Goal: Communication & Community: Answer question/provide support

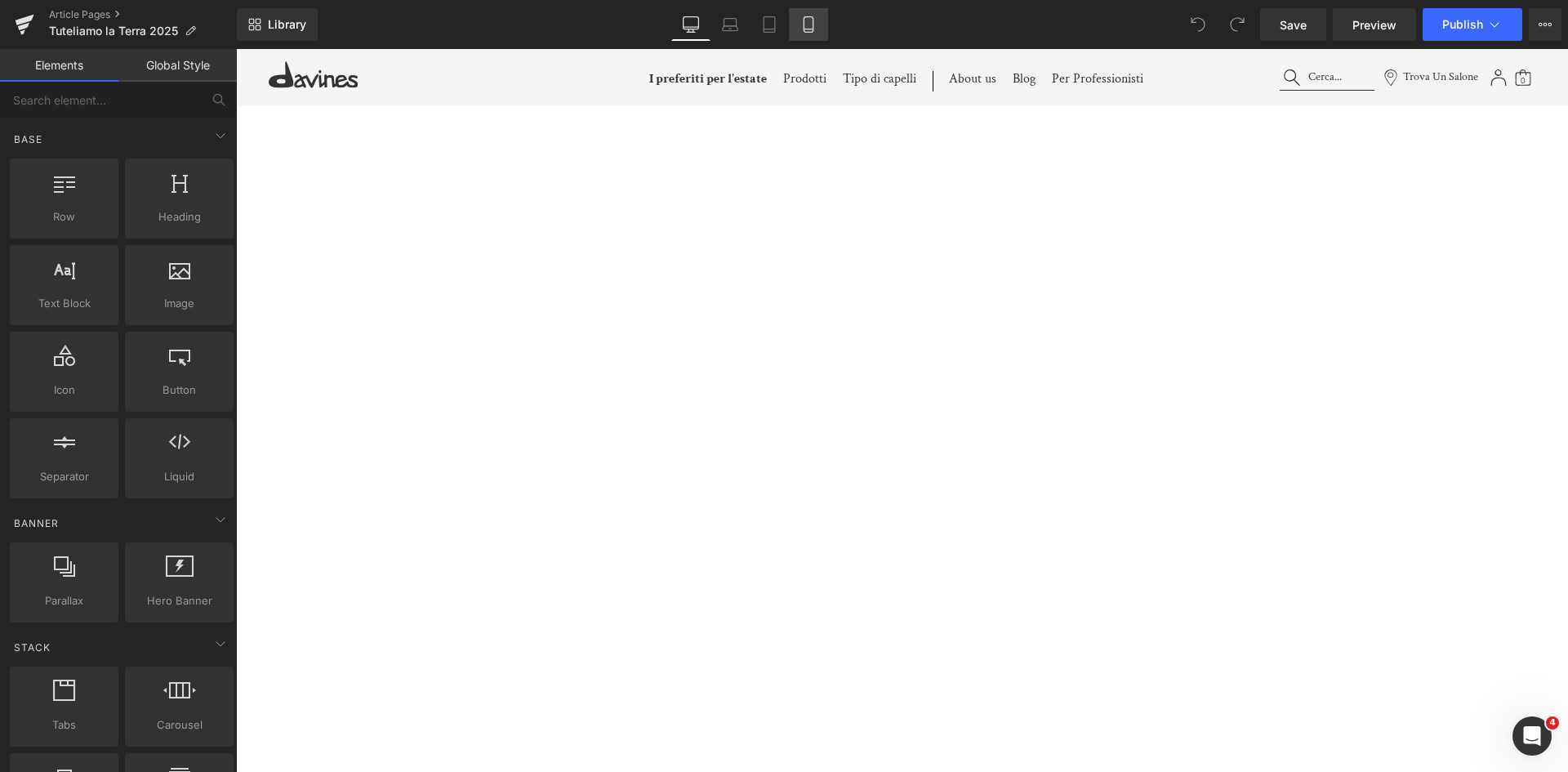
click at [818, 28] on link "Mobile" at bounding box center [809, 24] width 39 height 33
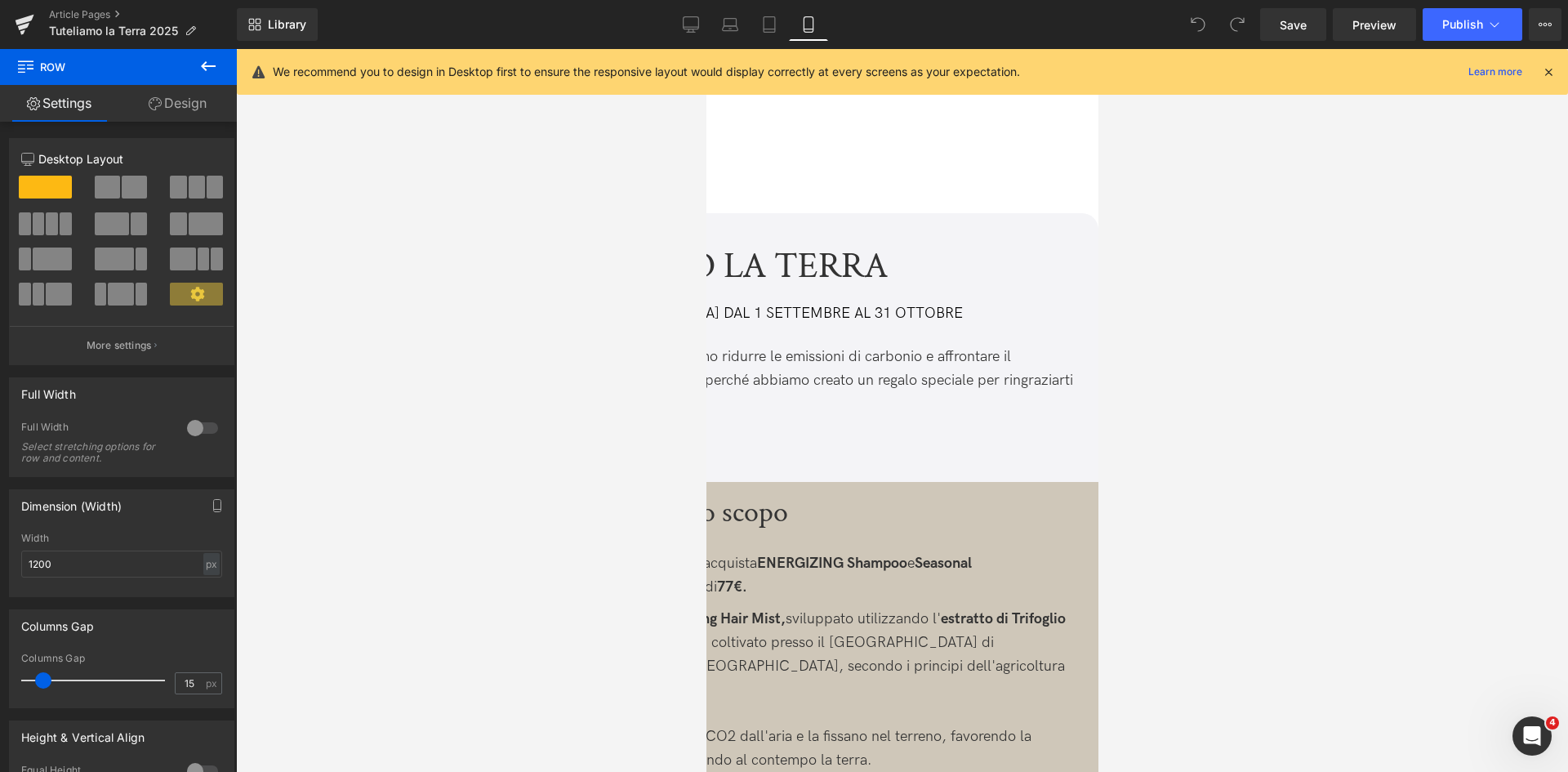
click at [194, 117] on link "Design" at bounding box center [177, 103] width 118 height 36
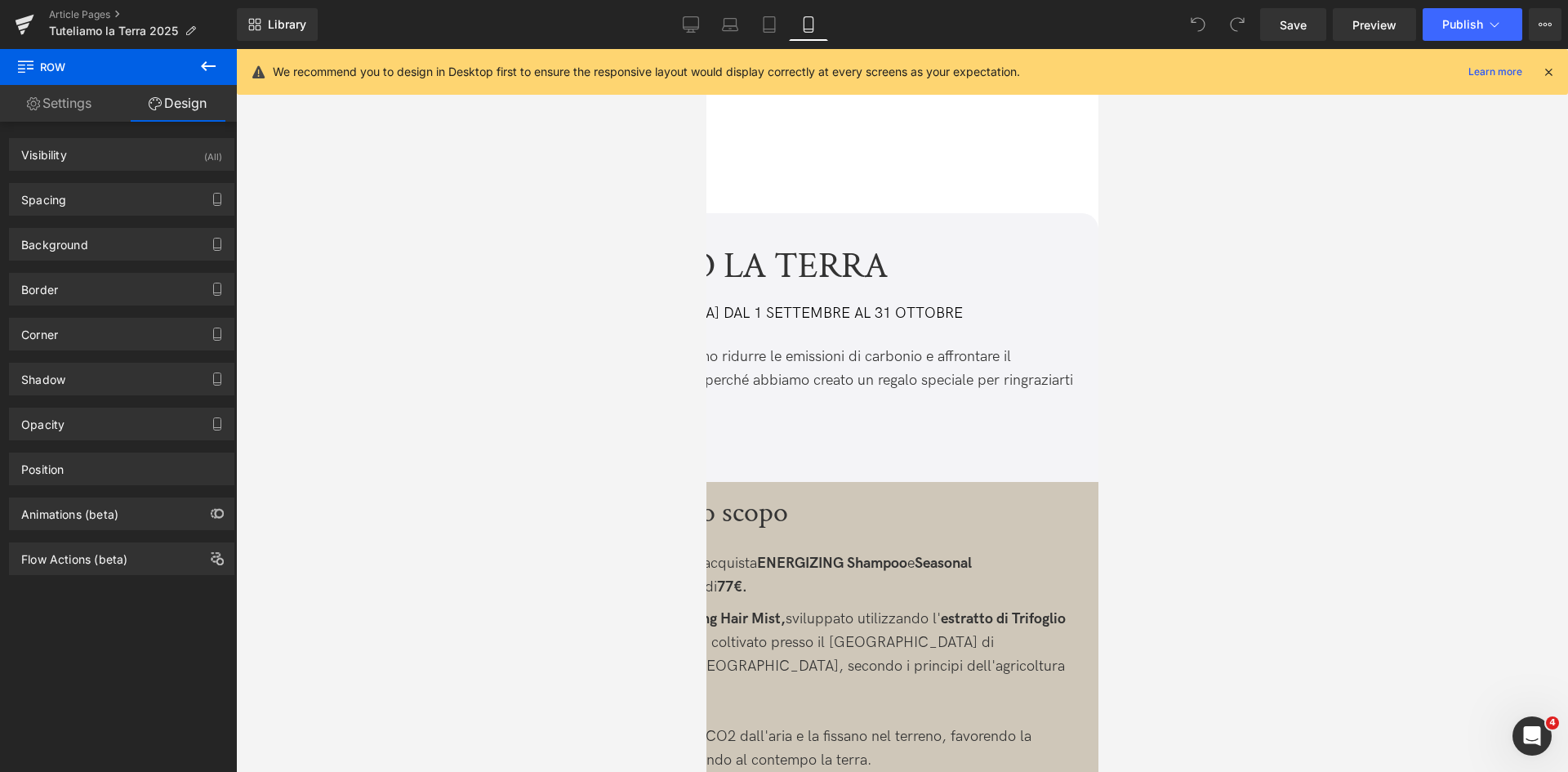
type input "-30"
type input "0"
type input "30"
type input "0"
type input "30"
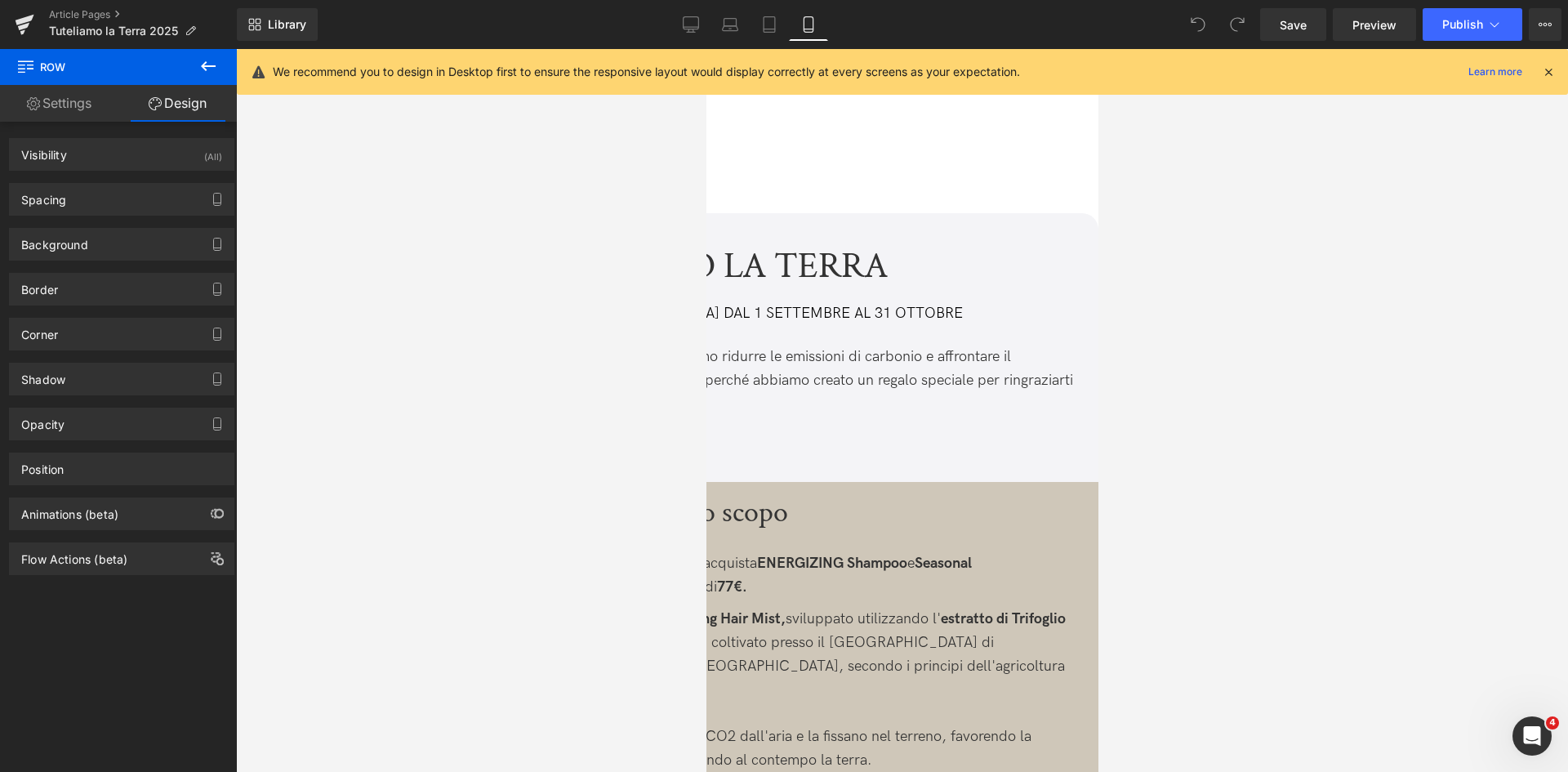
type input "0"
click at [148, 203] on div "Spacing" at bounding box center [122, 199] width 224 height 31
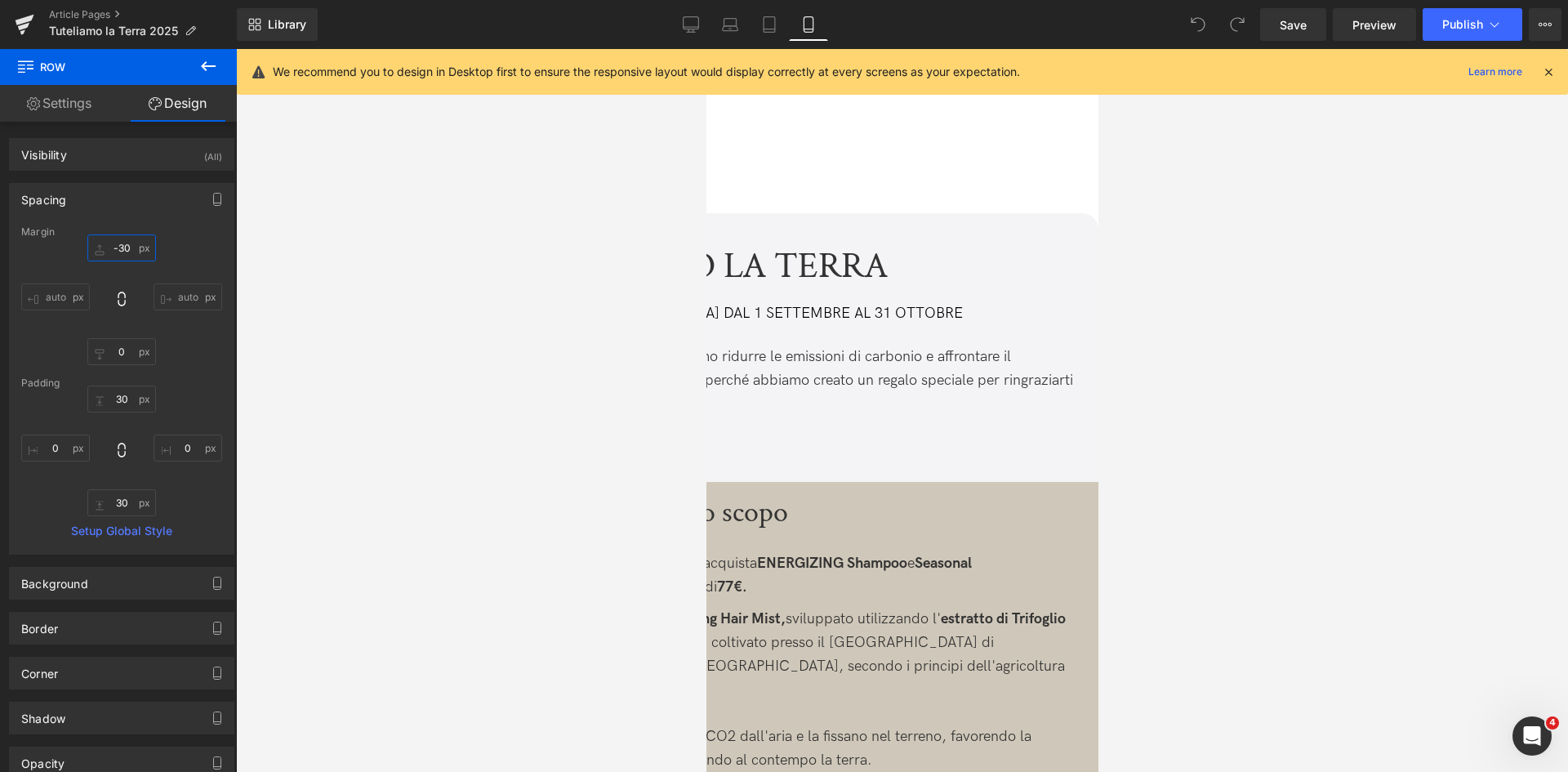
click at [122, 250] on input "-30" at bounding box center [121, 248] width 68 height 27
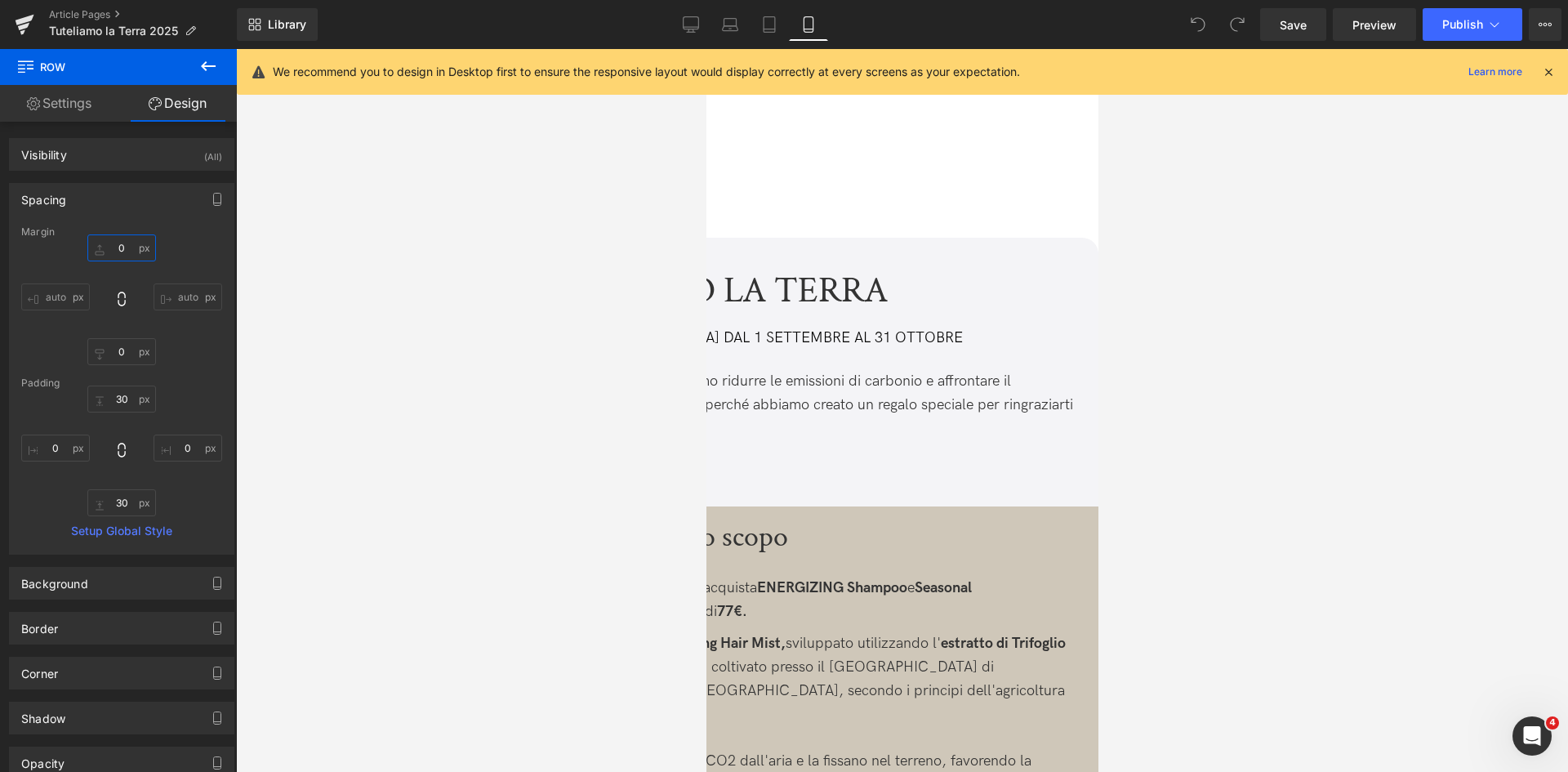
type input "+0"
type input "+"
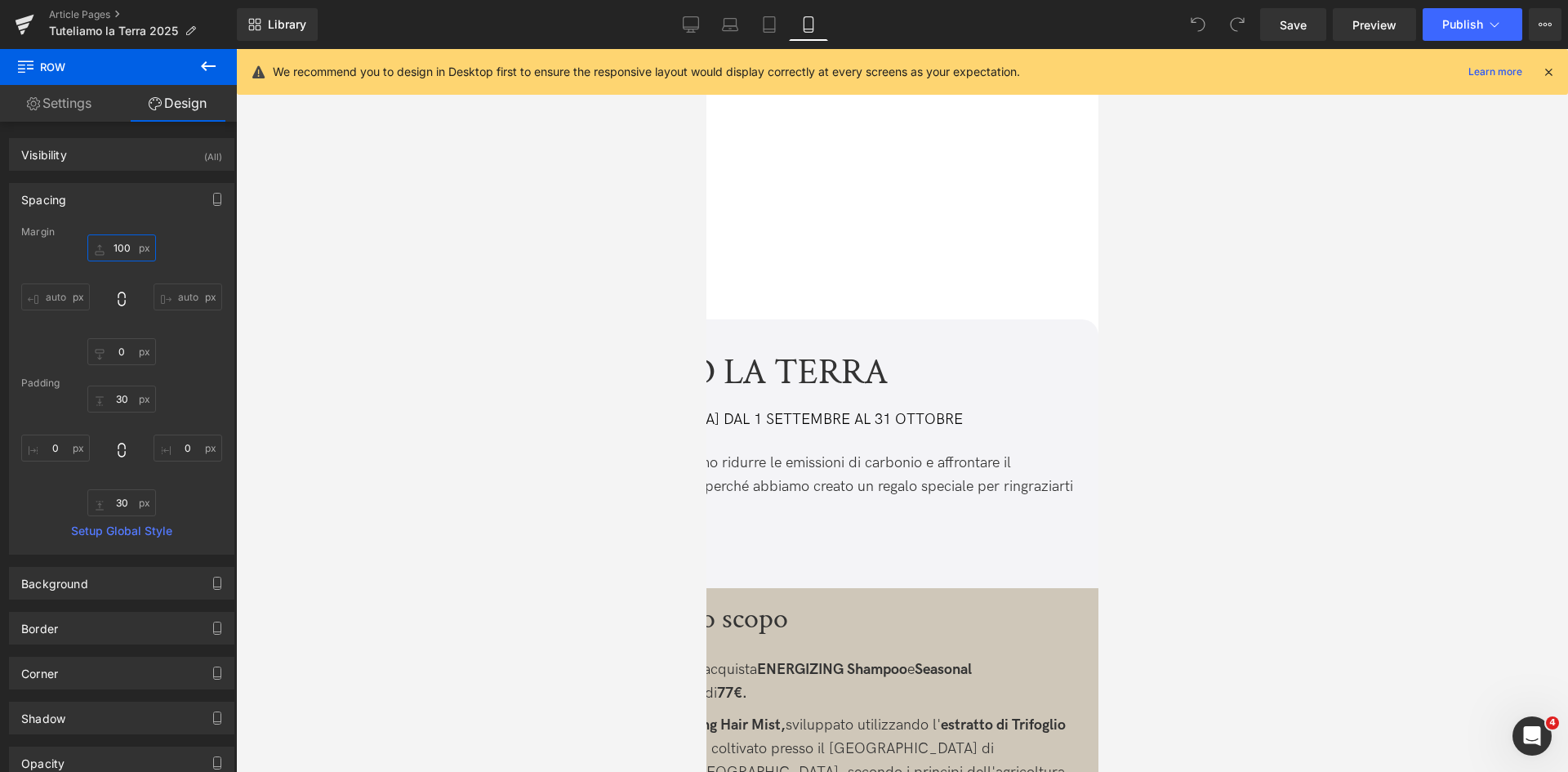
type input "100"
click at [1549, 67] on icon at bounding box center [1548, 72] width 15 height 15
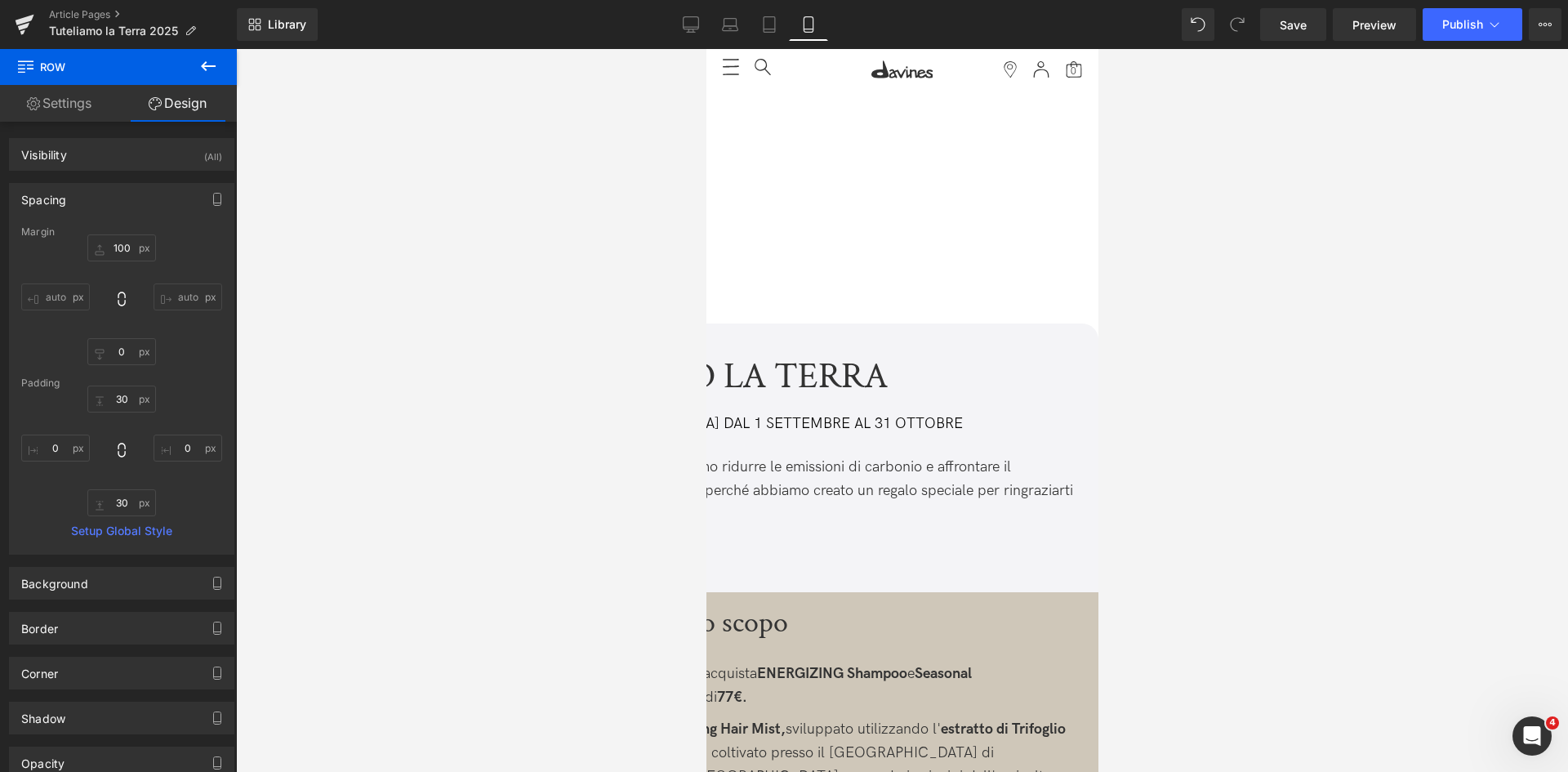
click at [65, 99] on link "Settings" at bounding box center [59, 103] width 118 height 36
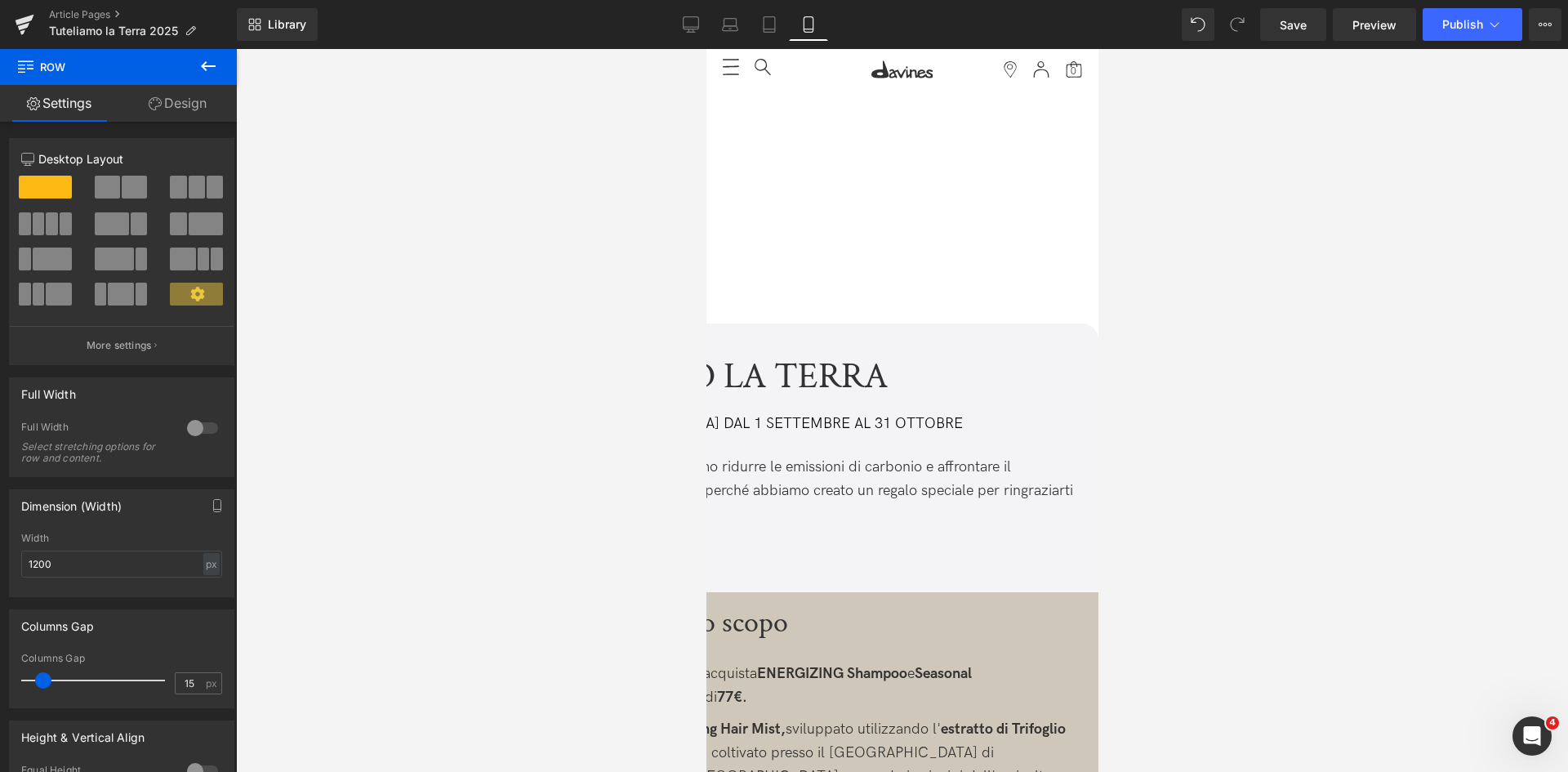
click at [706, 49] on span "Row" at bounding box center [706, 49] width 0 height 0
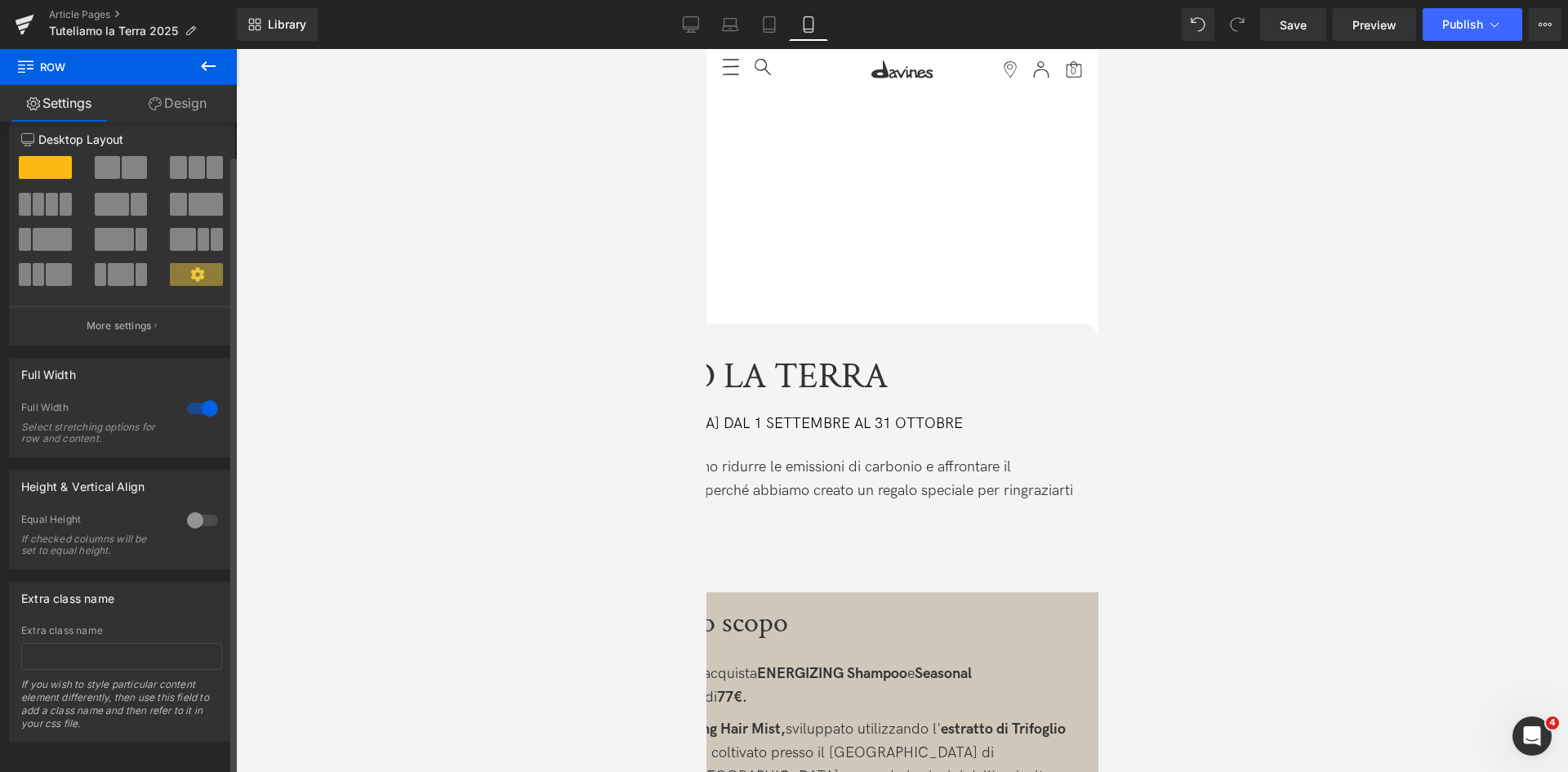
scroll to position [36, 0]
click at [194, 505] on div at bounding box center [202, 517] width 39 height 26
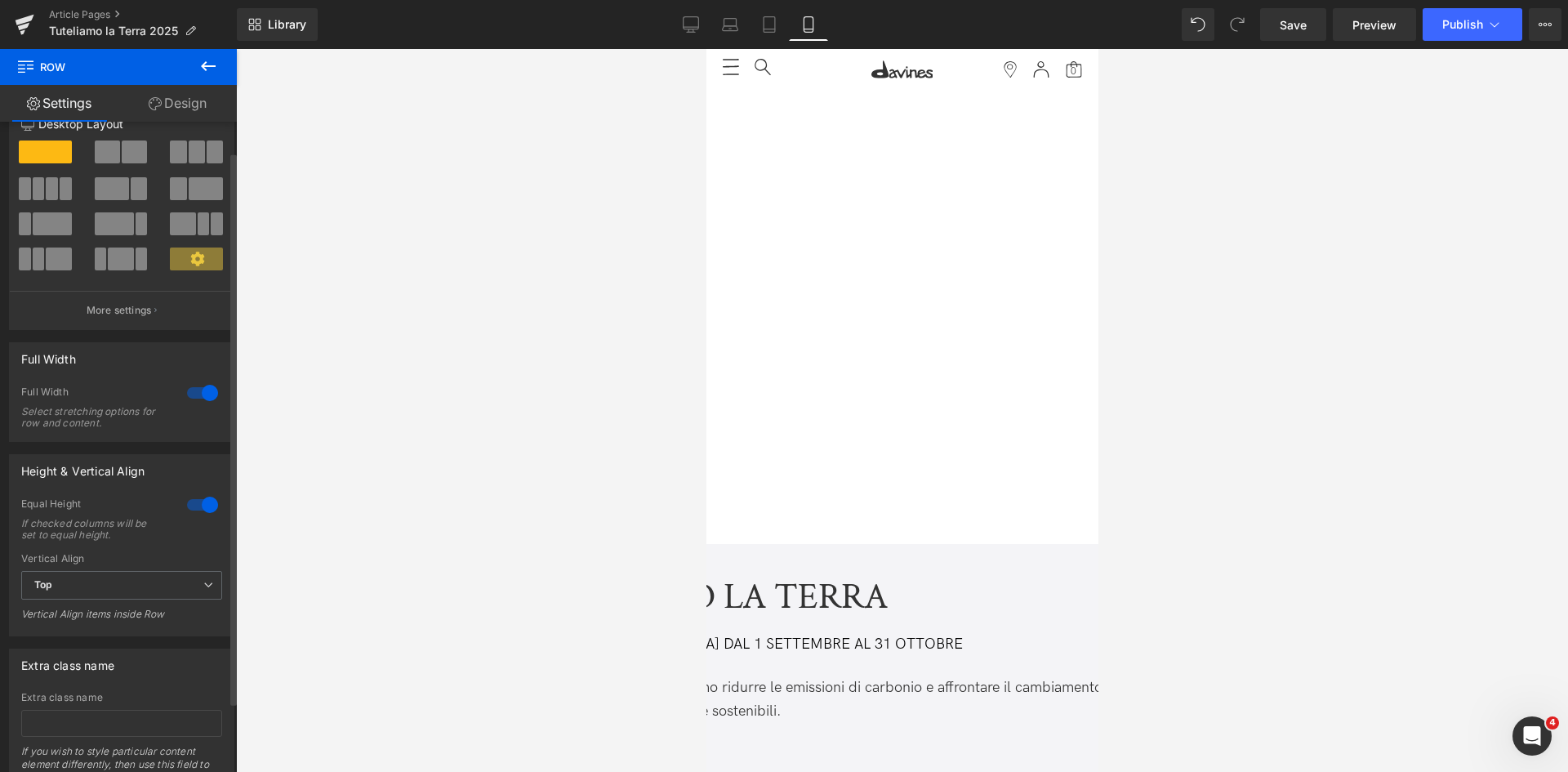
click at [191, 504] on div at bounding box center [202, 505] width 39 height 26
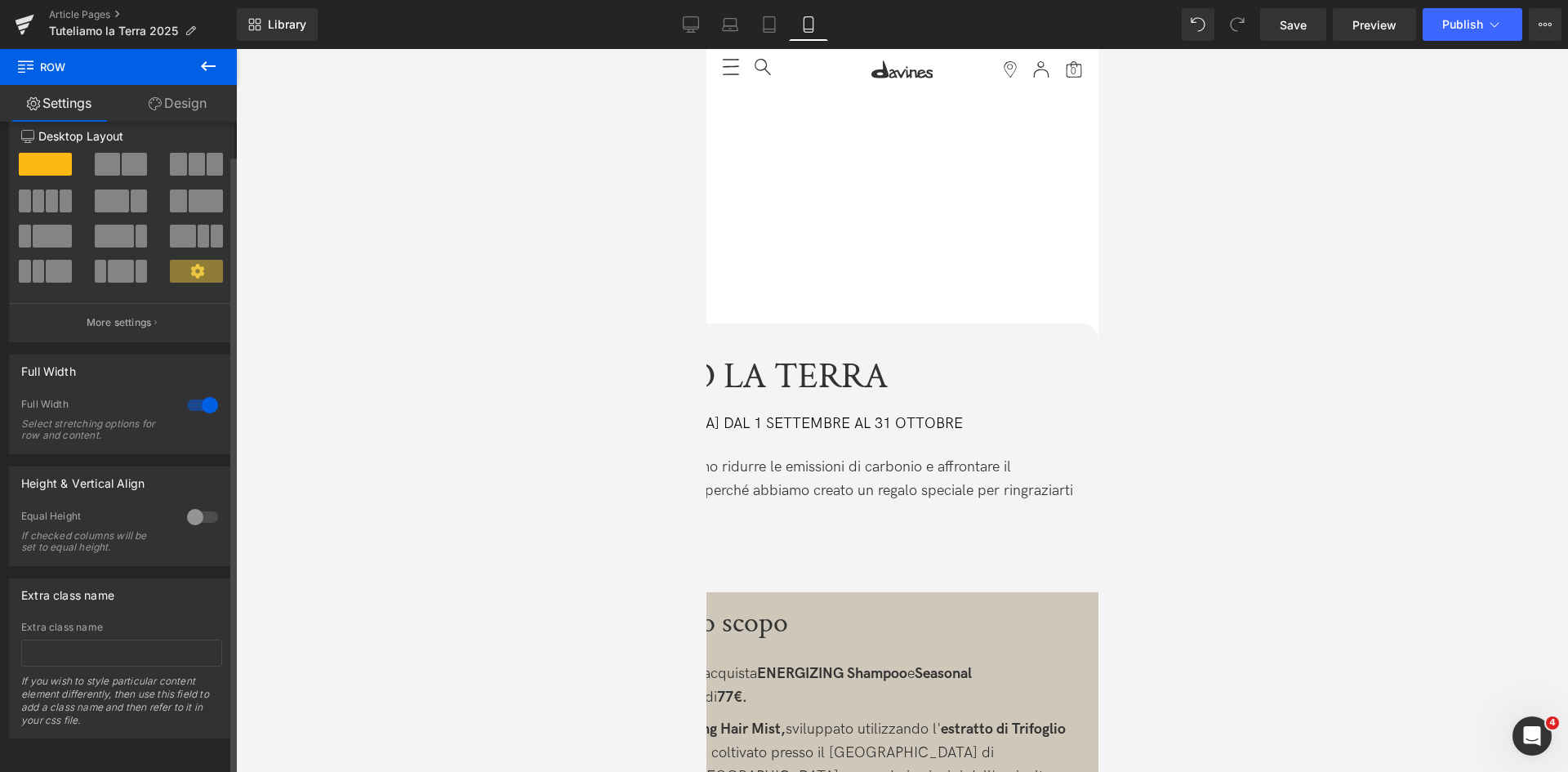
click at [191, 396] on div at bounding box center [202, 405] width 39 height 26
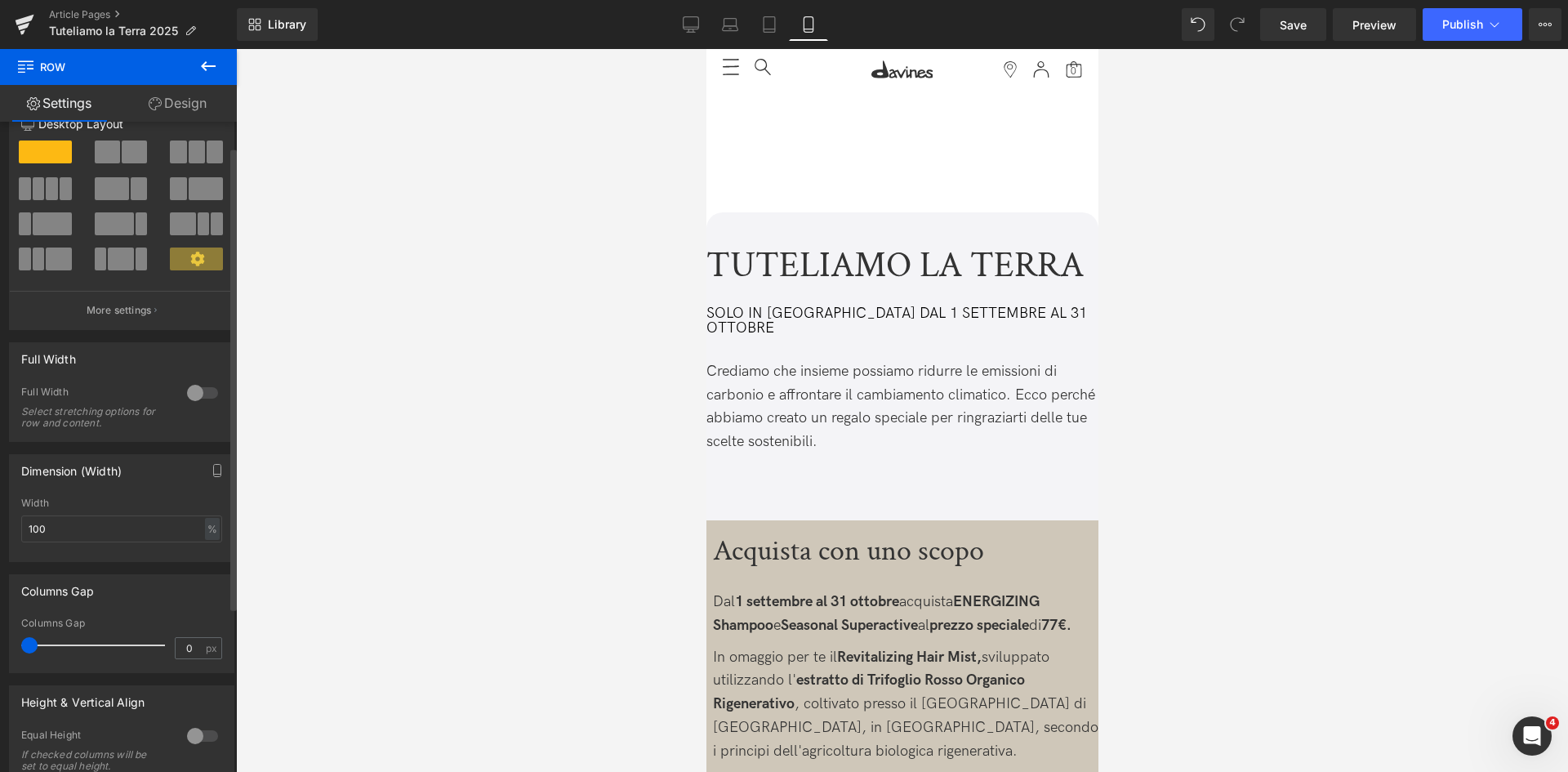
click at [191, 396] on div at bounding box center [202, 393] width 39 height 26
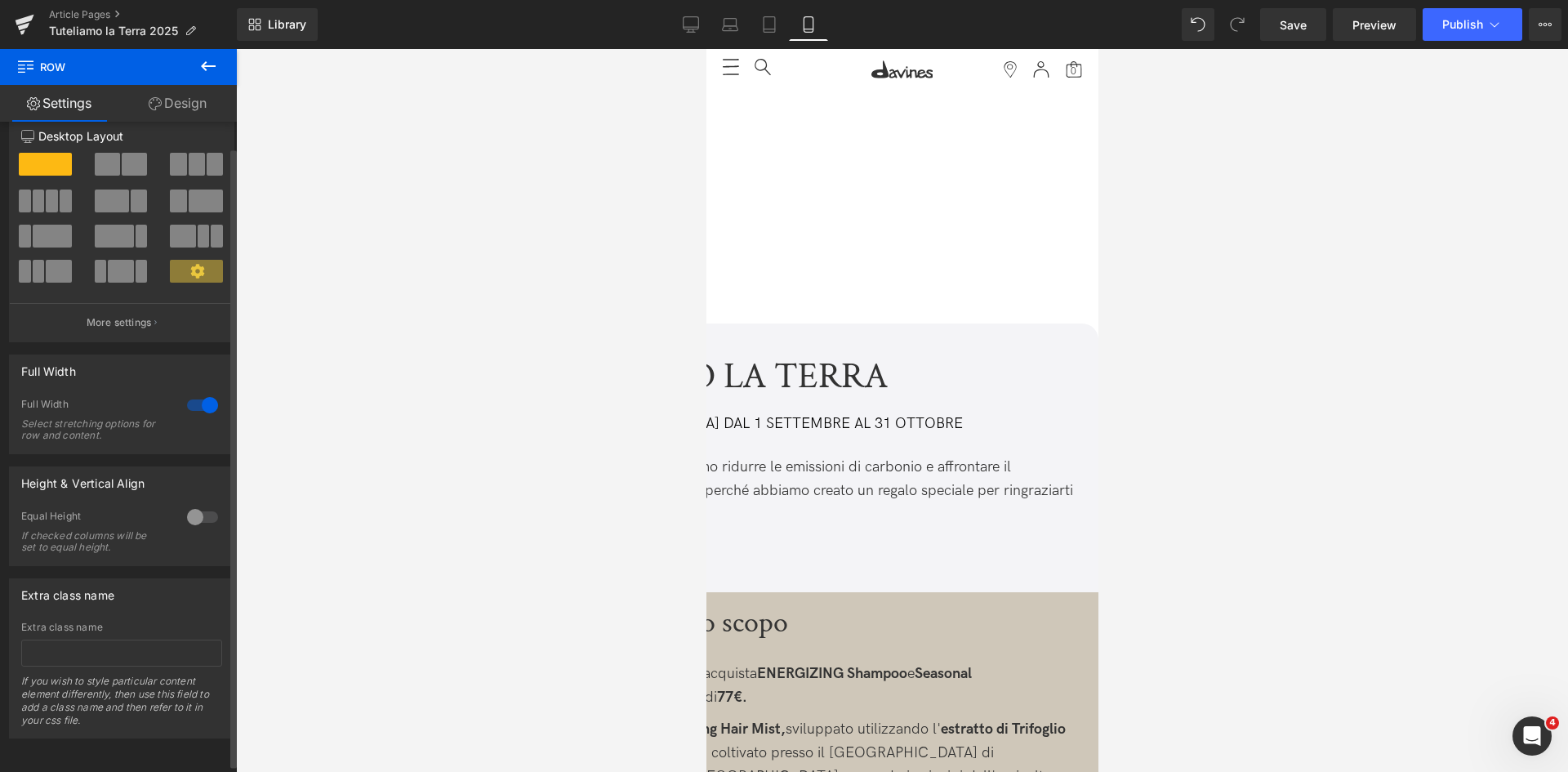
scroll to position [0, 0]
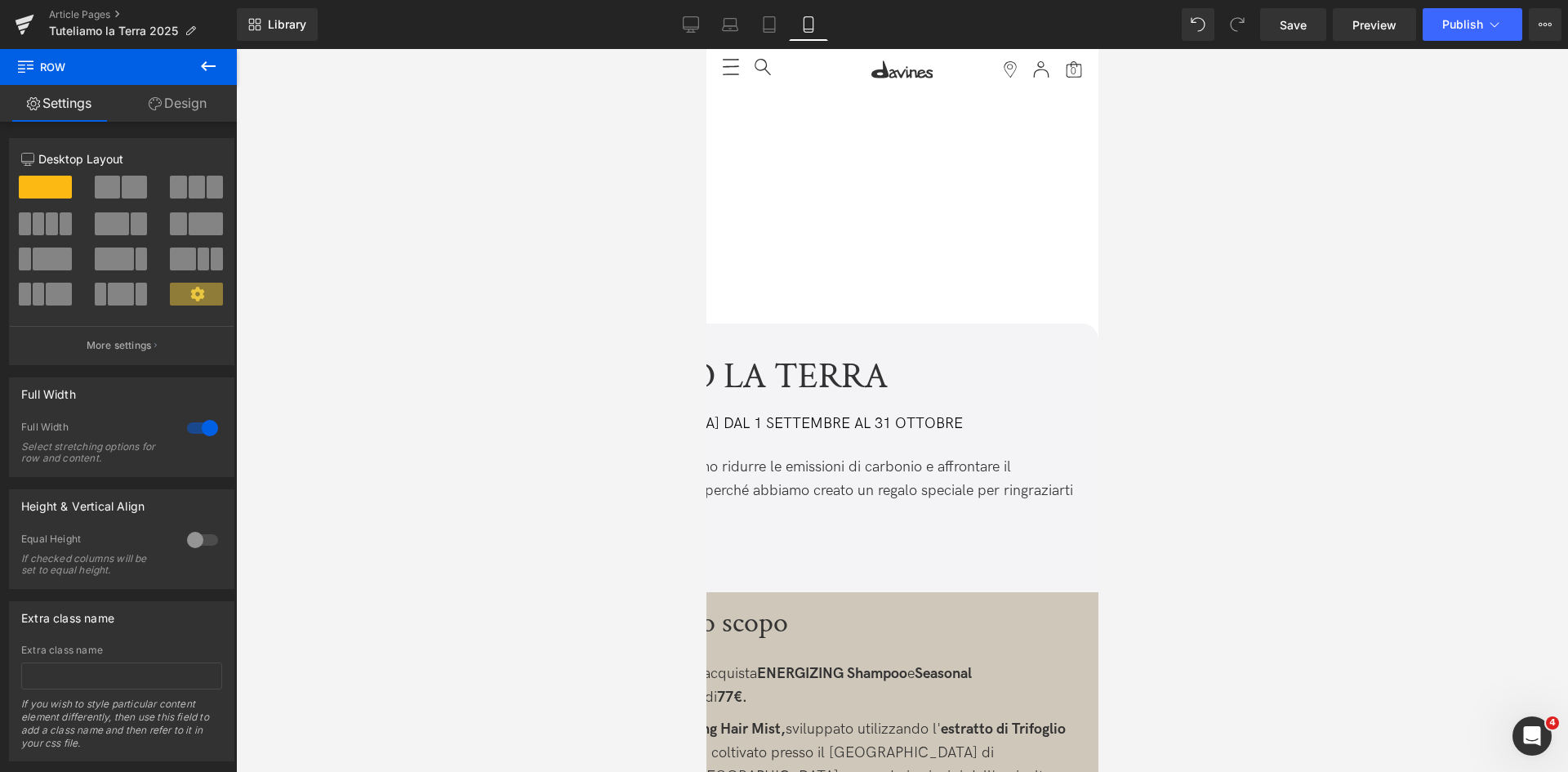
click at [706, 49] on link at bounding box center [706, 49] width 0 height 0
click at [686, 29] on icon at bounding box center [691, 23] width 15 height 12
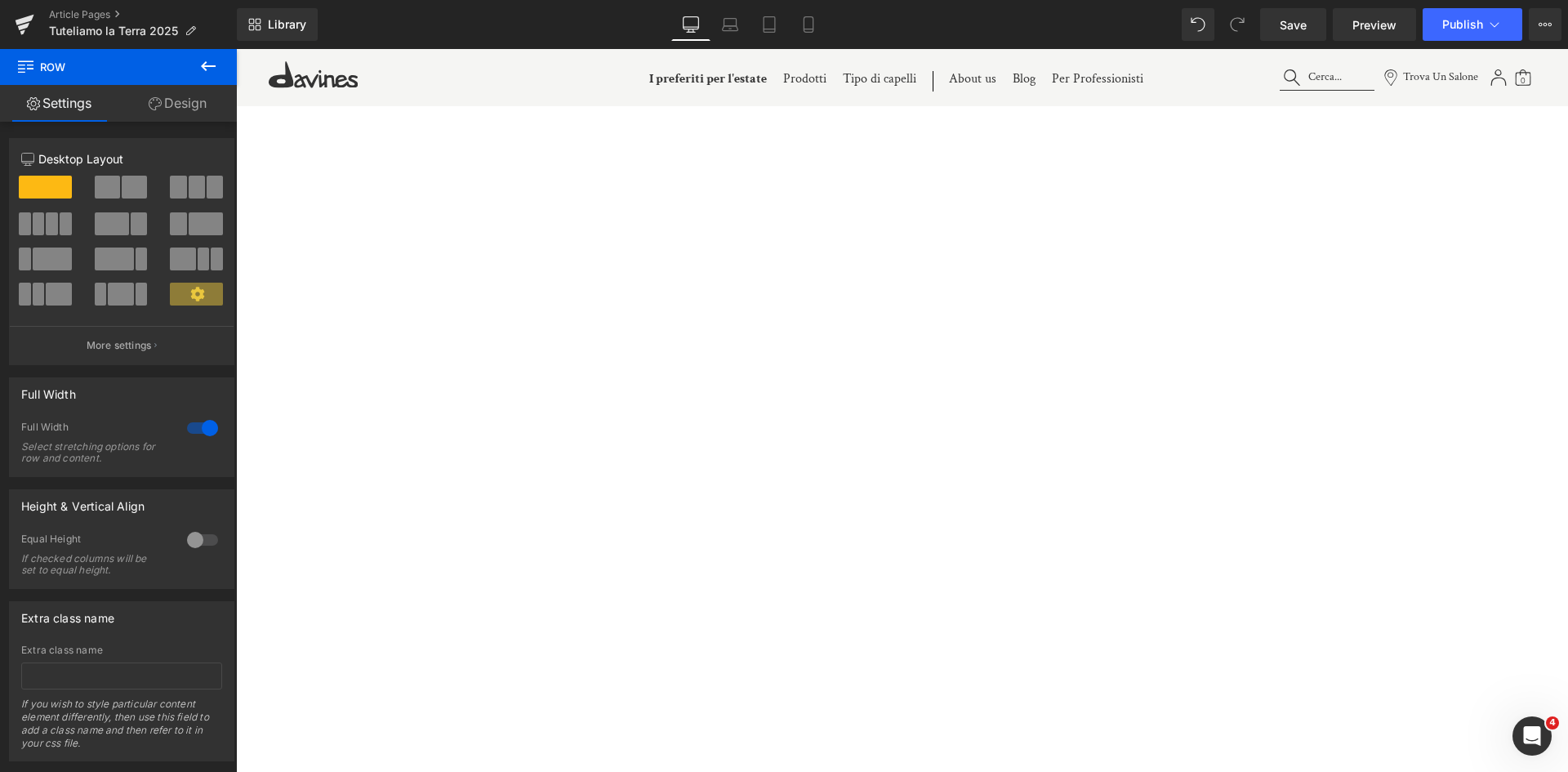
click at [210, 70] on icon at bounding box center [209, 66] width 20 height 20
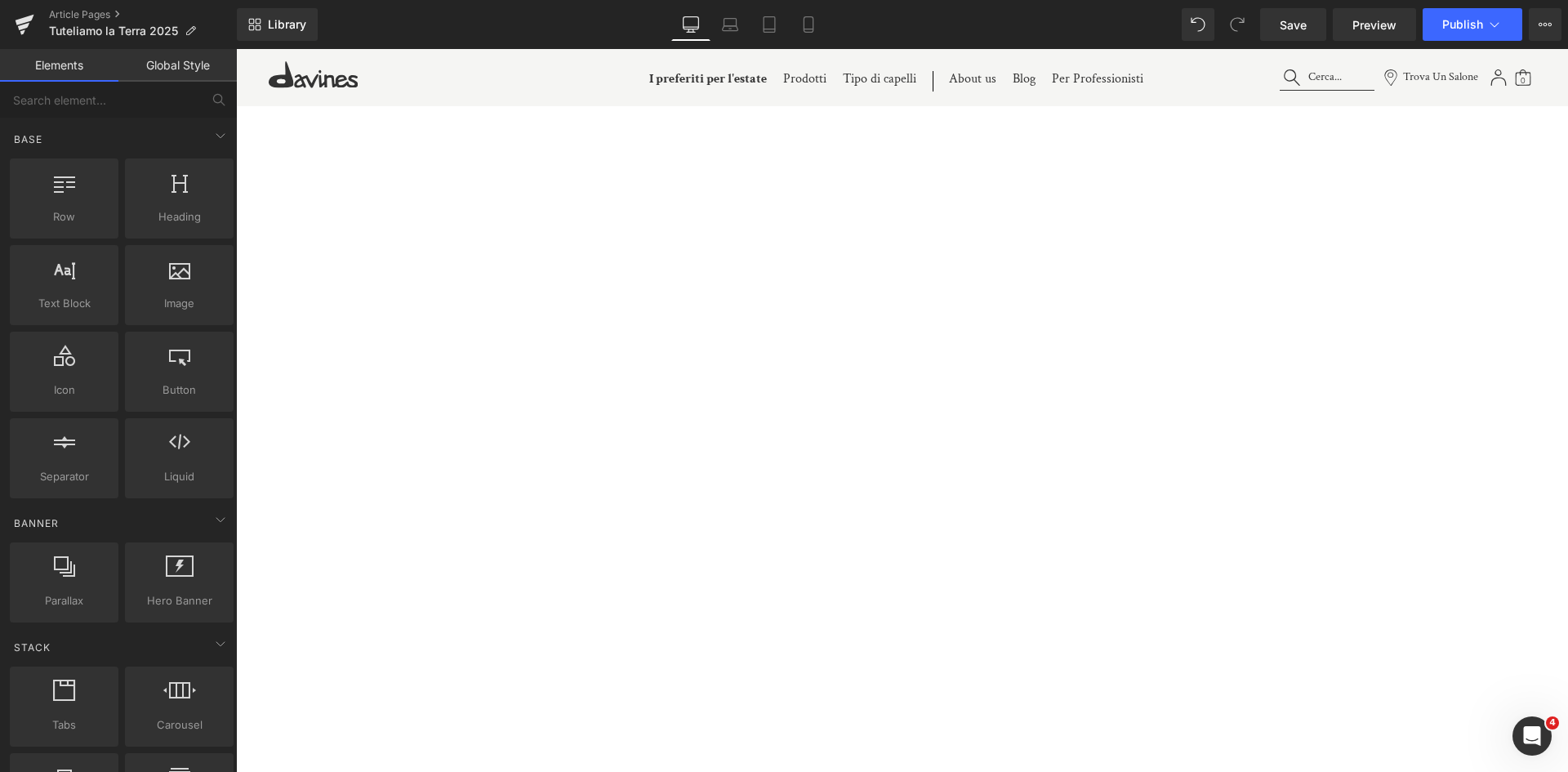
click at [236, 49] on span "Row" at bounding box center [236, 49] width 0 height 0
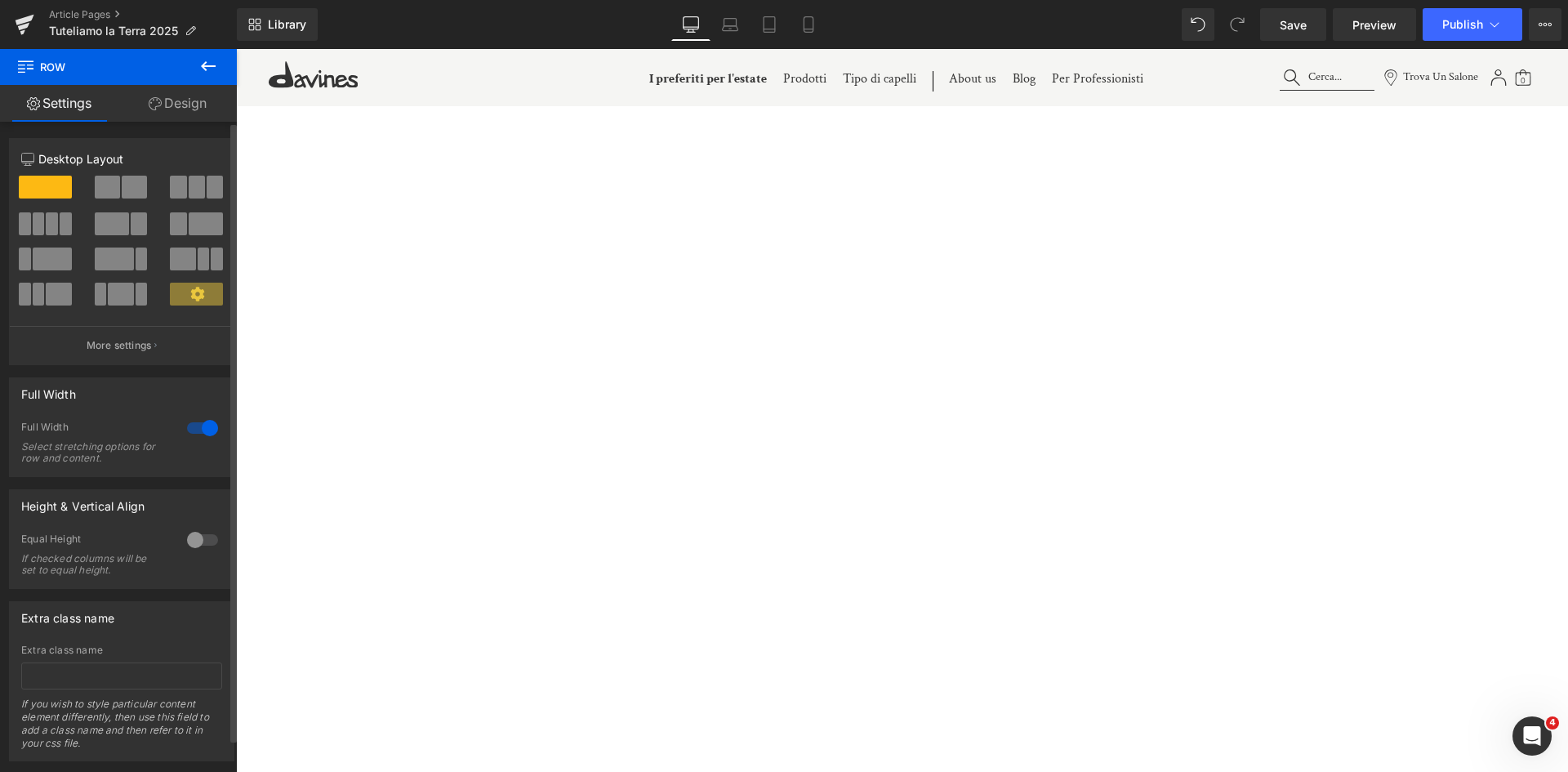
click at [200, 295] on span at bounding box center [196, 294] width 53 height 23
click at [157, 342] on button "More settings" at bounding box center [122, 345] width 224 height 38
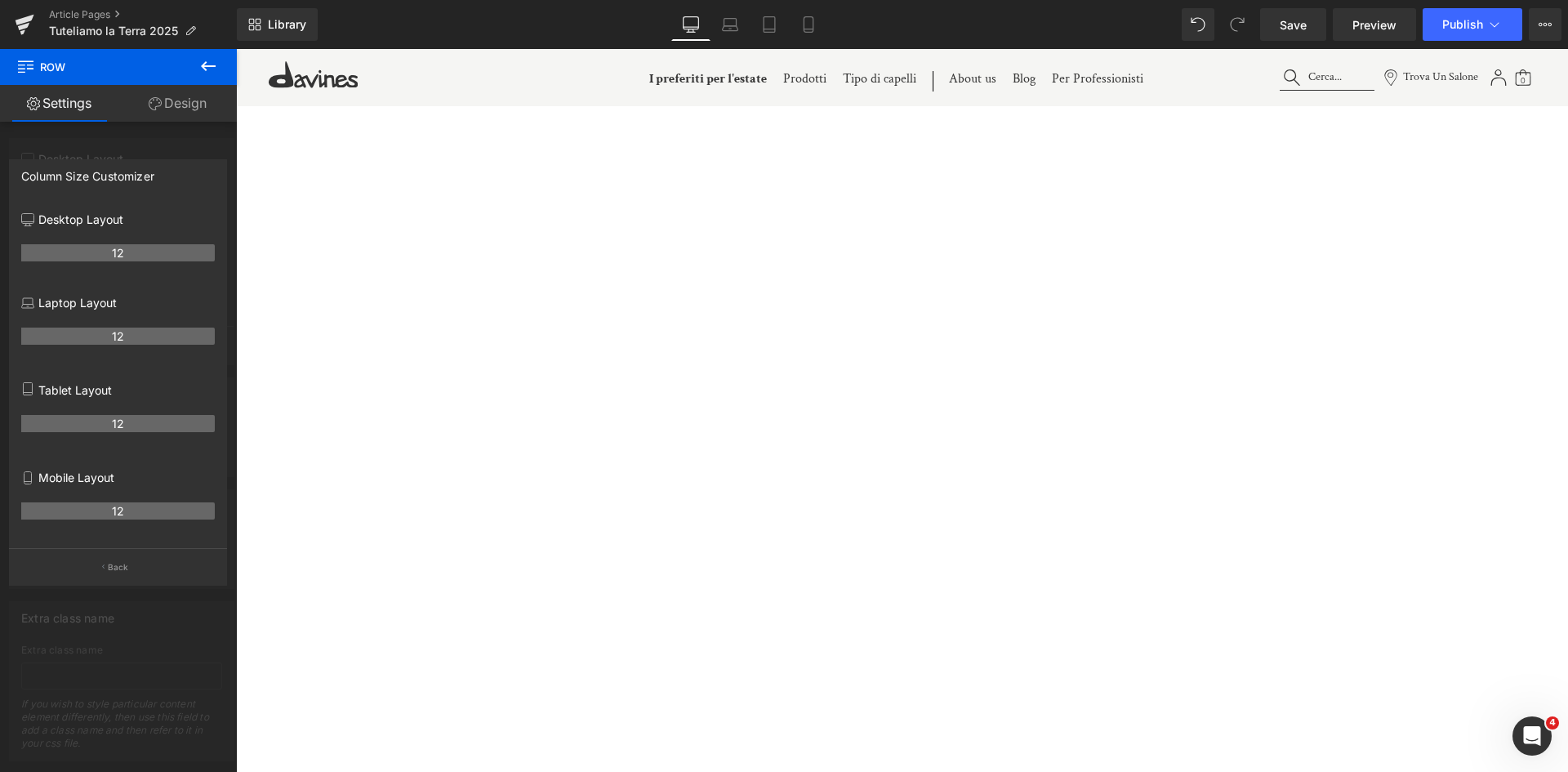
click at [123, 144] on div at bounding box center [118, 414] width 237 height 731
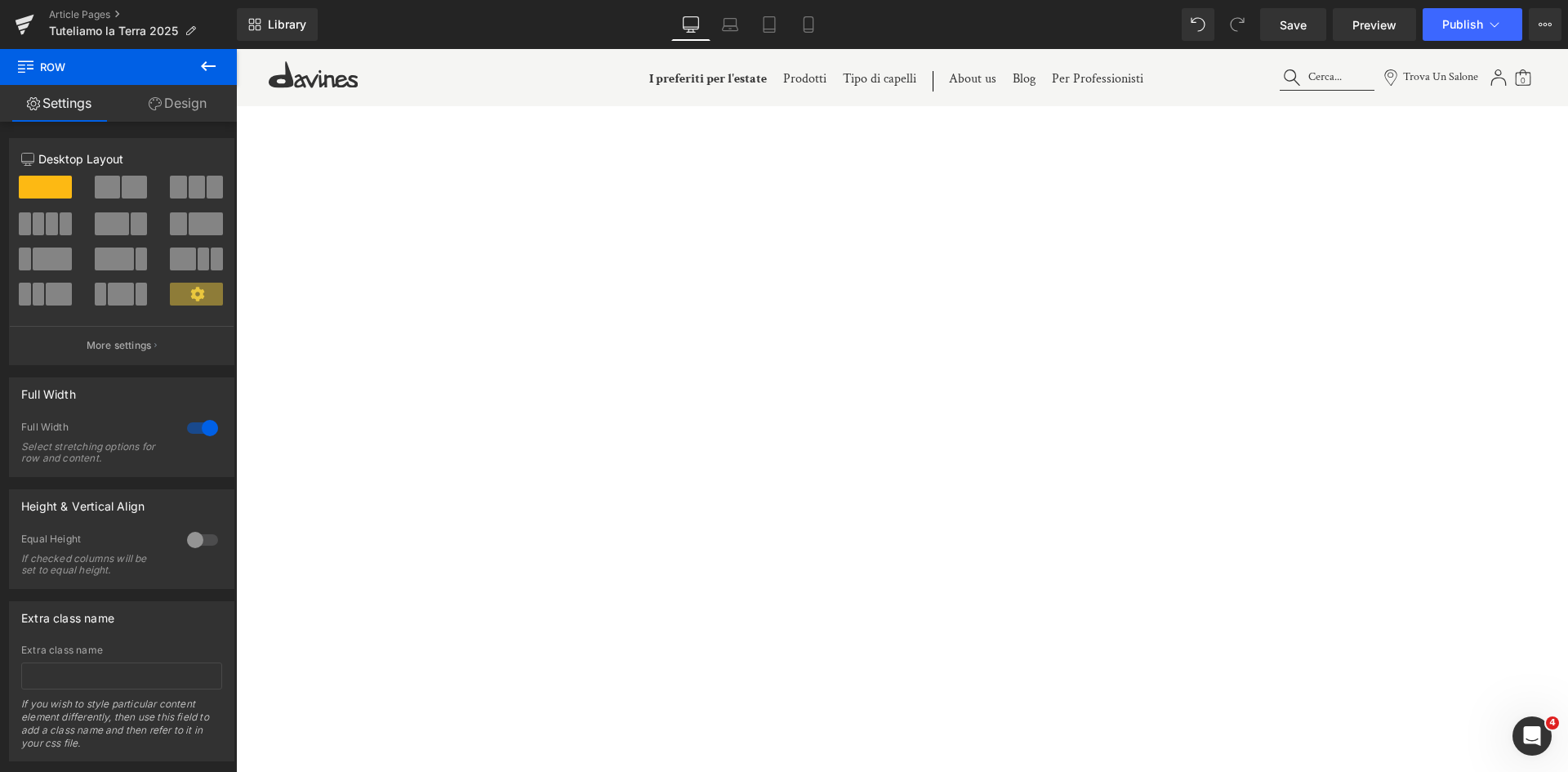
click at [205, 65] on icon at bounding box center [209, 66] width 20 height 20
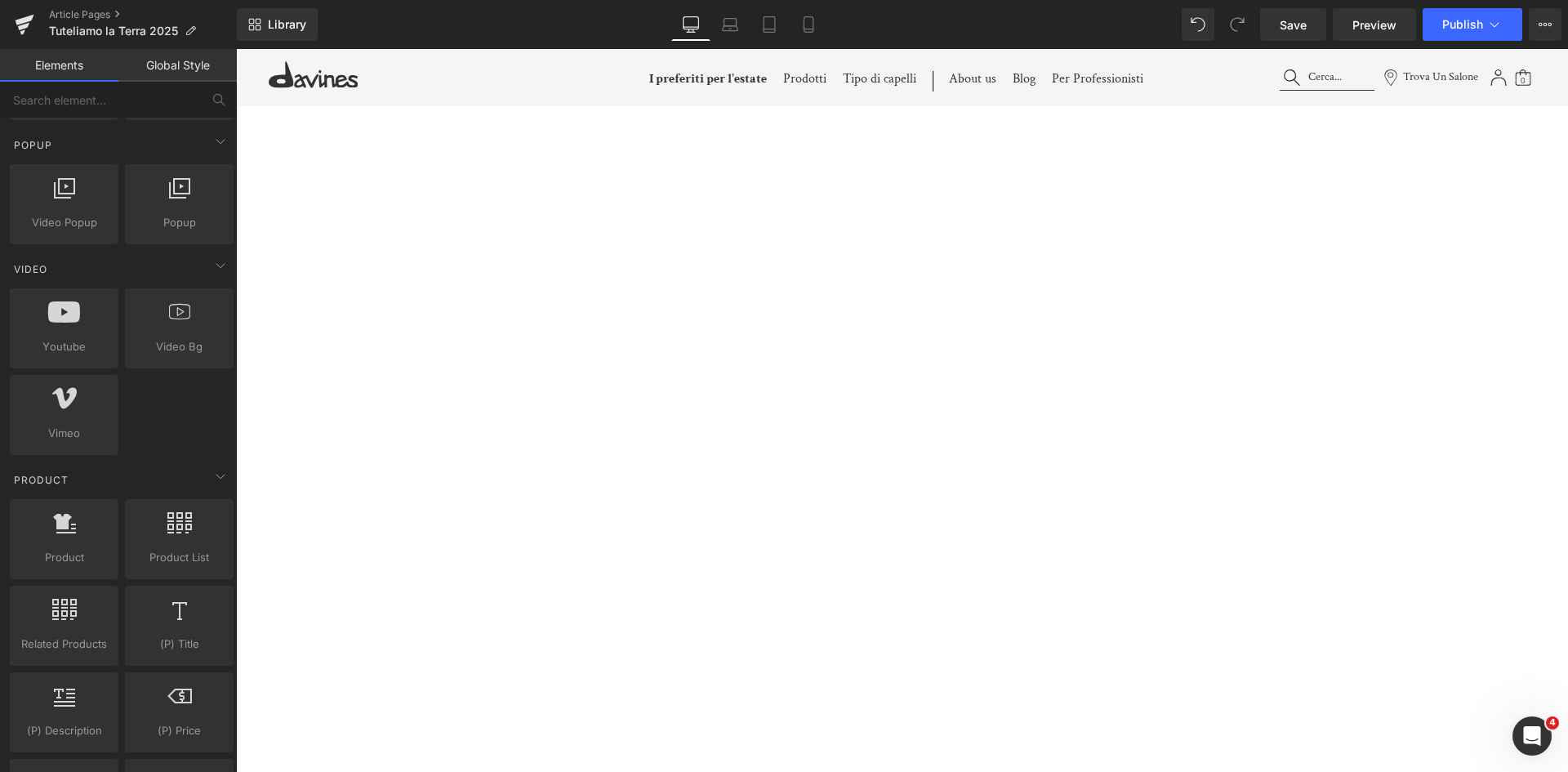
scroll to position [1062, 0]
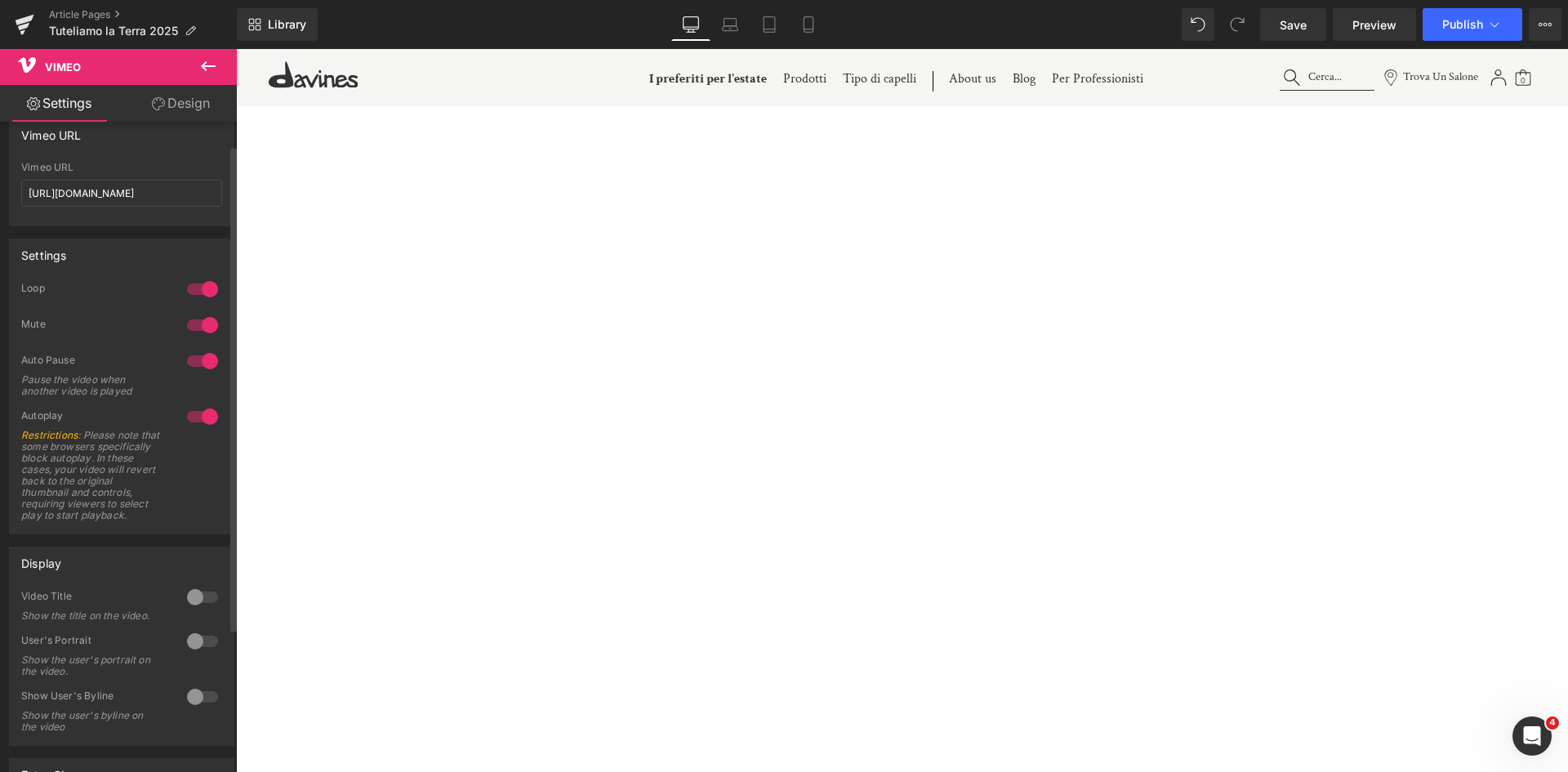
scroll to position [0, 0]
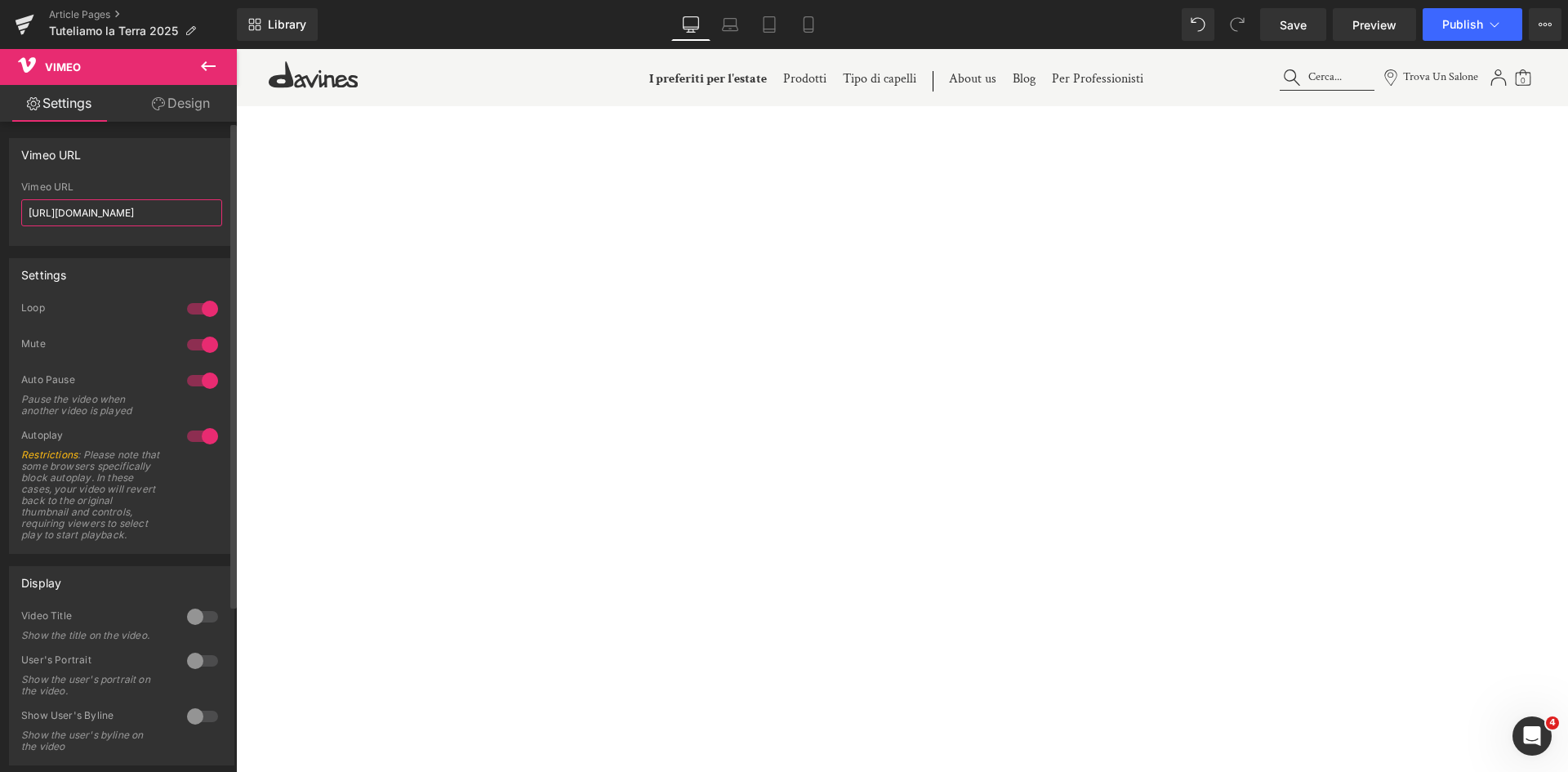
click at [189, 219] on input "[URL][DOMAIN_NAME]" at bounding box center [122, 212] width 201 height 27
click at [218, 66] on button at bounding box center [208, 67] width 57 height 36
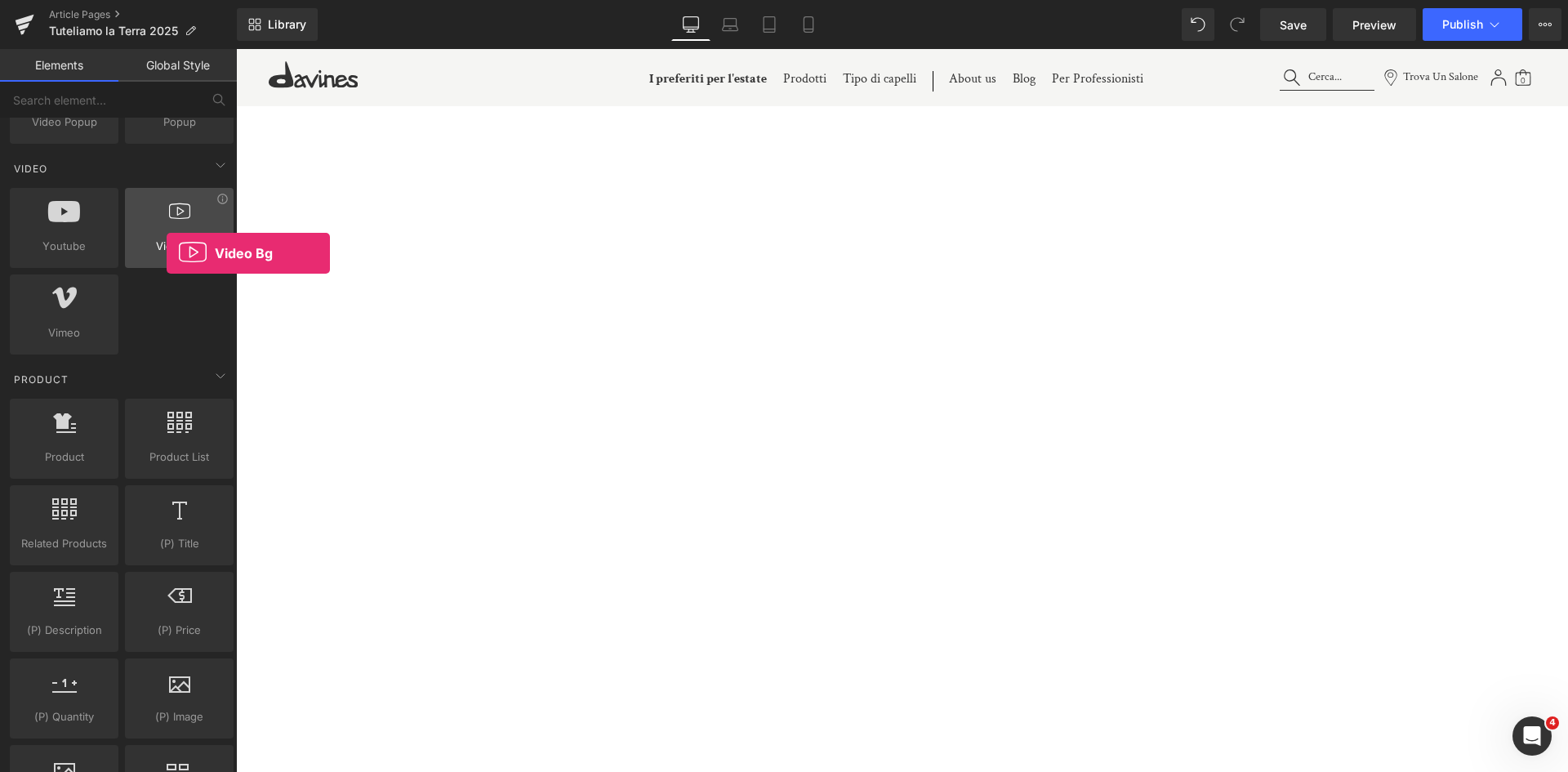
click at [167, 253] on span "Video Bg" at bounding box center [178, 246] width 99 height 17
click at [178, 224] on div at bounding box center [178, 219] width 99 height 36
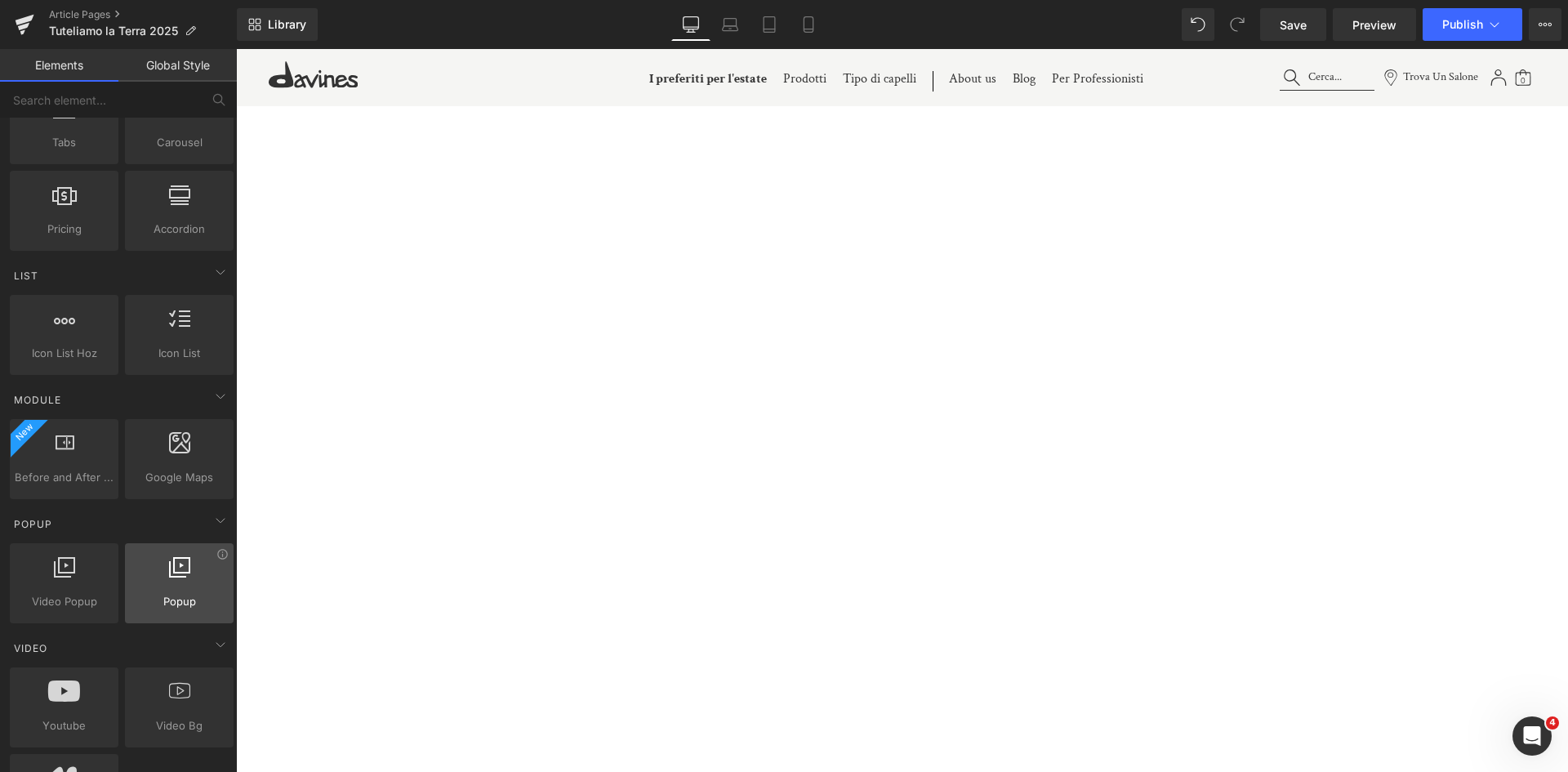
scroll to position [572, 0]
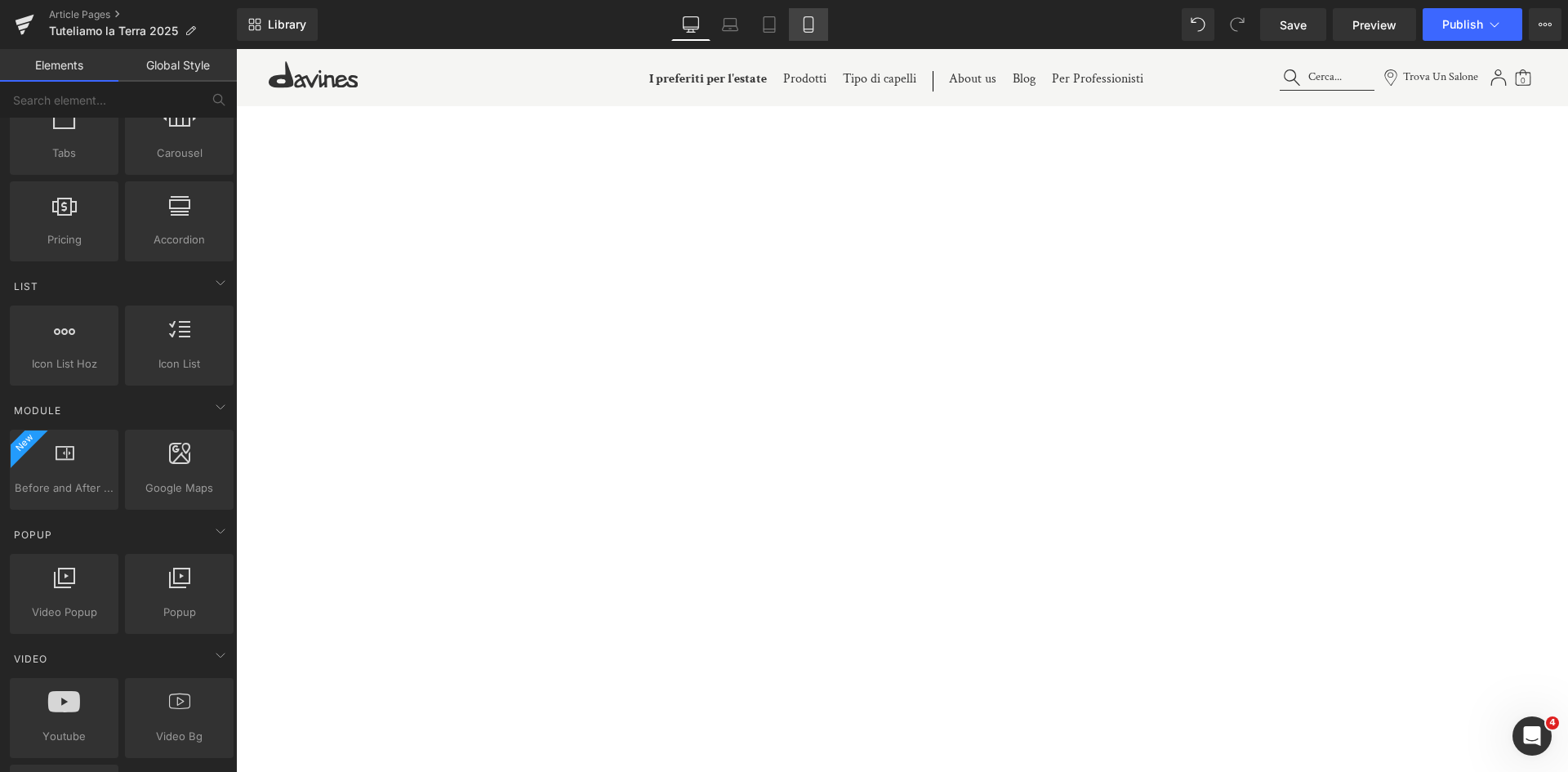
click at [809, 30] on icon at bounding box center [809, 24] width 16 height 16
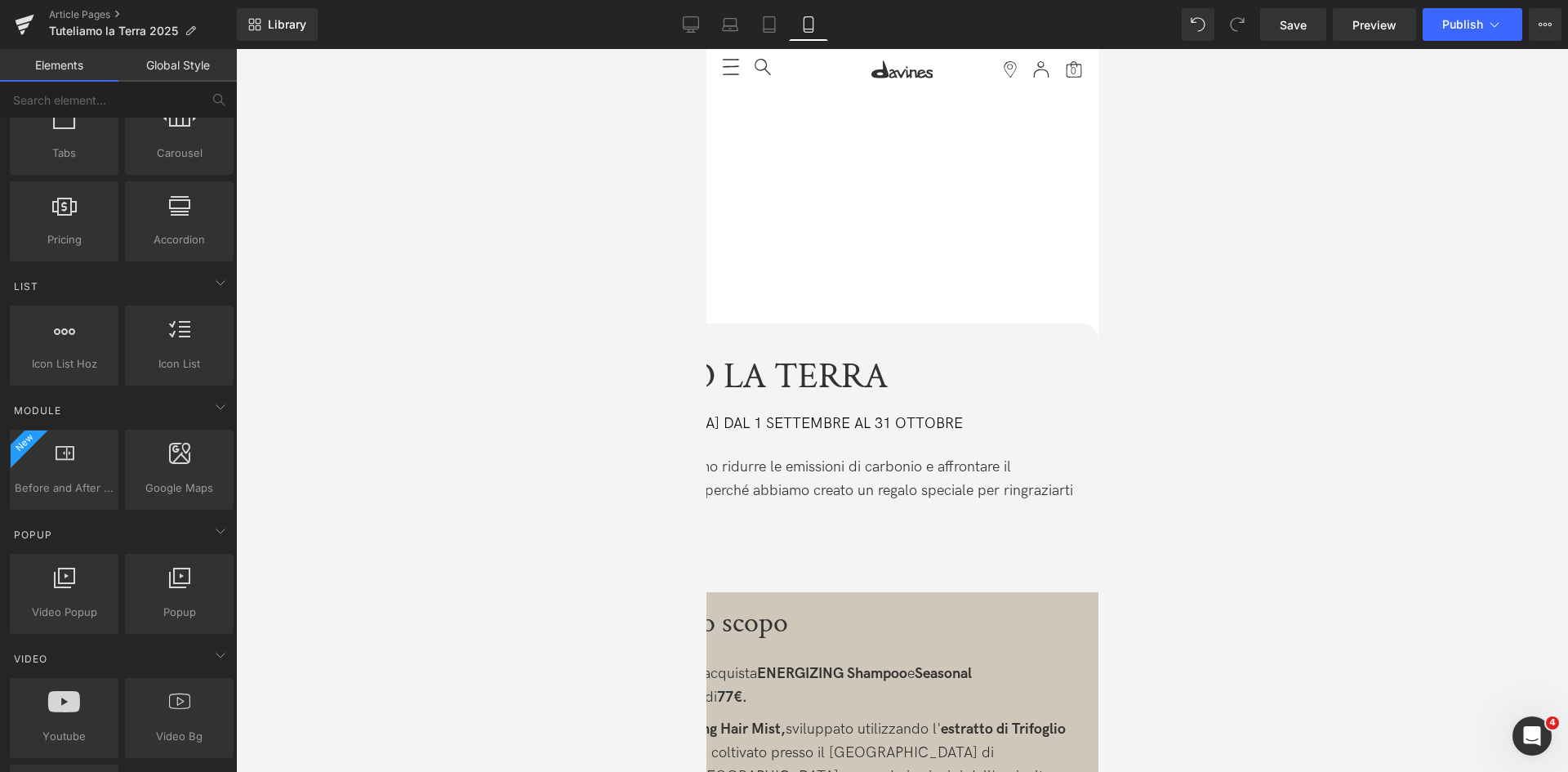
click at [973, 238] on div at bounding box center [804, 238] width 588 height 0
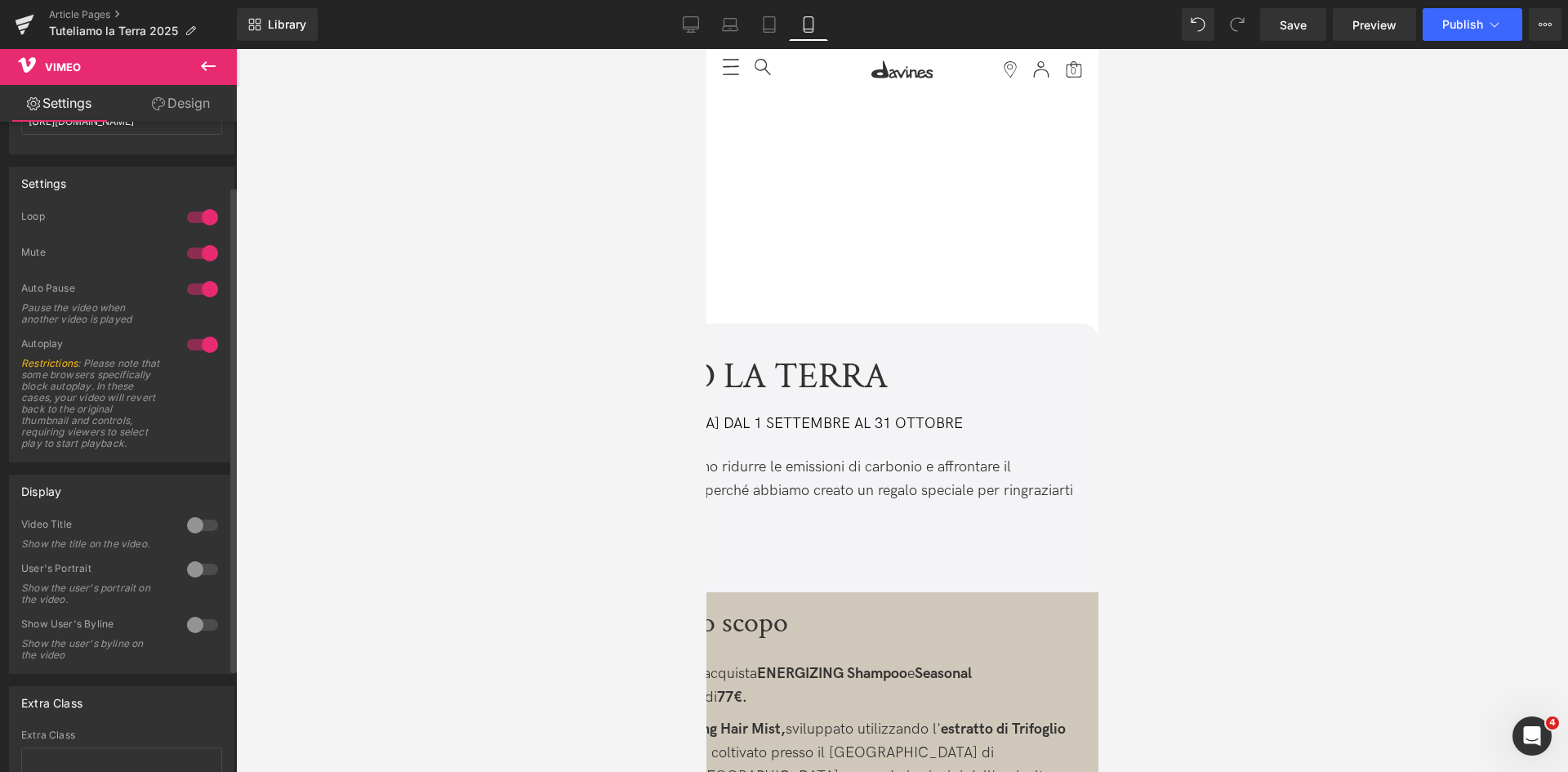
scroll to position [82, 0]
click at [199, 542] on div at bounding box center [202, 535] width 39 height 26
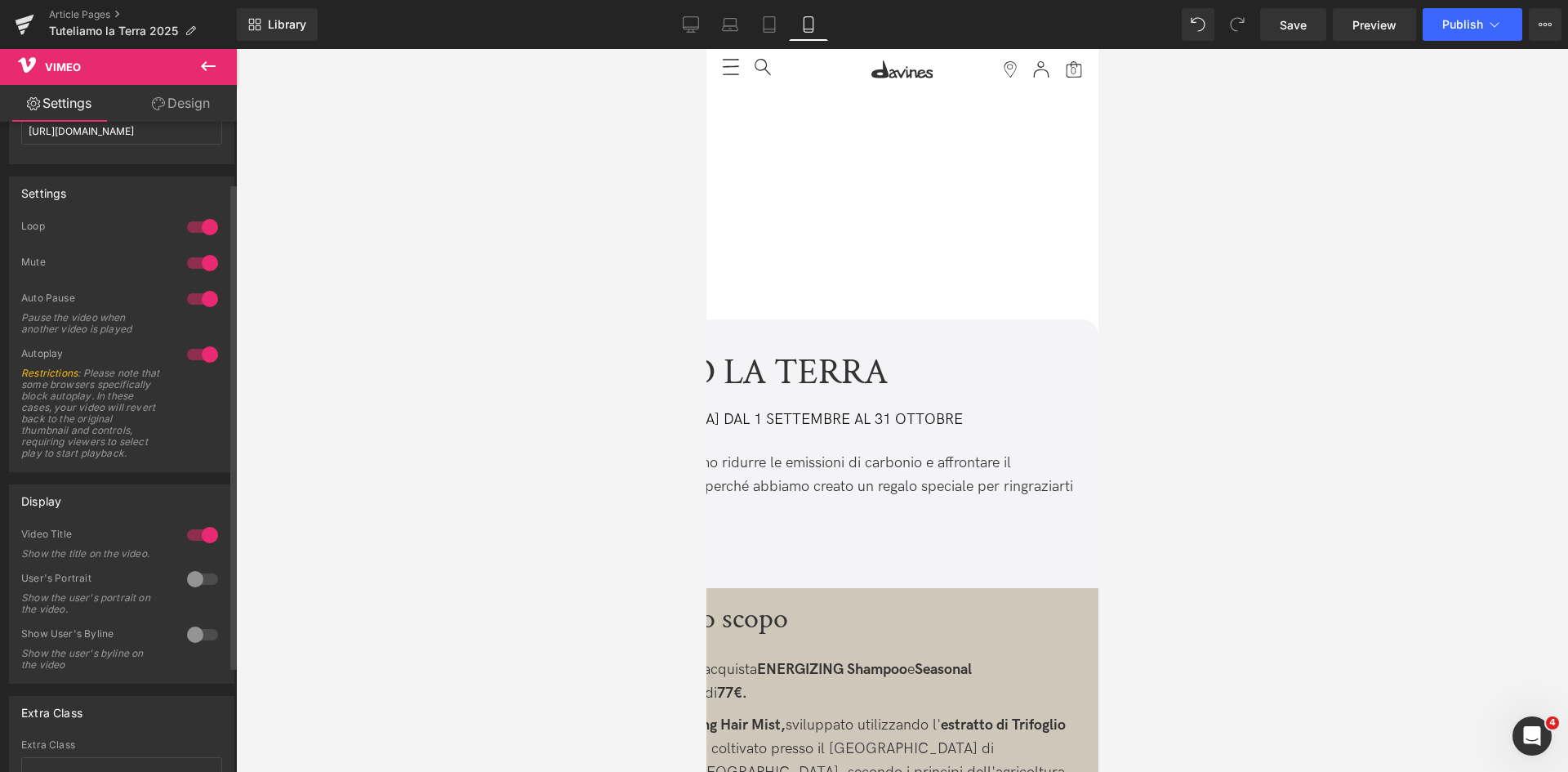
click at [199, 542] on div at bounding box center [202, 535] width 39 height 26
click at [194, 591] on div at bounding box center [202, 578] width 39 height 26
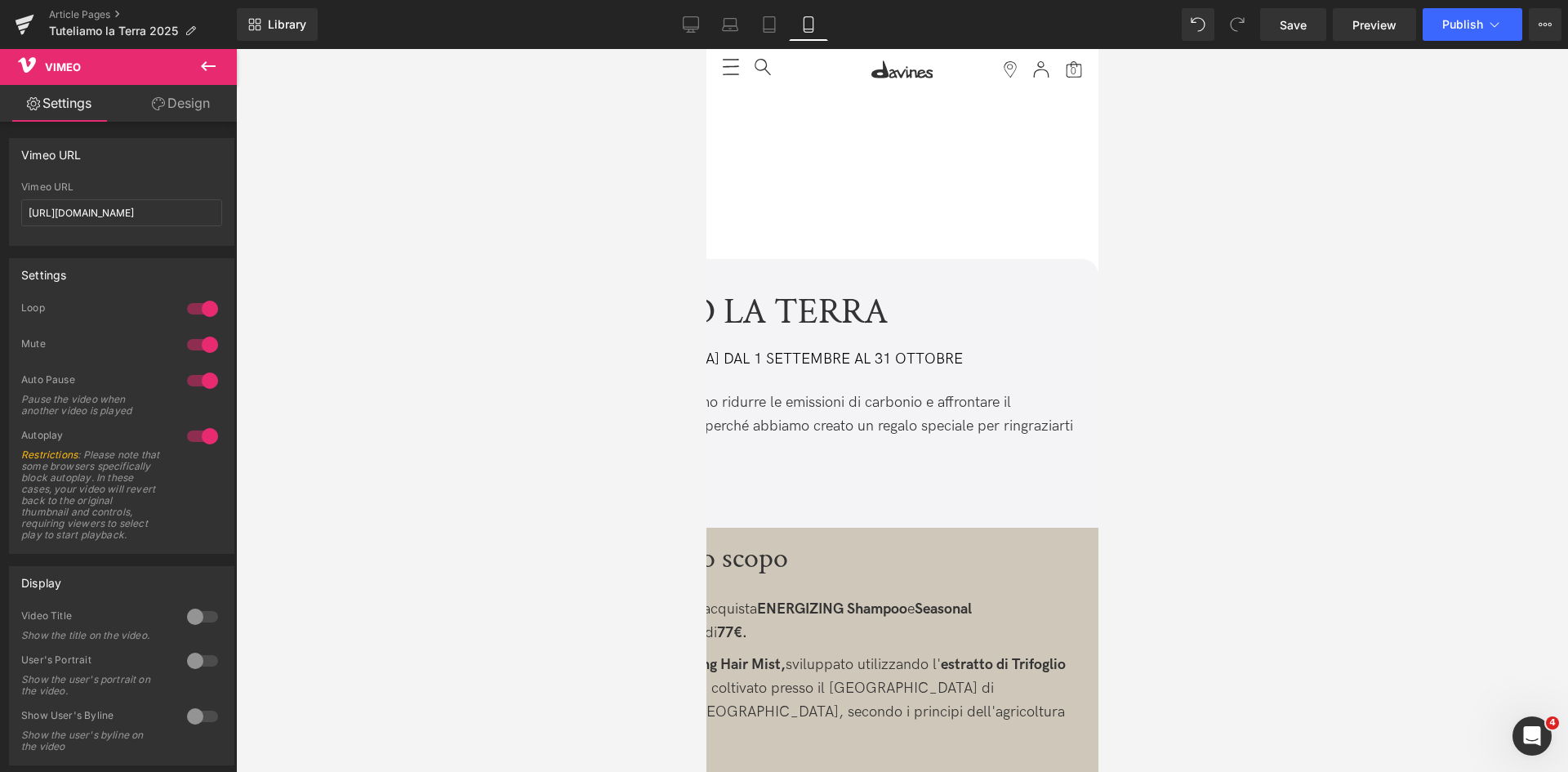
scroll to position [0, 0]
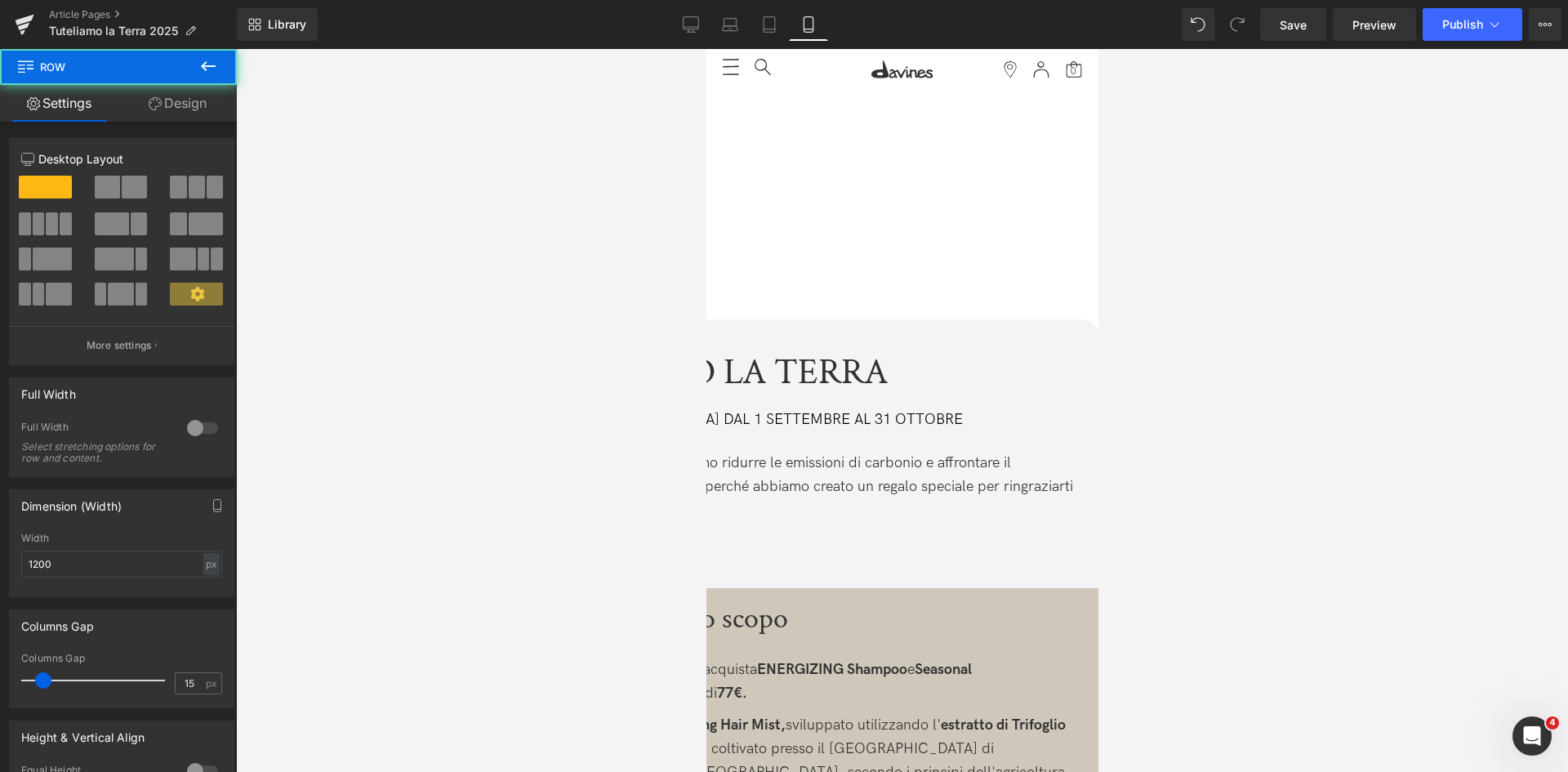
click at [185, 102] on link "Design" at bounding box center [177, 103] width 118 height 36
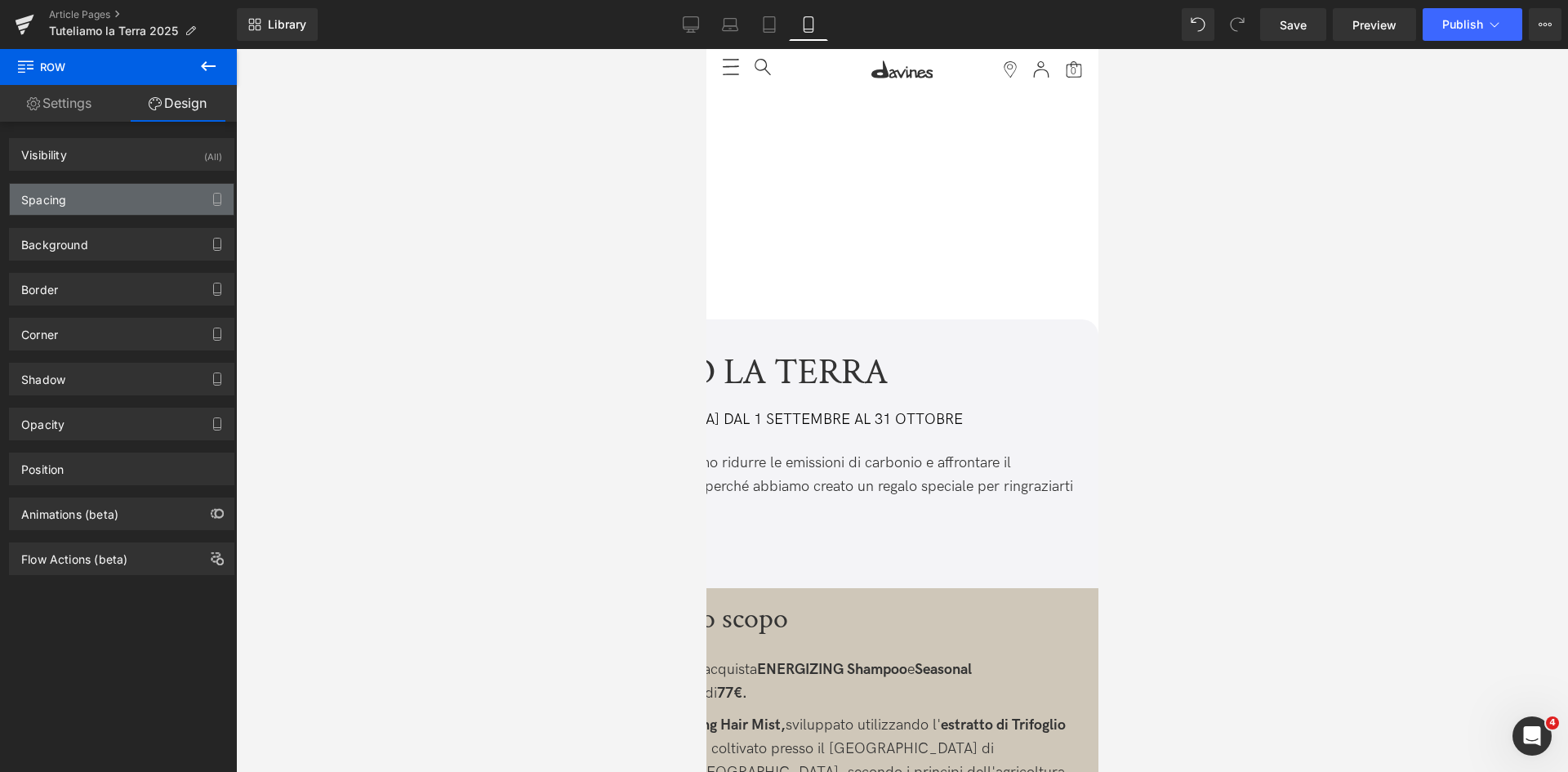
click at [167, 188] on div "Spacing" at bounding box center [122, 199] width 224 height 31
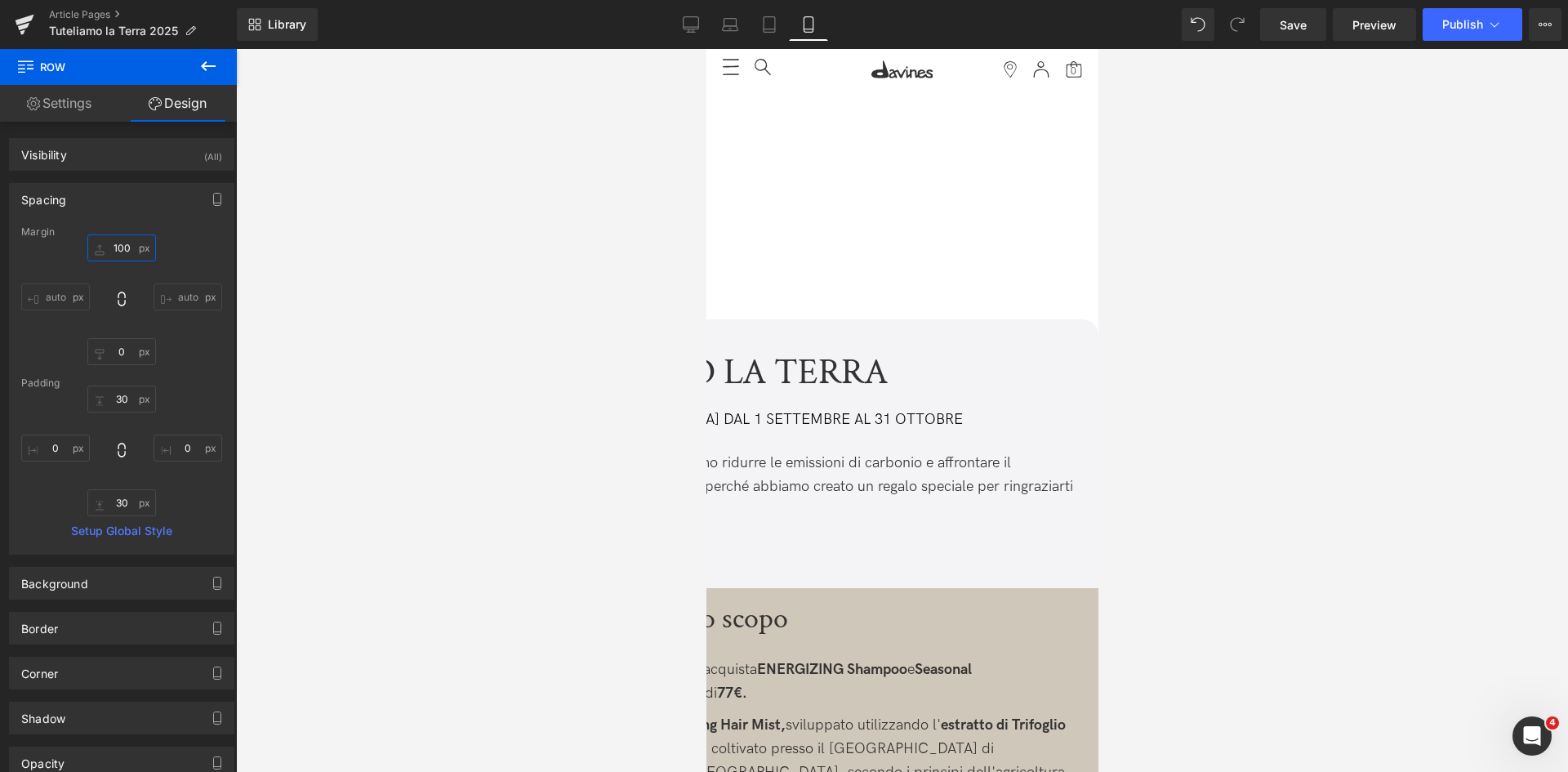
click at [117, 248] on input "100" at bounding box center [121, 248] width 68 height 27
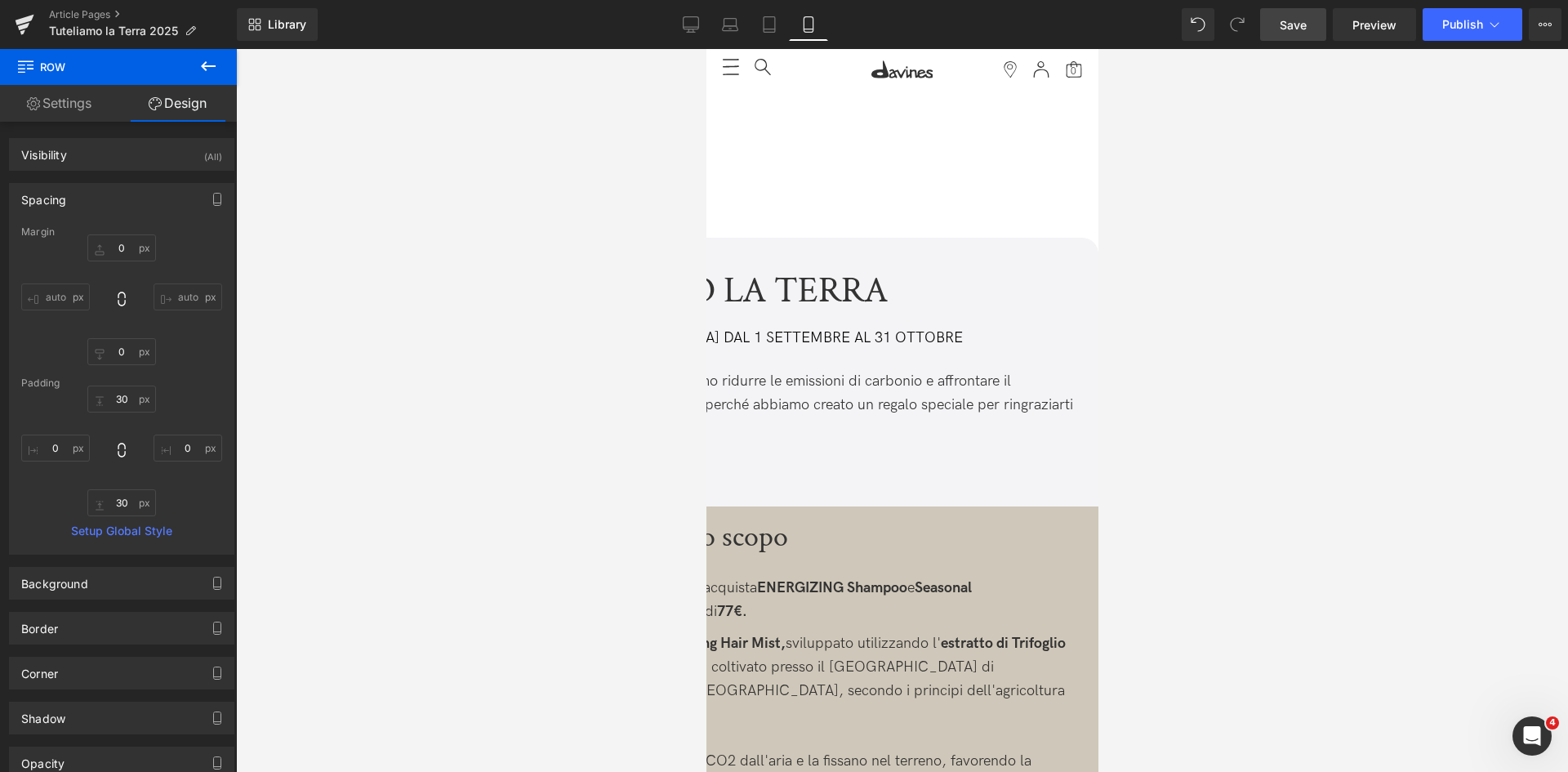
click at [1305, 28] on span "Save" at bounding box center [1293, 24] width 27 height 17
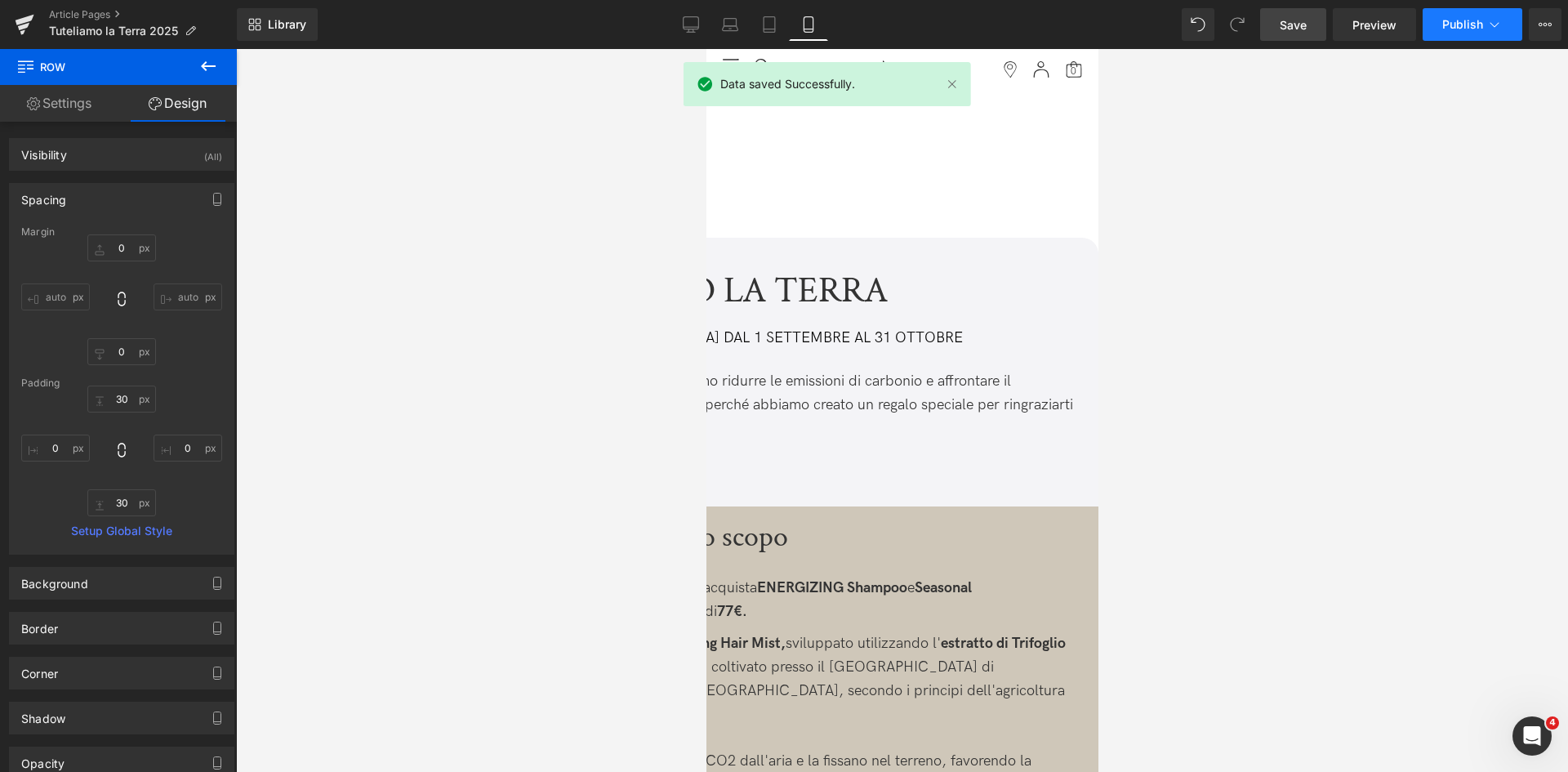
click at [1484, 34] on button "Publish" at bounding box center [1472, 24] width 99 height 33
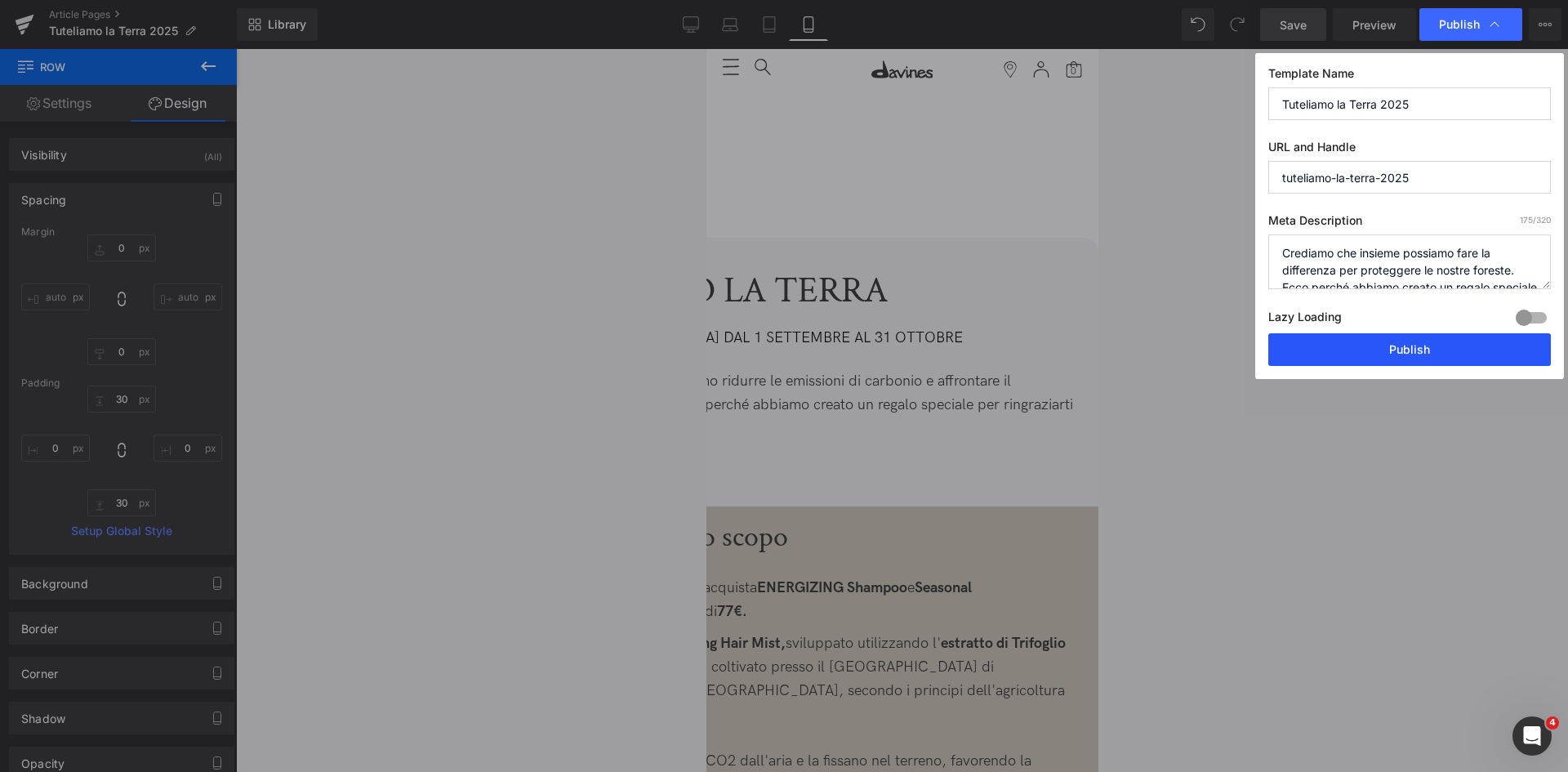
click at [1409, 340] on button "Publish" at bounding box center [1410, 349] width 282 height 33
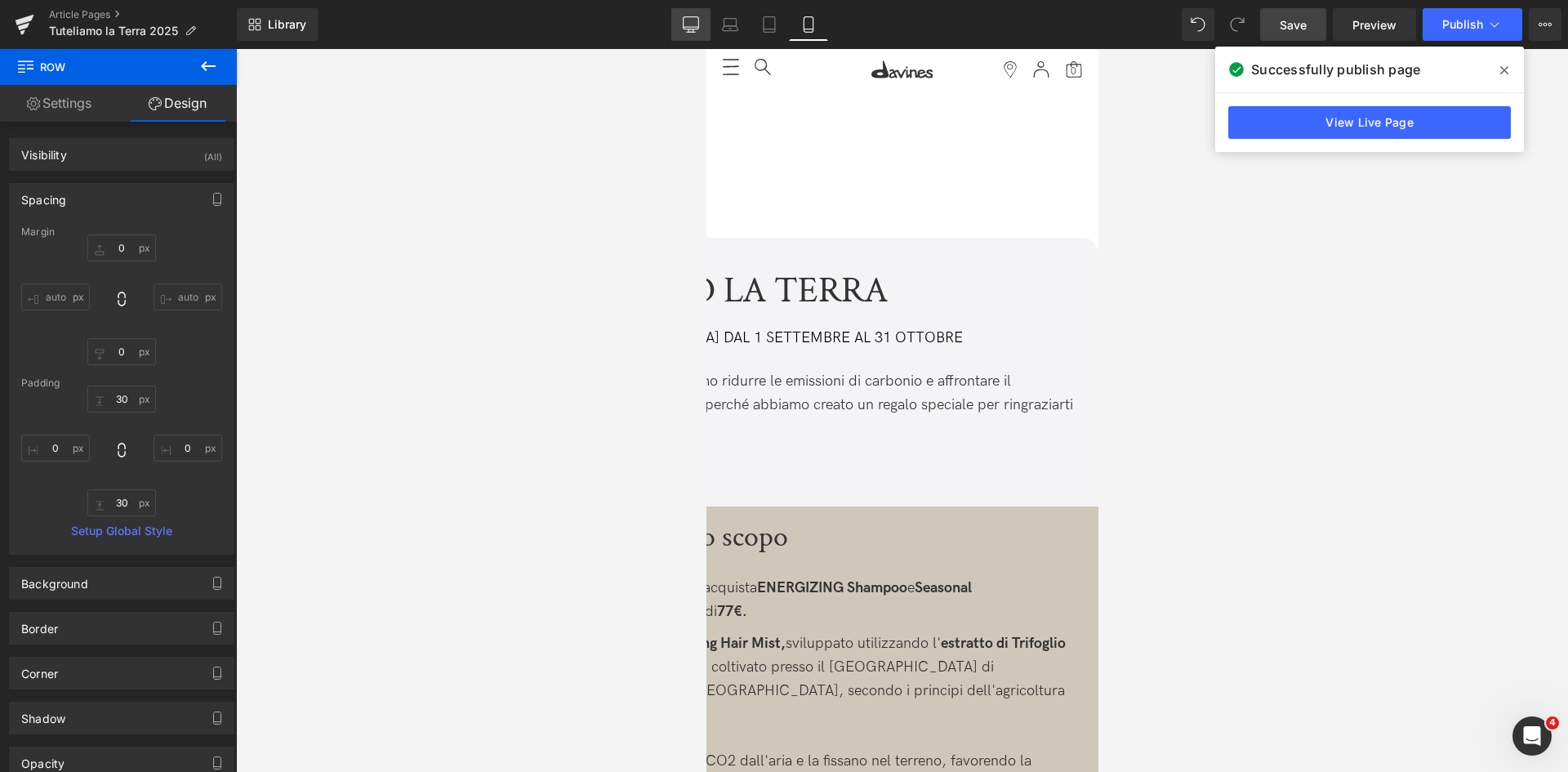
click at [693, 31] on icon at bounding box center [691, 24] width 16 height 16
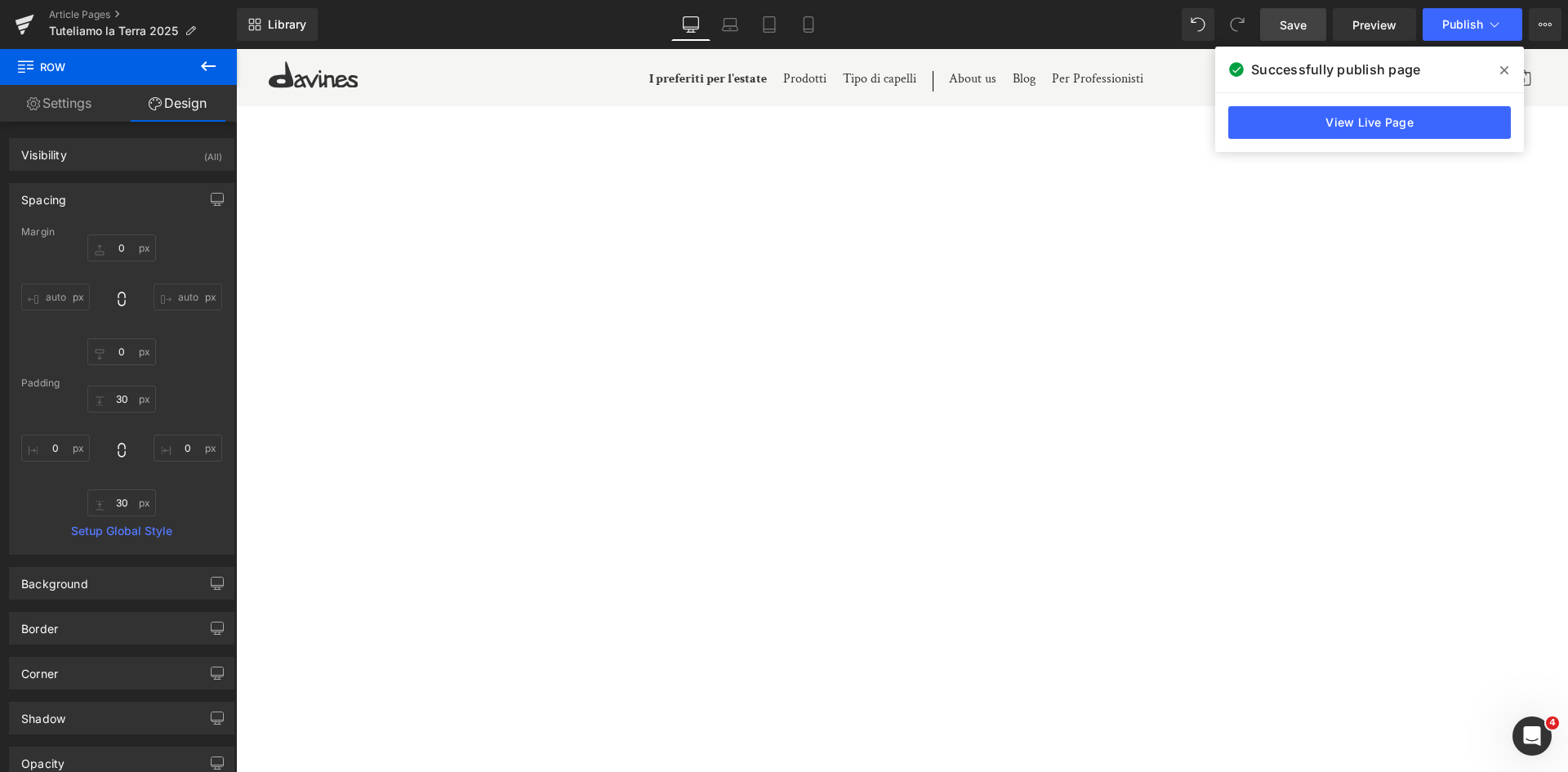
type input "-200"
type input "0"
type input "28"
type input "0"
type input "50"
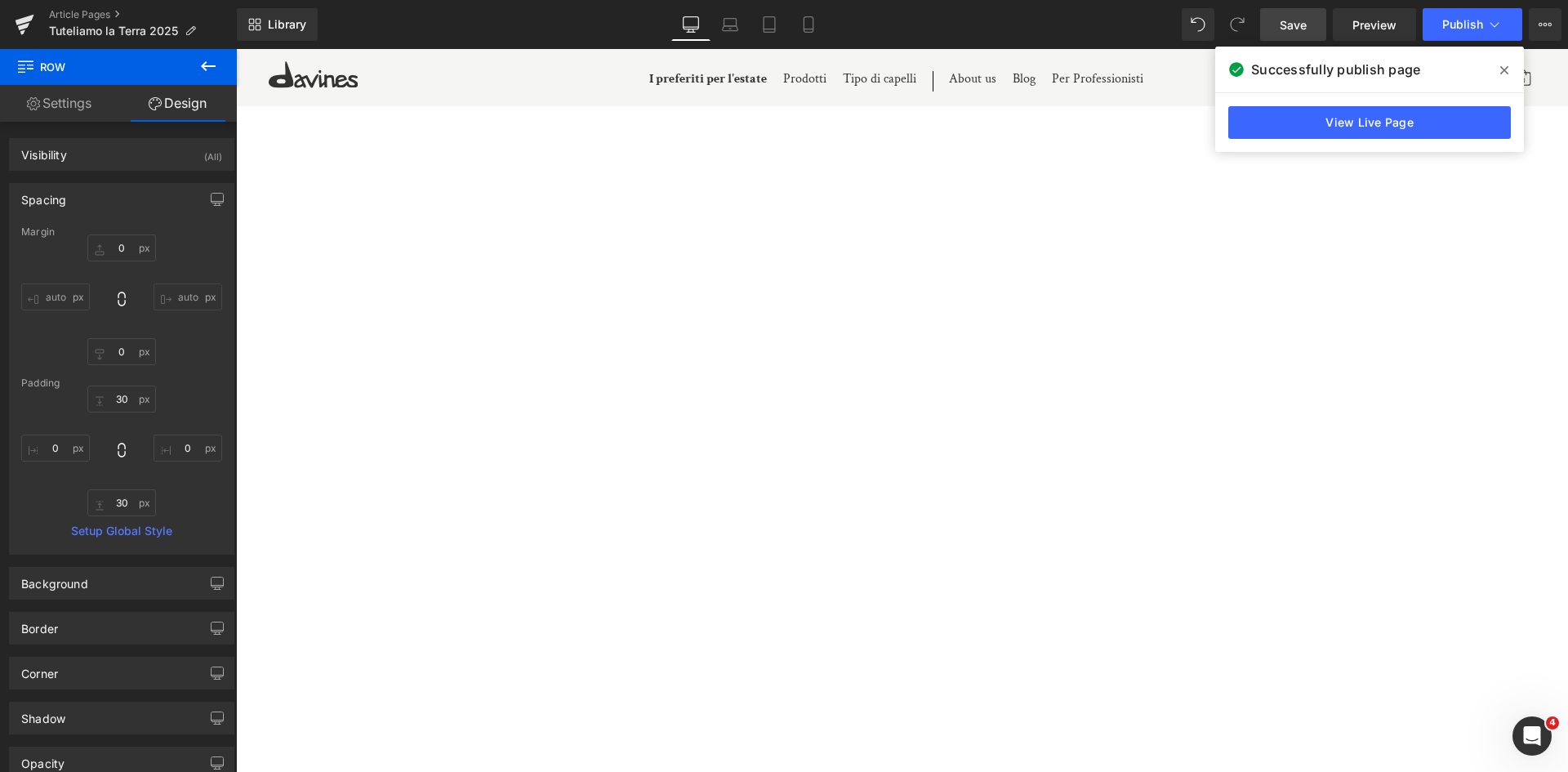
type input "0"
click at [812, 26] on icon at bounding box center [809, 24] width 16 height 16
type input "0"
type input "30"
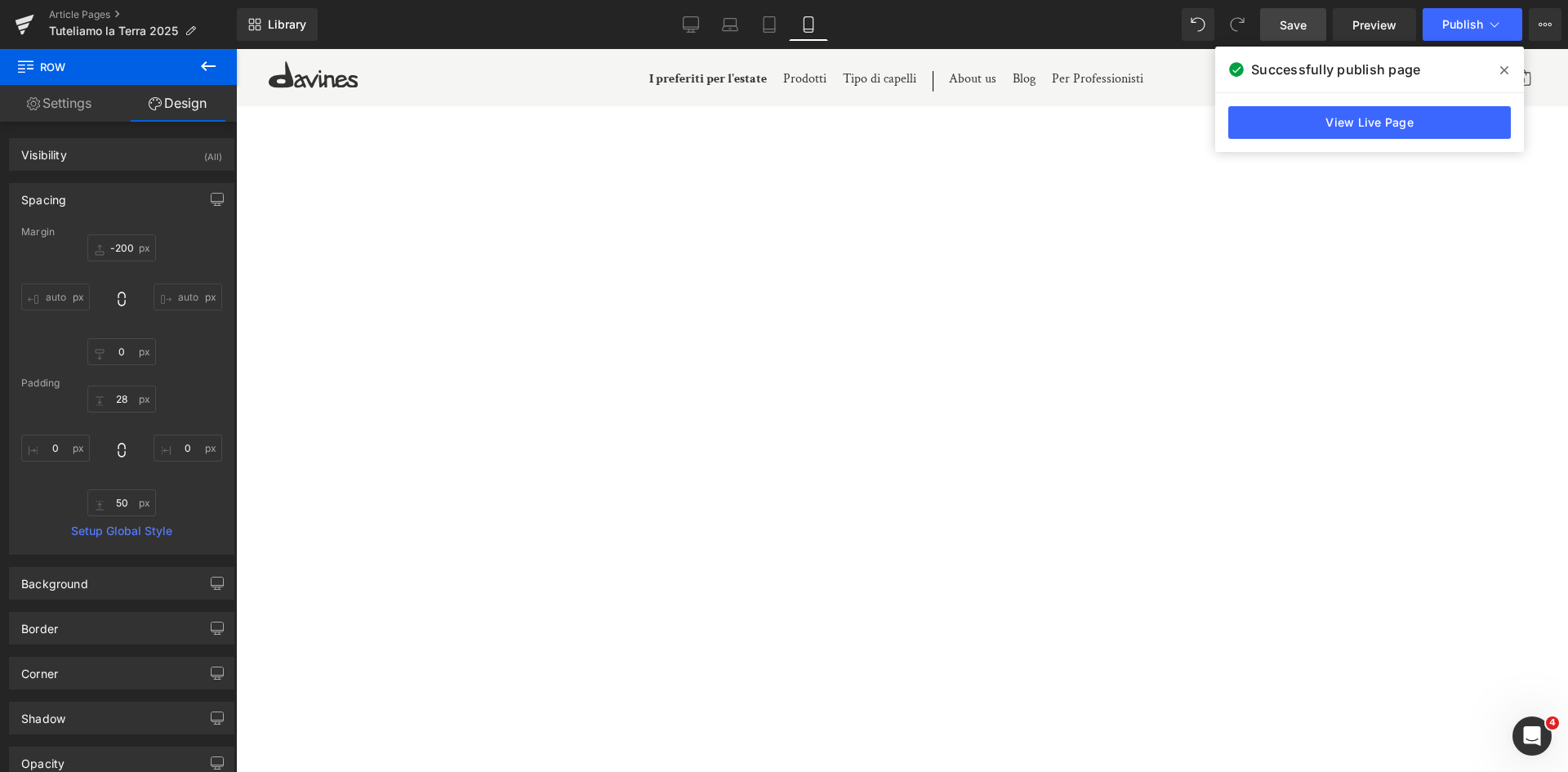
type input "0"
type input "30"
type input "0"
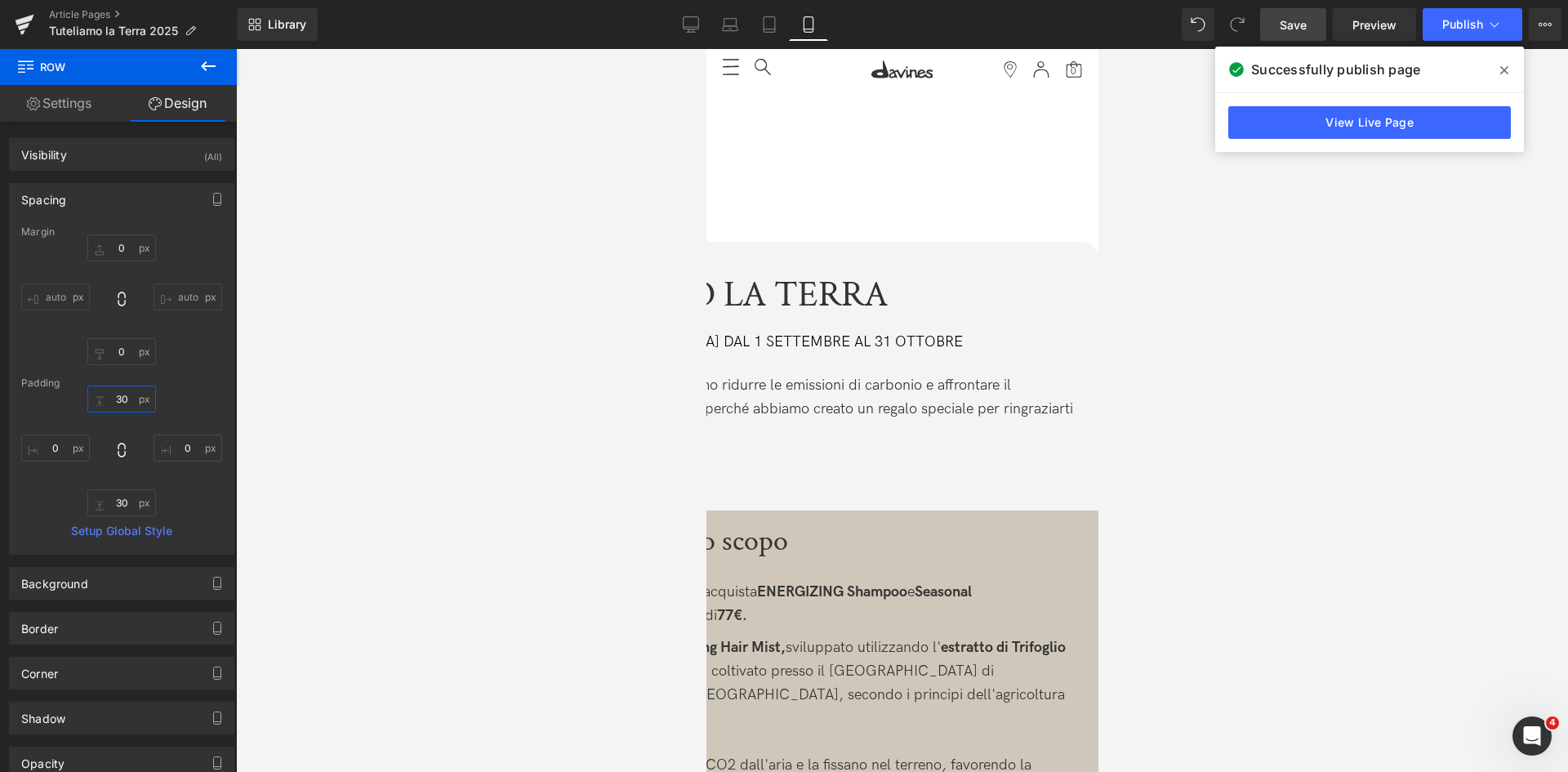
click at [109, 409] on input "30" at bounding box center [121, 399] width 68 height 27
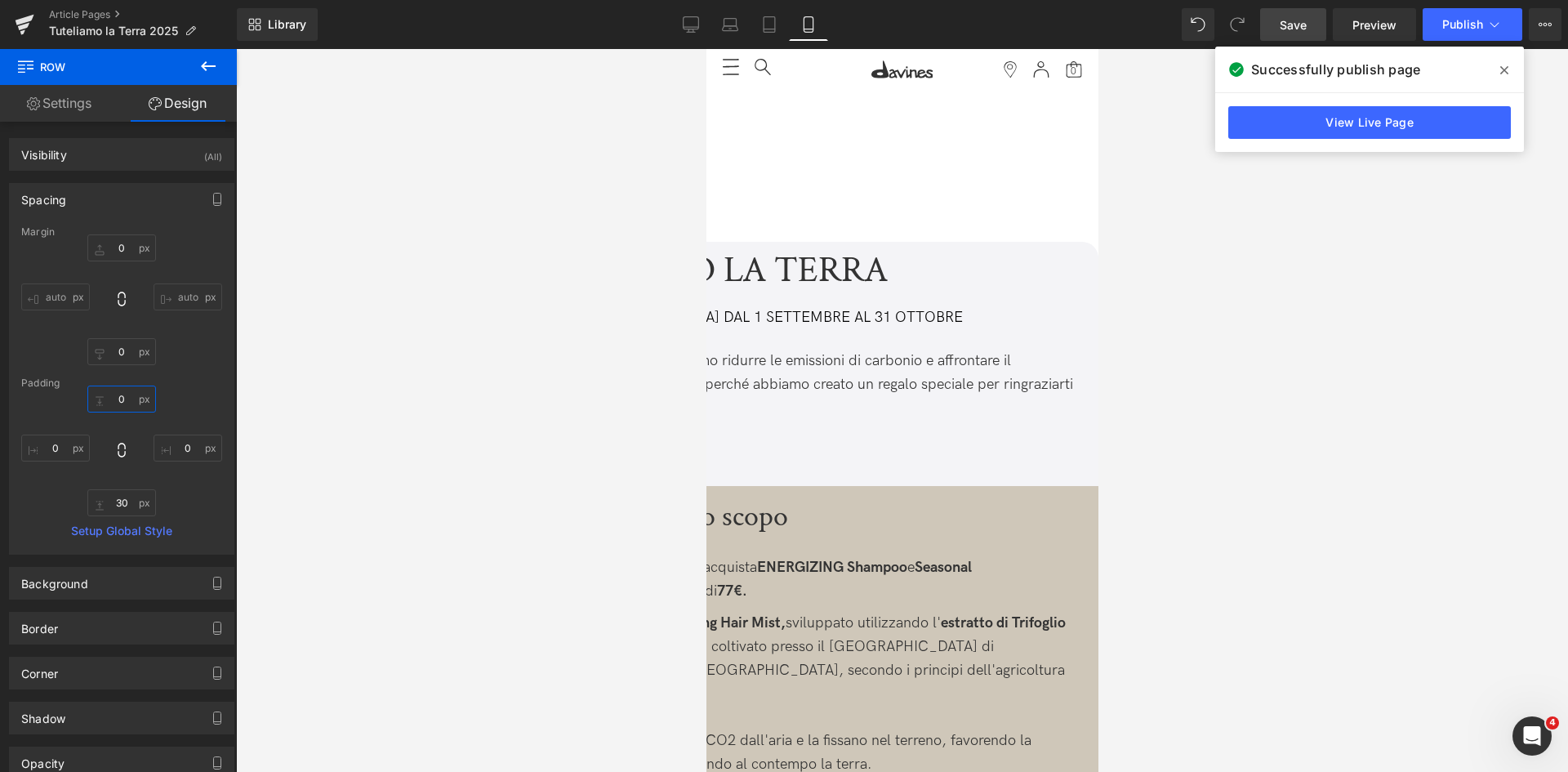
type input "0"
click at [706, 49] on span "Row" at bounding box center [706, 49] width 0 height 0
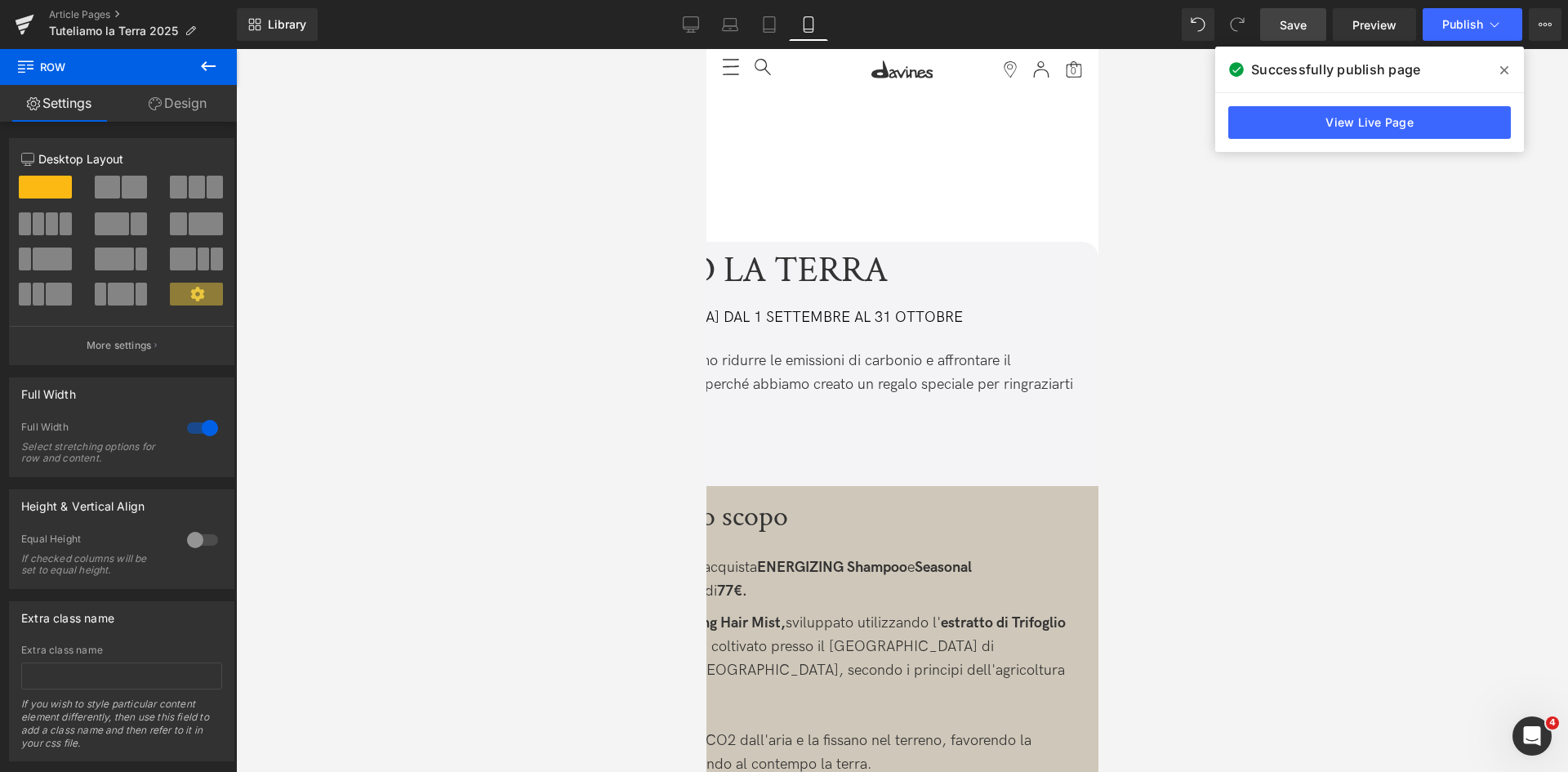
click at [177, 107] on link "Design" at bounding box center [177, 103] width 118 height 36
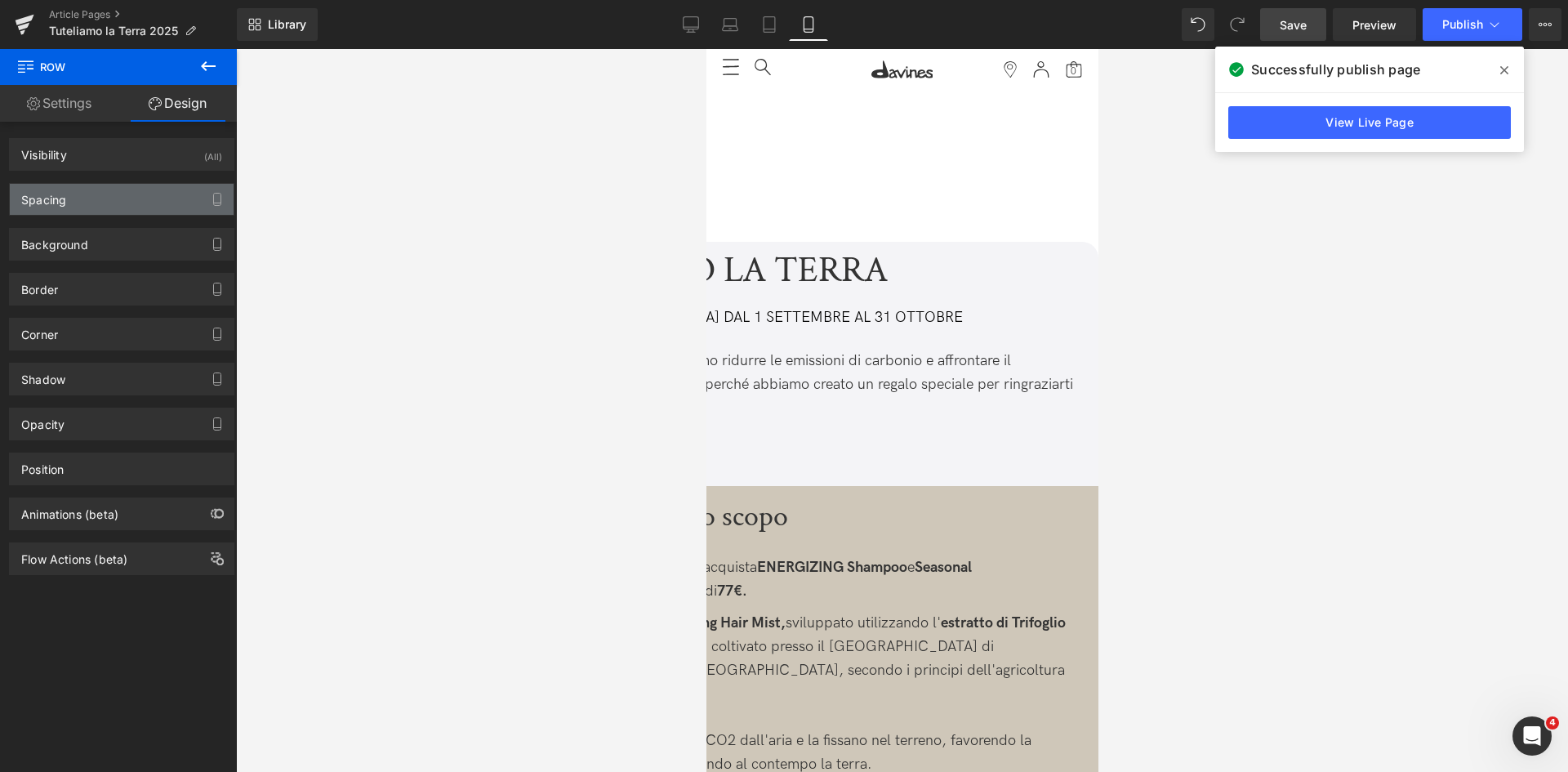
click at [136, 192] on div "Spacing" at bounding box center [122, 199] width 224 height 31
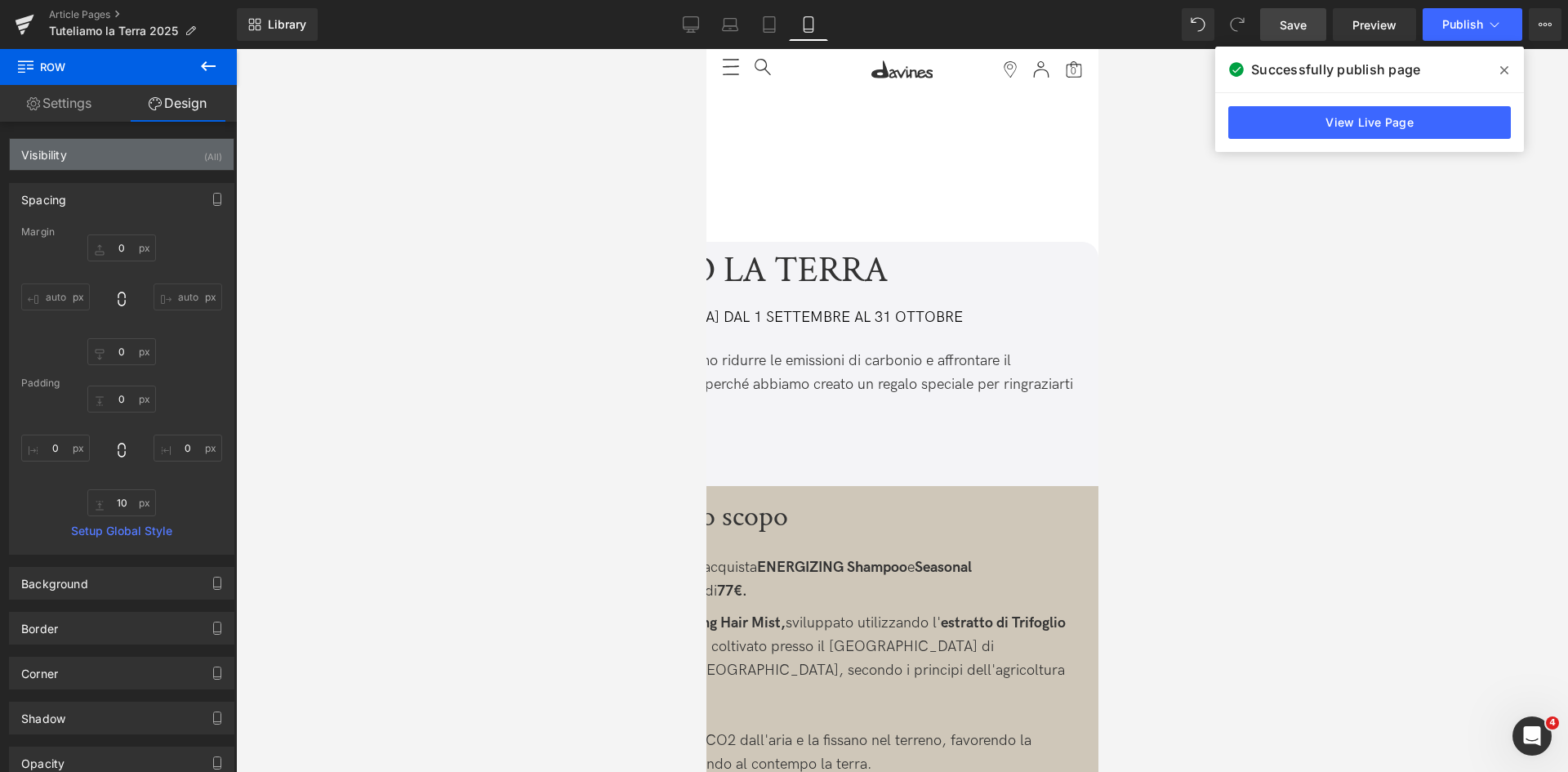
click at [177, 161] on div "Visibility (All)" at bounding box center [122, 154] width 224 height 31
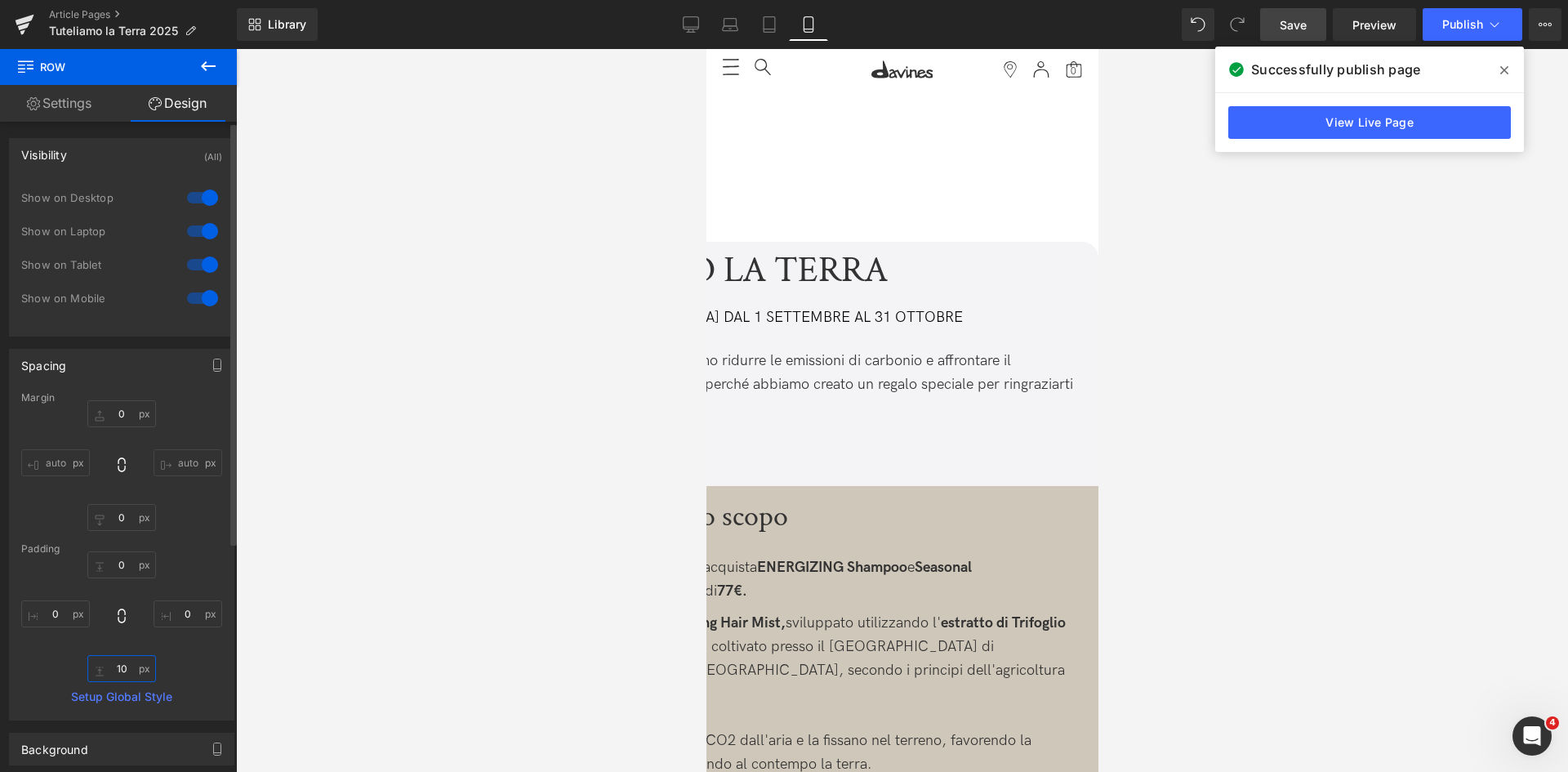
click at [112, 660] on input "10" at bounding box center [121, 669] width 68 height 27
type input "0"
click at [1535, 731] on icon "Apri il messenger Intercom" at bounding box center [1530, 734] width 27 height 27
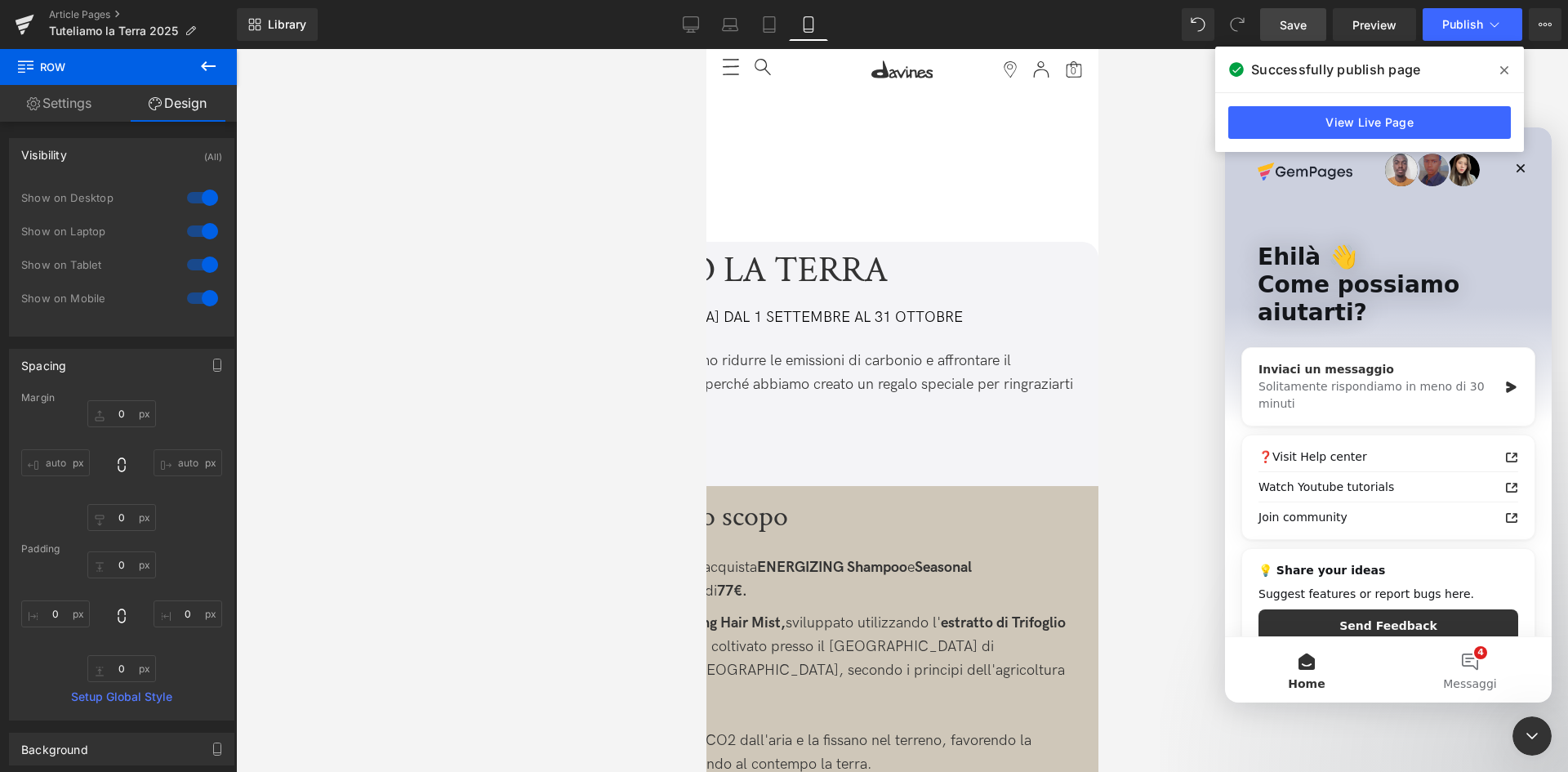
click at [1511, 382] on icon "Messenger Intercom" at bounding box center [1510, 387] width 10 height 12
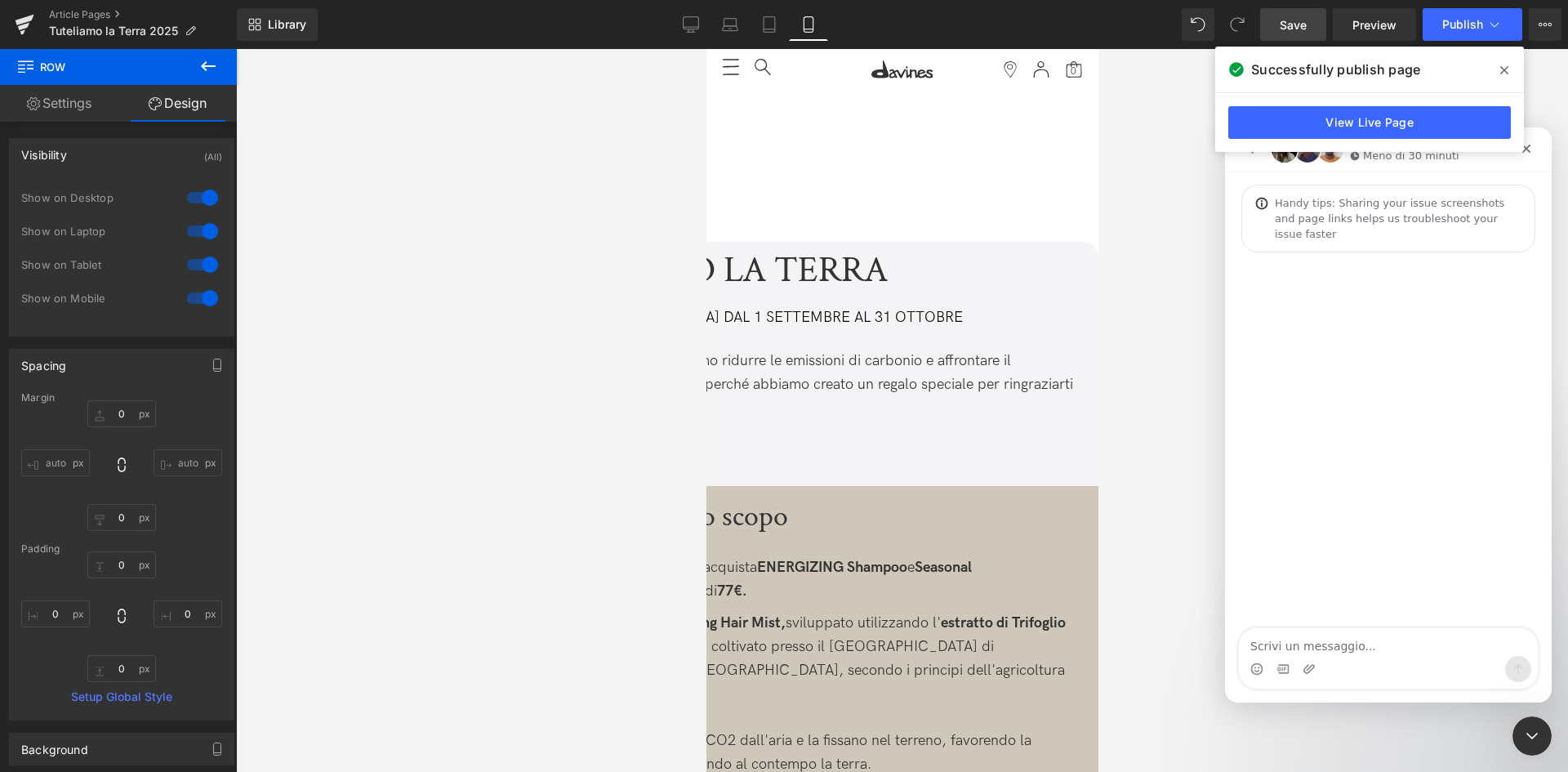
click at [1316, 641] on textarea "Scrivi un messaggio..." at bounding box center [1388, 641] width 299 height 28
click at [1509, 72] on span at bounding box center [1504, 69] width 26 height 26
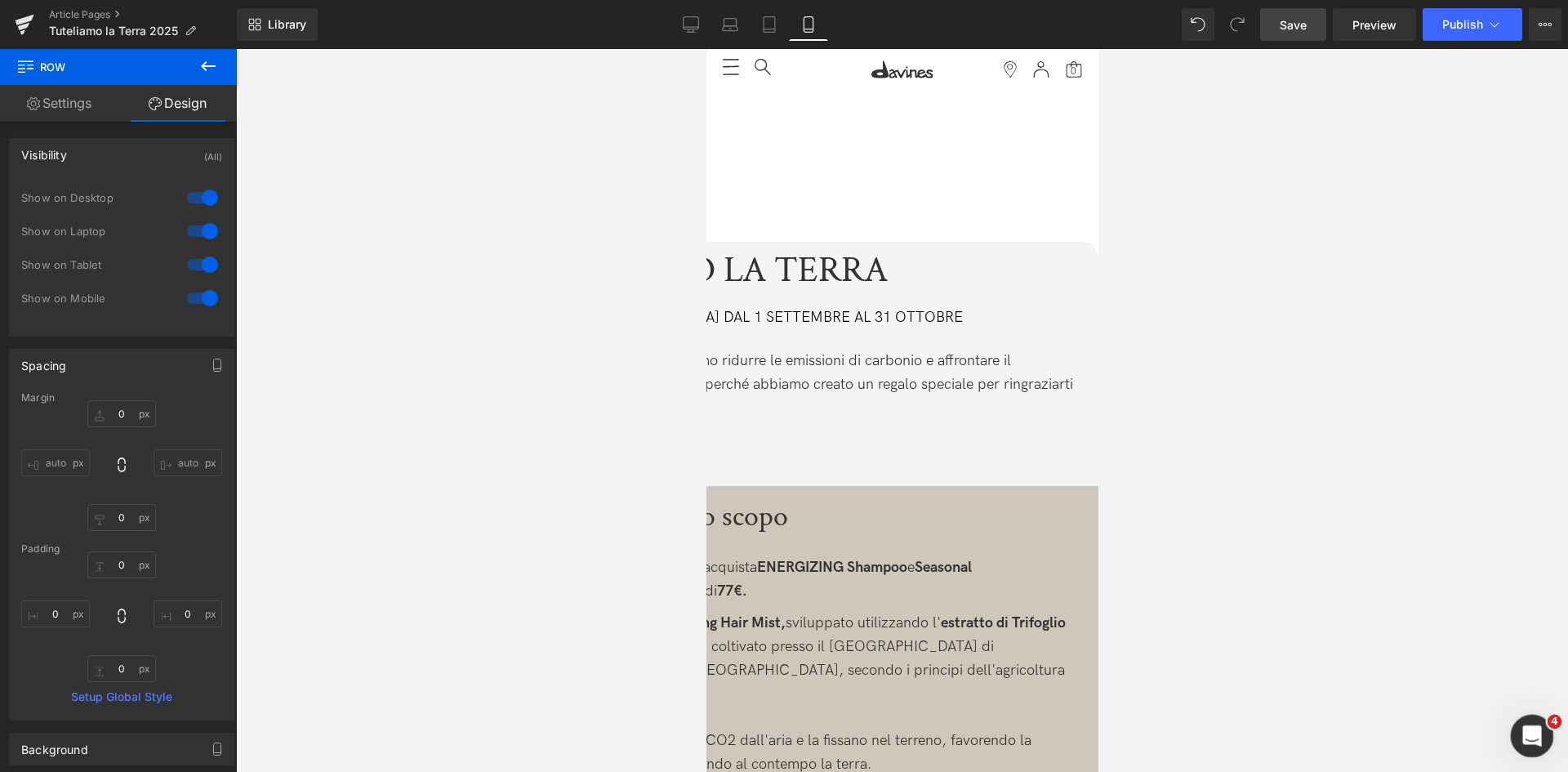
click at [1534, 741] on icon "Apri il messenger Intercom" at bounding box center [1530, 734] width 27 height 27
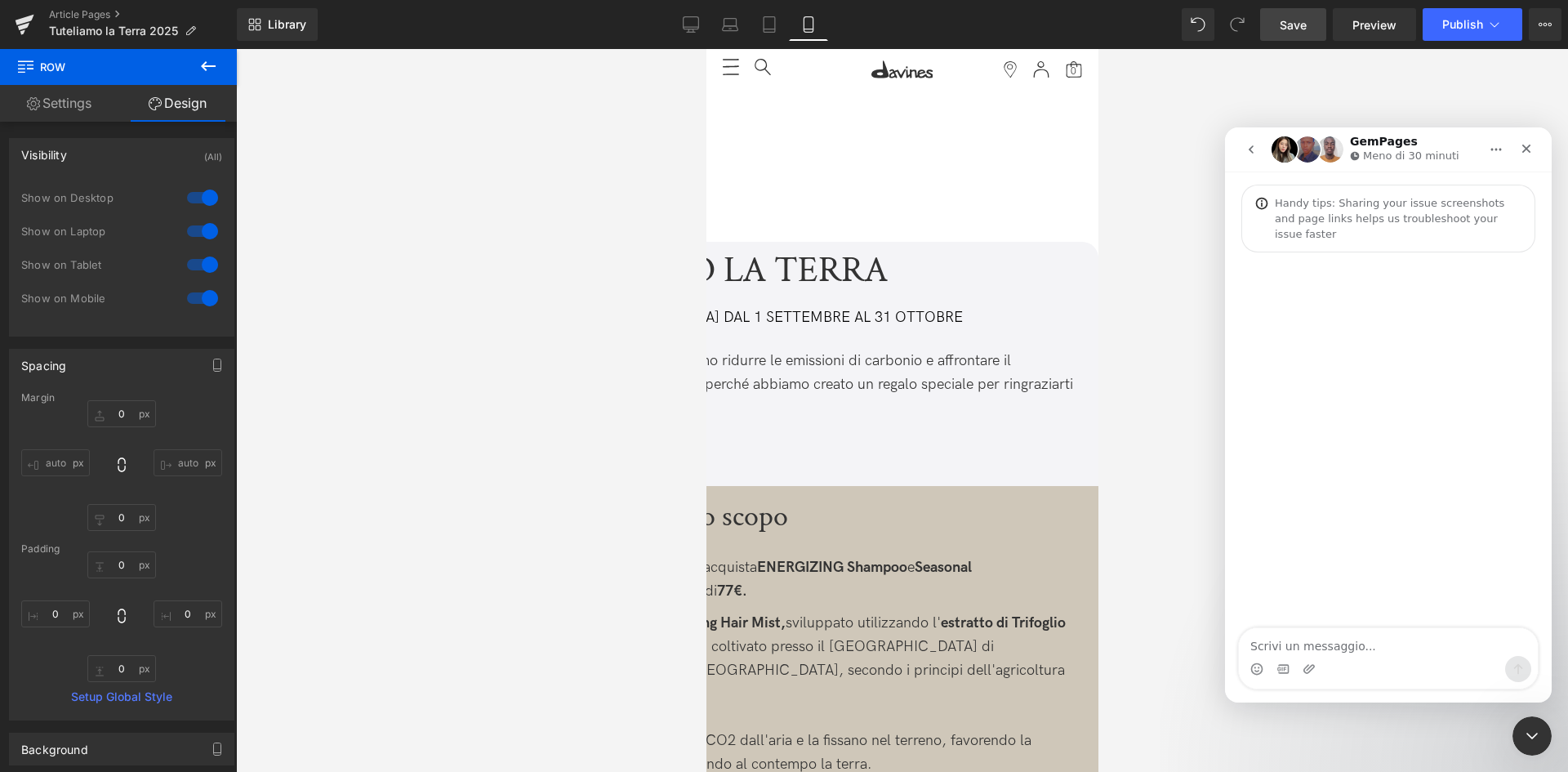
click at [1345, 648] on textarea "Scrivi un messaggio..." at bounding box center [1388, 641] width 299 height 28
drag, startPoint x: 1377, startPoint y: 647, endPoint x: 1357, endPoint y: 643, distance: 20.4
click at [1357, 643] on textarea "Hi! the video banner on" at bounding box center [1388, 641] width 299 height 28
type textarea "Hi! the video banner for mobile device of the blog [URL][DOMAIN_NAME] is not vi…"
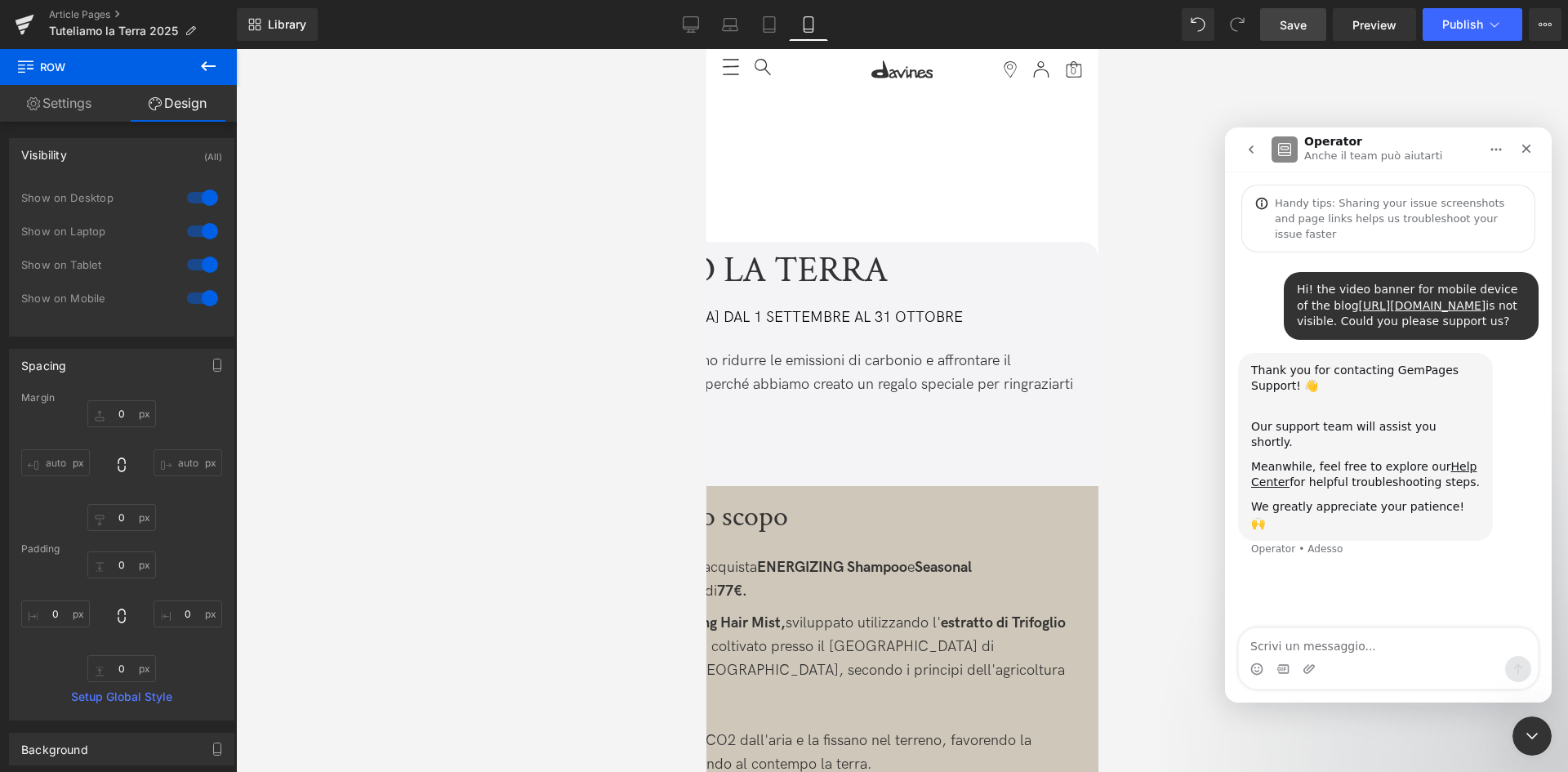
click at [907, 77] on div at bounding box center [784, 362] width 1568 height 723
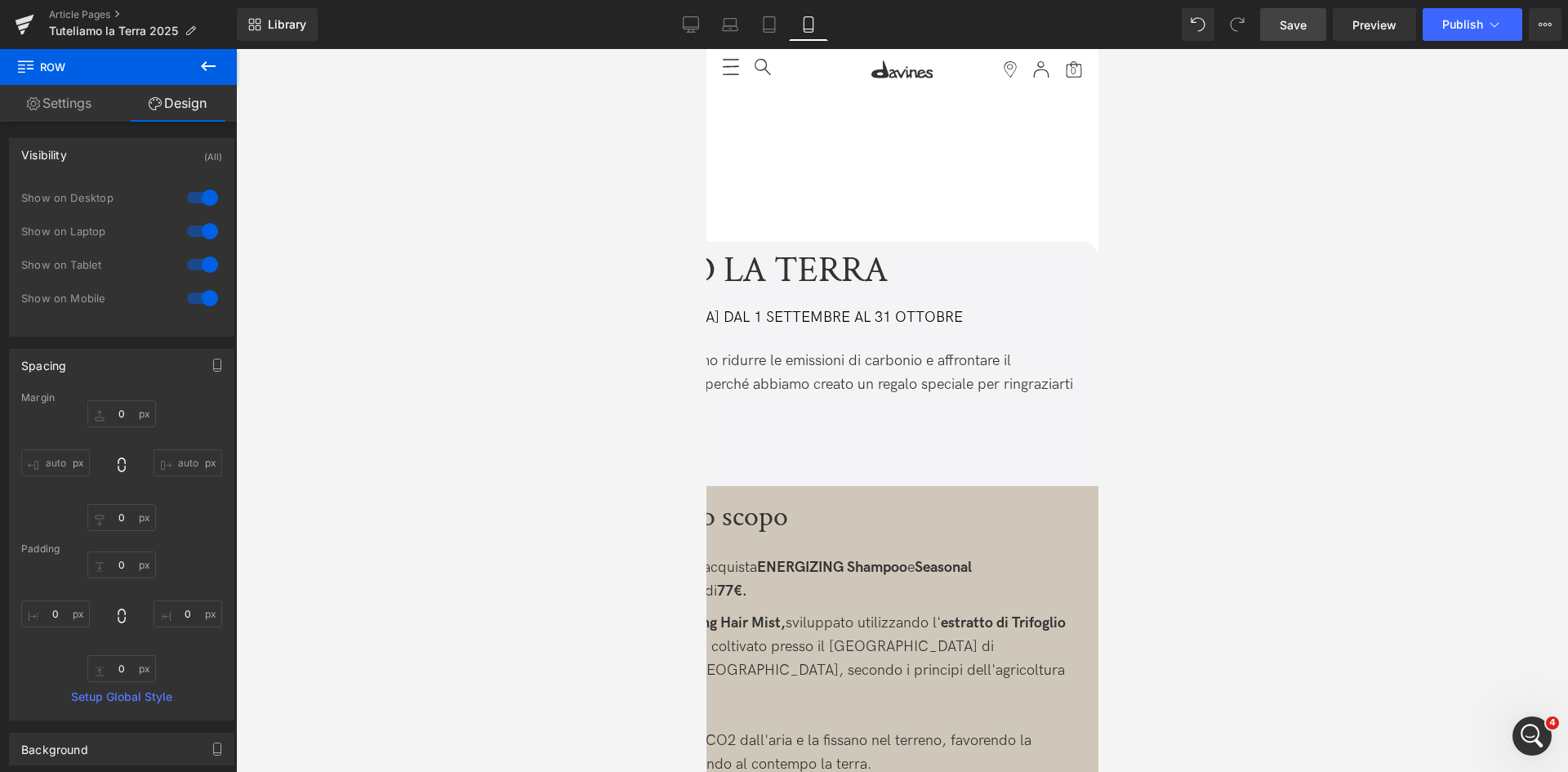
click at [70, 108] on link "Settings" at bounding box center [59, 103] width 118 height 36
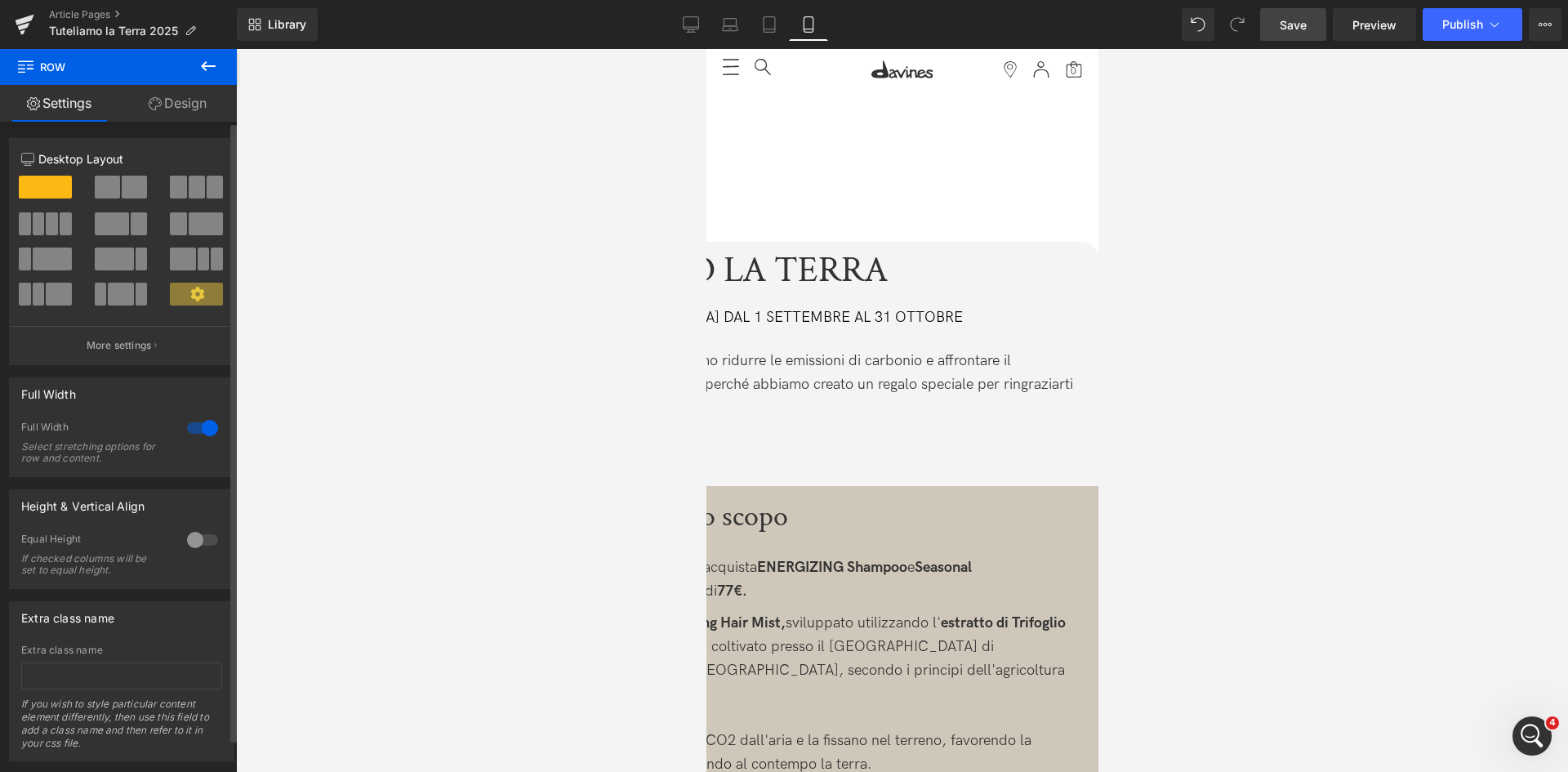
click at [202, 434] on div at bounding box center [202, 427] width 39 height 26
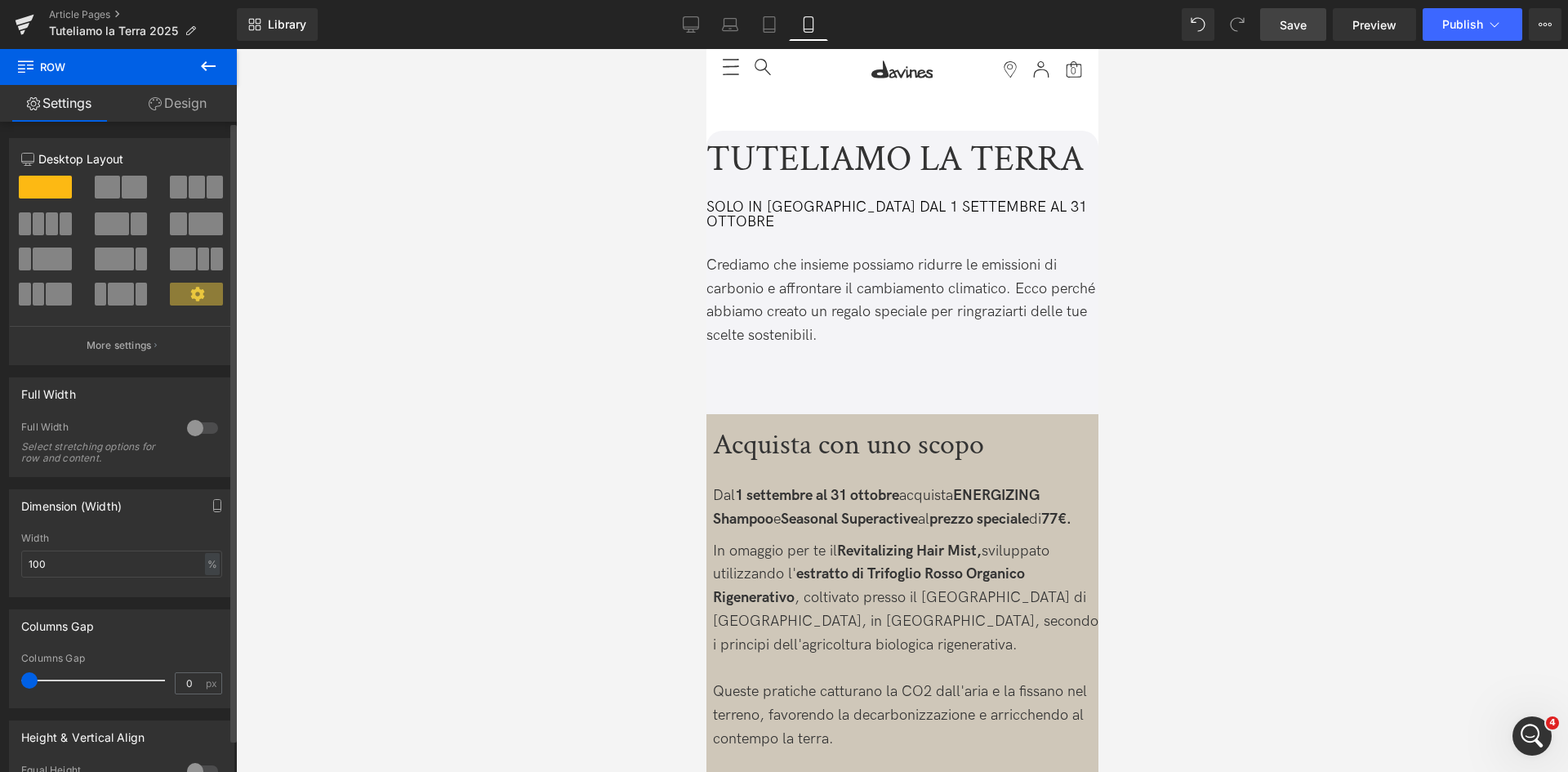
click at [203, 427] on div at bounding box center [202, 427] width 39 height 26
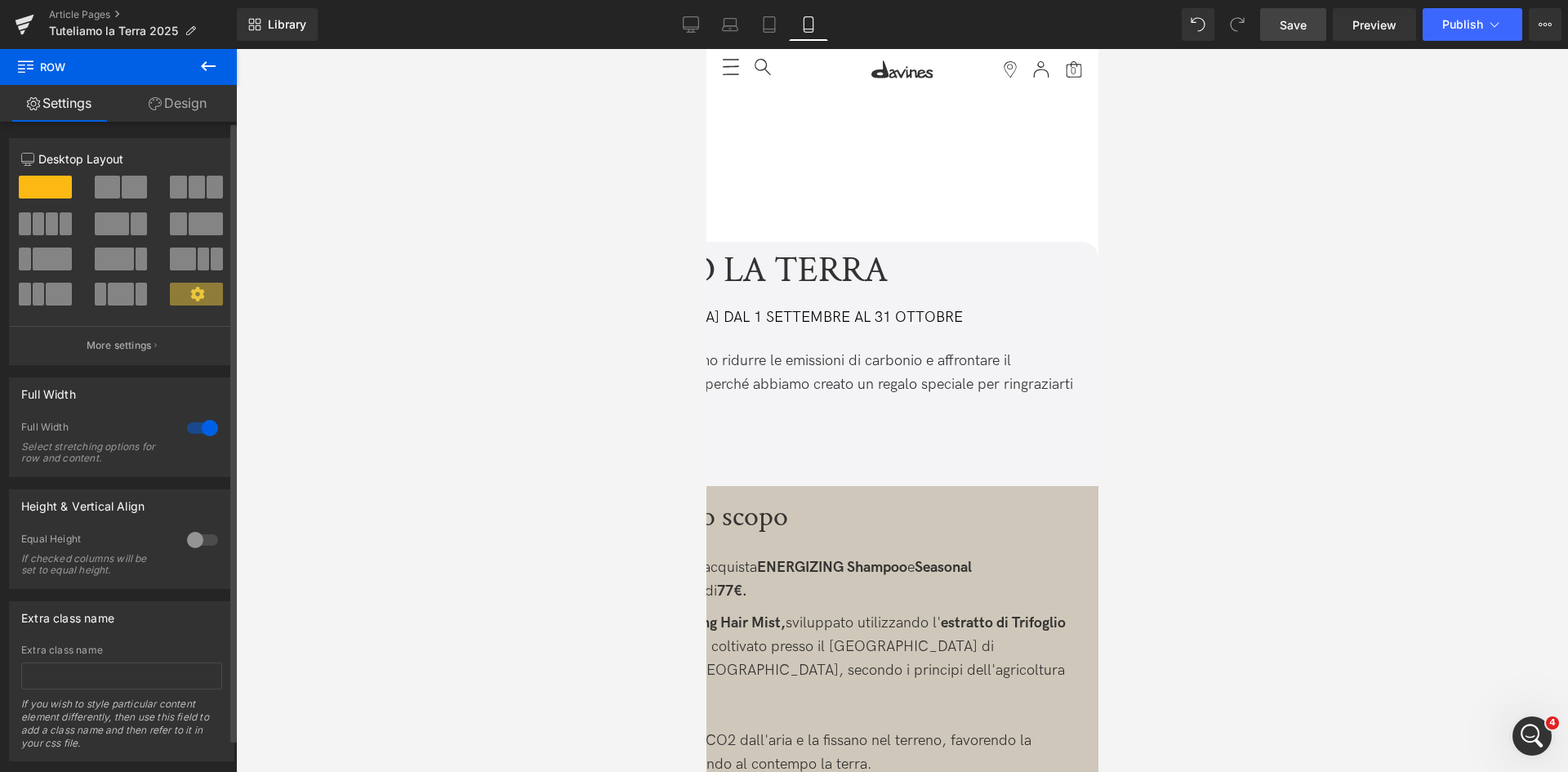
click at [208, 537] on div at bounding box center [202, 539] width 39 height 26
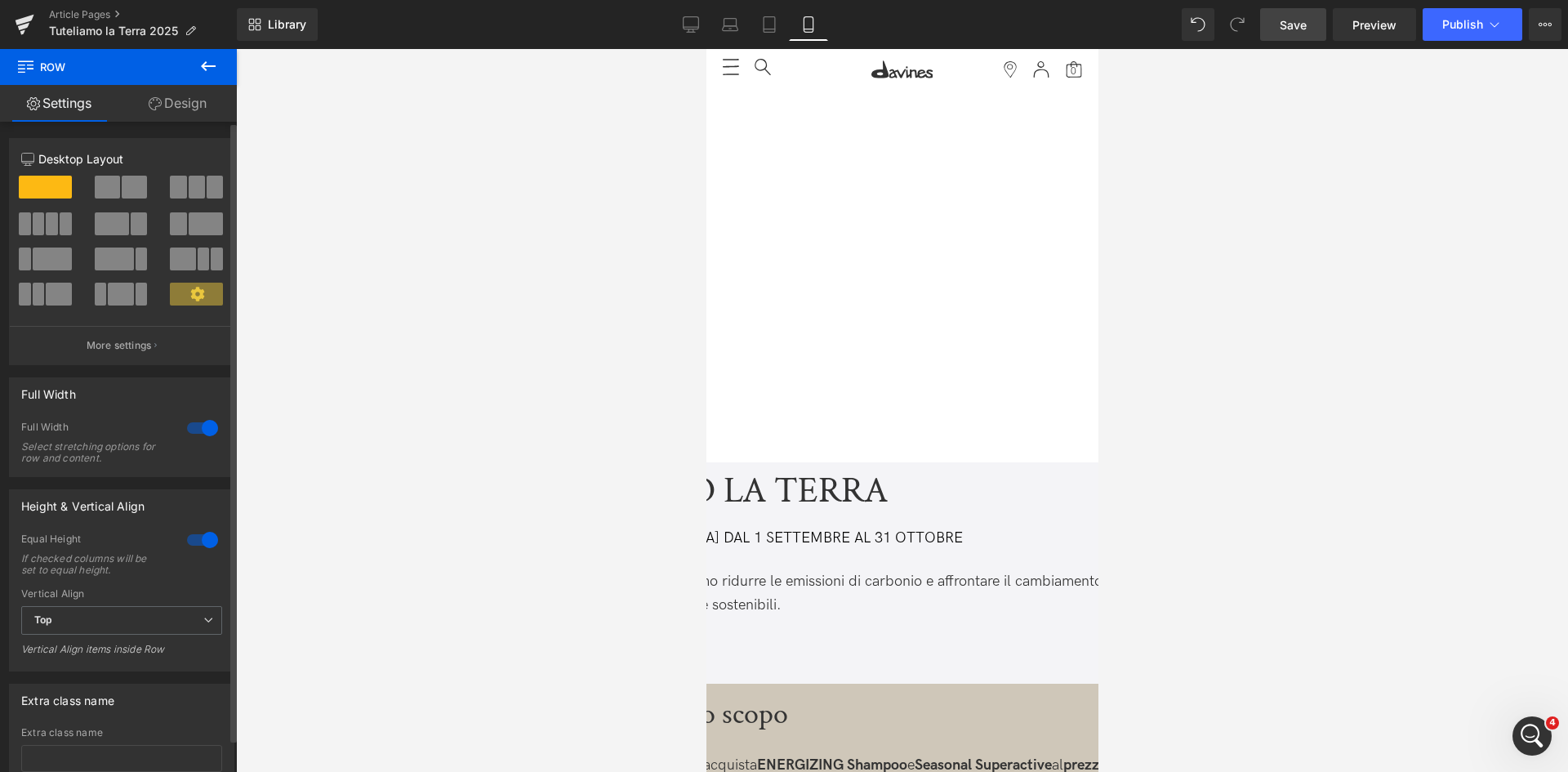
click at [208, 537] on div at bounding box center [202, 539] width 39 height 26
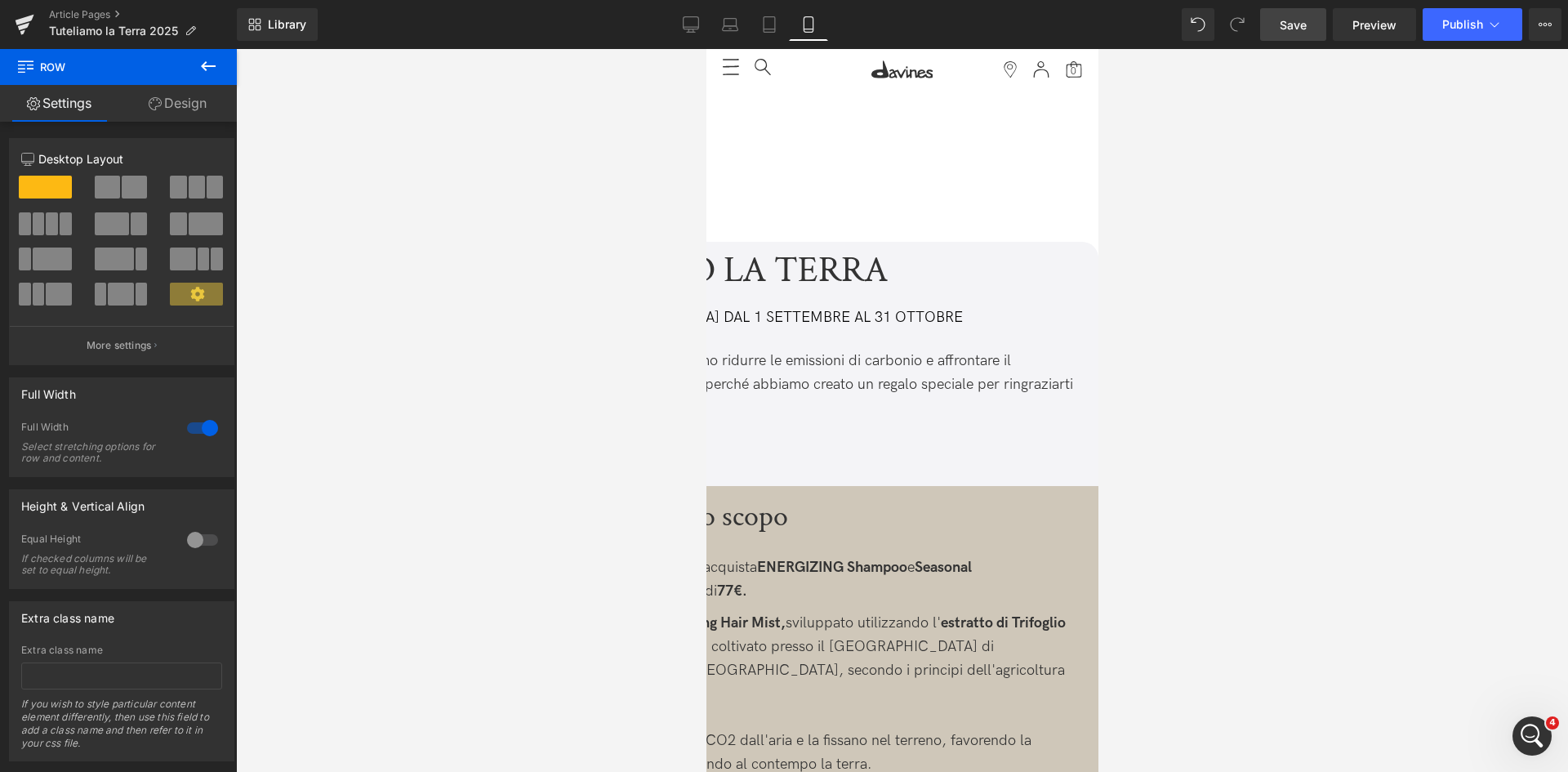
click at [706, 49] on span "Row" at bounding box center [706, 49] width 0 height 0
click at [198, 99] on link "Design" at bounding box center [177, 103] width 118 height 36
type input "0"
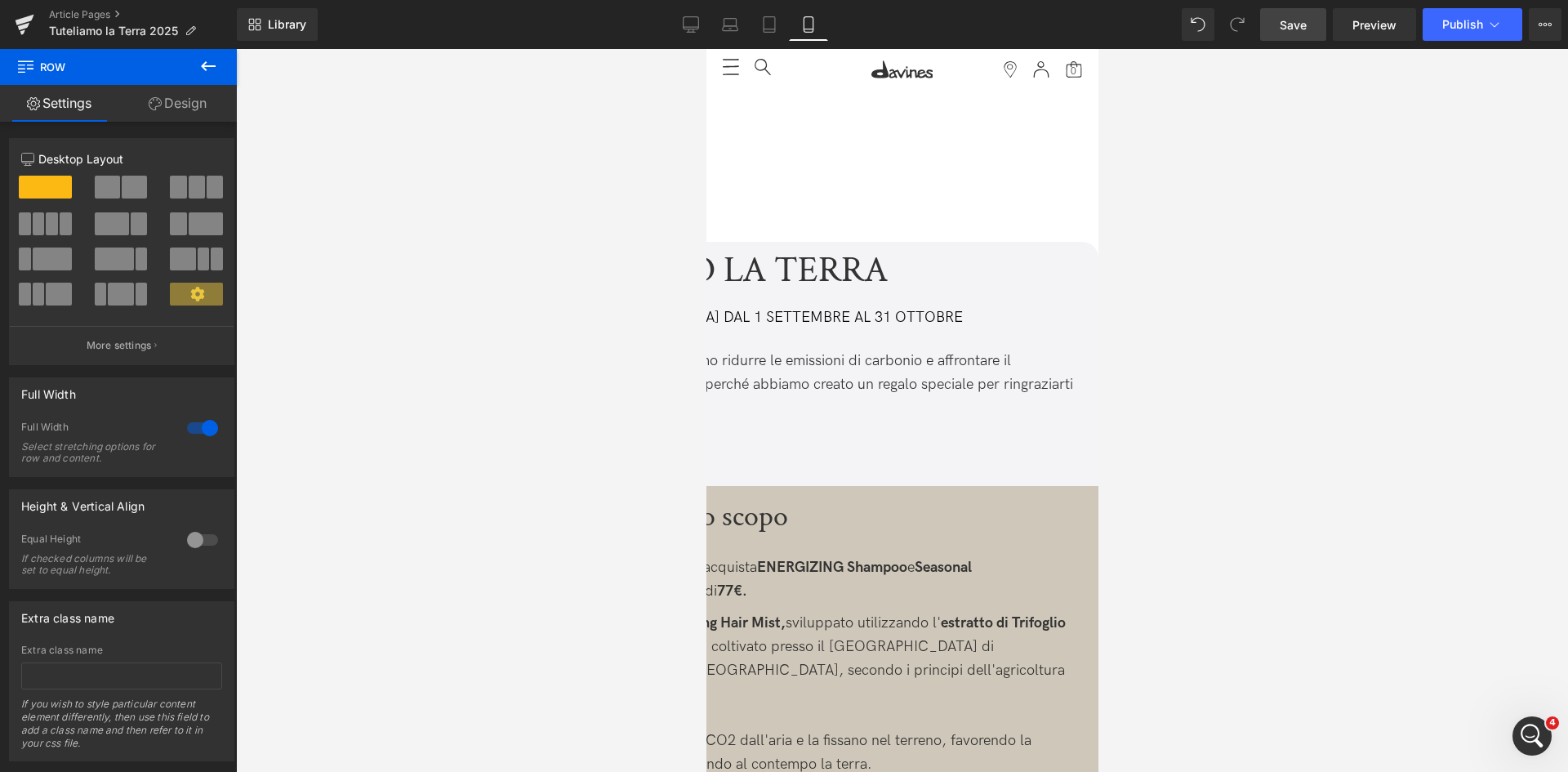
type input "0"
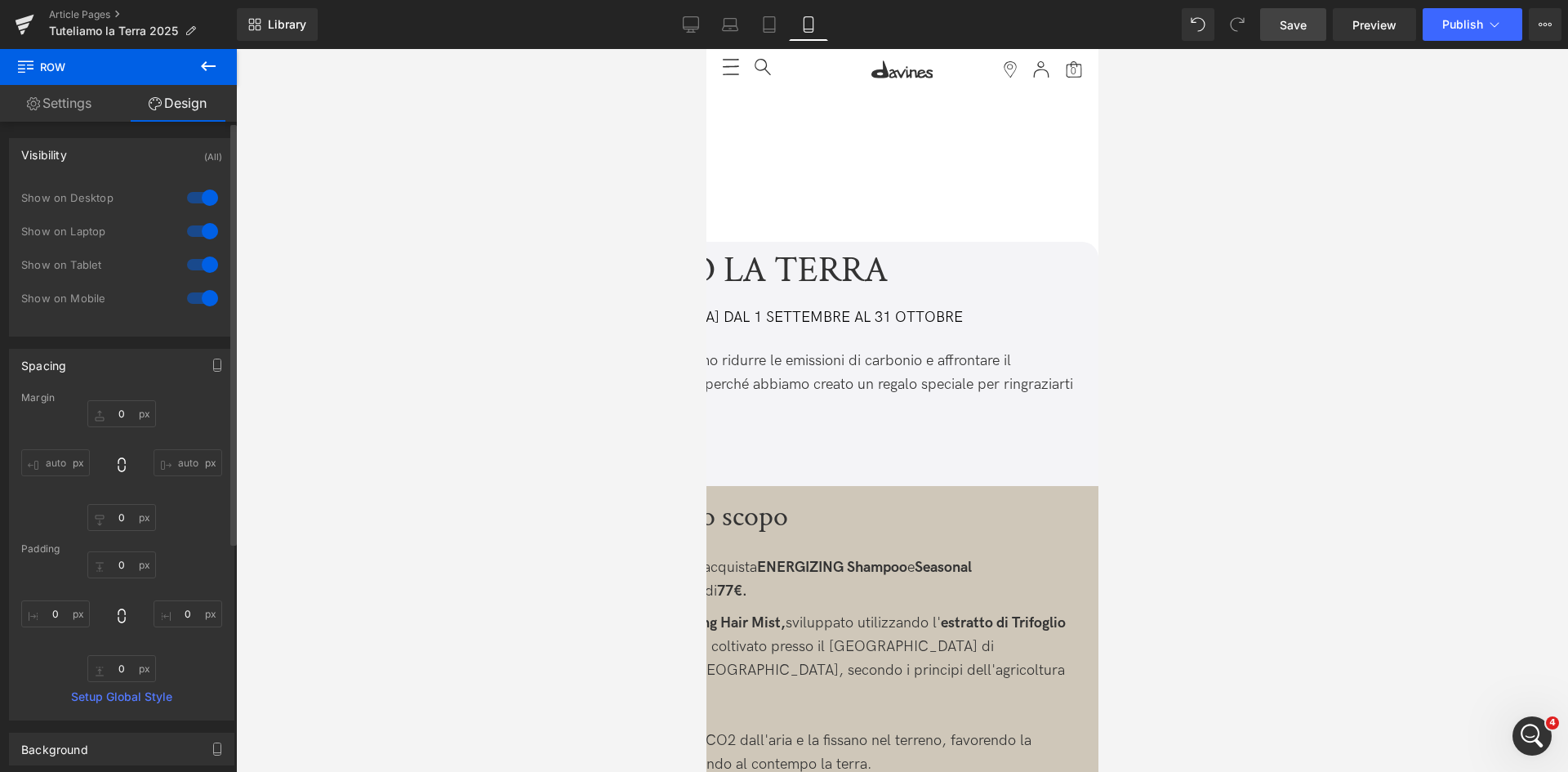
click at [204, 299] on div at bounding box center [202, 298] width 39 height 26
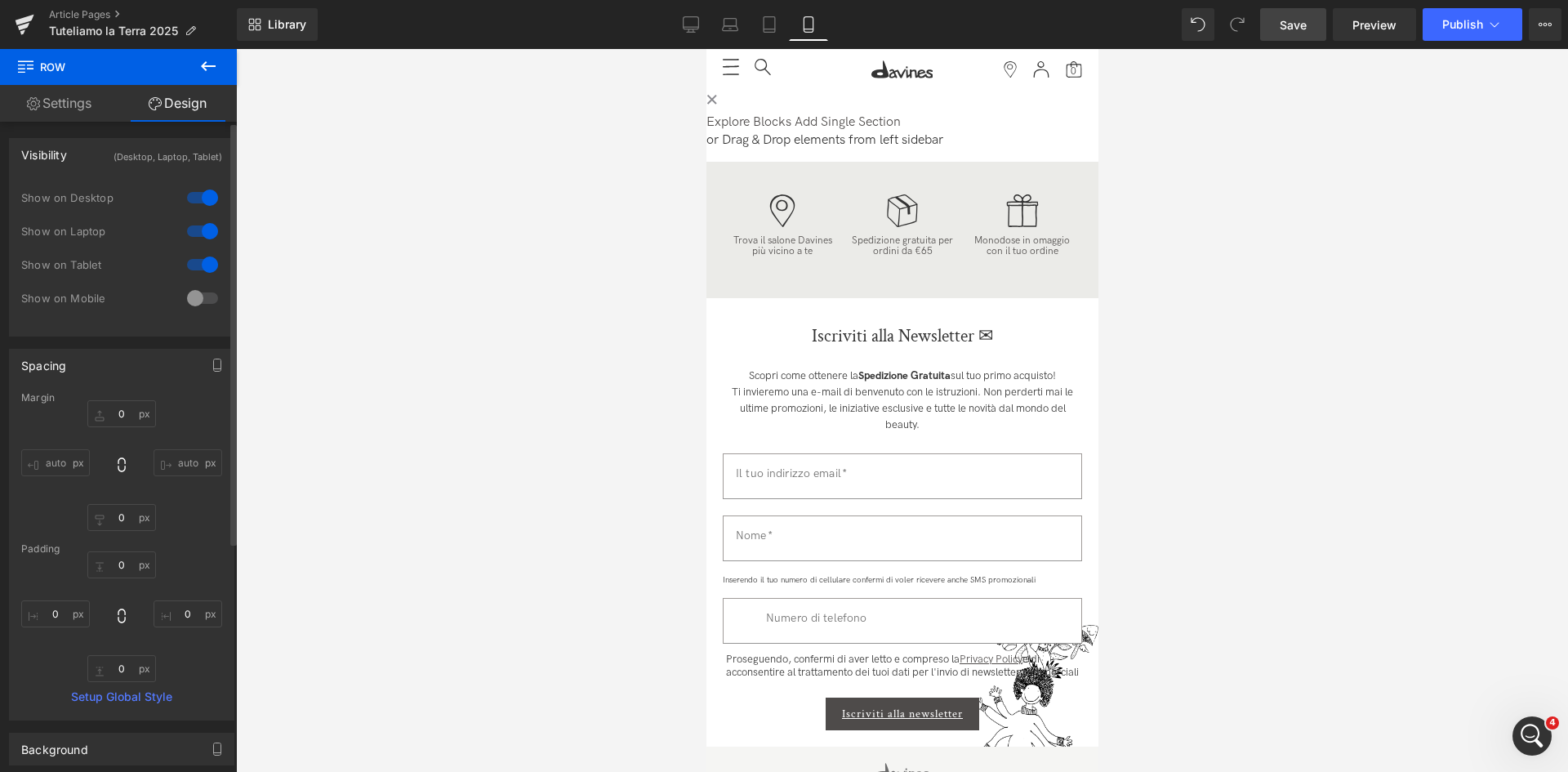
click at [204, 299] on div at bounding box center [202, 298] width 39 height 26
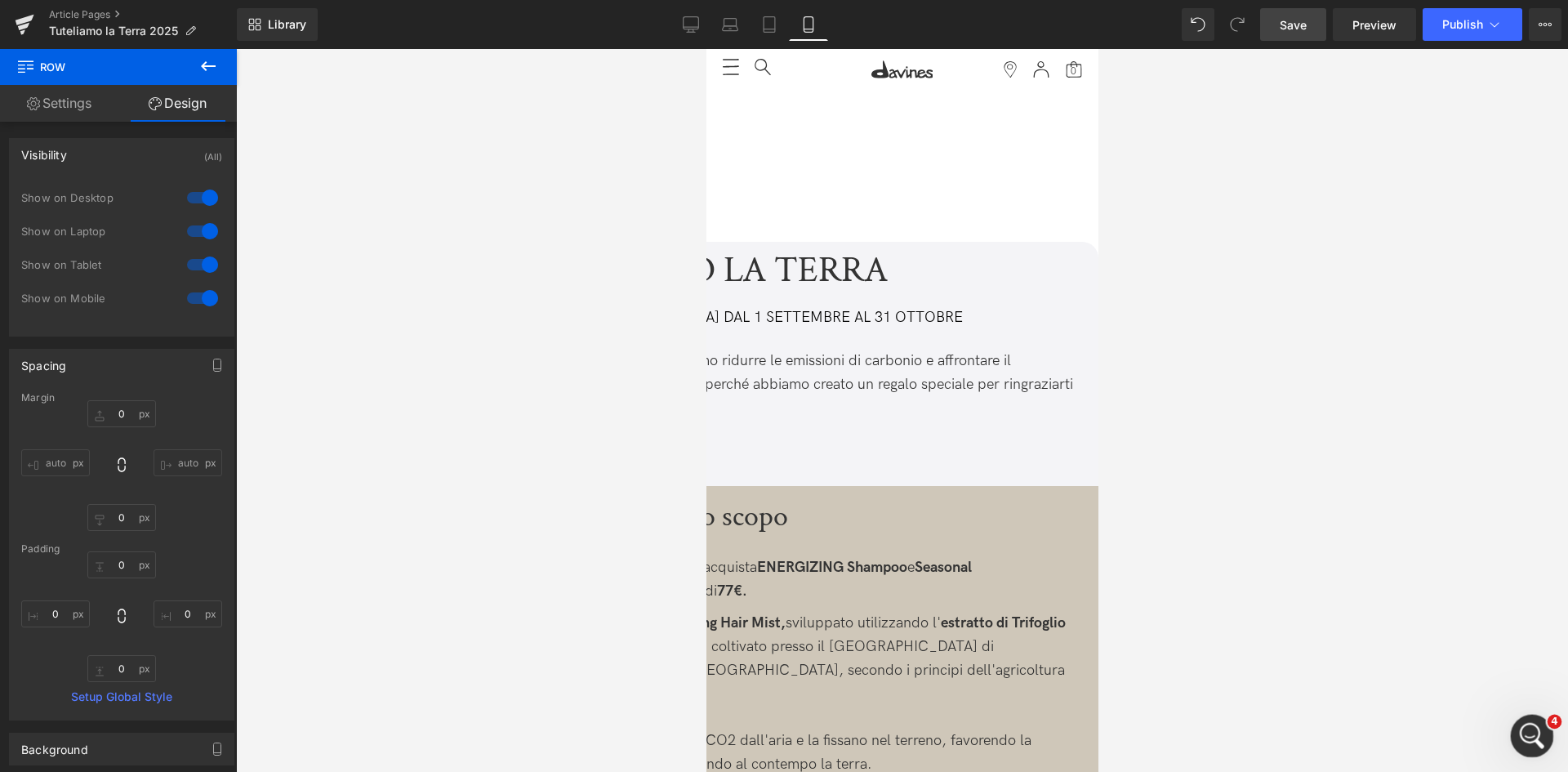
click at [1535, 741] on icon "Apri il messenger Intercom" at bounding box center [1530, 734] width 27 height 27
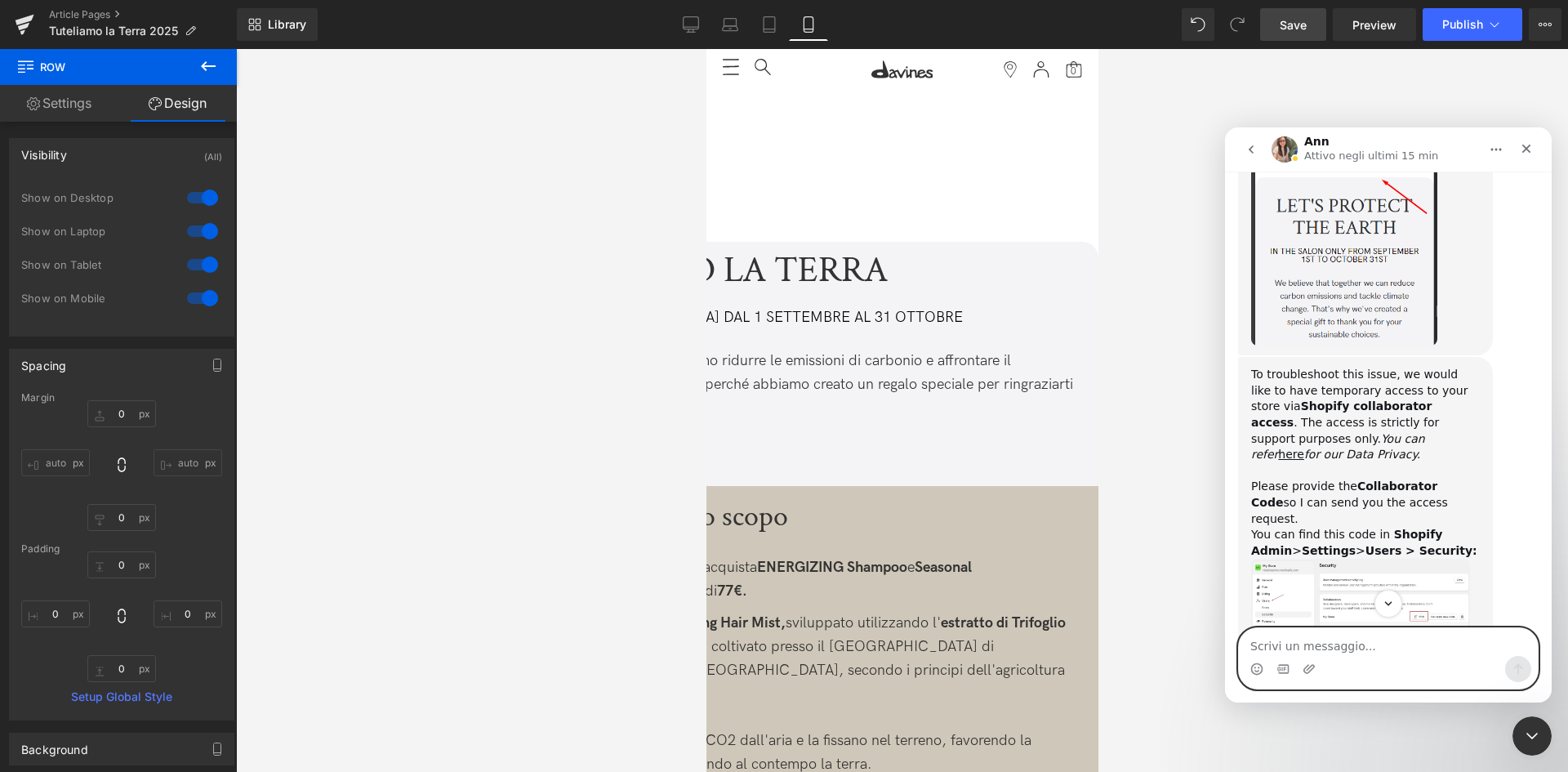
scroll to position [638, 0]
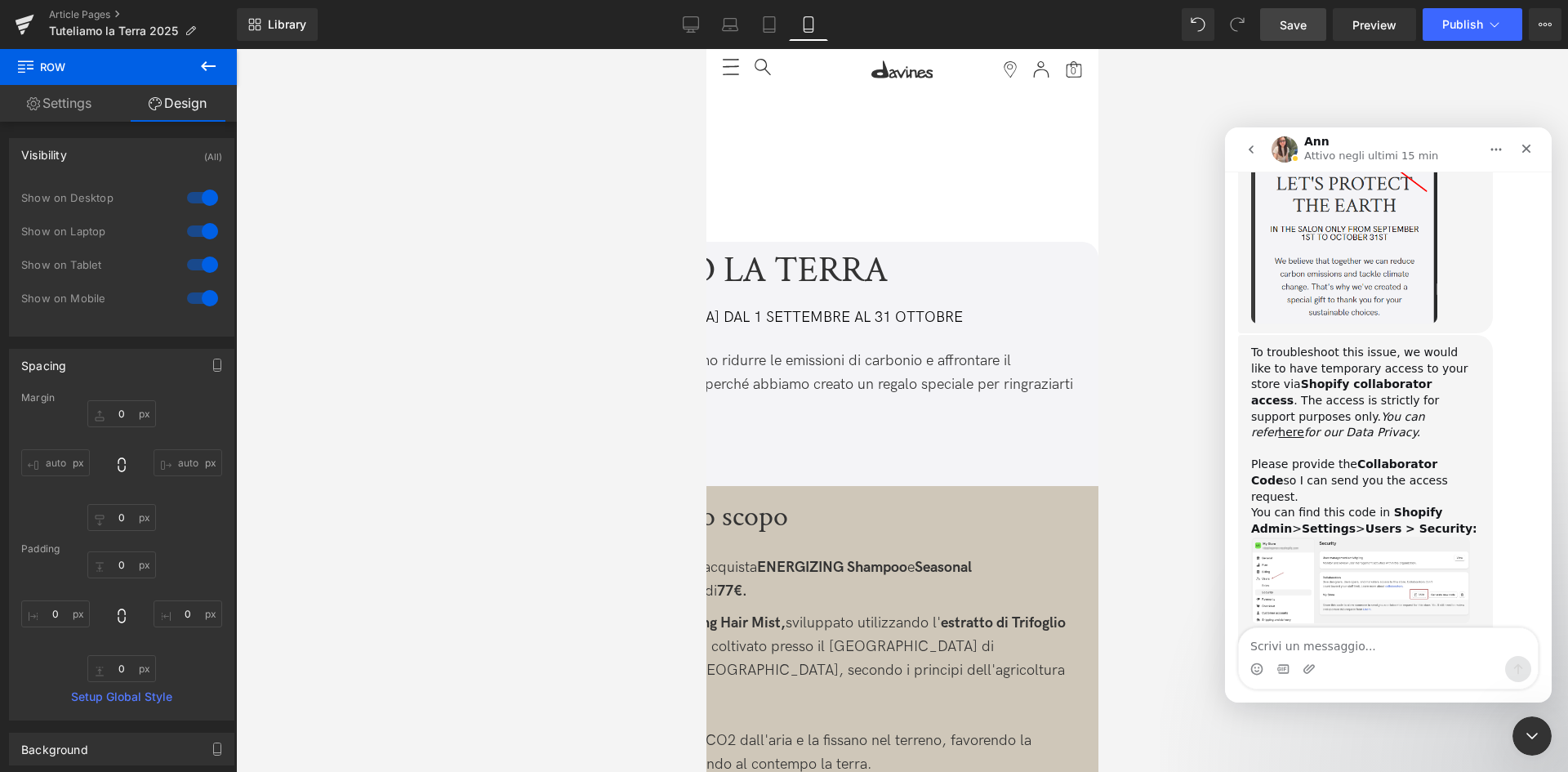
click at [1361, 537] on img "Ann dice…" at bounding box center [1360, 580] width 219 height 87
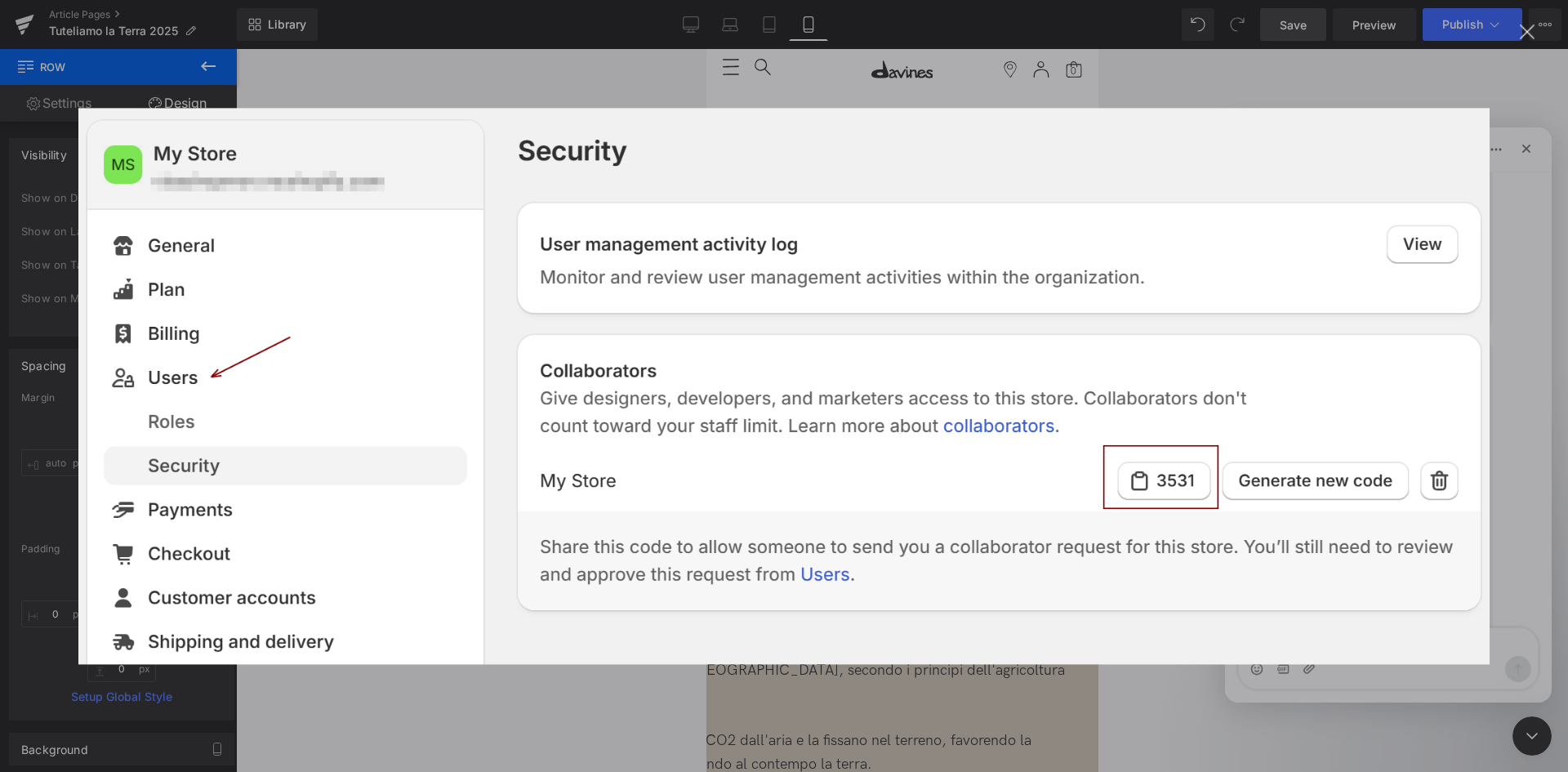
click at [1538, 169] on div "Messenger Intercom" at bounding box center [784, 386] width 1568 height 772
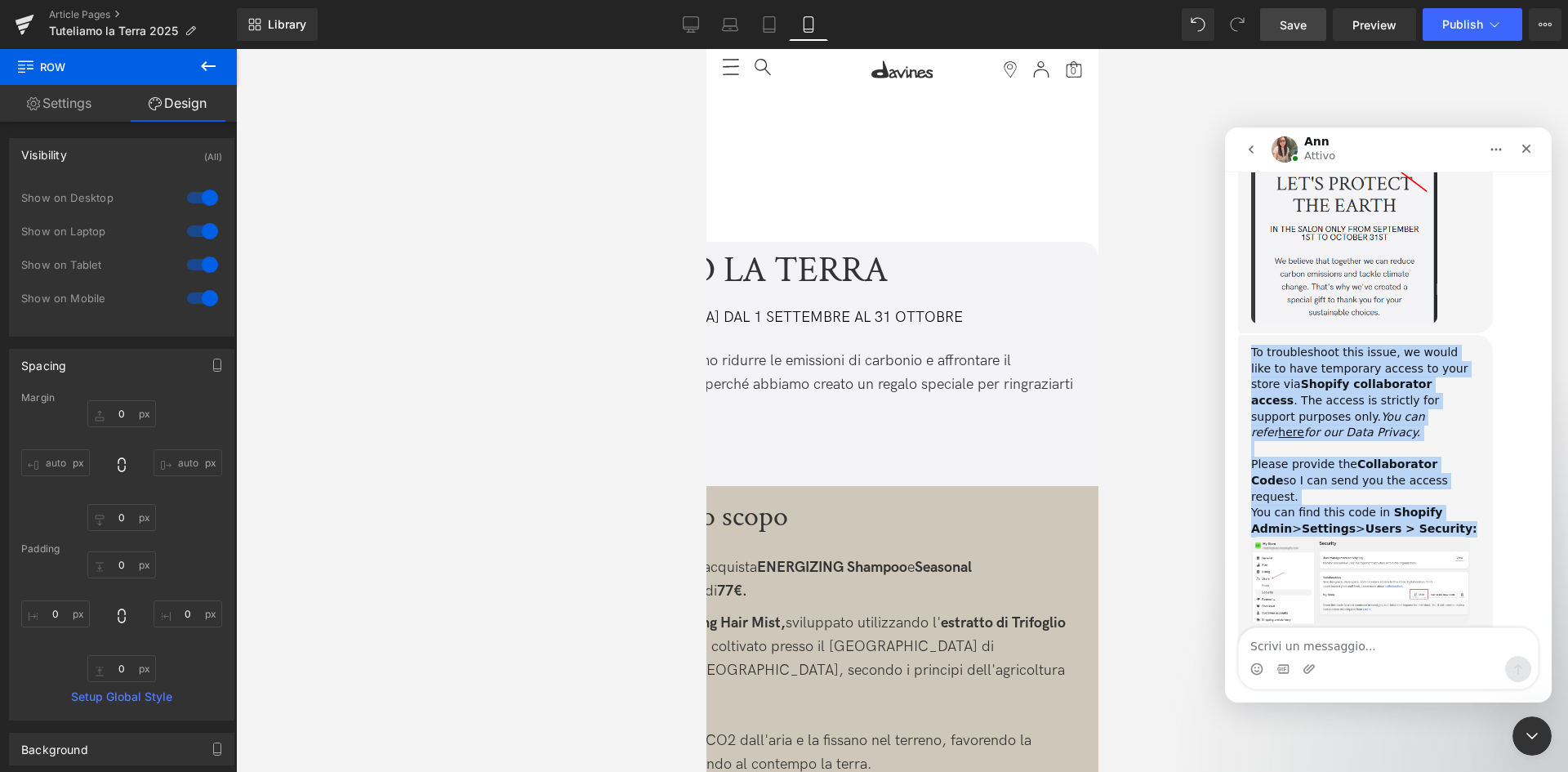
drag, startPoint x: 1398, startPoint y: 470, endPoint x: 1236, endPoint y: 311, distance: 227.0
click at [1236, 311] on div "Hi! the video banner for mobile device of the blog [URL][DOMAIN_NAME] is not vi…" at bounding box center [1389, 162] width 327 height 1095
copy div "To troubleshoot this issue, we would like to have temporary access to your stor…"
click at [1374, 537] on img "Ann dice…" at bounding box center [1360, 580] width 219 height 87
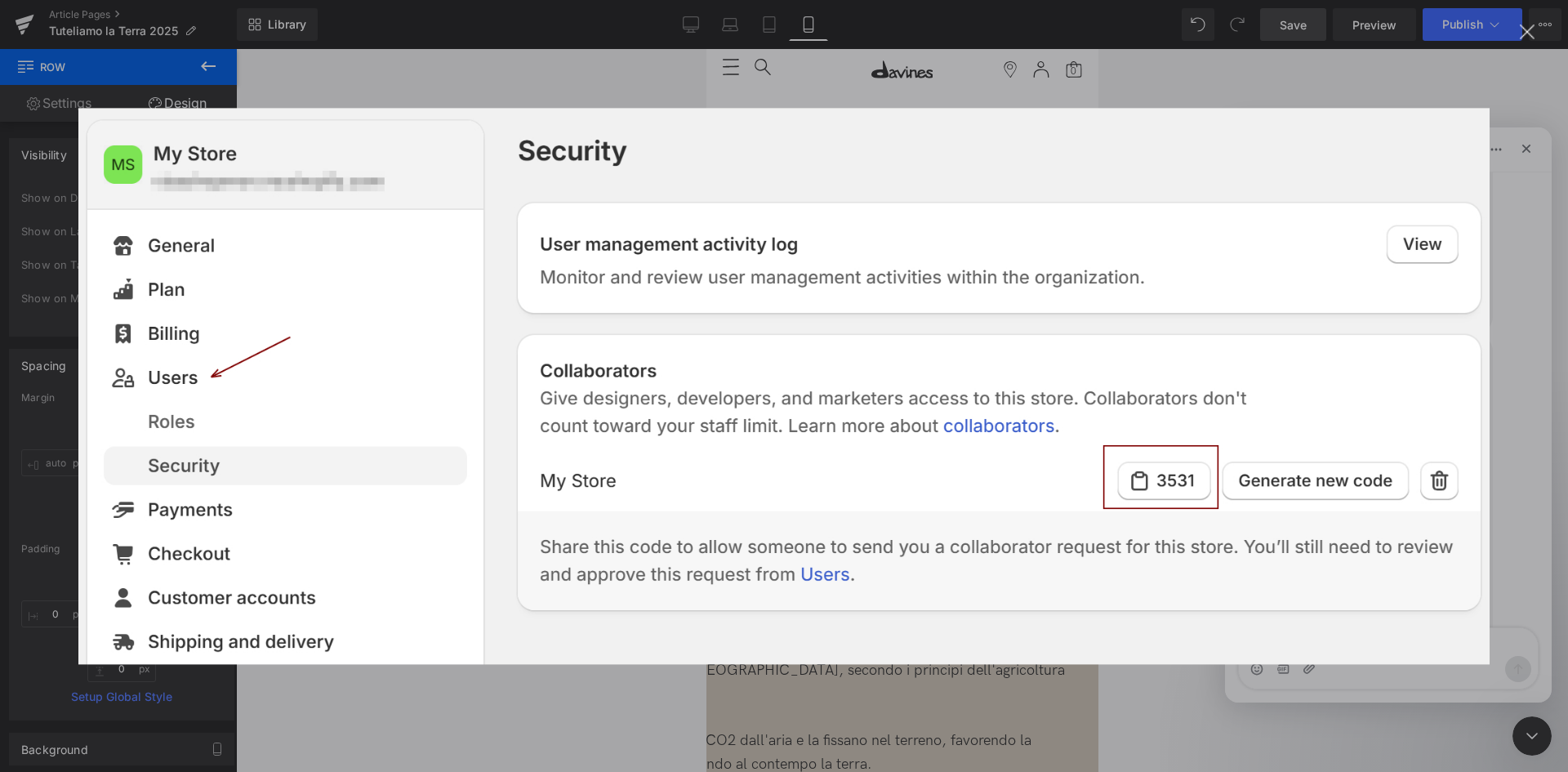
click at [1468, 68] on div "Messenger Intercom" at bounding box center [784, 386] width 1568 height 772
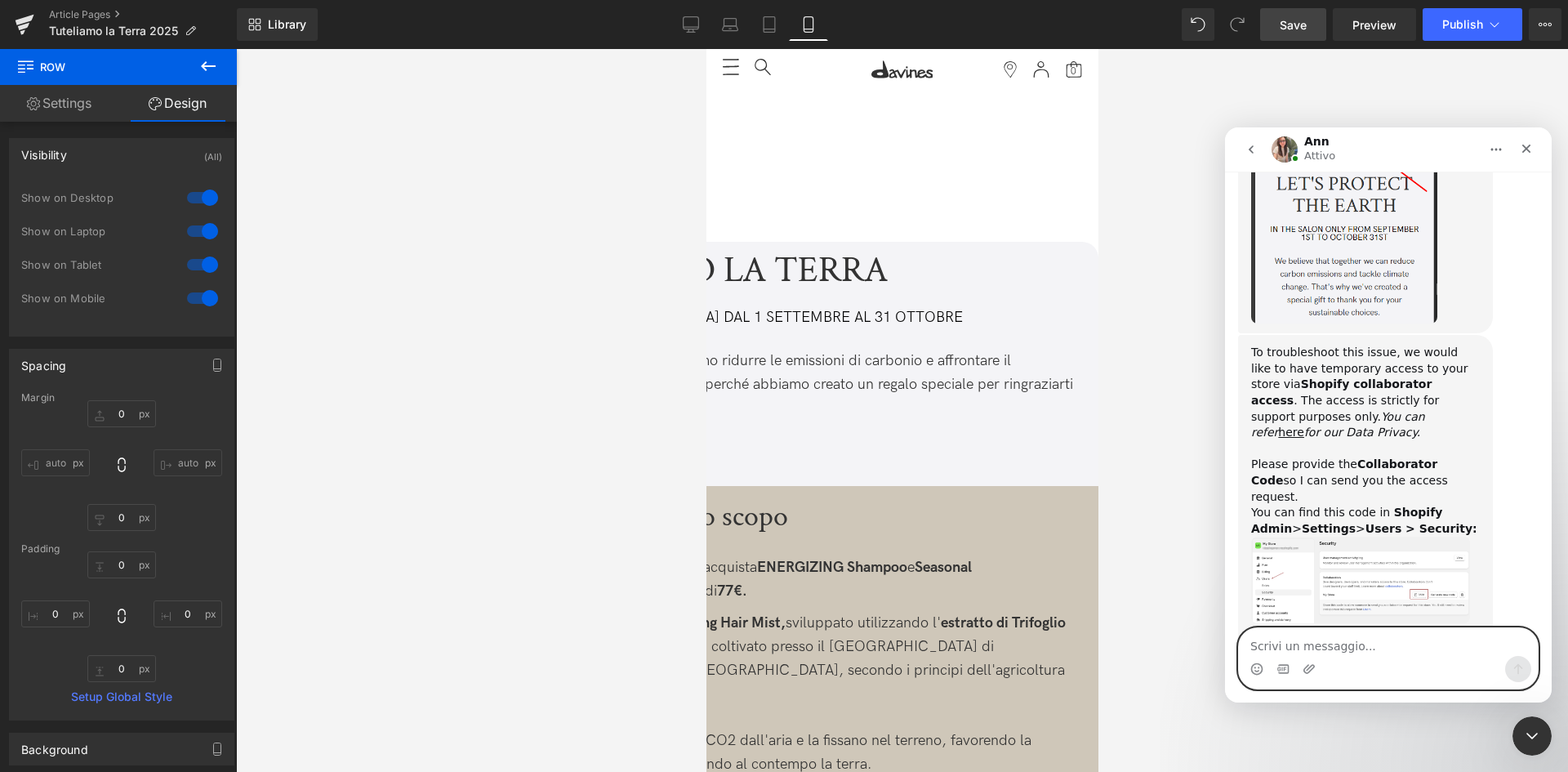
click at [1320, 648] on textarea "Scrivi un messaggio..." at bounding box center [1388, 641] width 299 height 28
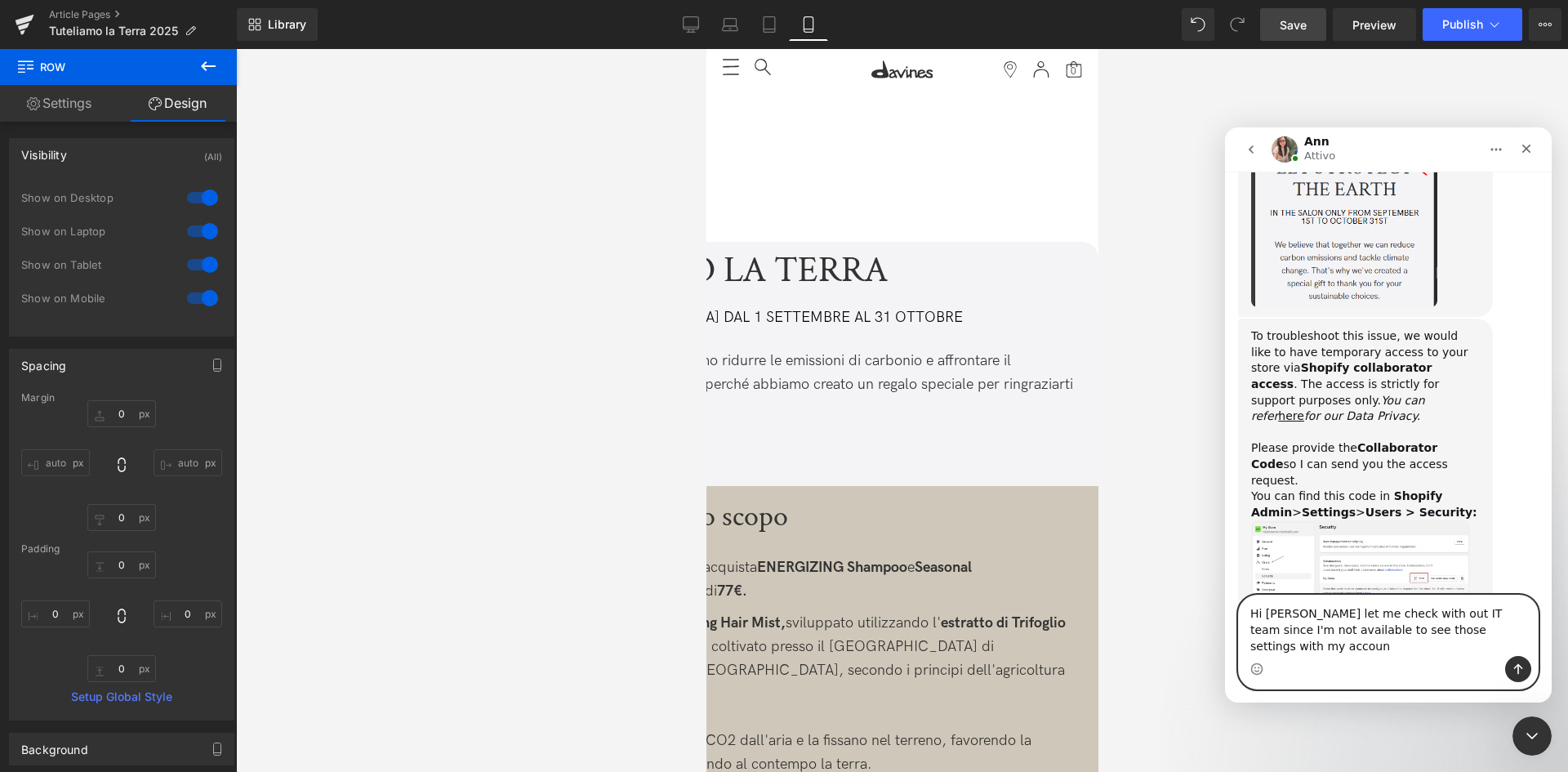
type textarea "Hi [PERSON_NAME] let me check with out IT team since I'm not available to see t…"
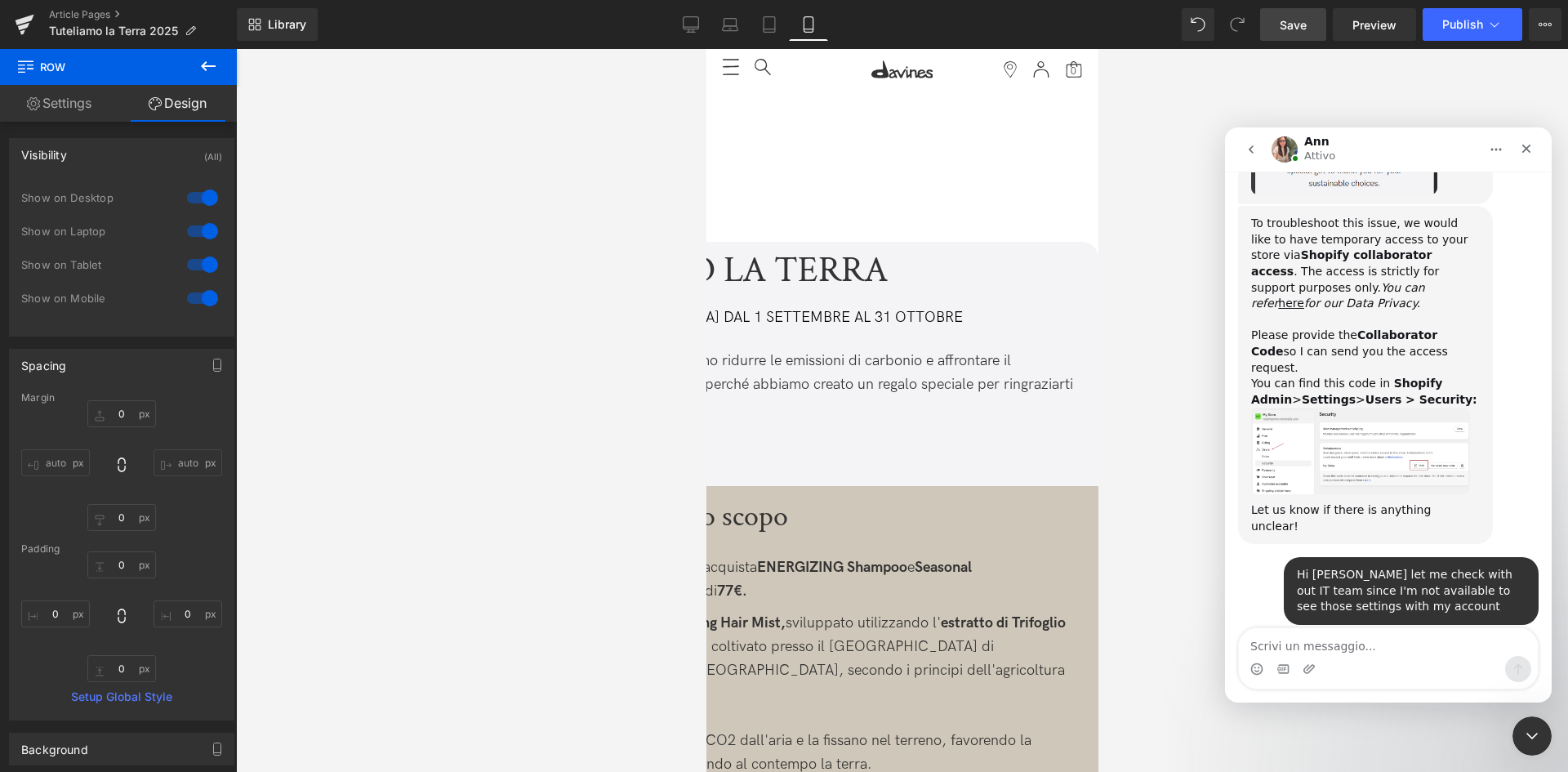
scroll to position [768, 0]
drag, startPoint x: 1376, startPoint y: 320, endPoint x: 1391, endPoint y: 340, distance: 25.0
click at [1391, 340] on div "To troubleshoot this issue, we would like to have temporary access to your stor…" at bounding box center [1366, 312] width 229 height 192
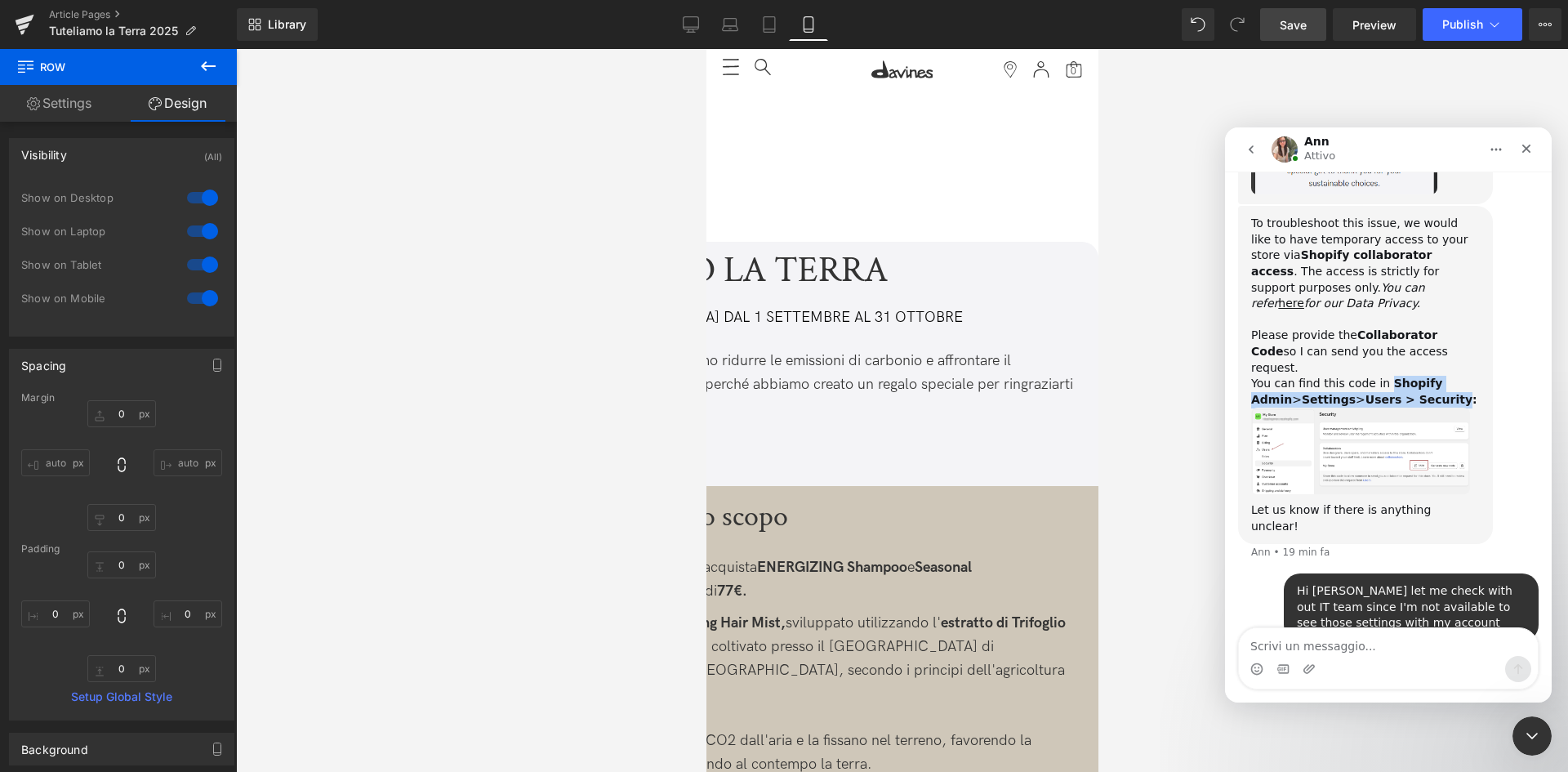
copy div "Shopify Admin > Settings > Users > Security"
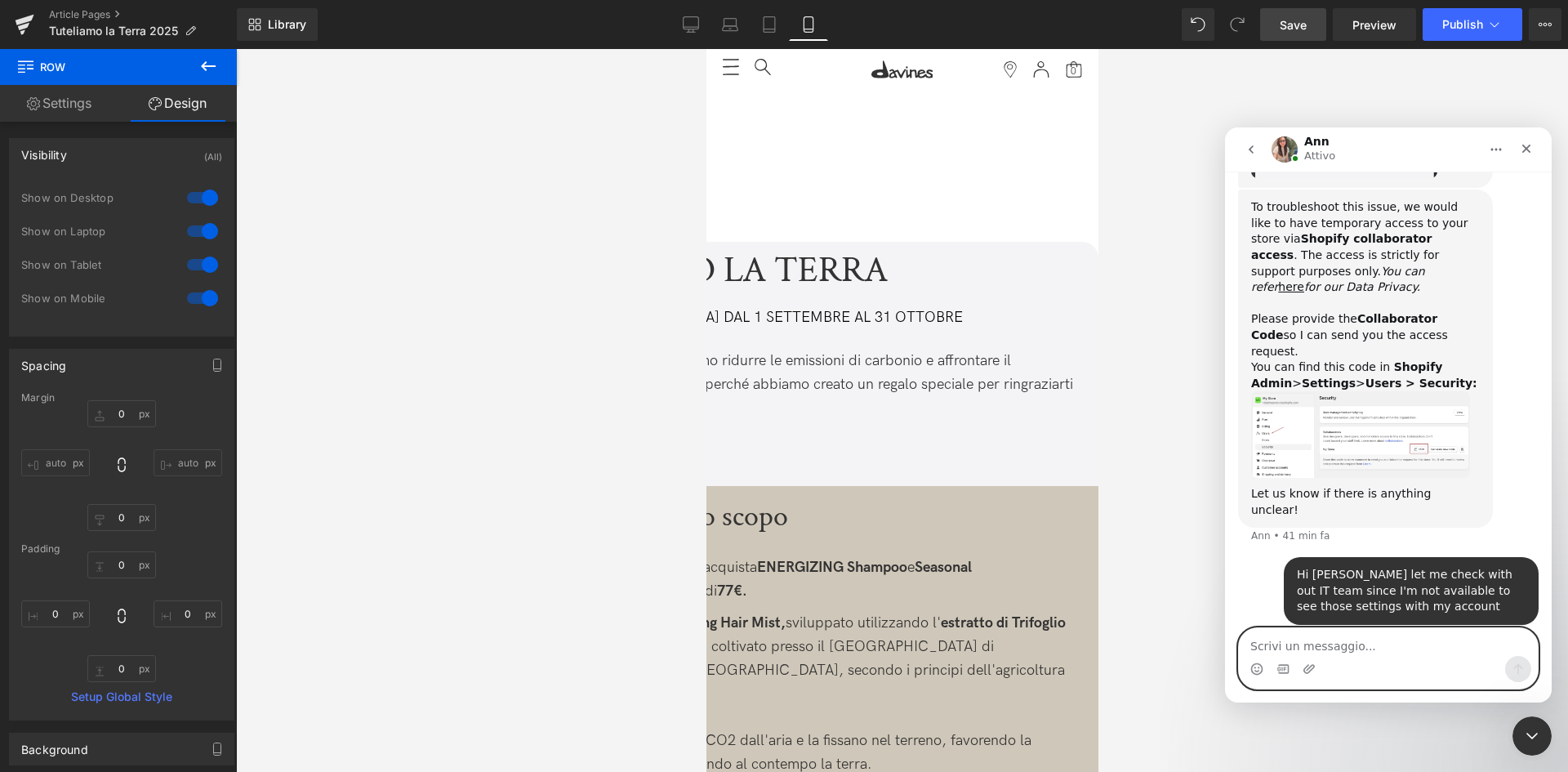
click at [1380, 640] on textarea "Scrivi un messaggio..." at bounding box center [1388, 641] width 299 height 28
paste textarea "6699"
type textarea "6699"
click at [1522, 668] on icon "Invia un messaggio…" at bounding box center [1518, 670] width 9 height 11
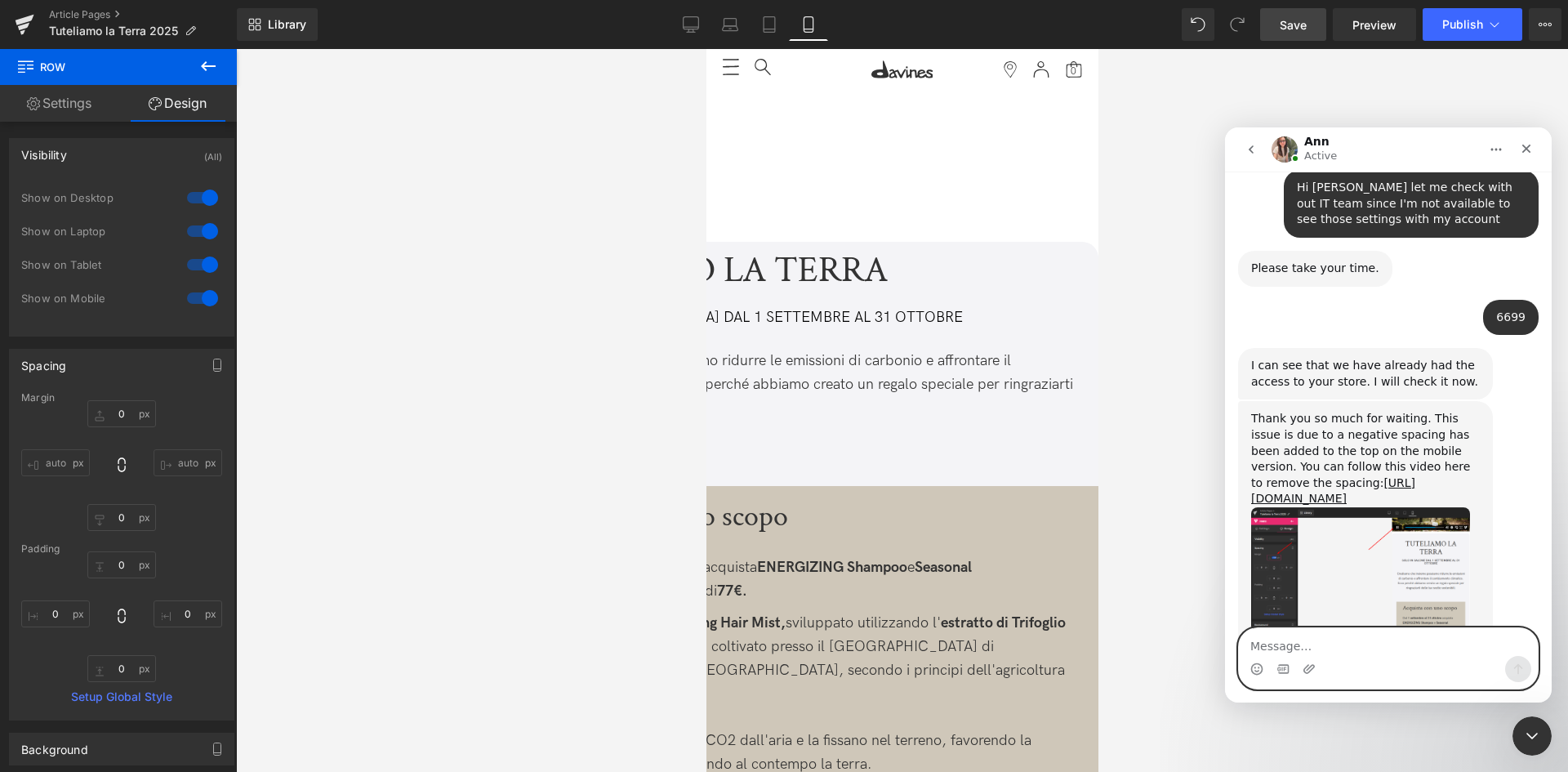
scroll to position [1261, 0]
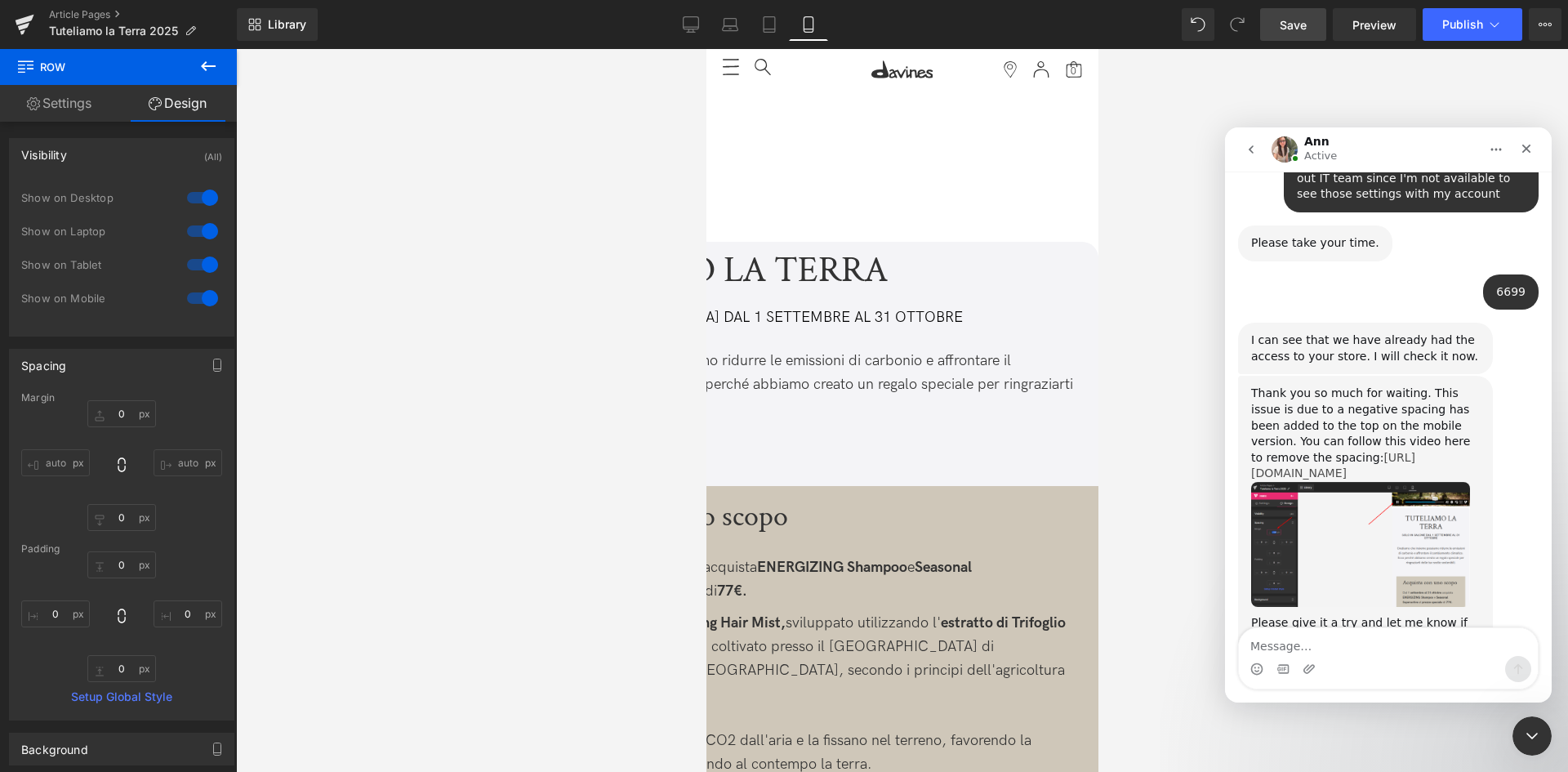
click at [1354, 451] on link "[URL][DOMAIN_NAME]" at bounding box center [1333, 466] width 164 height 29
click at [937, 129] on div at bounding box center [784, 362] width 1568 height 723
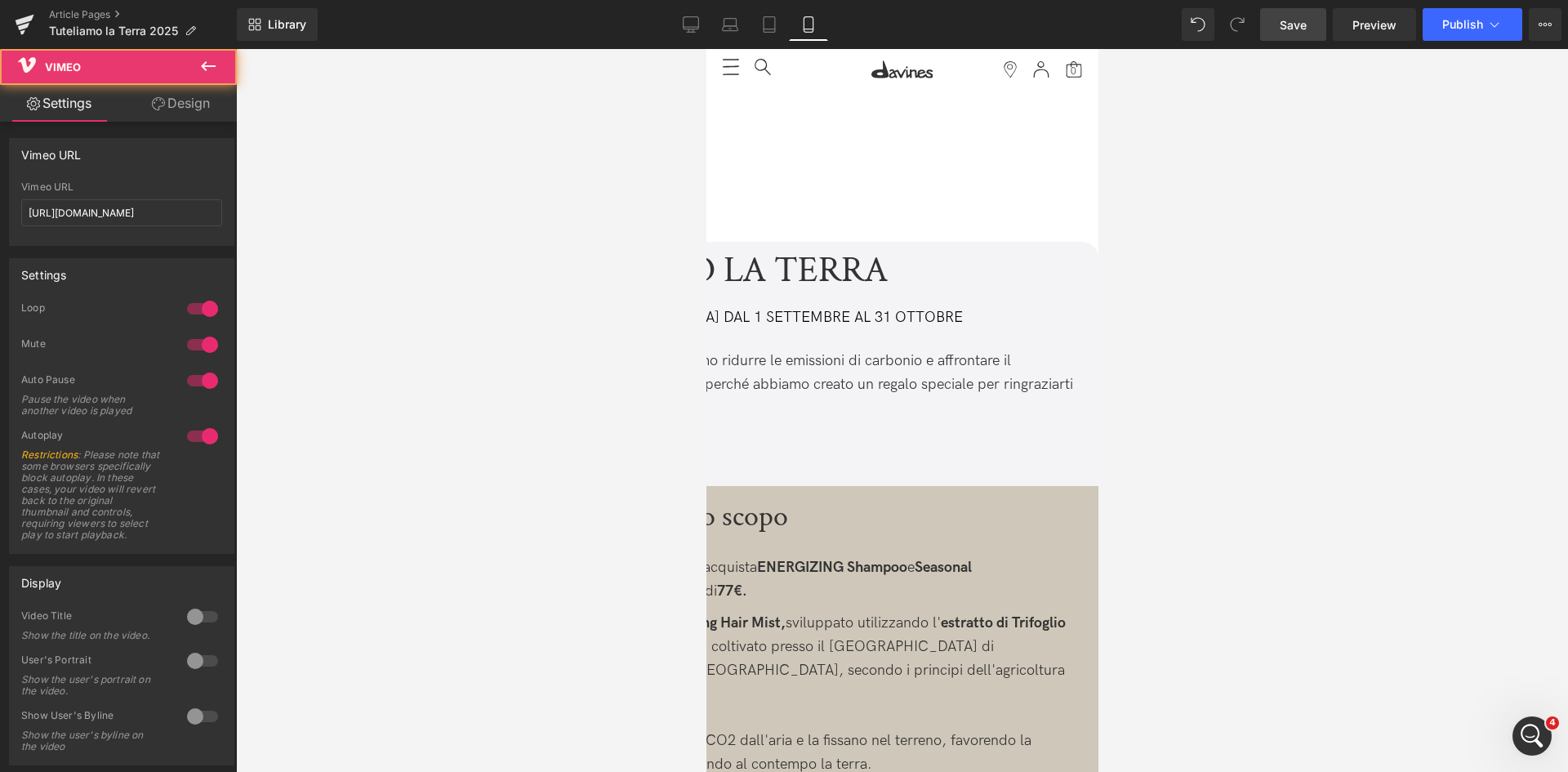
click at [935, 123] on div "Vimeo" at bounding box center [804, 63] width 588 height 356
drag, startPoint x: 201, startPoint y: 113, endPoint x: 153, endPoint y: 176, distance: 79.2
click at [201, 113] on link "Design" at bounding box center [180, 103] width 118 height 36
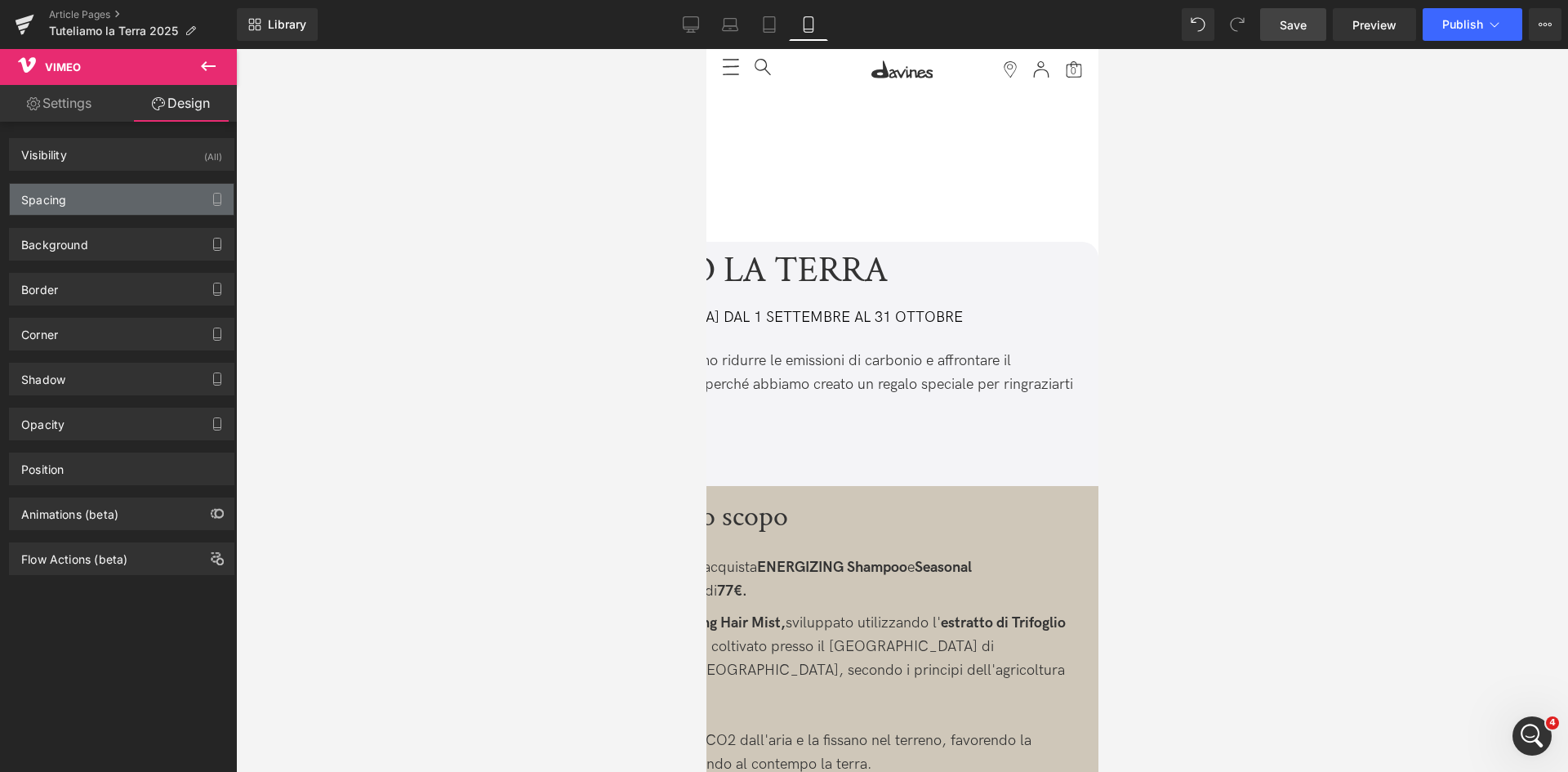
type input "-200"
type input "0"
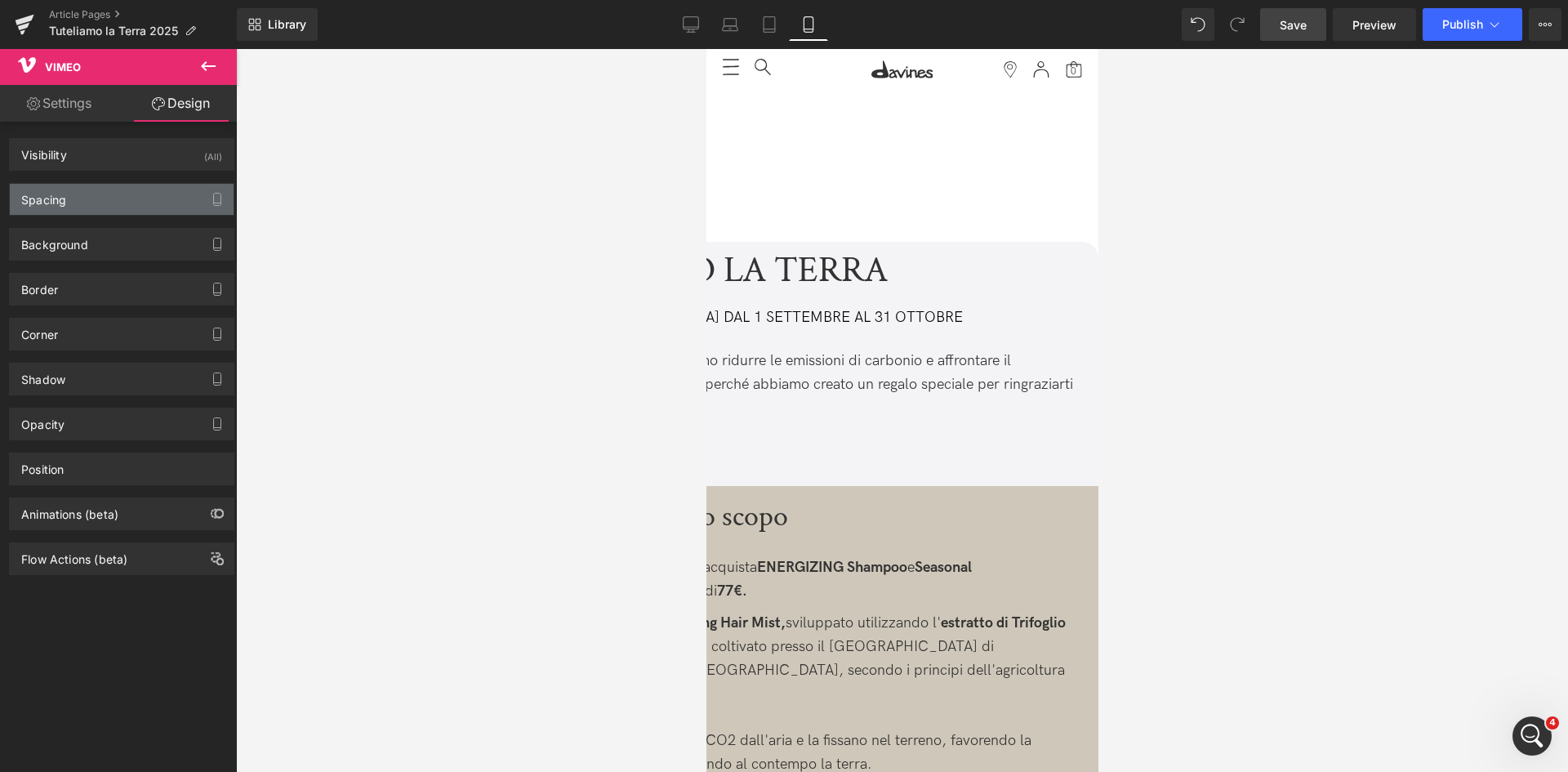
type input "0"
click at [138, 204] on div "Spacing" at bounding box center [122, 199] width 224 height 31
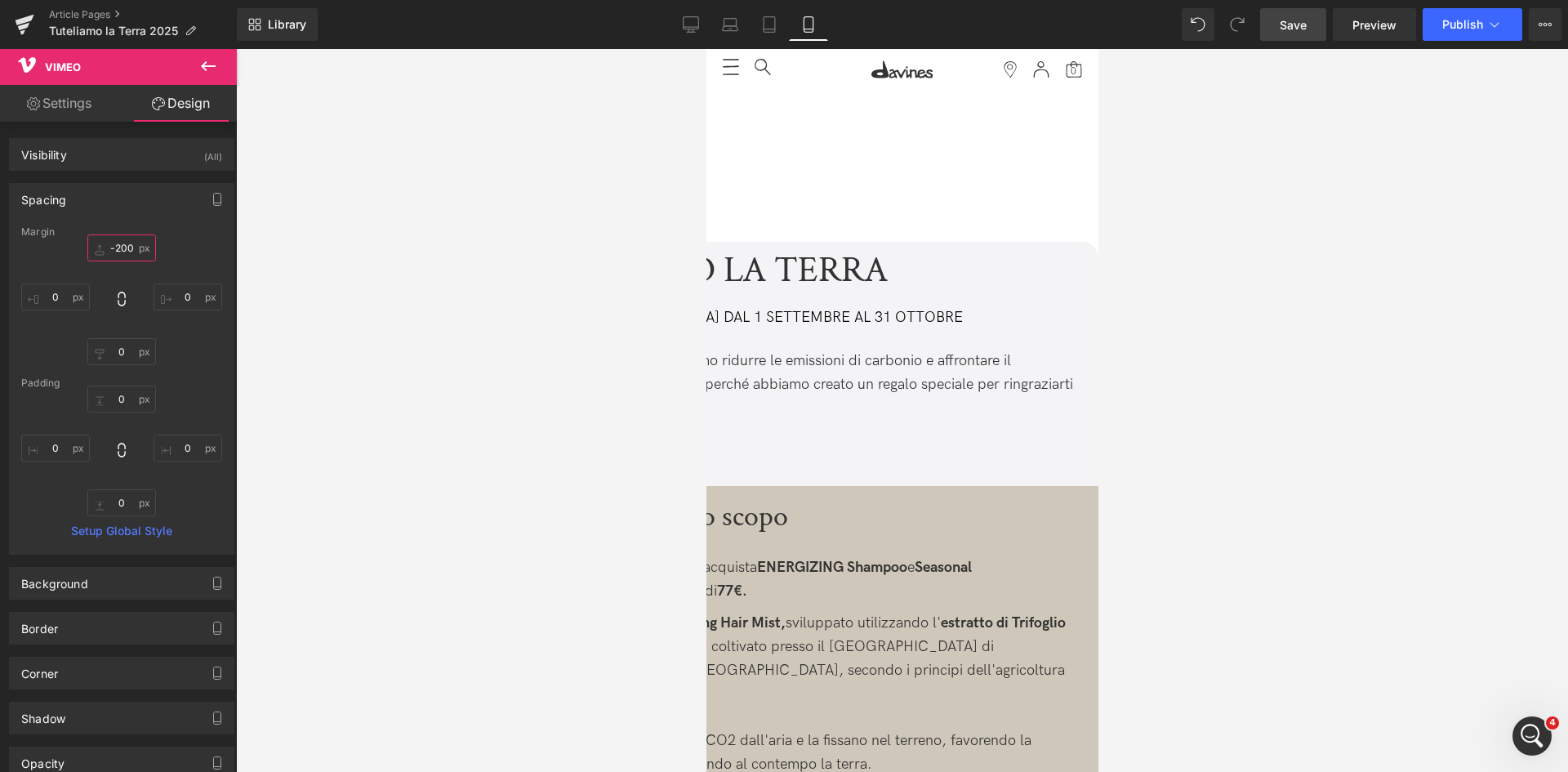
click at [128, 252] on input "-200" at bounding box center [121, 248] width 68 height 27
type input "0"
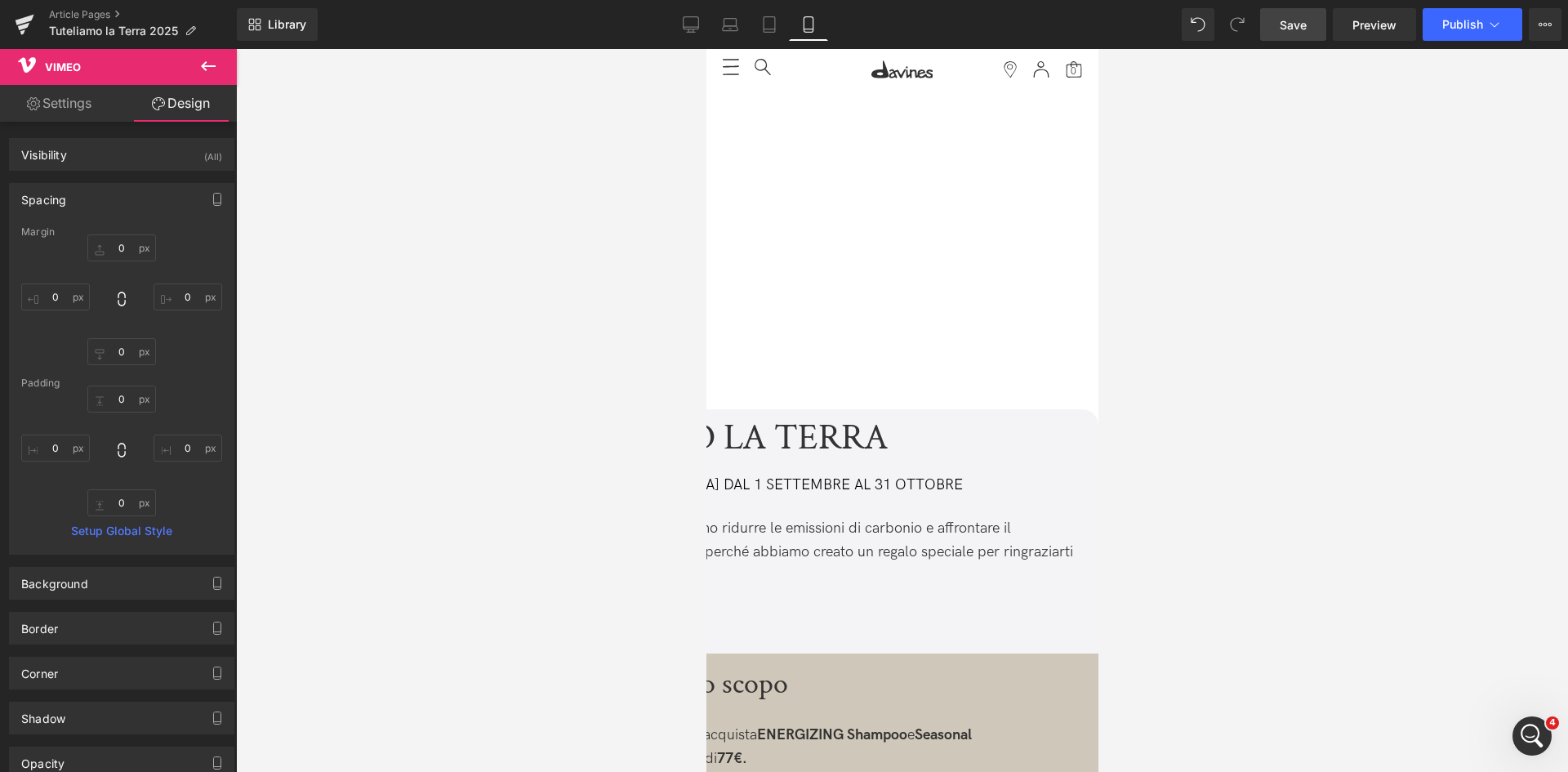
click at [1076, 418] on div "TUTELIAMO LA TERRA Text Block SOLO IN [GEOGRAPHIC_DATA] DAL 1 SETTEMBRE AL 31 O…" at bounding box center [804, 503] width 588 height 170
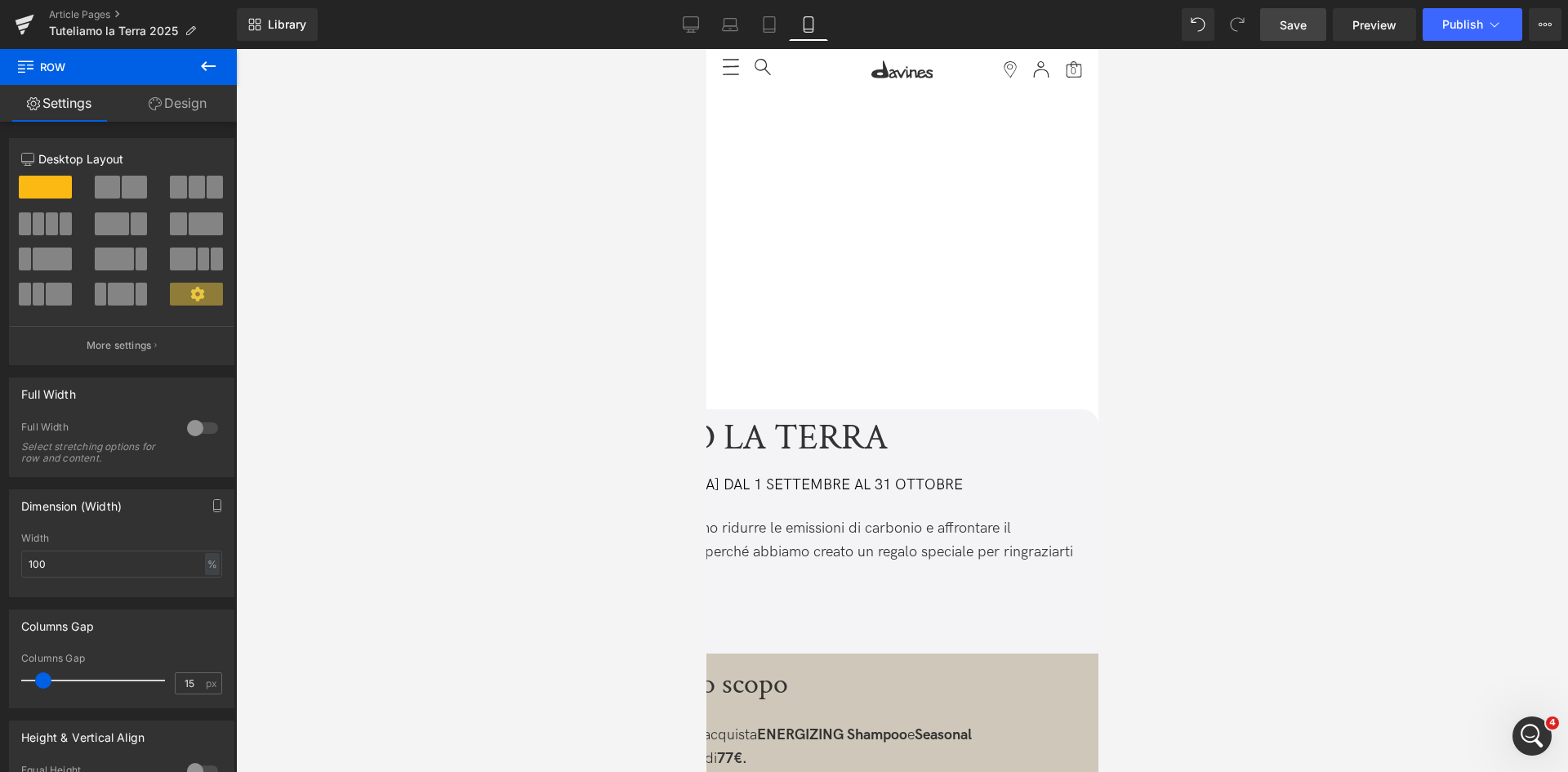
click at [209, 99] on link "Design" at bounding box center [177, 103] width 118 height 36
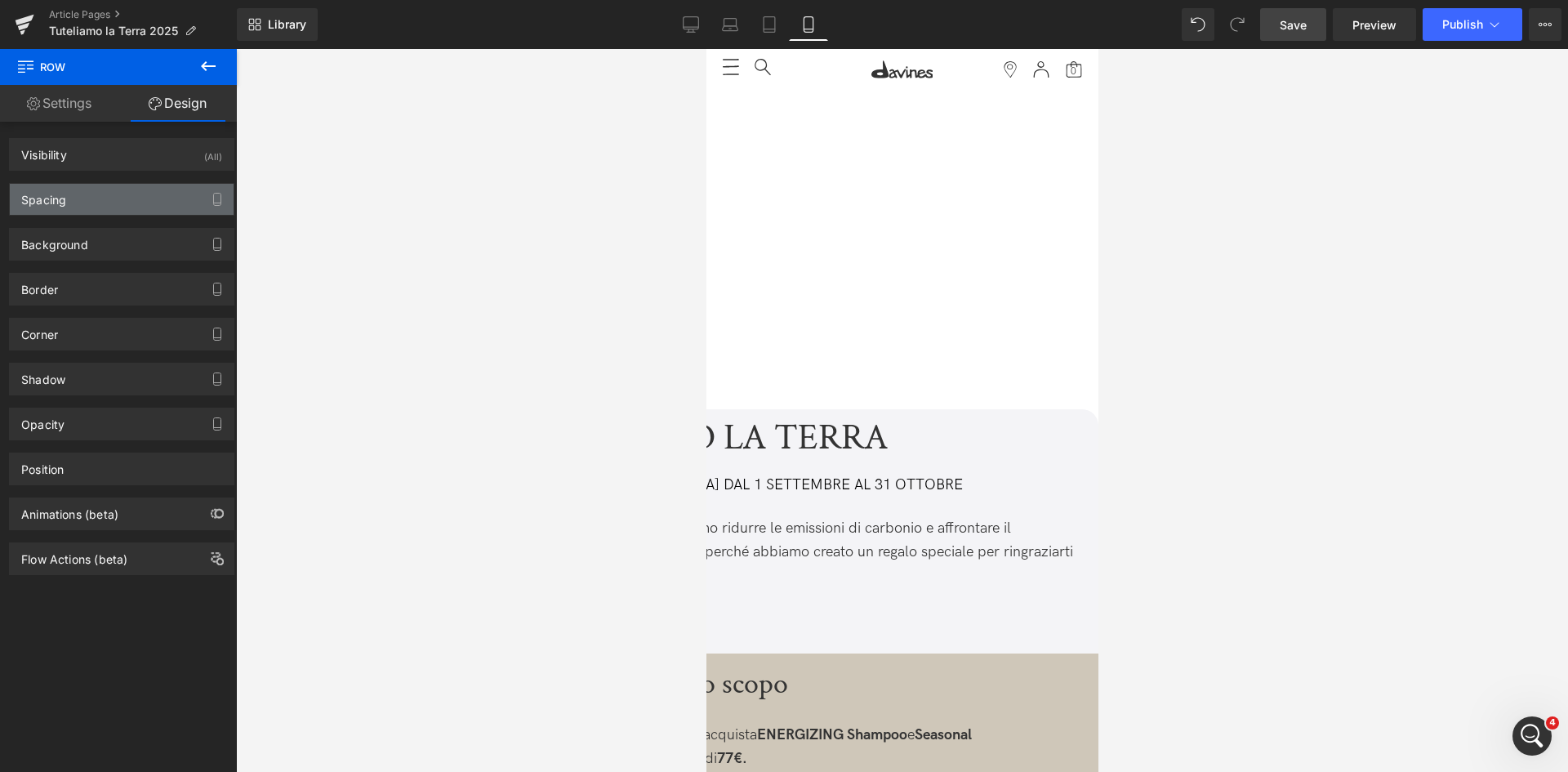
type input "0"
type input "11"
type input "0"
type input "10"
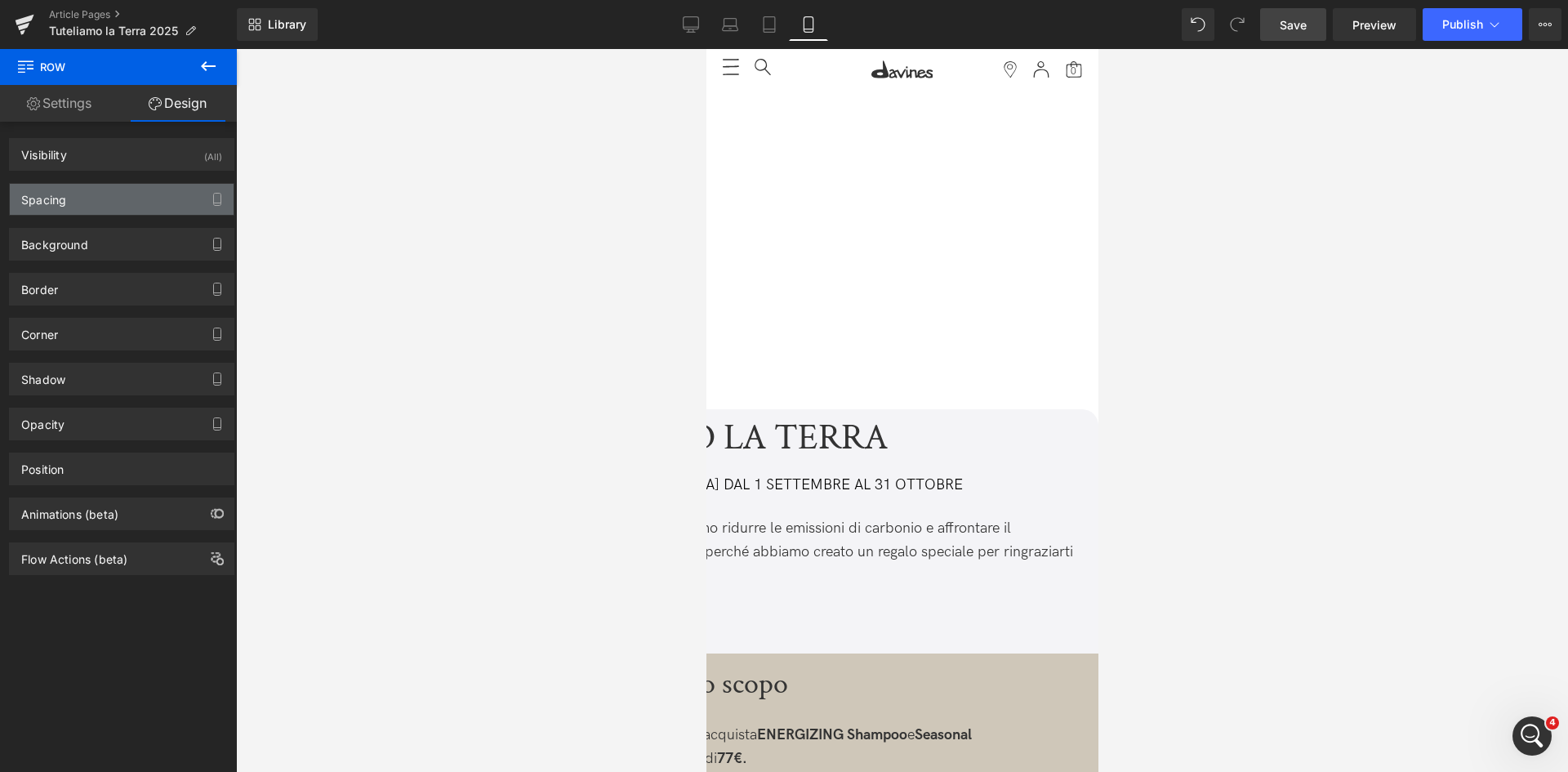
type input "0"
click at [117, 203] on div "Spacing" at bounding box center [122, 199] width 224 height 31
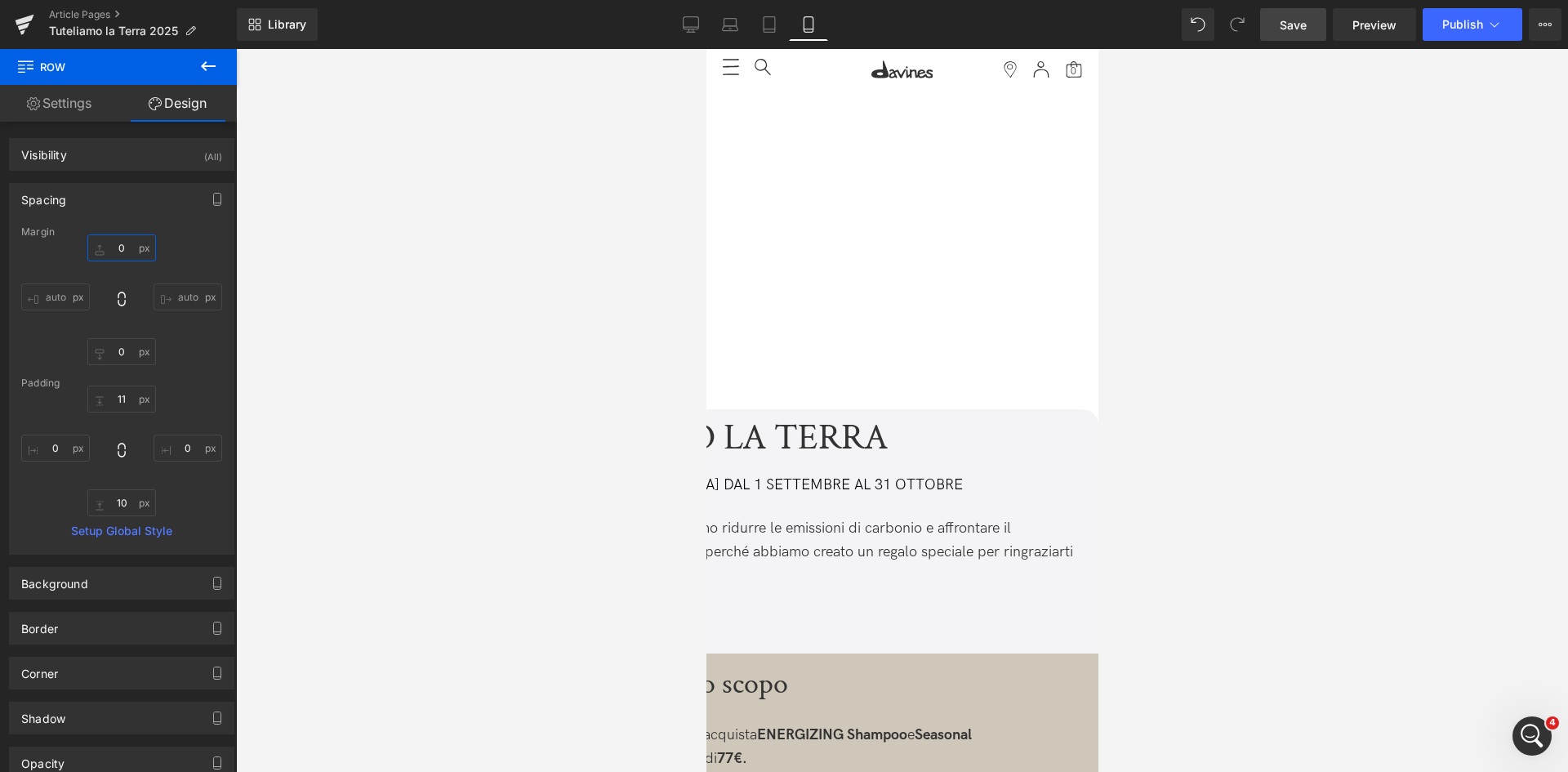
click at [111, 245] on input "0" at bounding box center [121, 248] width 68 height 27
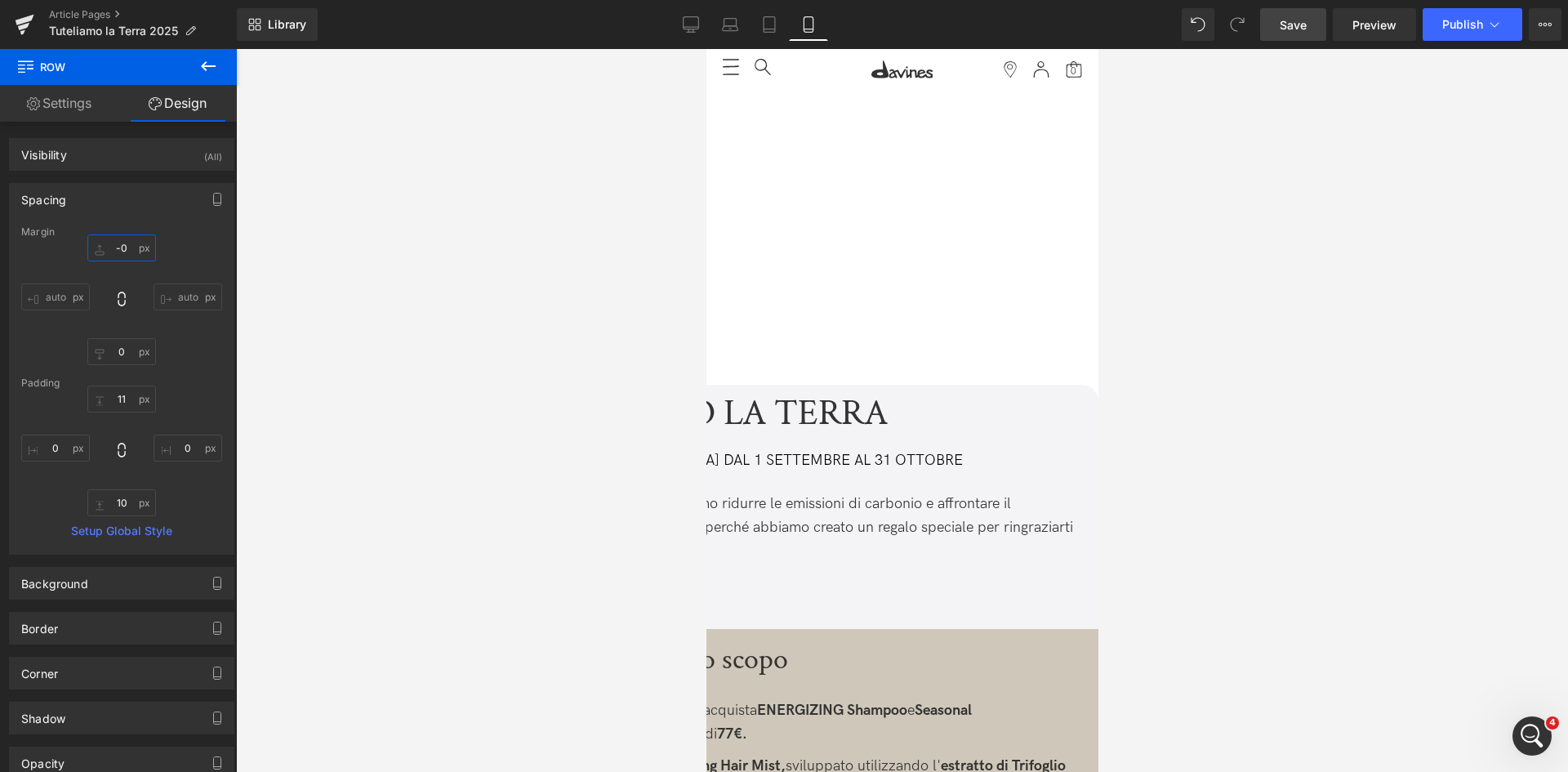
type input "0"
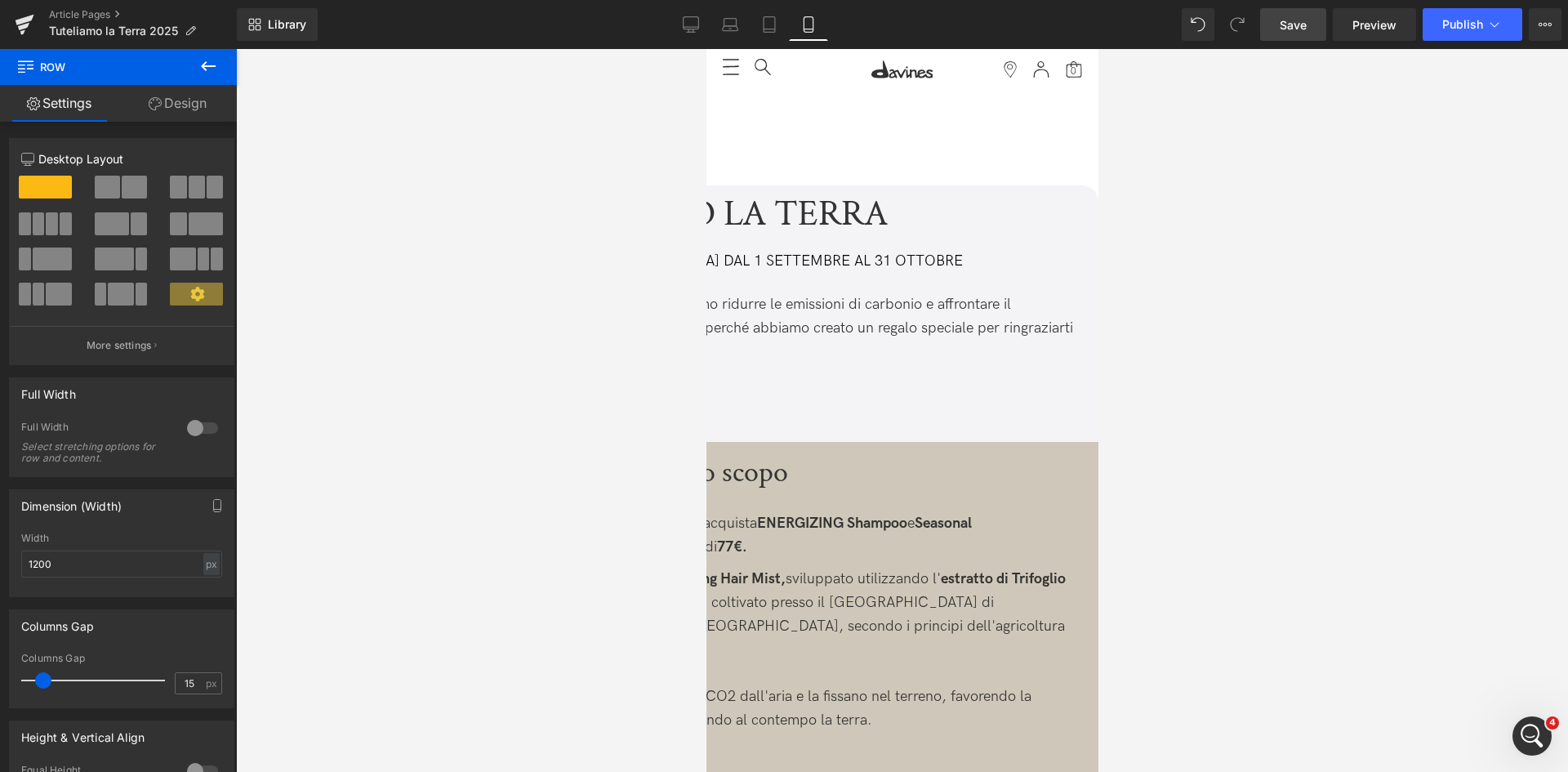
scroll to position [0, 0]
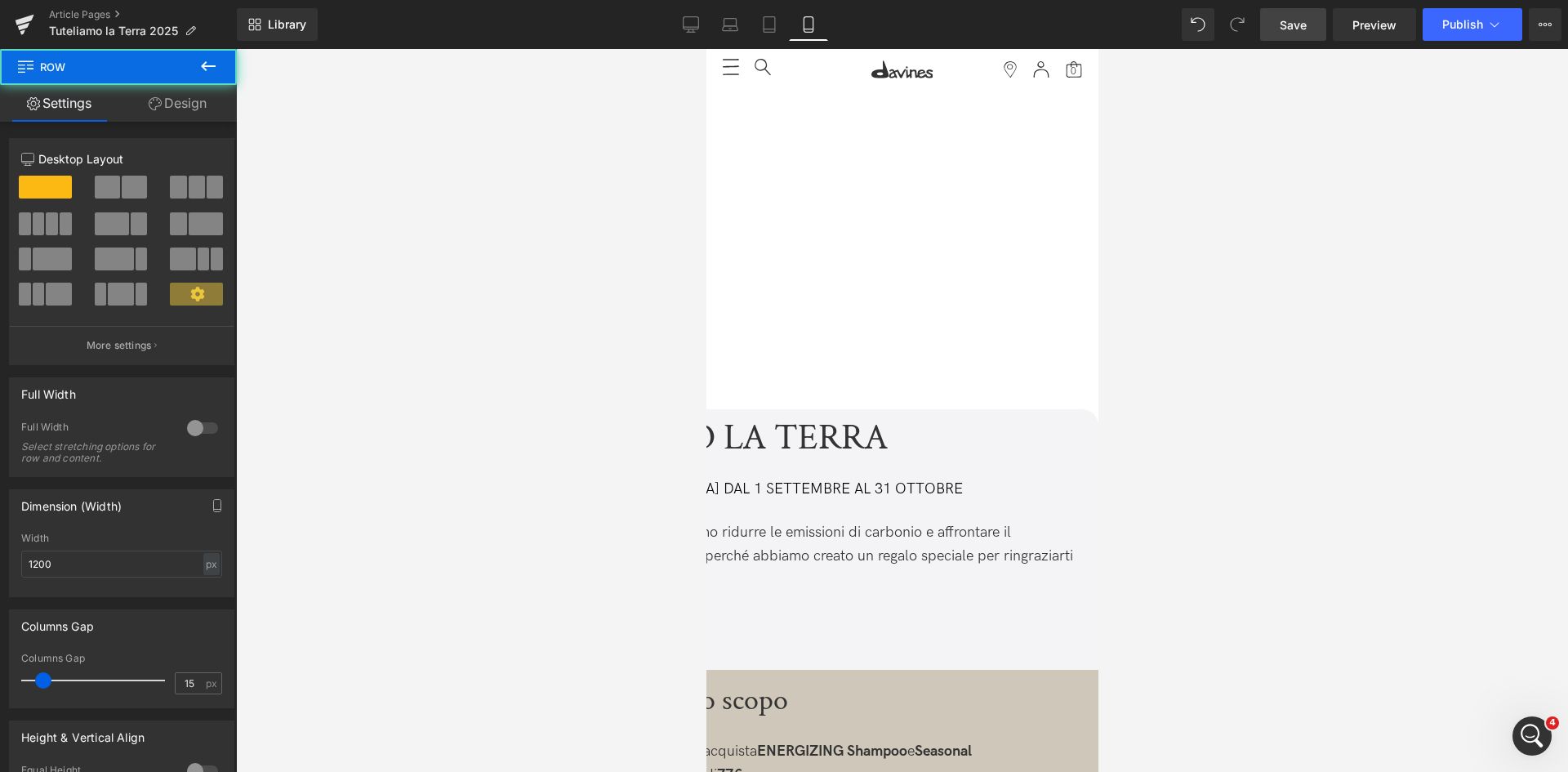
drag, startPoint x: 189, startPoint y: 97, endPoint x: 133, endPoint y: 197, distance: 114.6
click at [189, 97] on link "Design" at bounding box center [177, 103] width 118 height 36
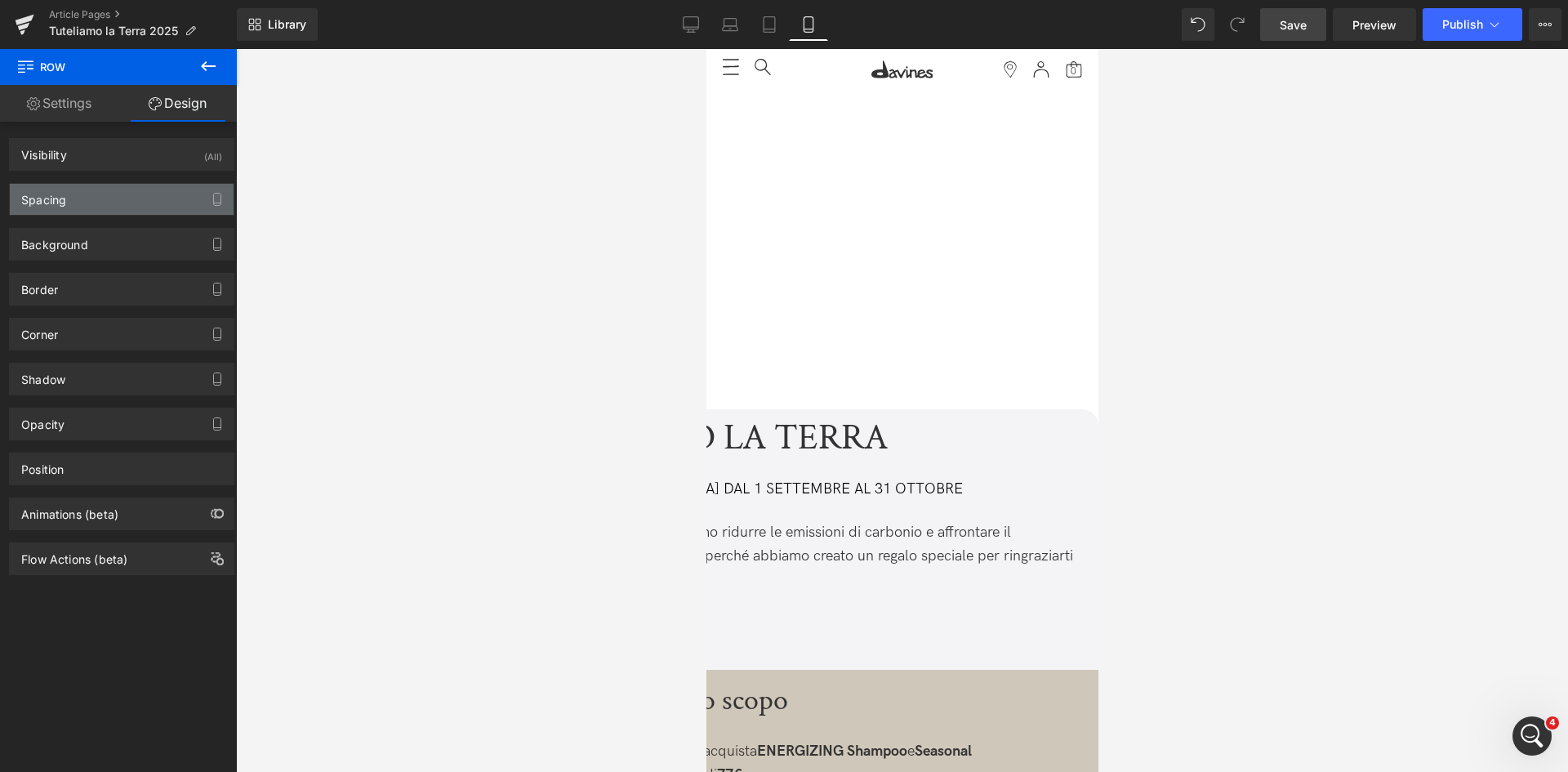
type input "0"
type input "30"
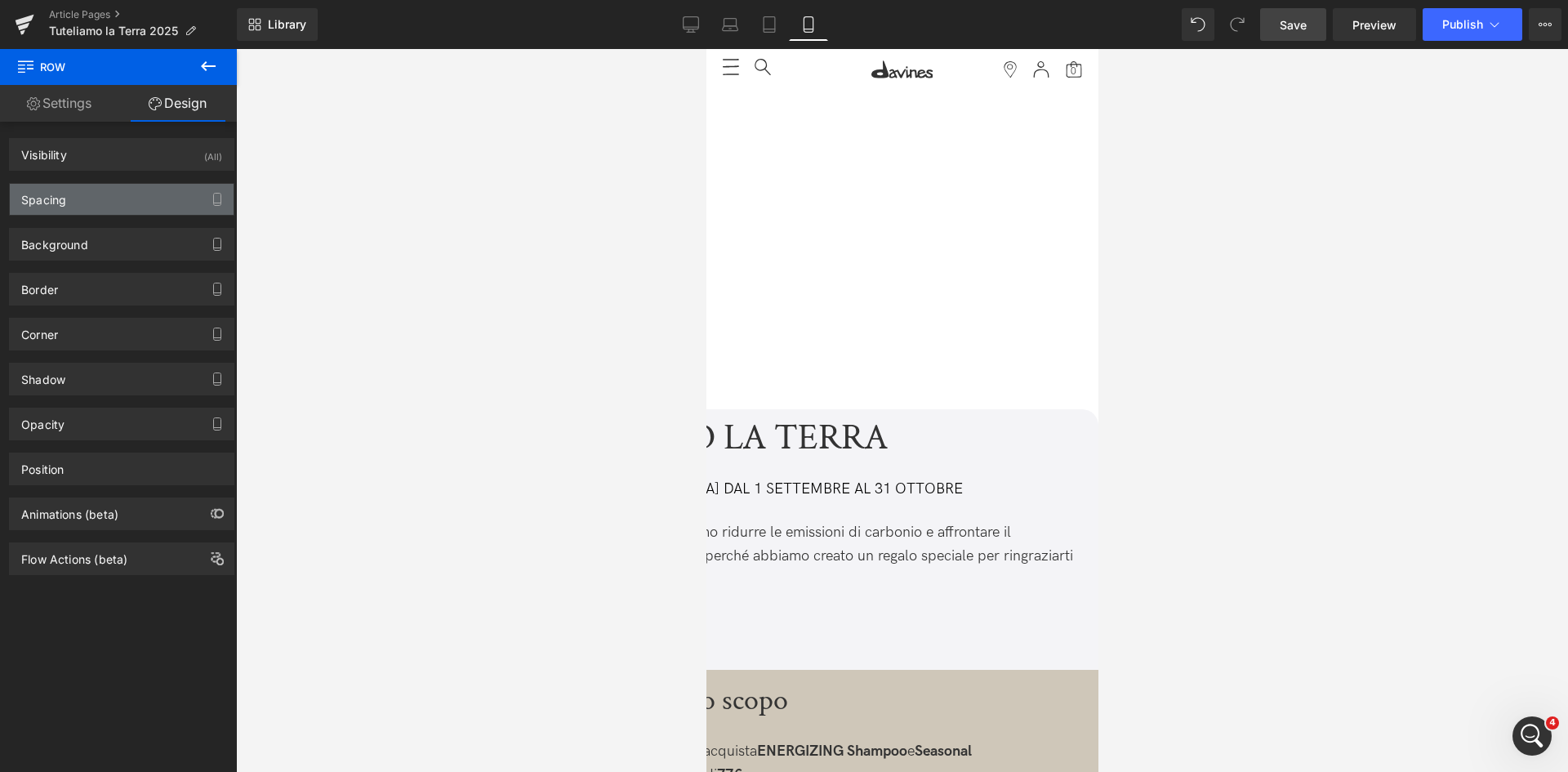
type input "0"
click at [133, 199] on div "Spacing" at bounding box center [122, 199] width 224 height 31
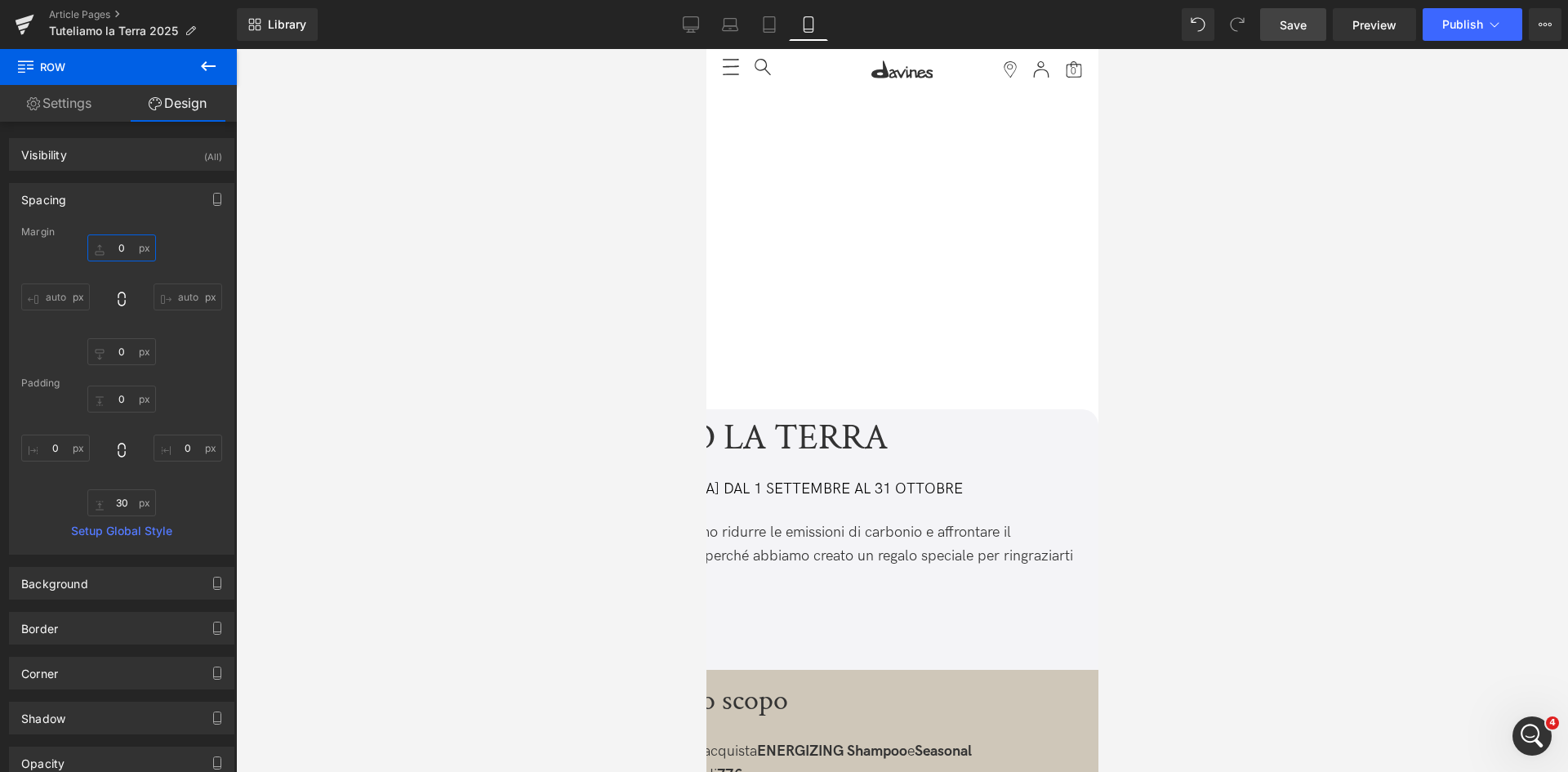
click at [105, 244] on input "0" at bounding box center [121, 248] width 68 height 27
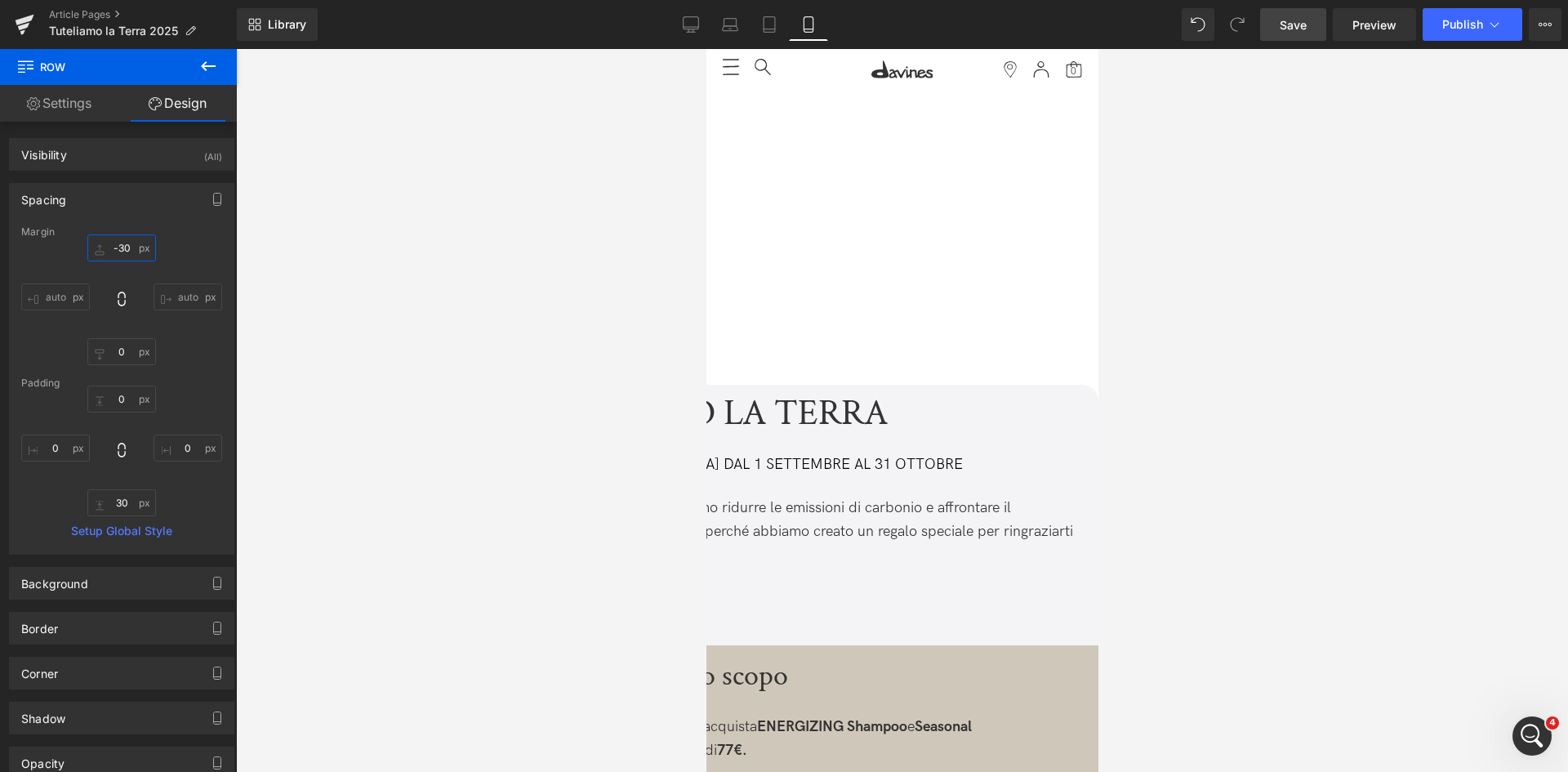
click at [118, 249] on input "-30" at bounding box center [121, 248] width 68 height 27
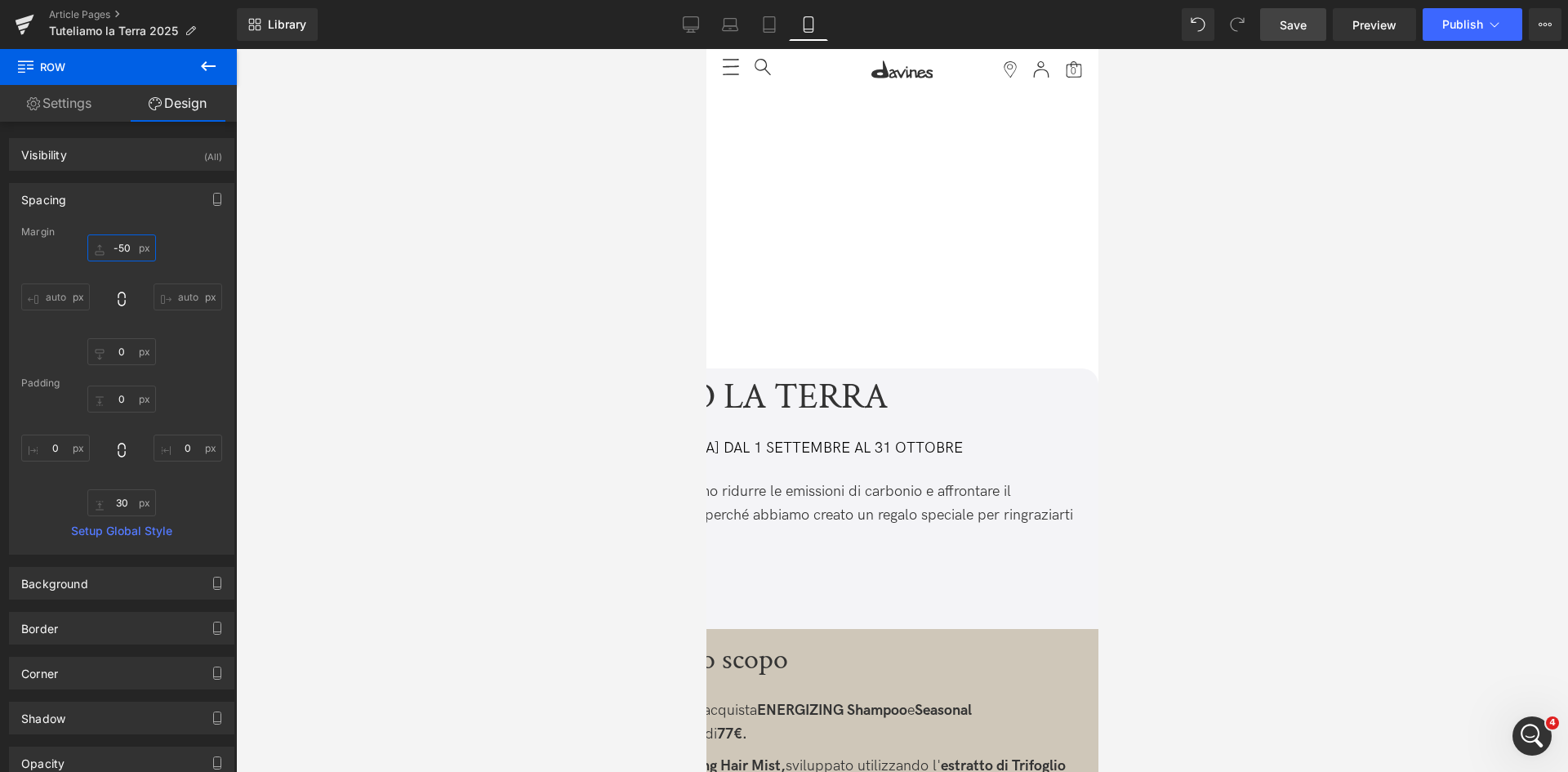
type input "-50"
click at [1306, 29] on span "Save" at bounding box center [1293, 24] width 27 height 17
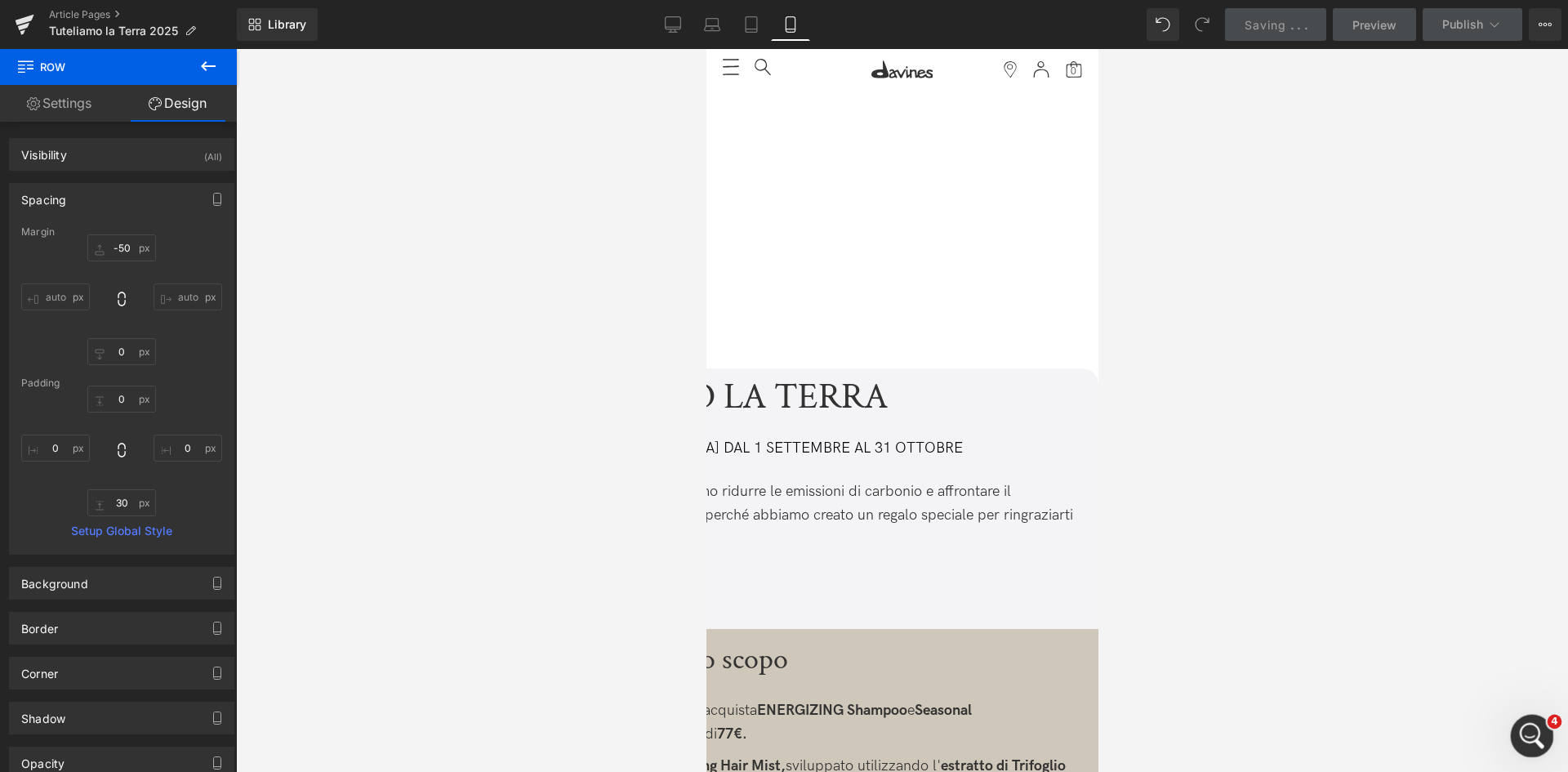
click at [1534, 738] on icon "Apri il messenger Intercom" at bounding box center [1530, 734] width 27 height 27
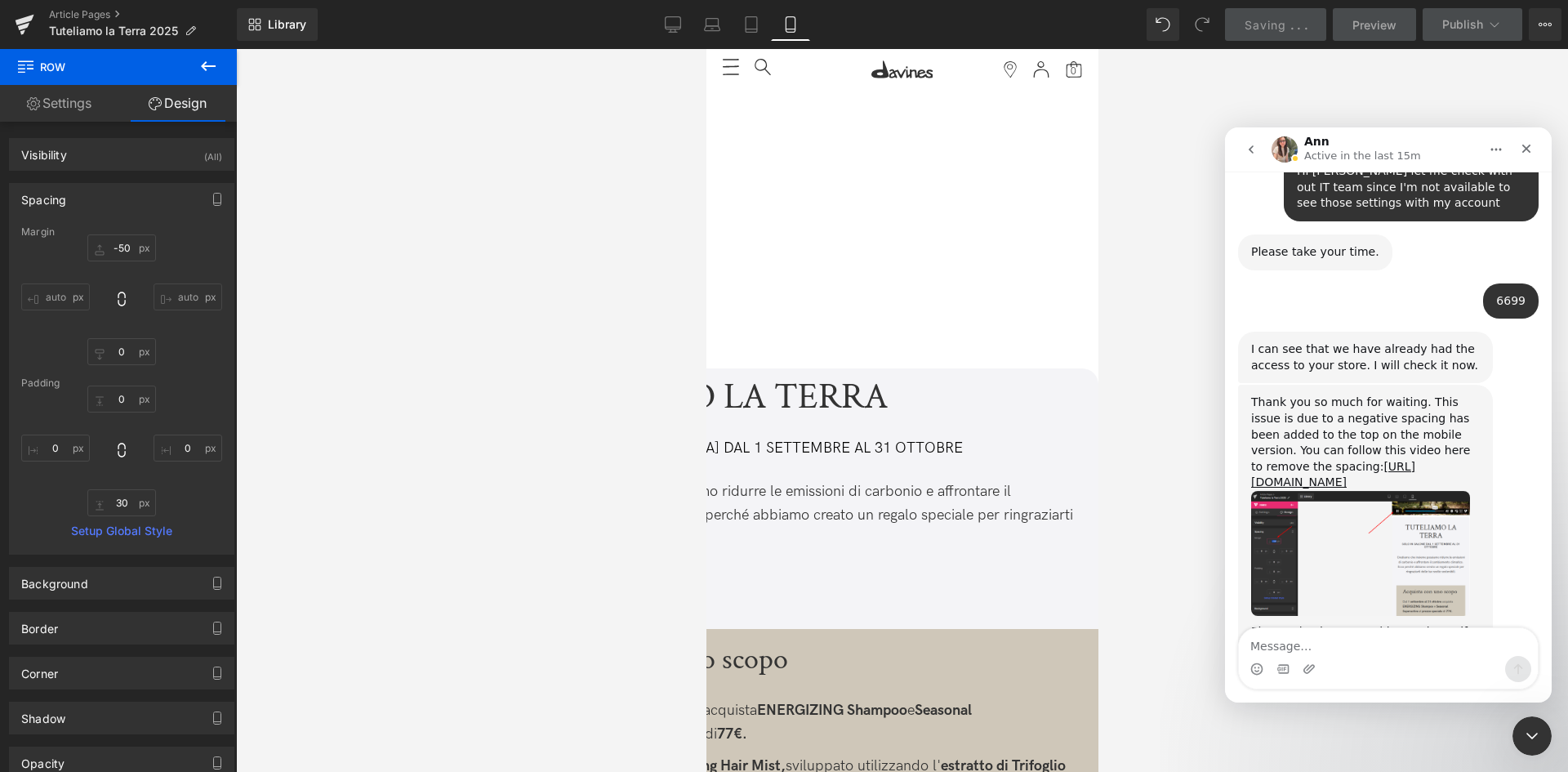
scroll to position [1245, 0]
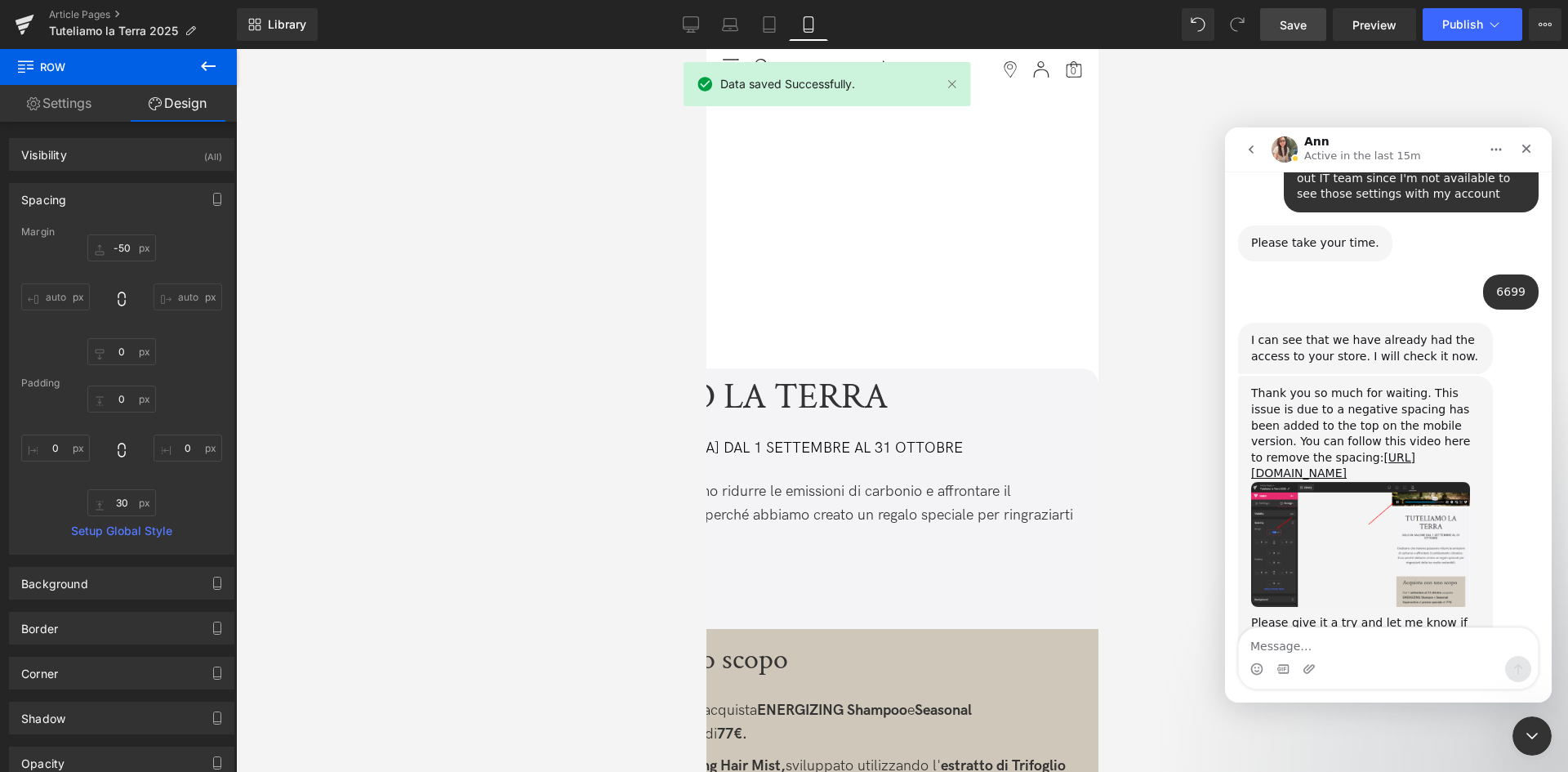
click at [1325, 642] on textarea "Message…" at bounding box center [1388, 641] width 299 height 28
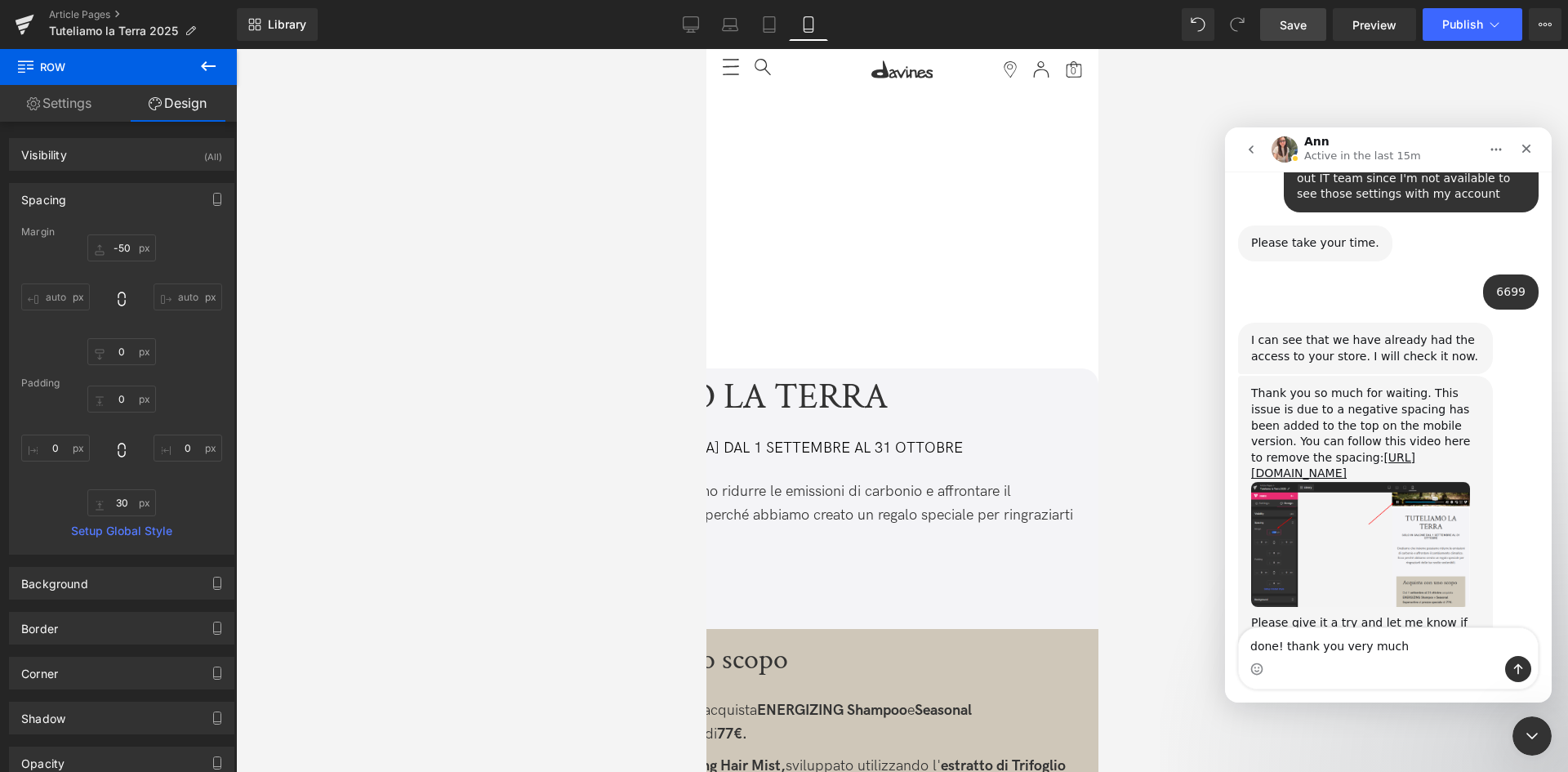
type textarea "done! thank you very much!"
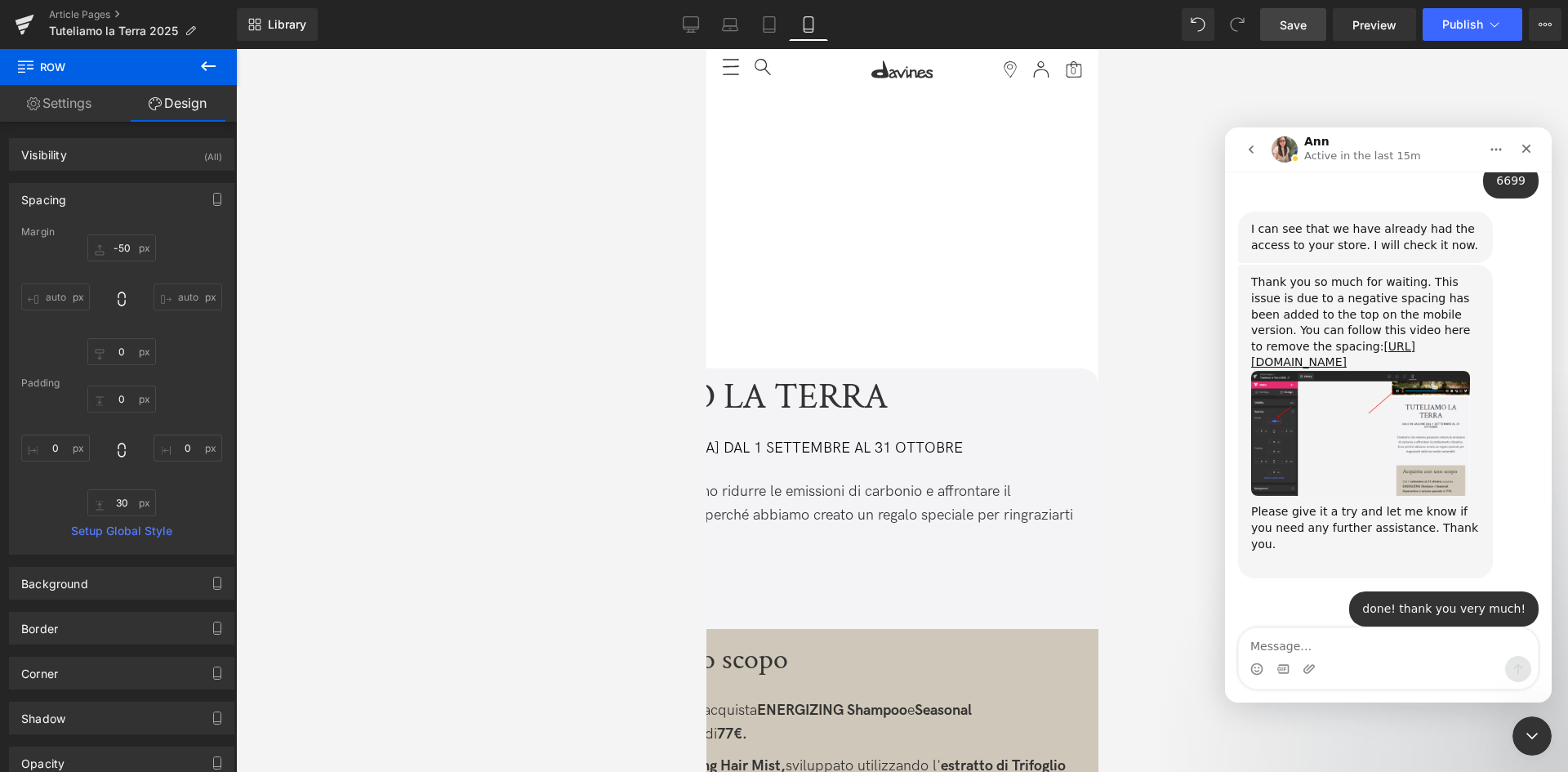
scroll to position [1390, 0]
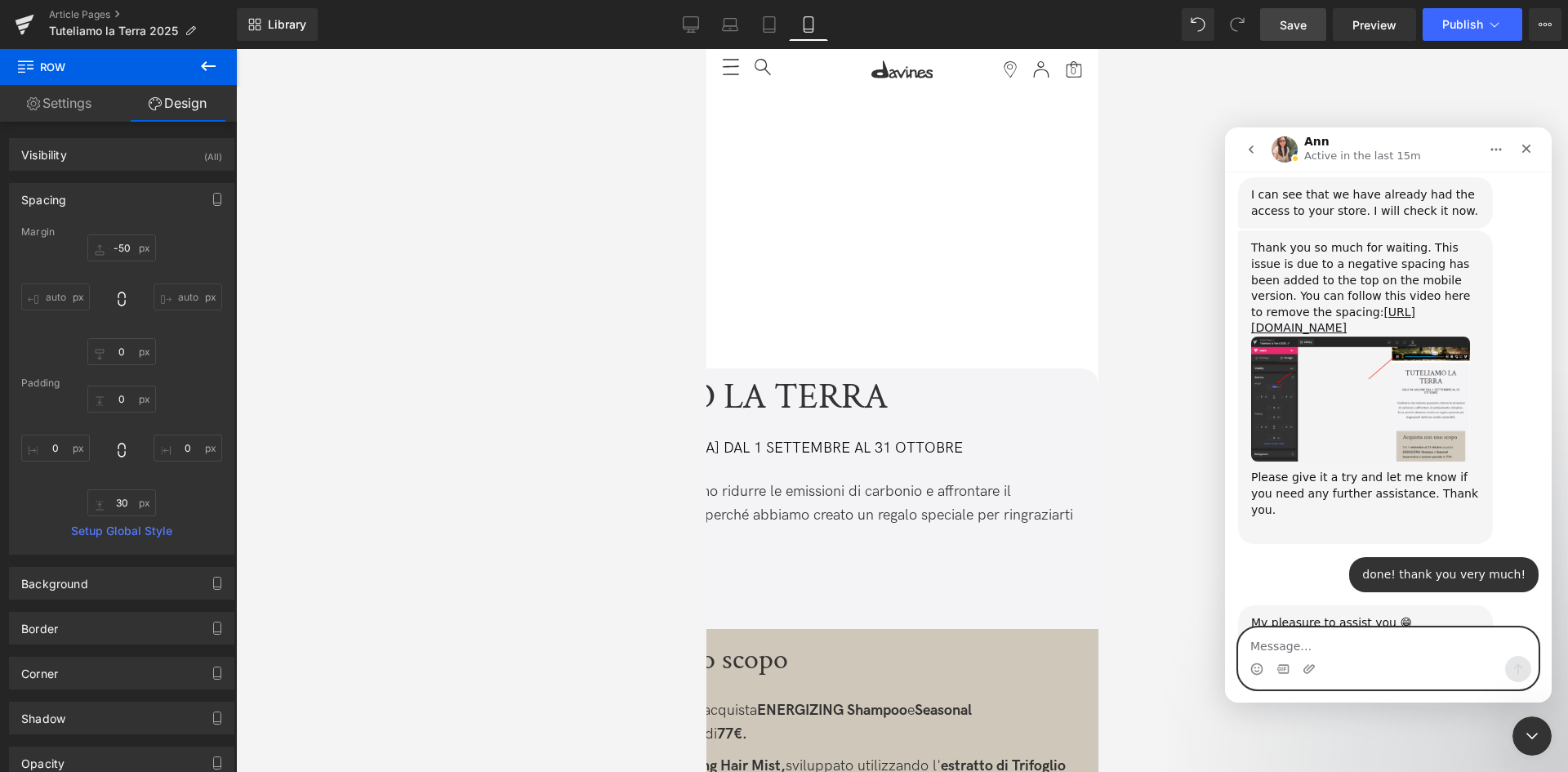
click at [1366, 644] on textarea "Message…" at bounding box center [1388, 641] width 299 height 28
type textarea "nope! have an amazing day!"
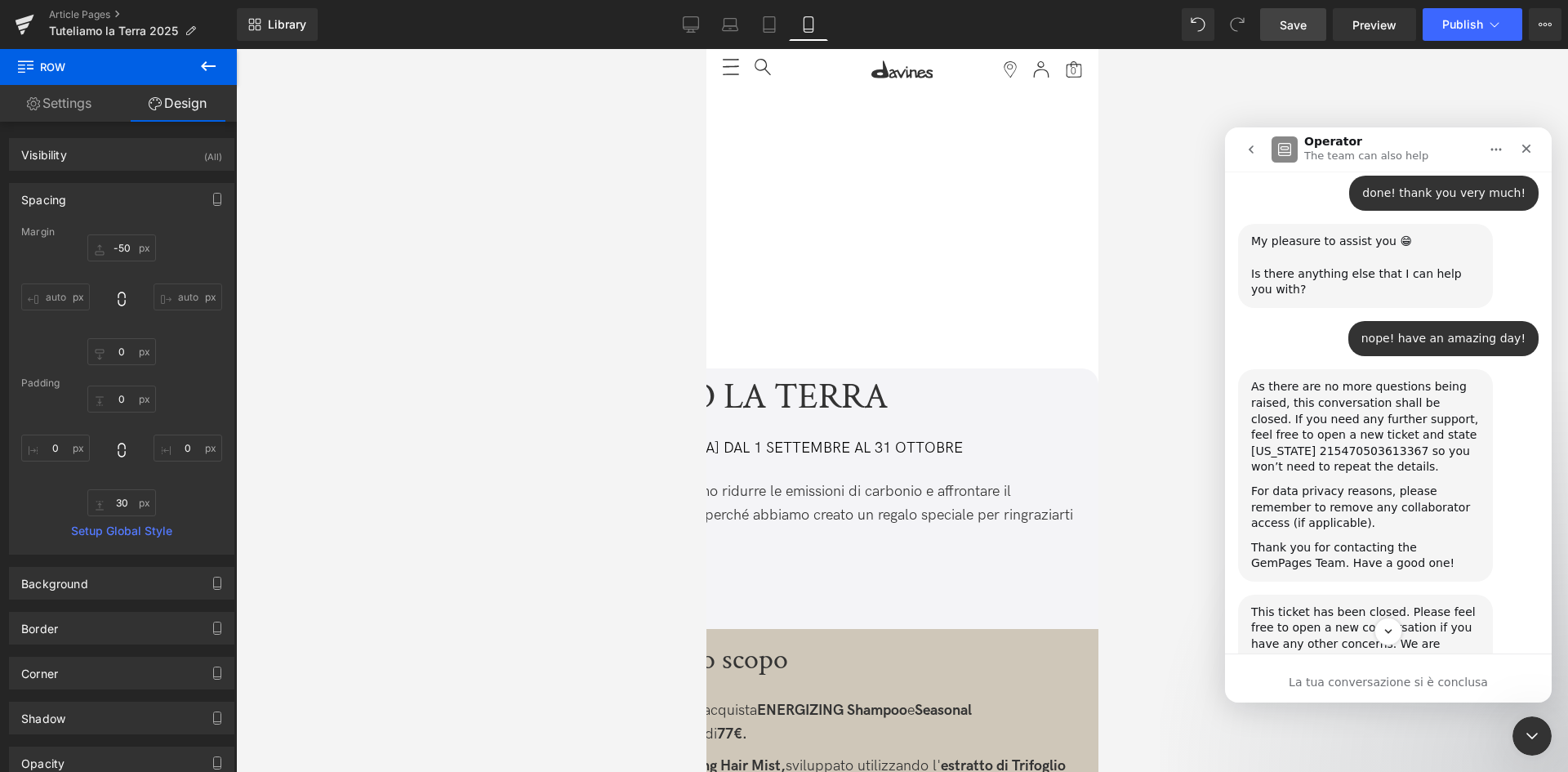
scroll to position [1853, 0]
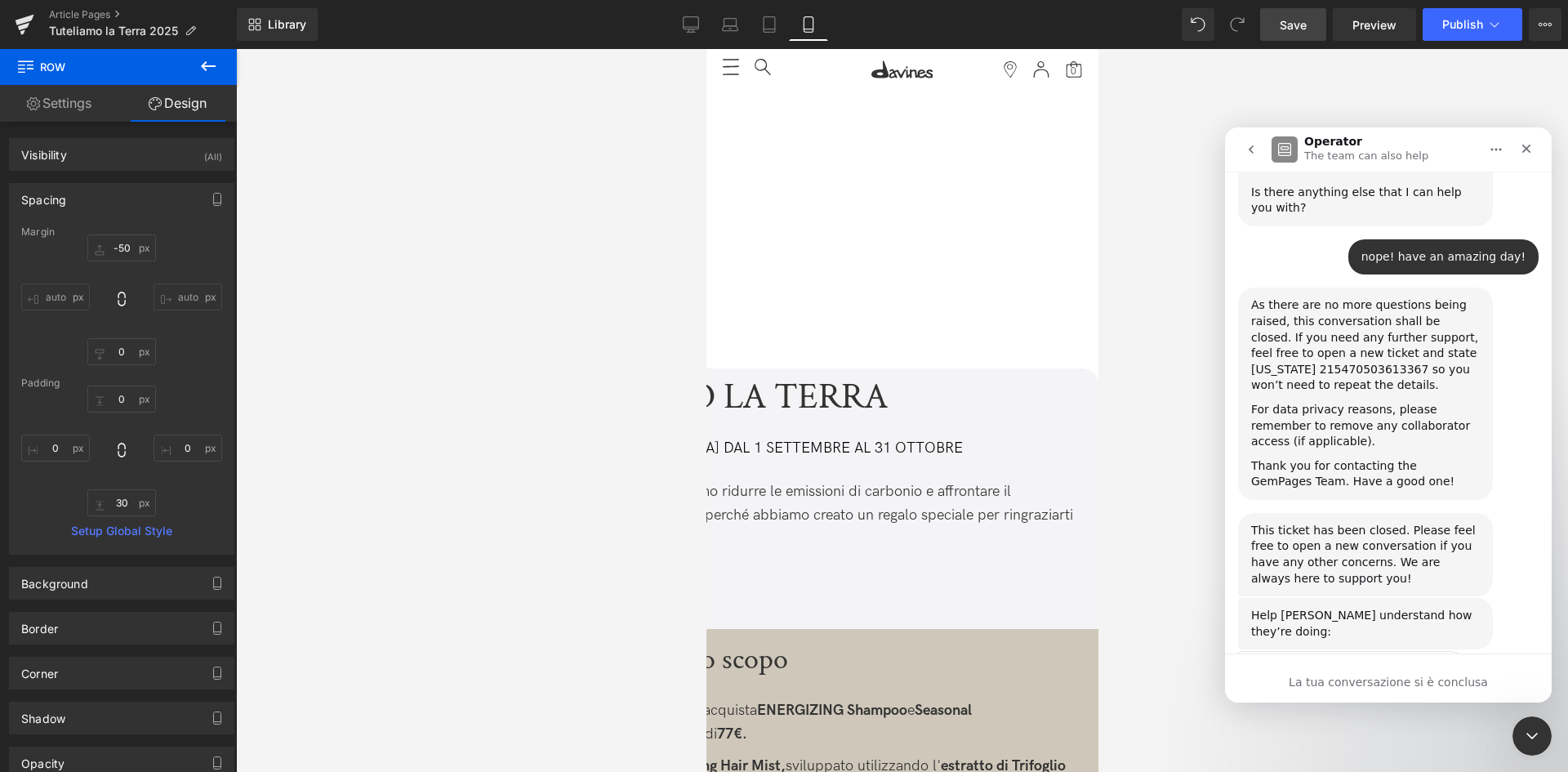
click at [1428, 697] on span "Fantastica" at bounding box center [1429, 712] width 29 height 29
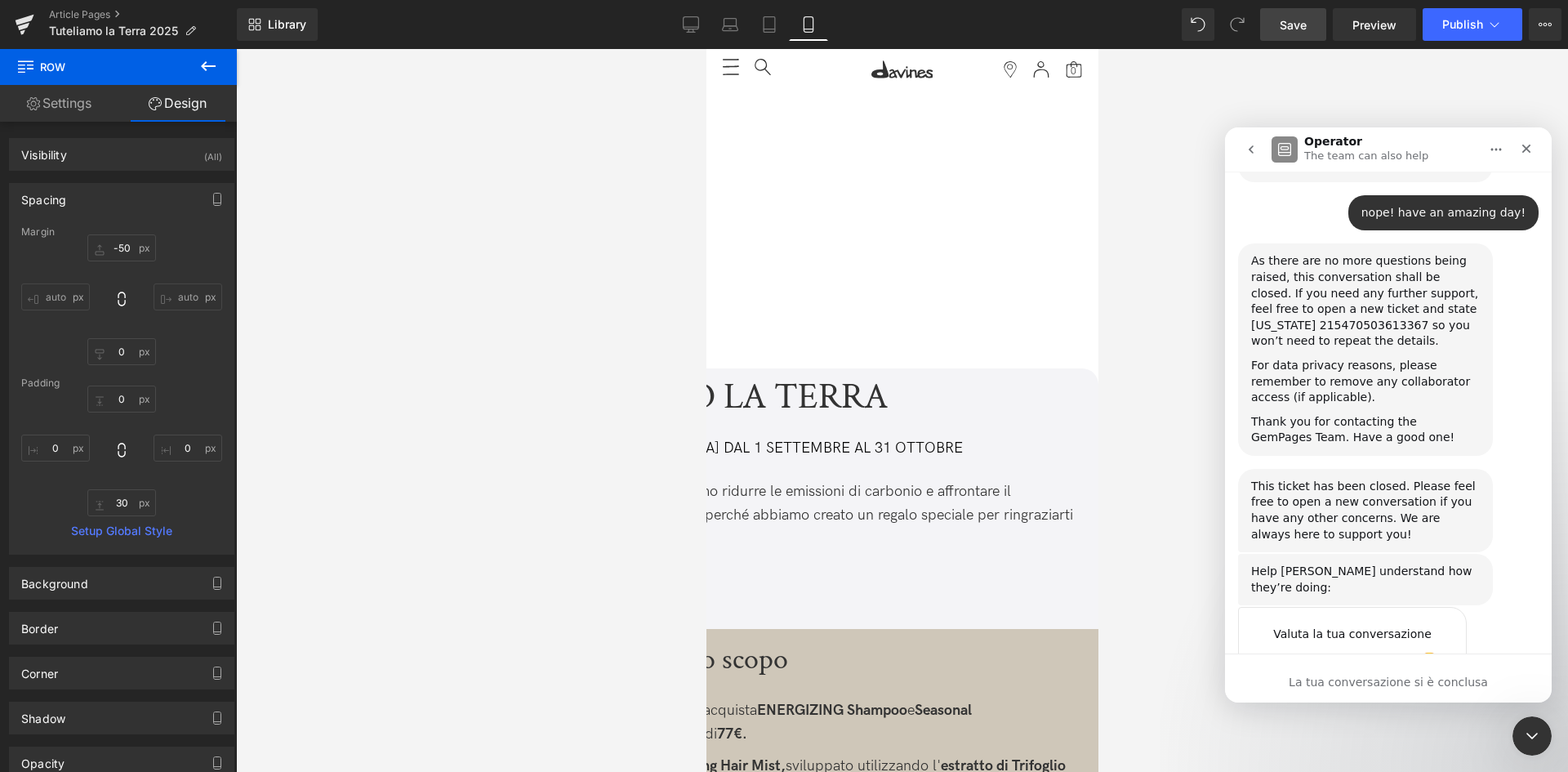
click at [1350, 708] on textarea "Spiegaci meglio…" at bounding box center [1335, 726] width 170 height 36
type textarea "fast and easy to understand"
click at [1445, 709] on div "Invia" at bounding box center [1437, 725] width 33 height 33
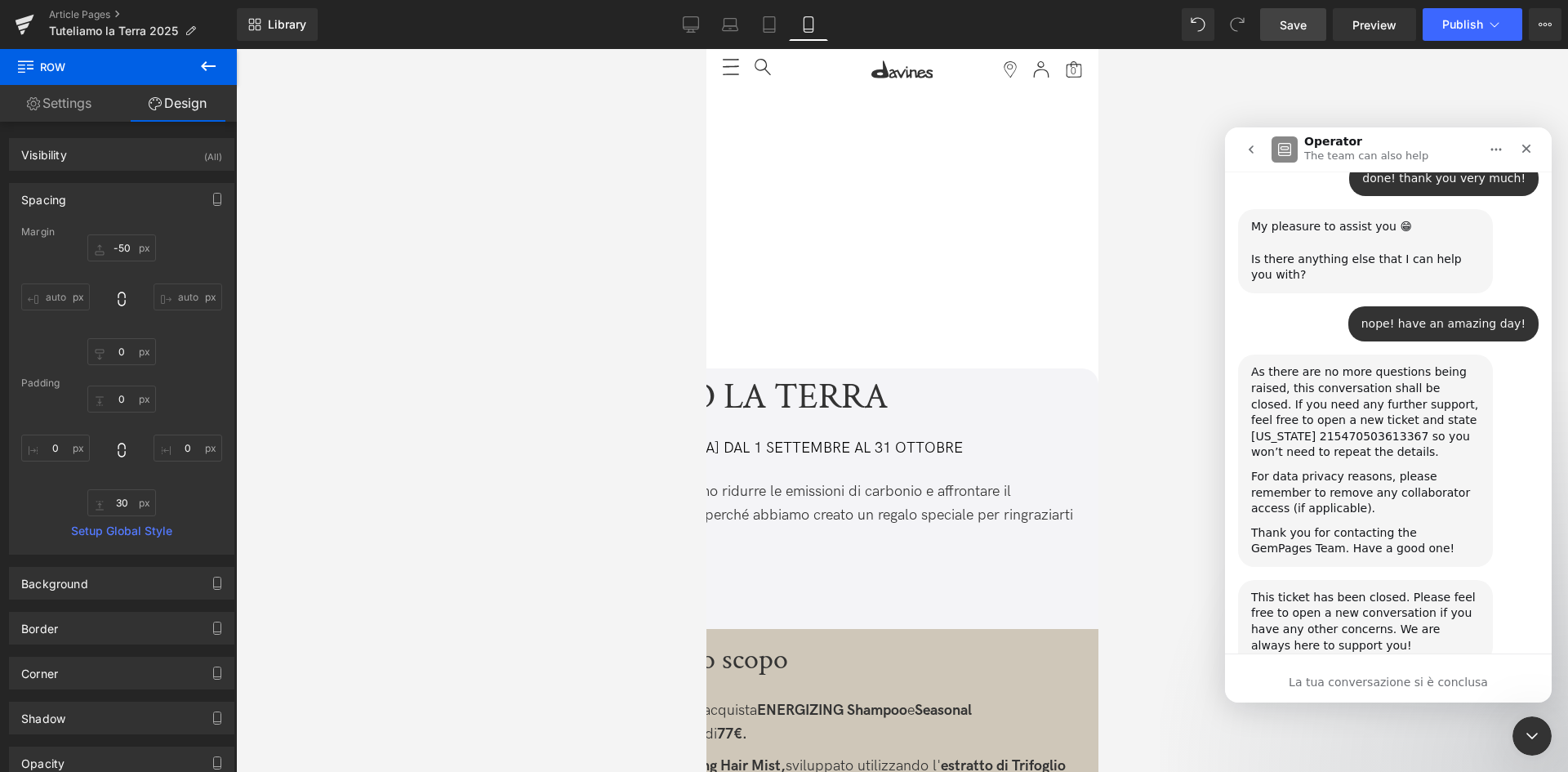
scroll to position [1631, 0]
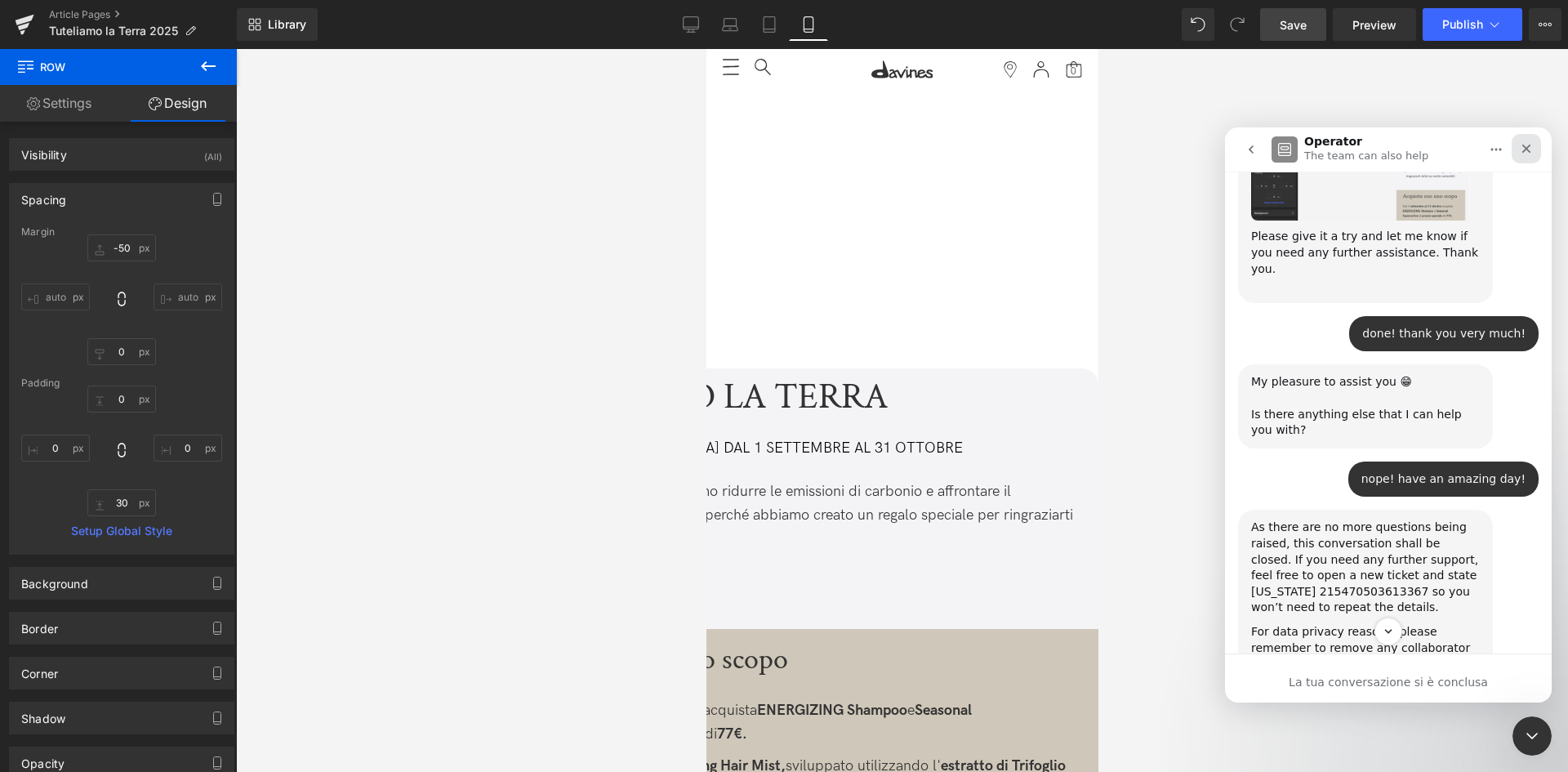
click at [1525, 141] on div "Chiudi" at bounding box center [1526, 148] width 29 height 29
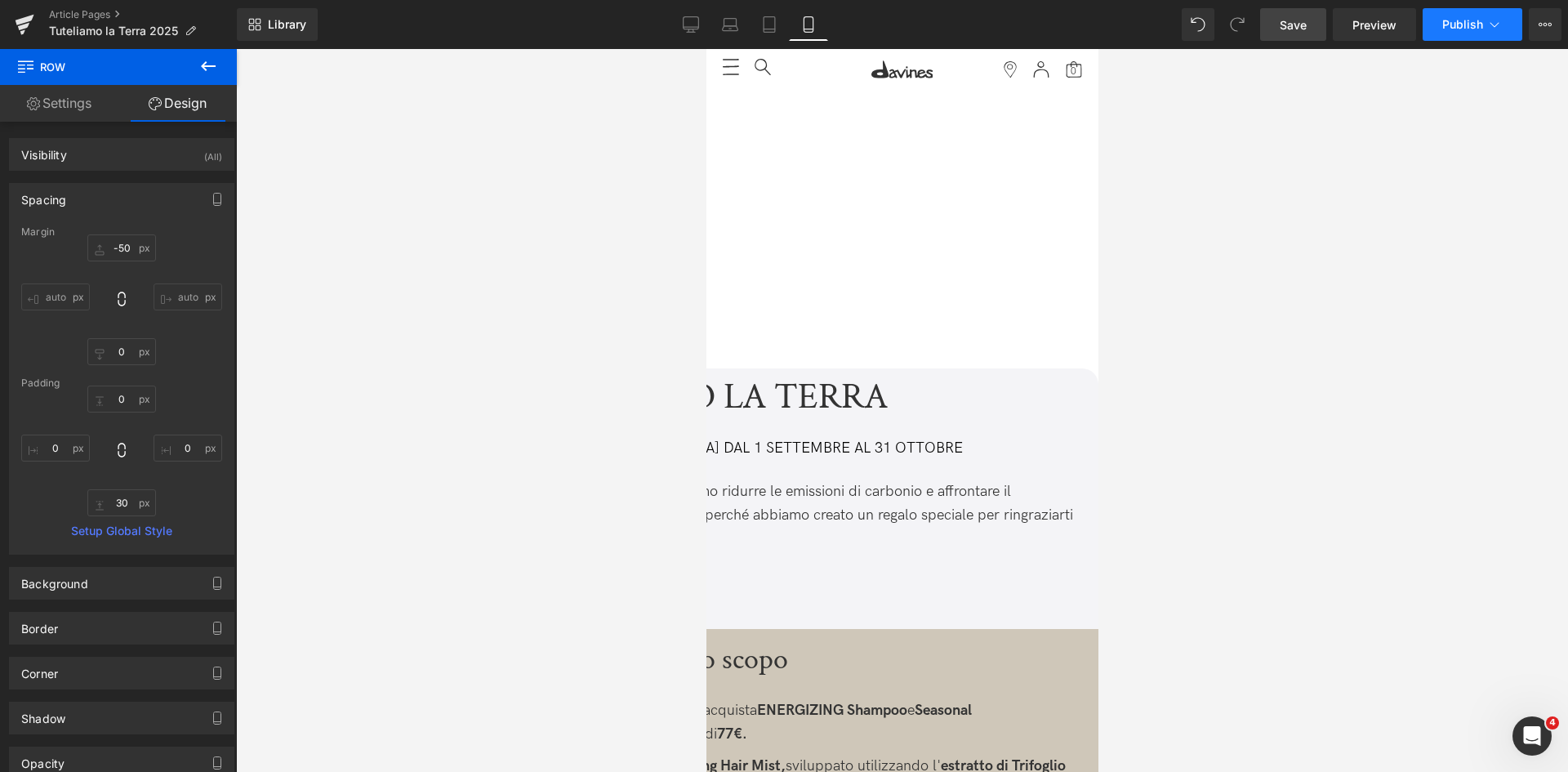
click at [1462, 25] on span "Publish" at bounding box center [1463, 24] width 41 height 13
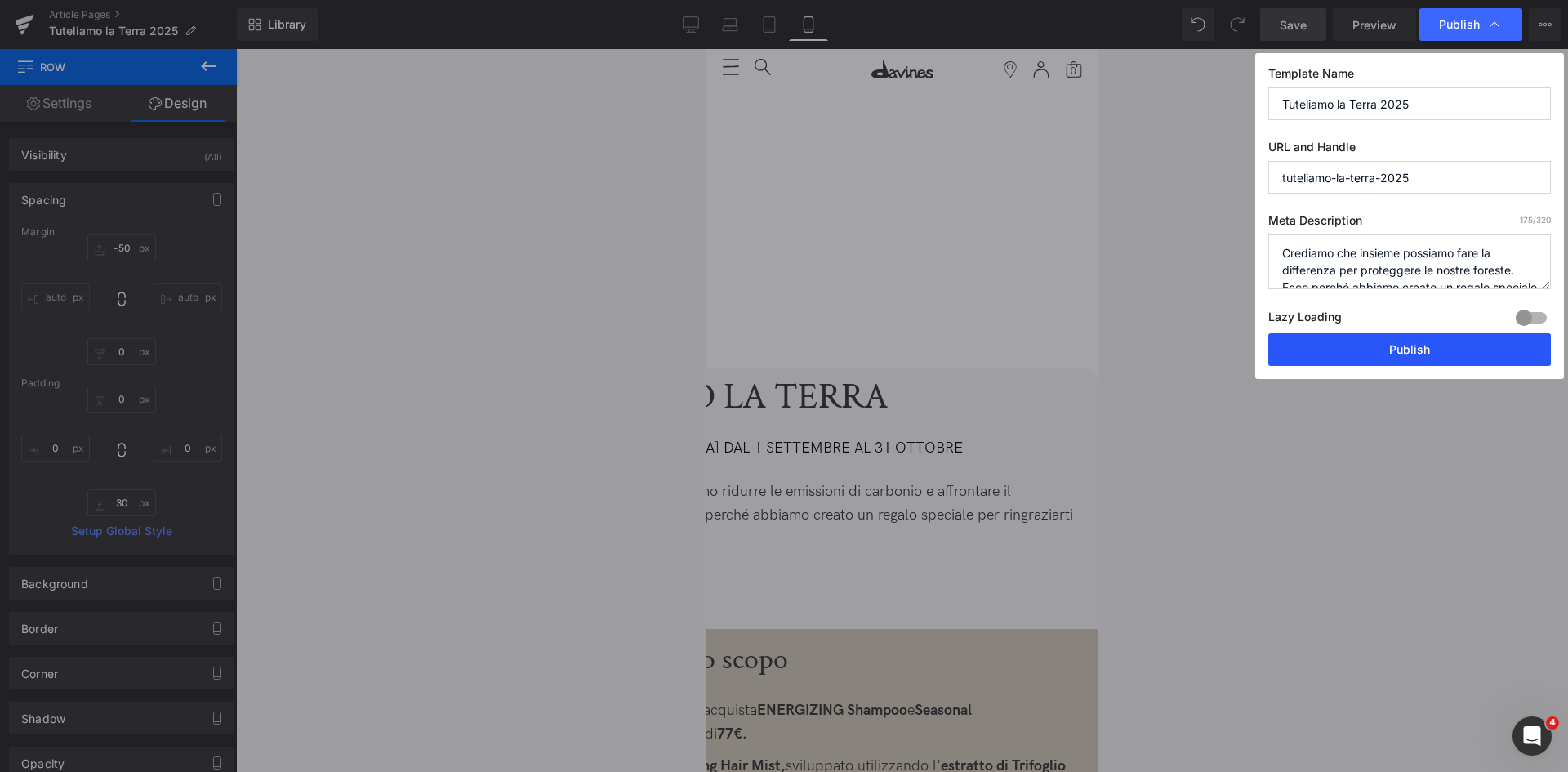
click at [1363, 354] on button "Publish" at bounding box center [1410, 349] width 282 height 33
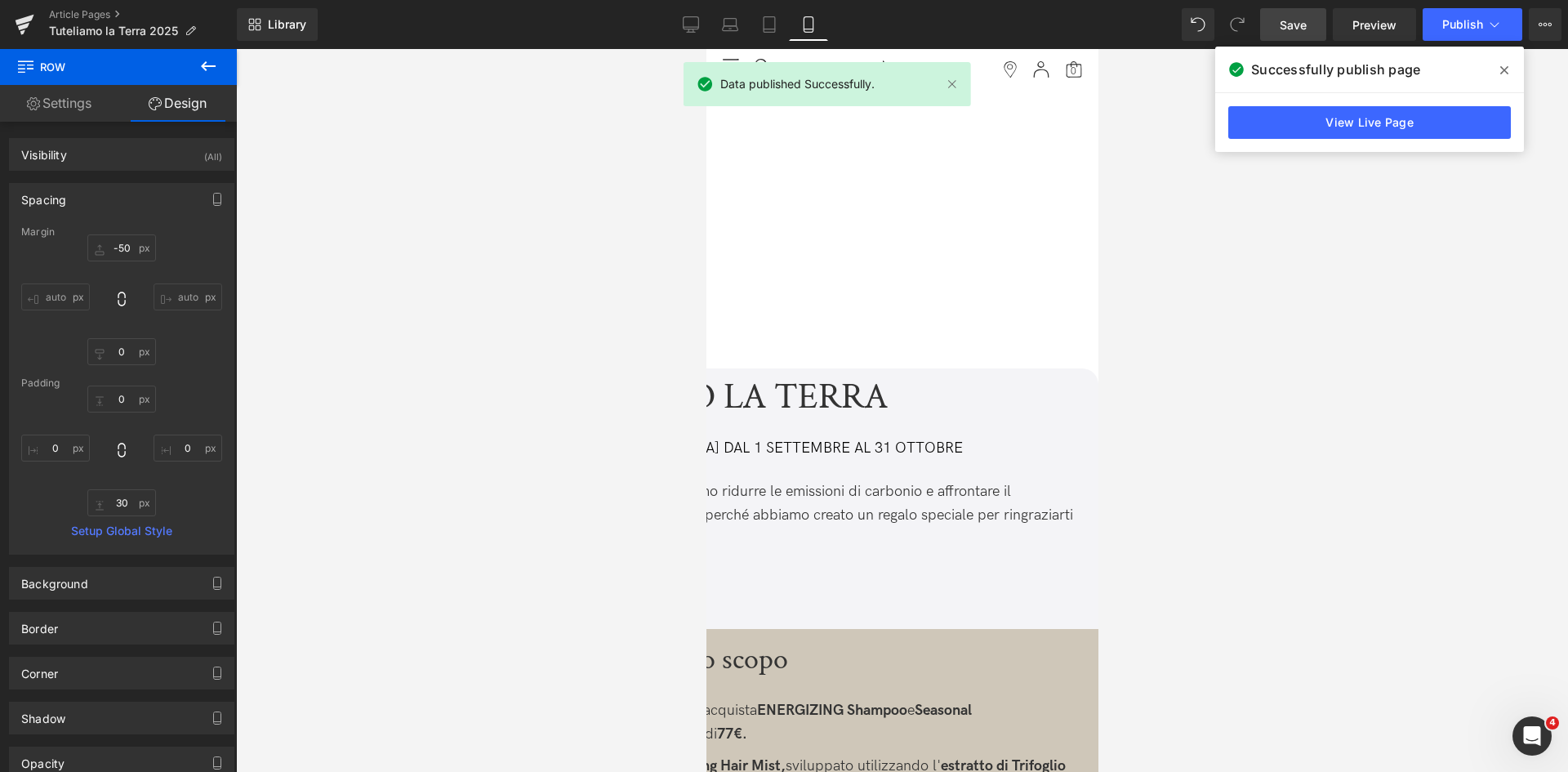
click at [1267, 33] on link "Save" at bounding box center [1293, 24] width 67 height 33
click at [1445, 24] on span "Publish" at bounding box center [1463, 24] width 41 height 13
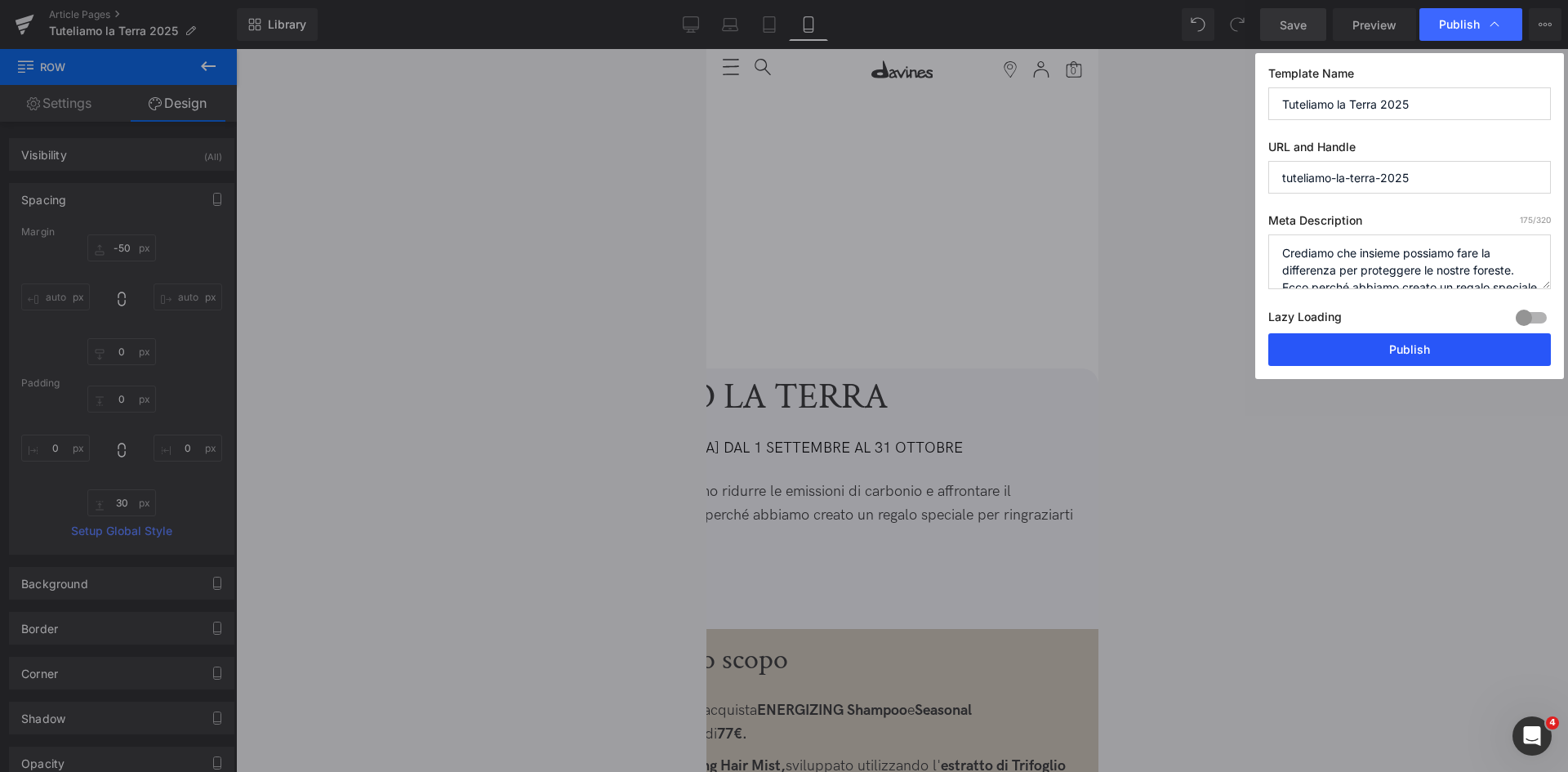
click at [1435, 352] on button "Publish" at bounding box center [1410, 349] width 282 height 33
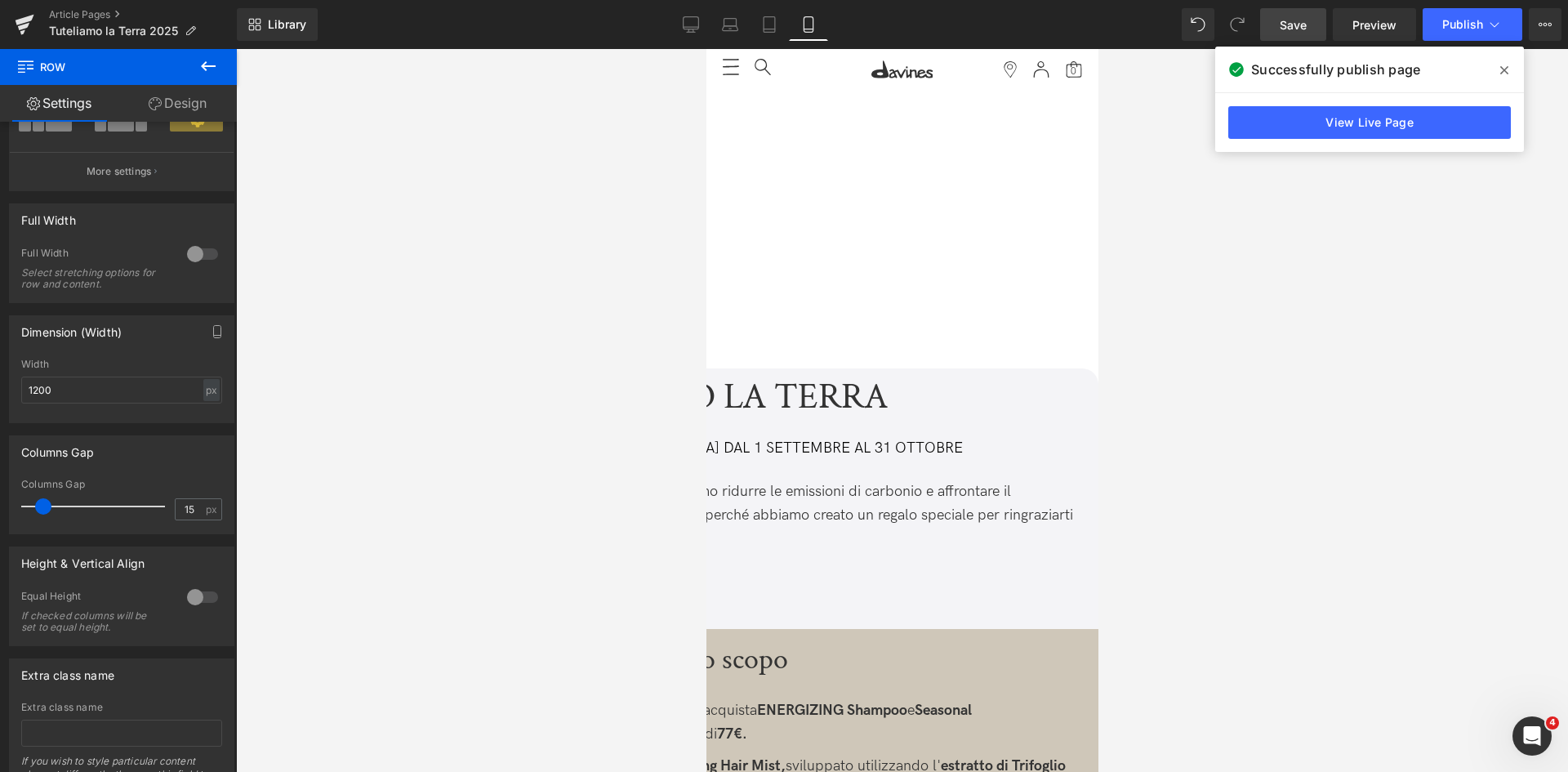
scroll to position [21, 0]
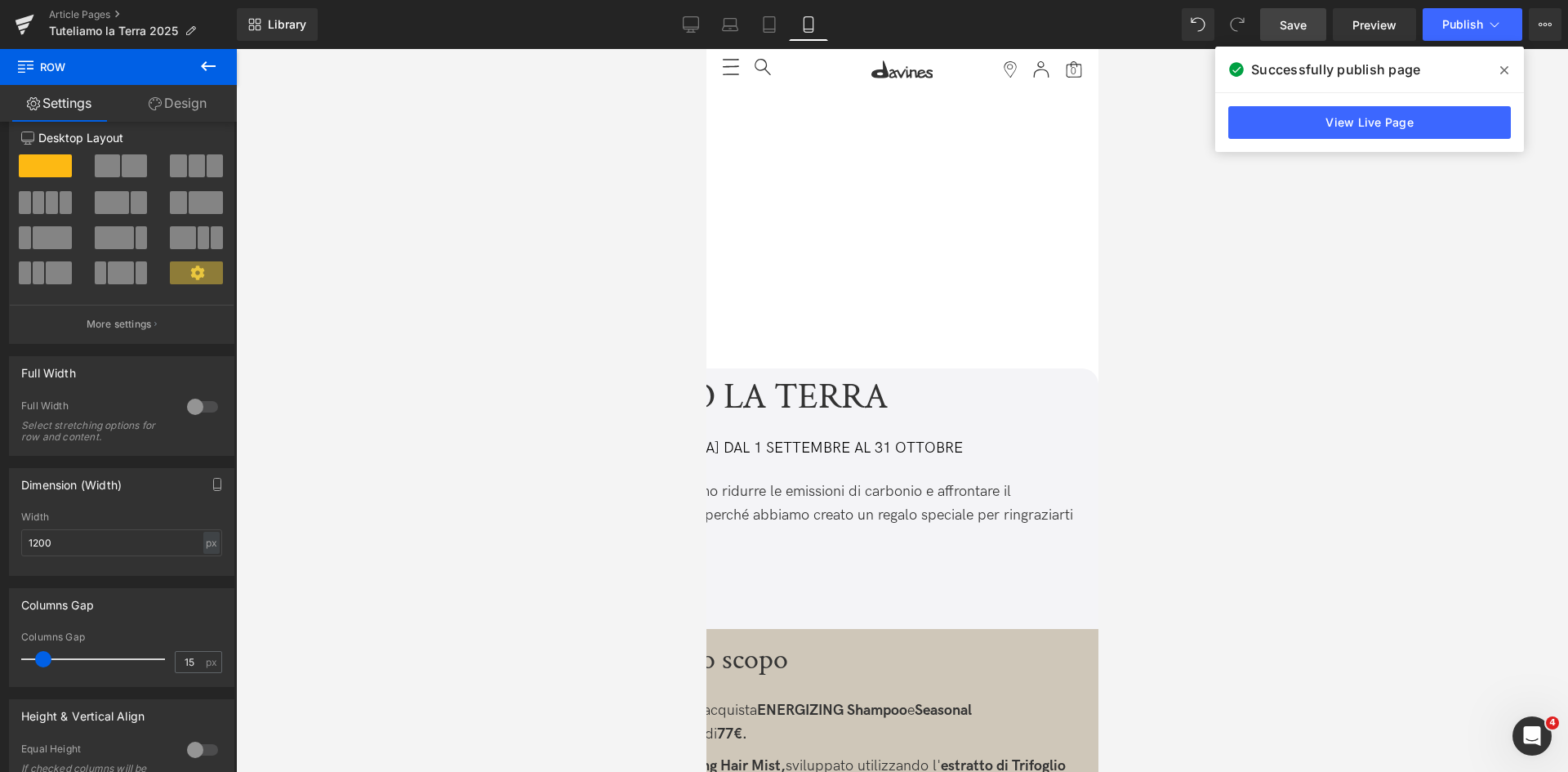
click at [706, 49] on span "Vimeo" at bounding box center [706, 49] width 0 height 0
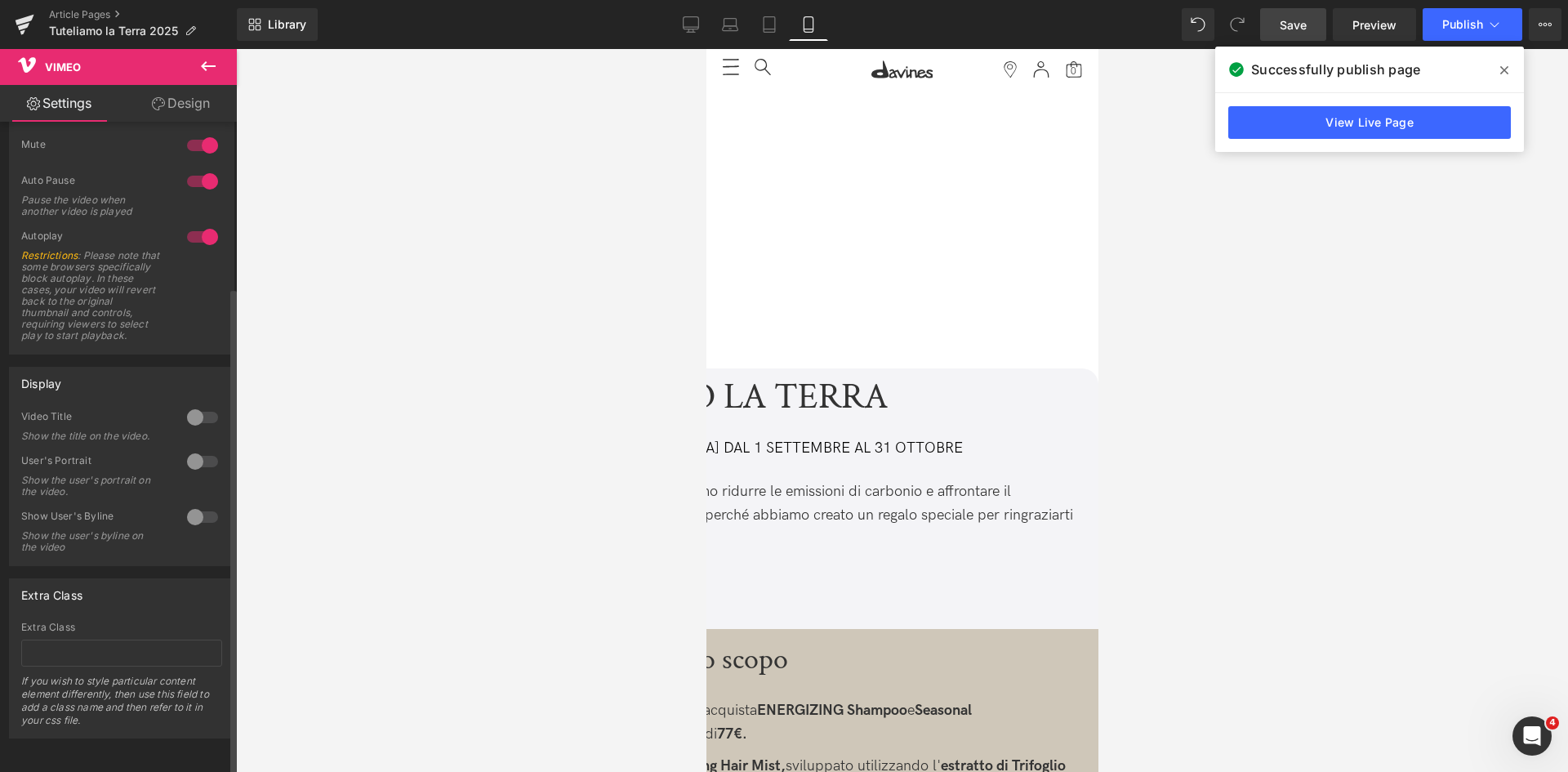
scroll to position [0, 0]
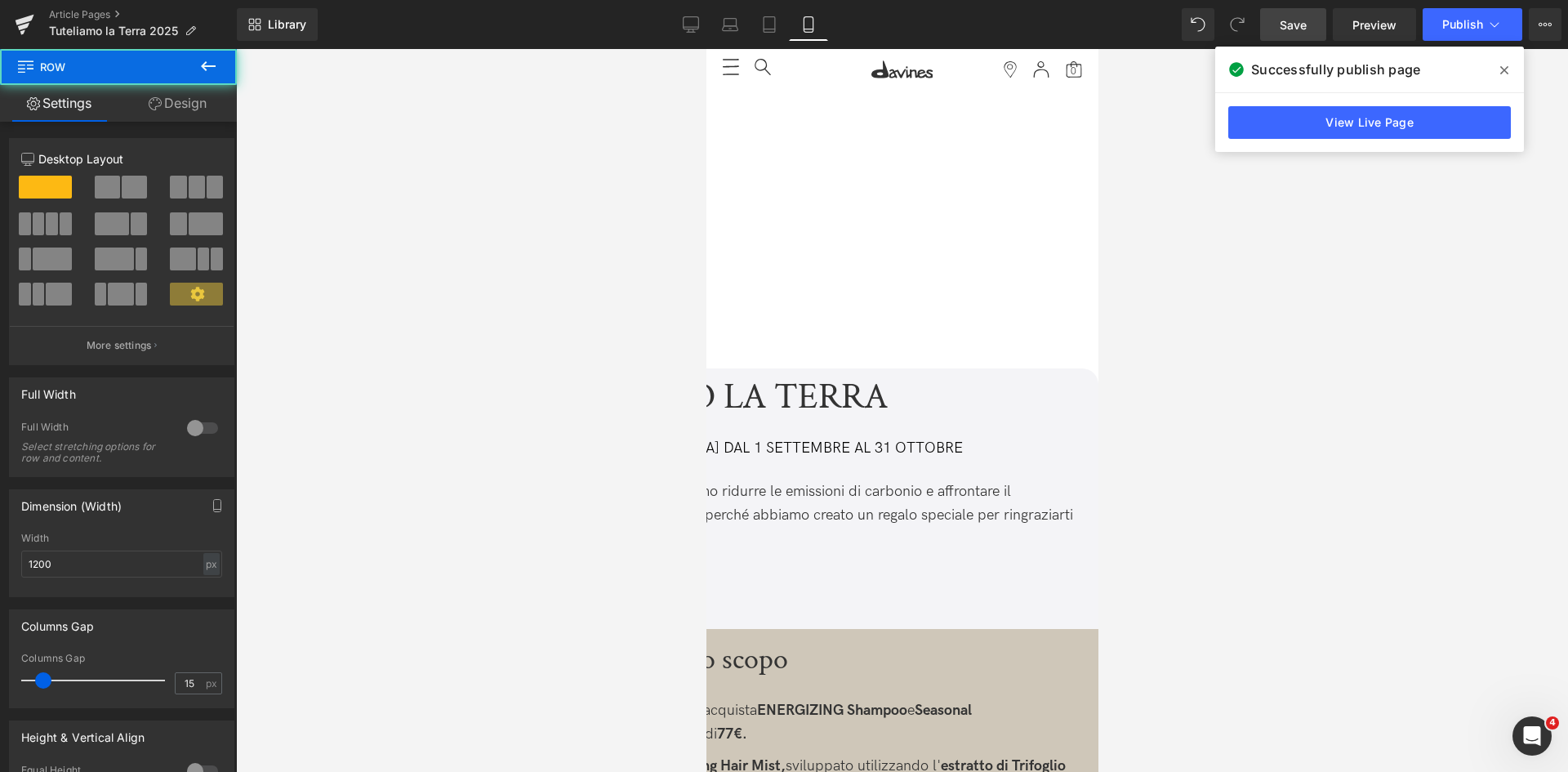
click at [170, 107] on link "Design" at bounding box center [177, 103] width 118 height 36
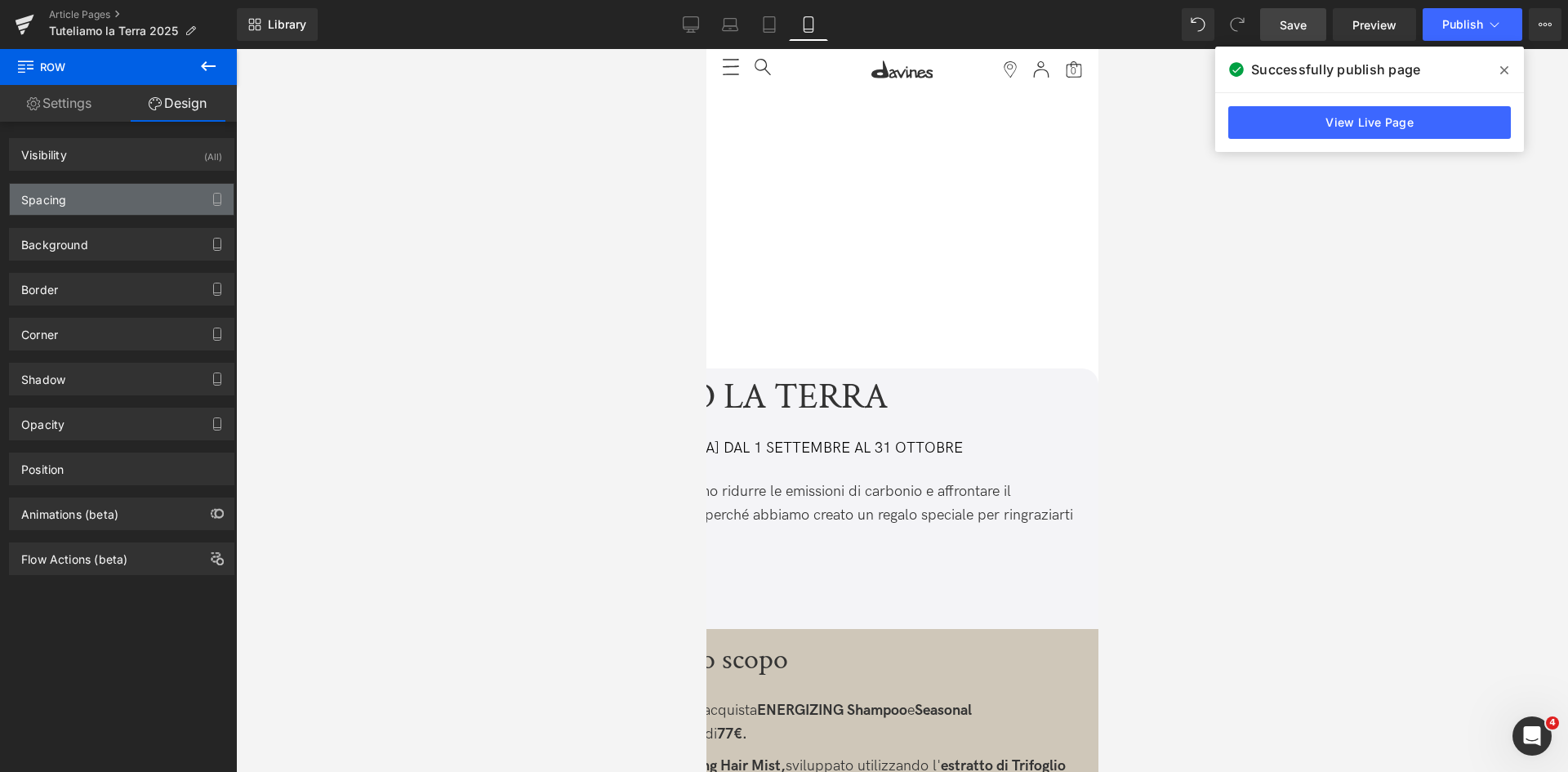
type input "-50"
type input "0"
type input "30"
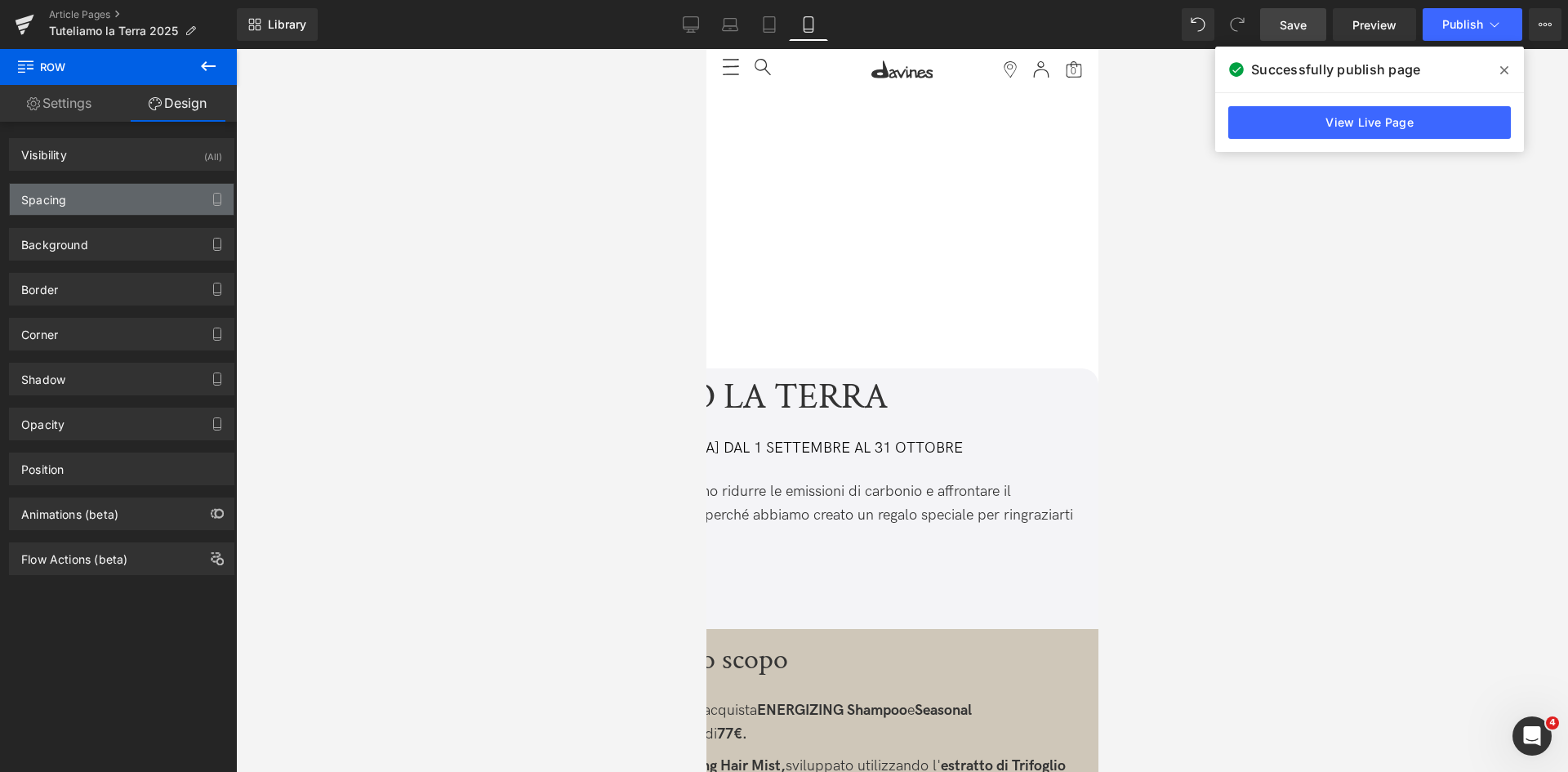
type input "0"
click at [141, 203] on div "Spacing" at bounding box center [122, 199] width 224 height 31
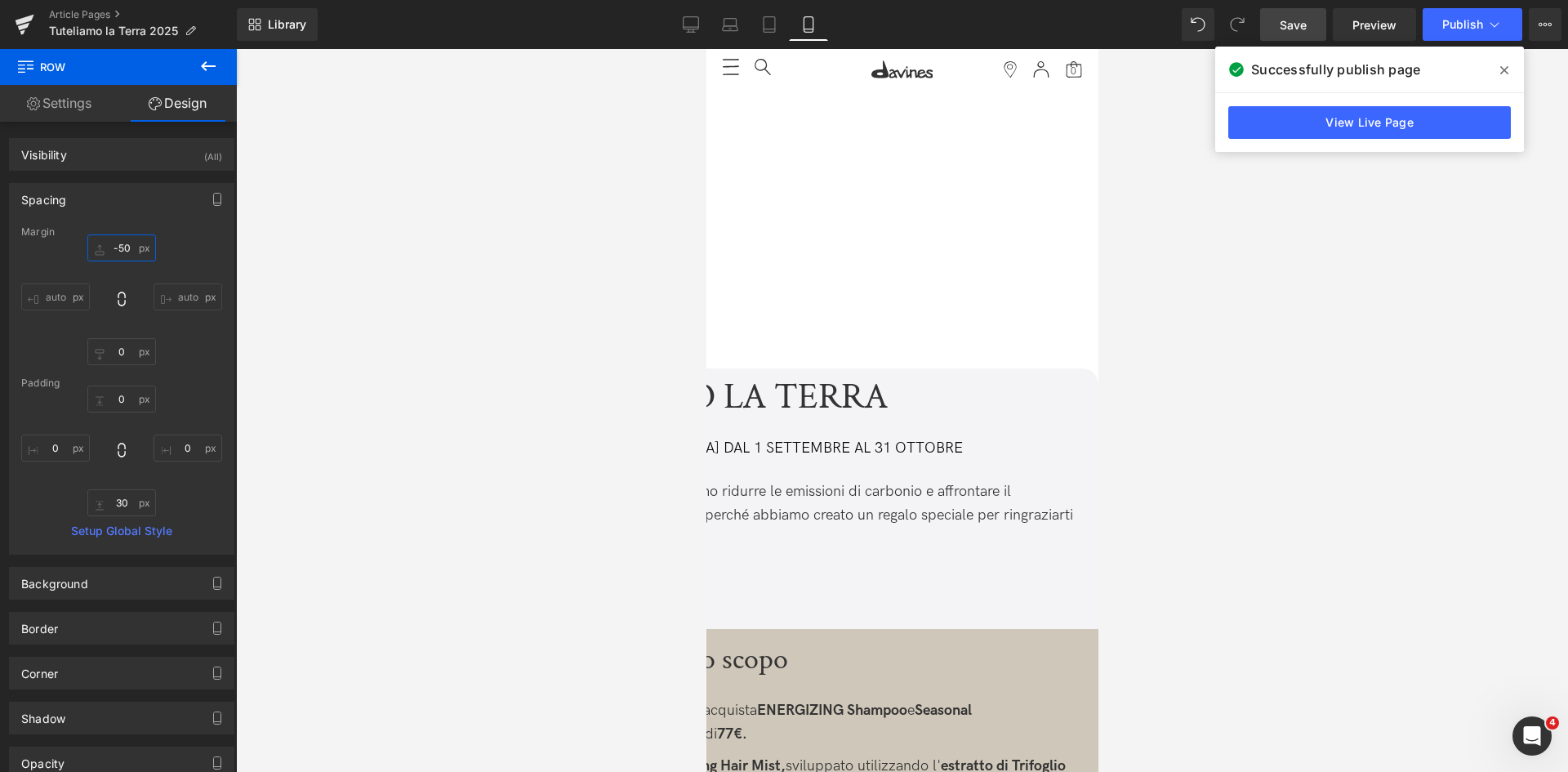
click at [115, 248] on input "-50" at bounding box center [121, 248] width 68 height 27
click at [120, 247] on input "-50" at bounding box center [121, 248] width 68 height 27
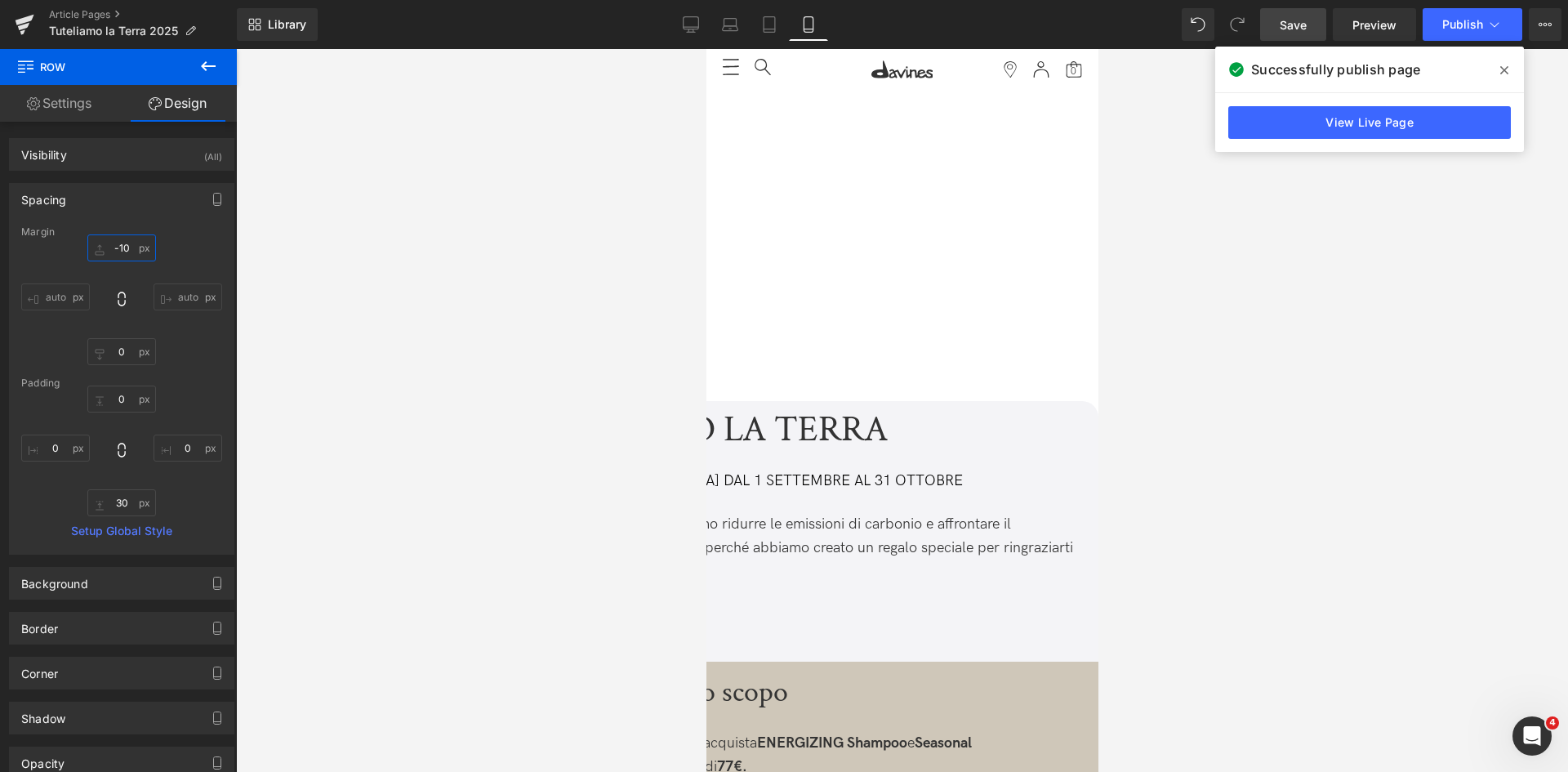
type input "-10"
click at [1264, 20] on link "Save" at bounding box center [1293, 24] width 67 height 33
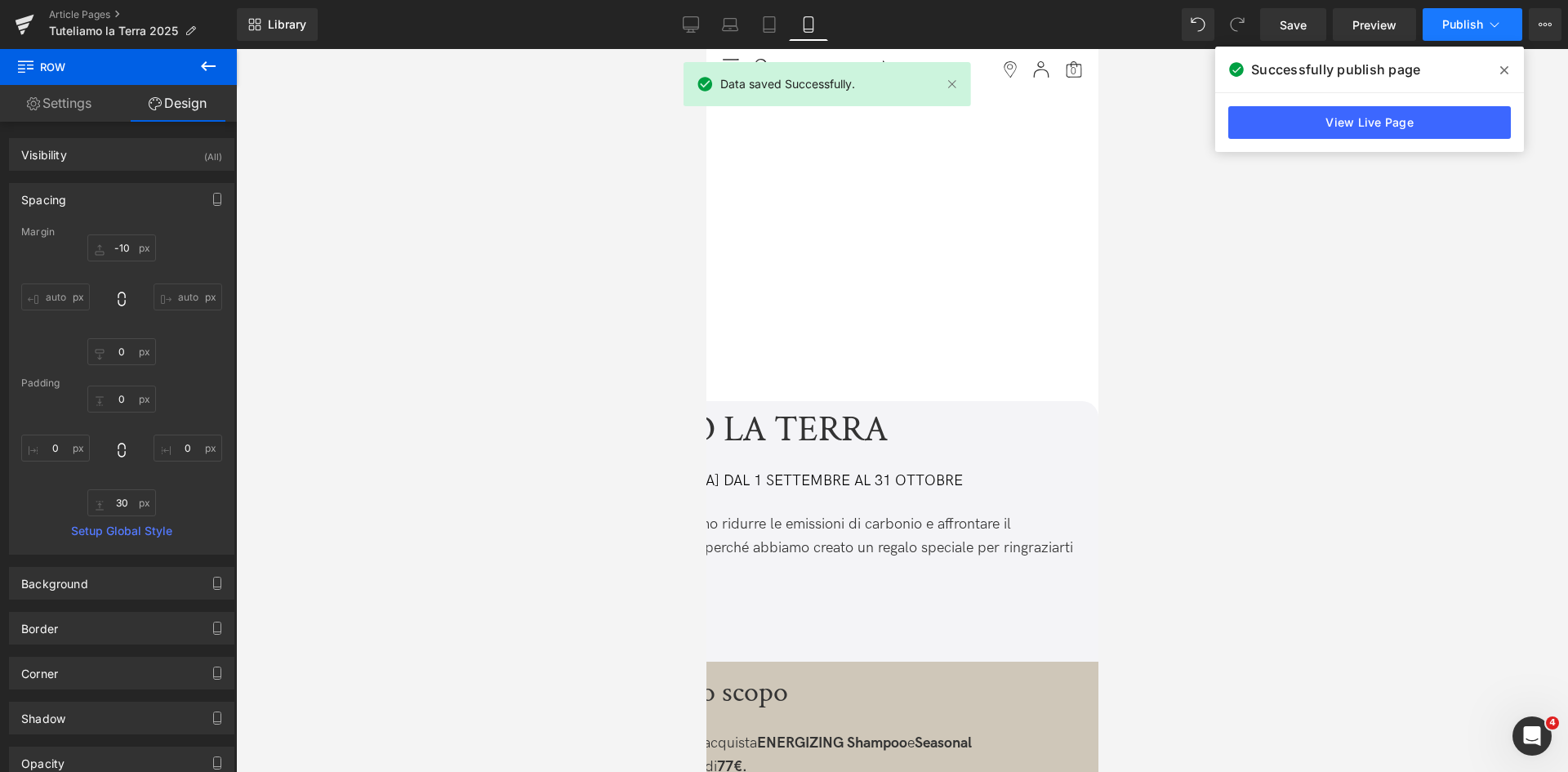
click at [1484, 25] on button "Publish" at bounding box center [1472, 24] width 99 height 33
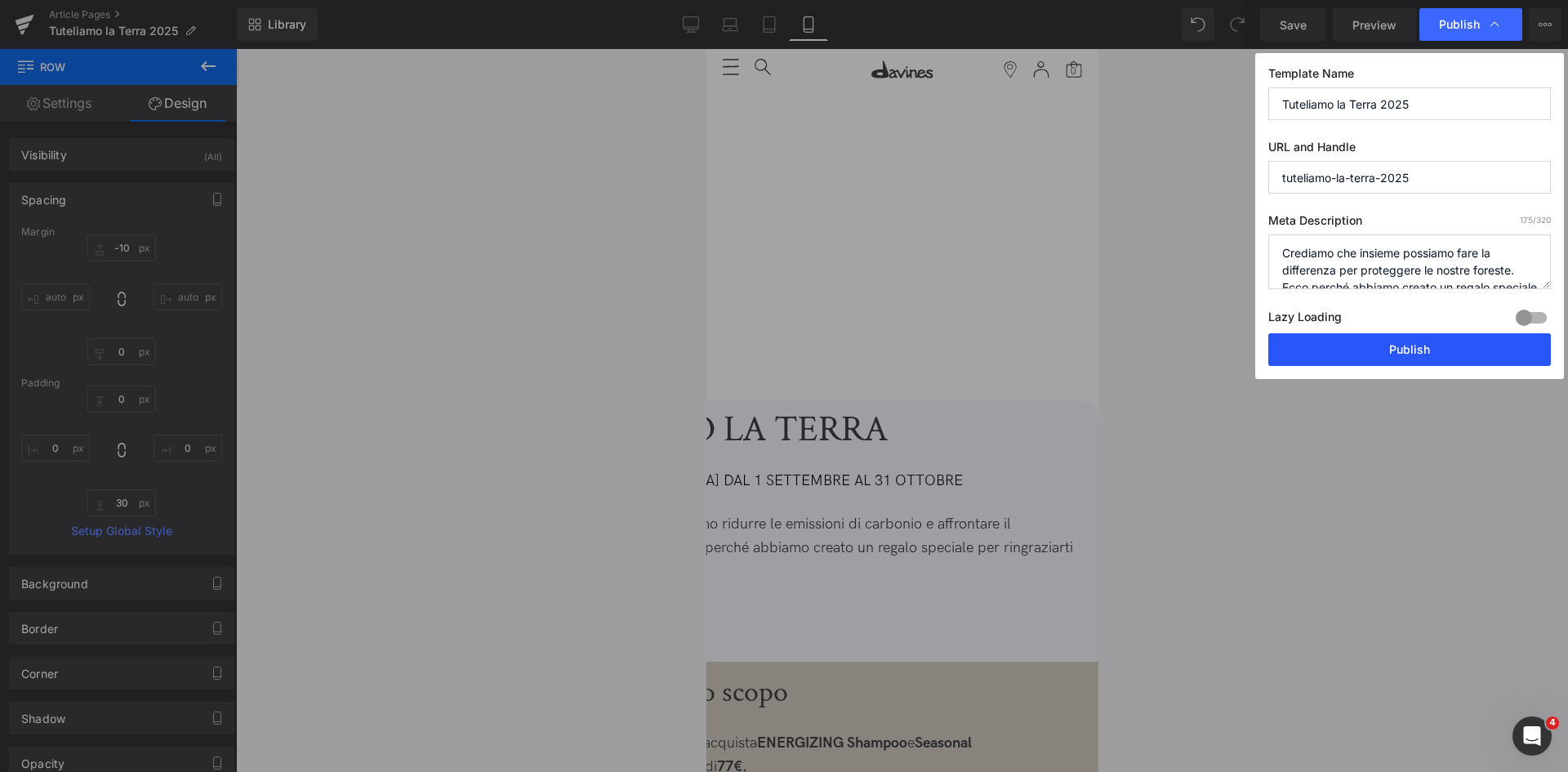
click at [1388, 348] on button "Publish" at bounding box center [1410, 349] width 282 height 33
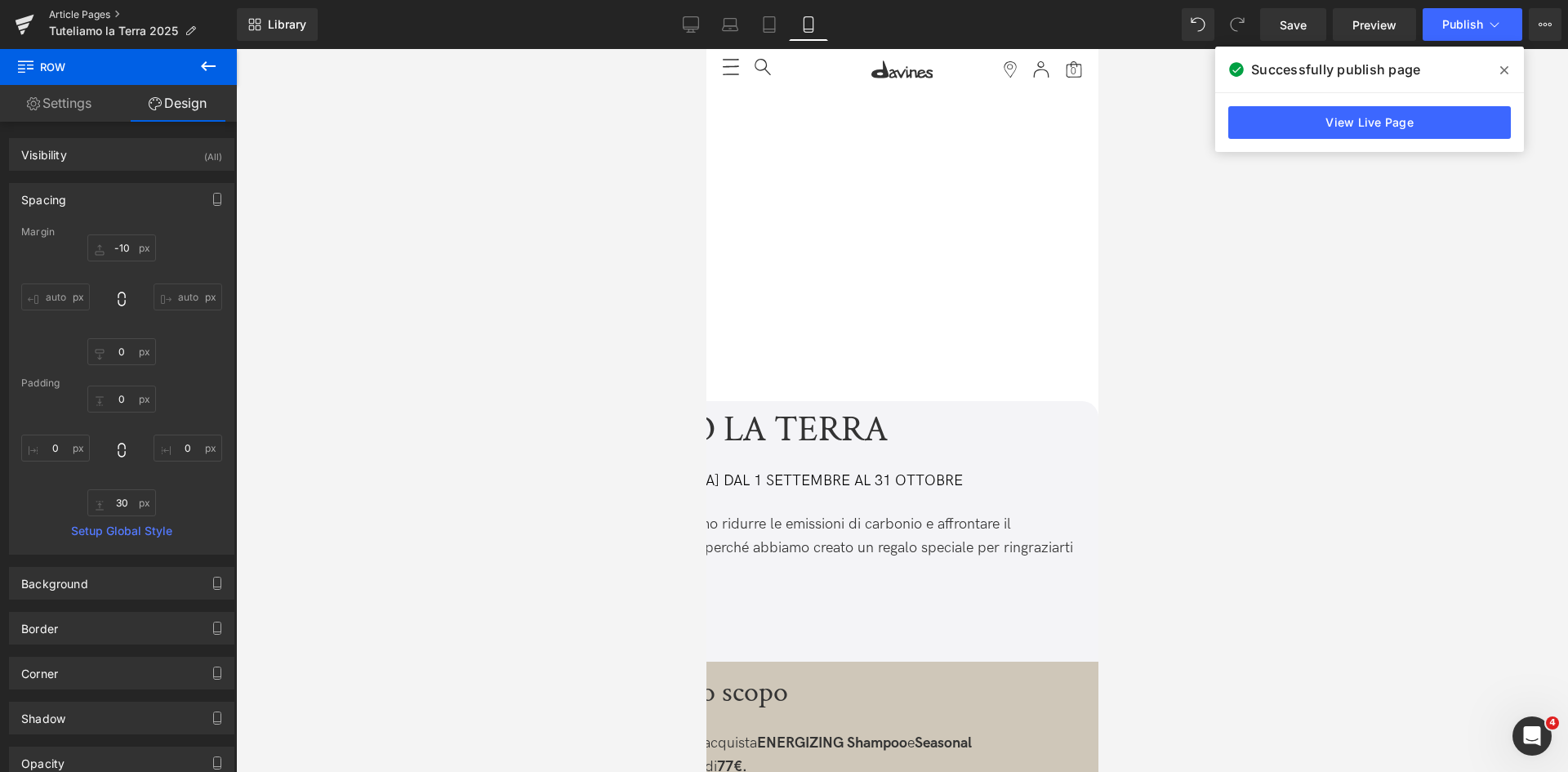
click at [84, 12] on link "Article Pages" at bounding box center [143, 14] width 188 height 13
